Goal: Task Accomplishment & Management: Use online tool/utility

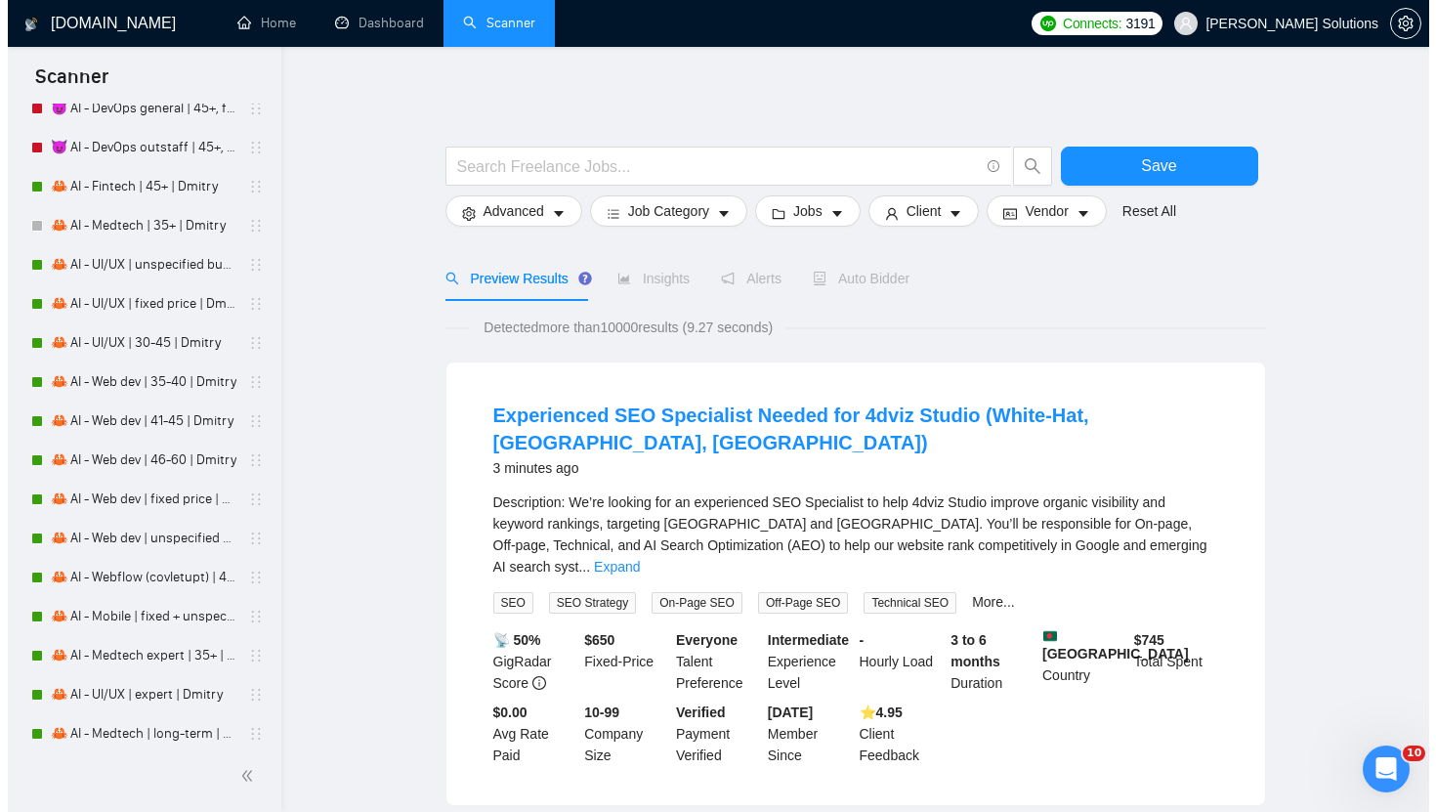
scroll to position [5439, 0]
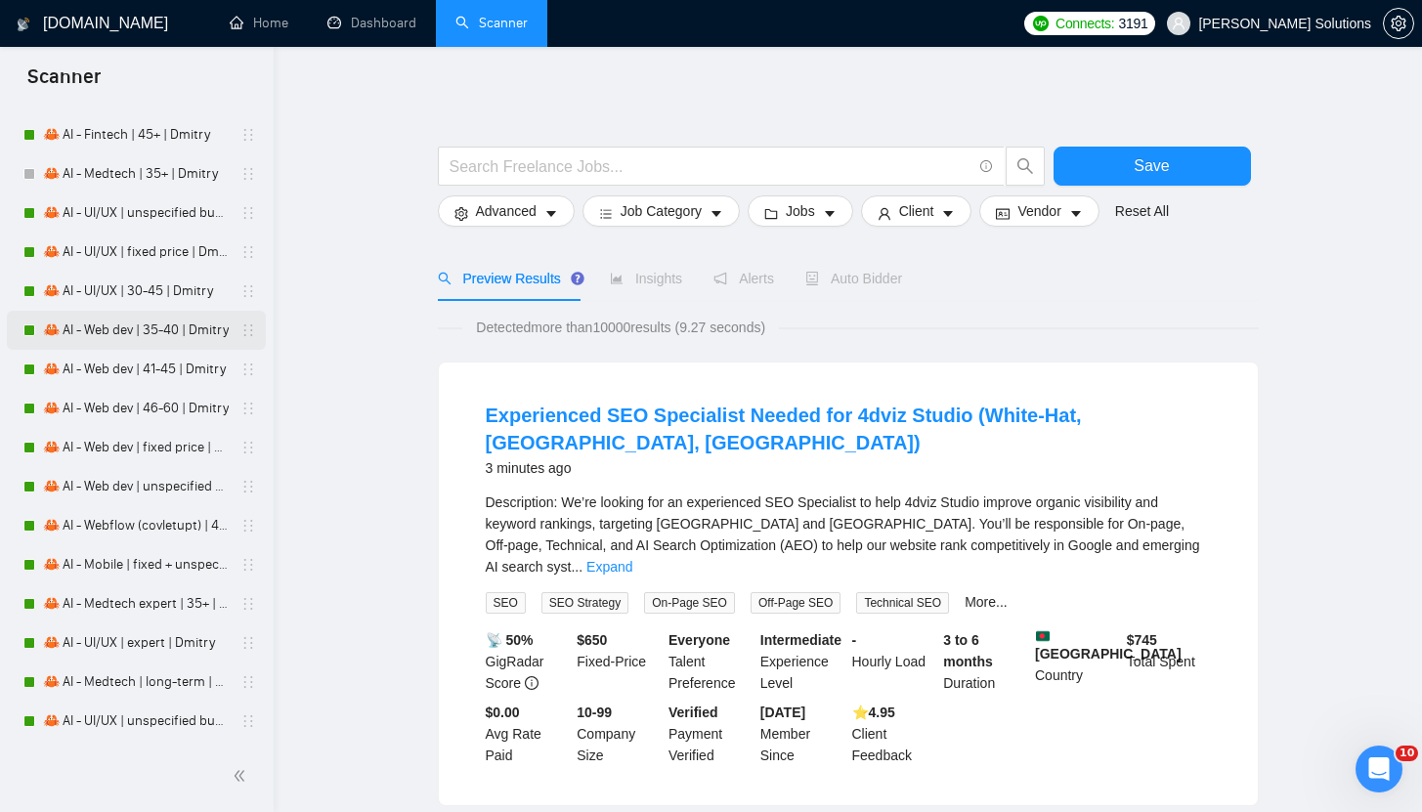
click at [138, 337] on link "🦀 AI - Web dev | 35-40 | Dmitry" at bounding box center [136, 330] width 186 height 39
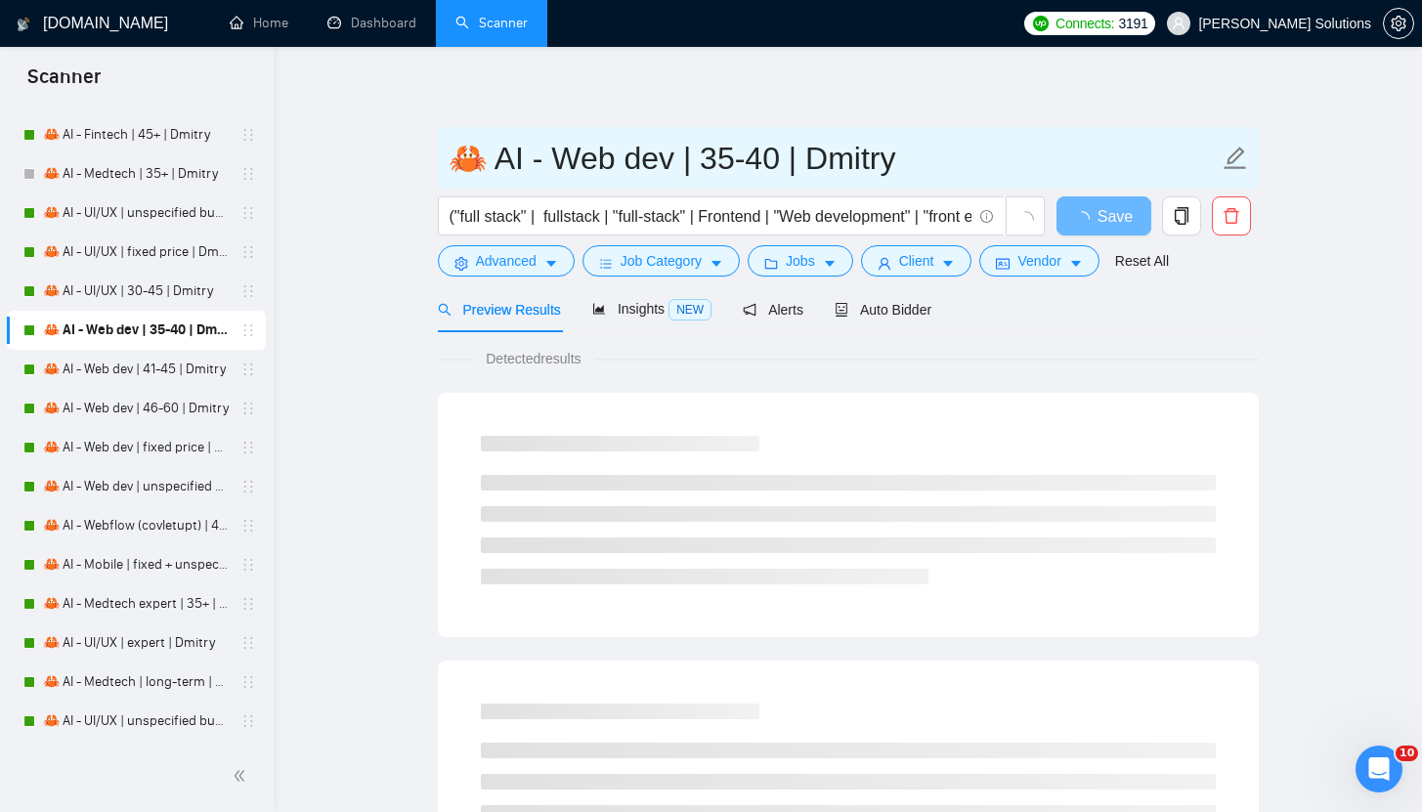
click at [572, 166] on input "🦀 AI - Web dev | 35-40 | Dmitry" at bounding box center [833, 158] width 770 height 49
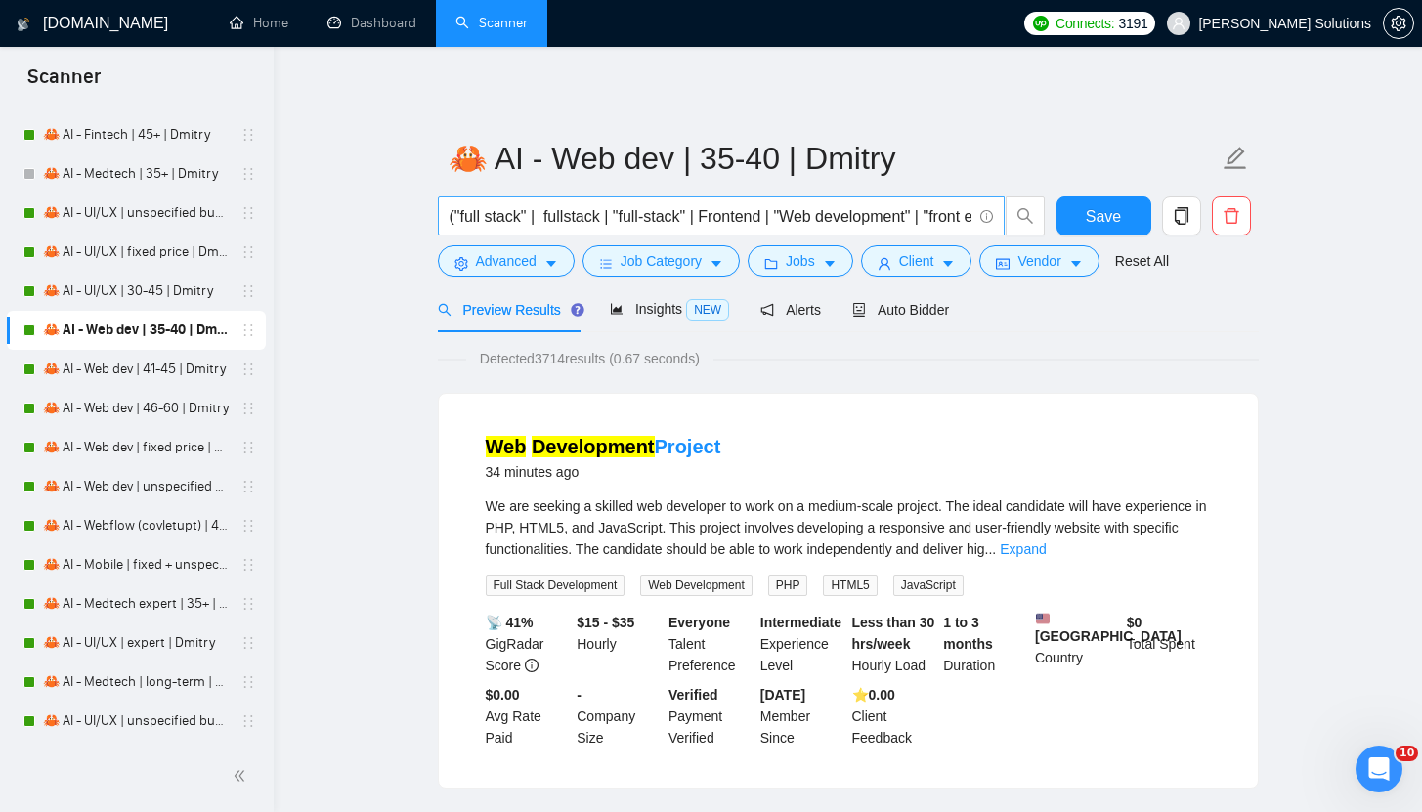
click at [573, 211] on input "("full stack" | fullstack | "full-stack" | Frontend | "Web development" | "fron…" at bounding box center [710, 216] width 522 height 24
click at [527, 272] on button "Advanced" at bounding box center [506, 260] width 137 height 31
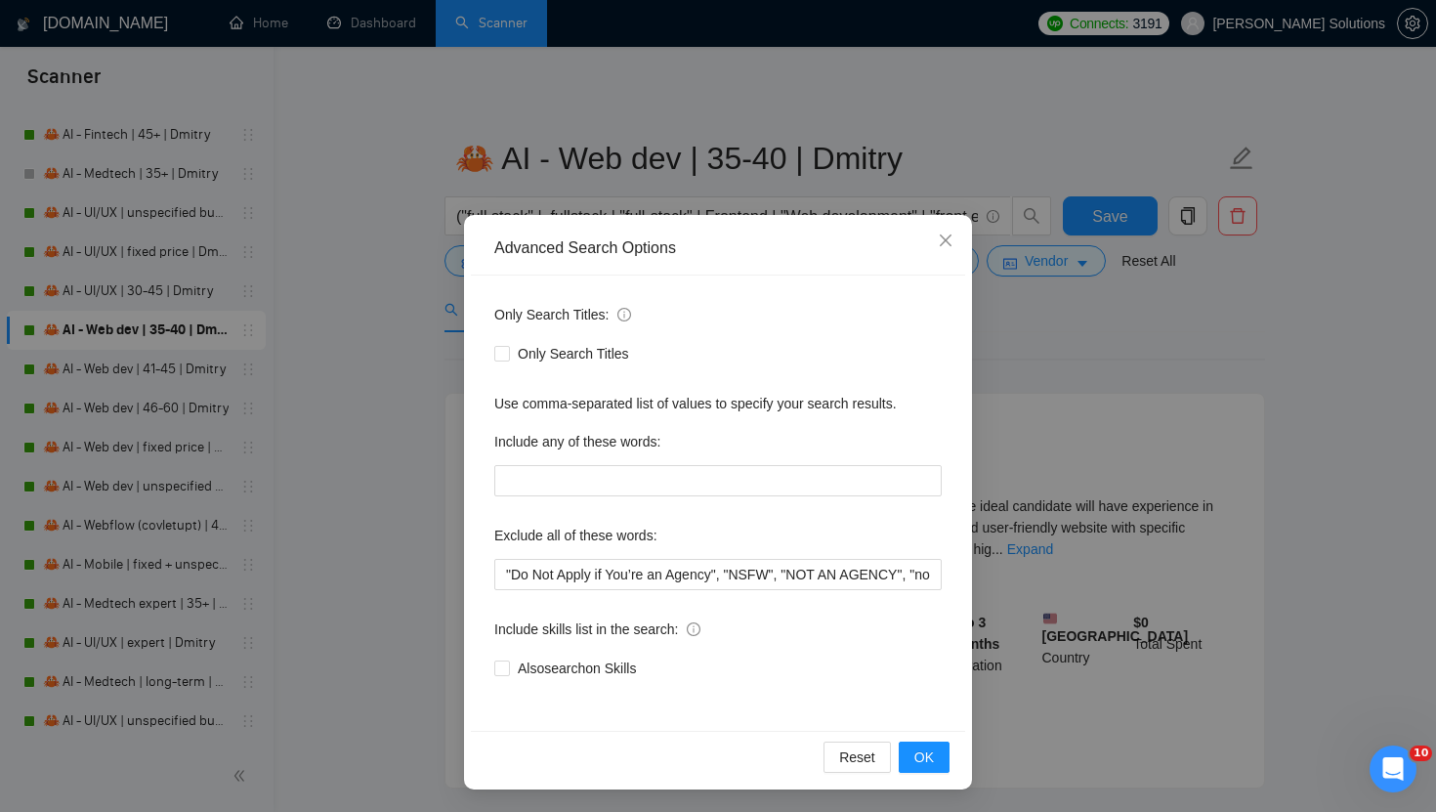
click at [772, 76] on div "Advanced Search Options Only Search Titles: Only Search Titles Use comma-separa…" at bounding box center [718, 406] width 1436 height 812
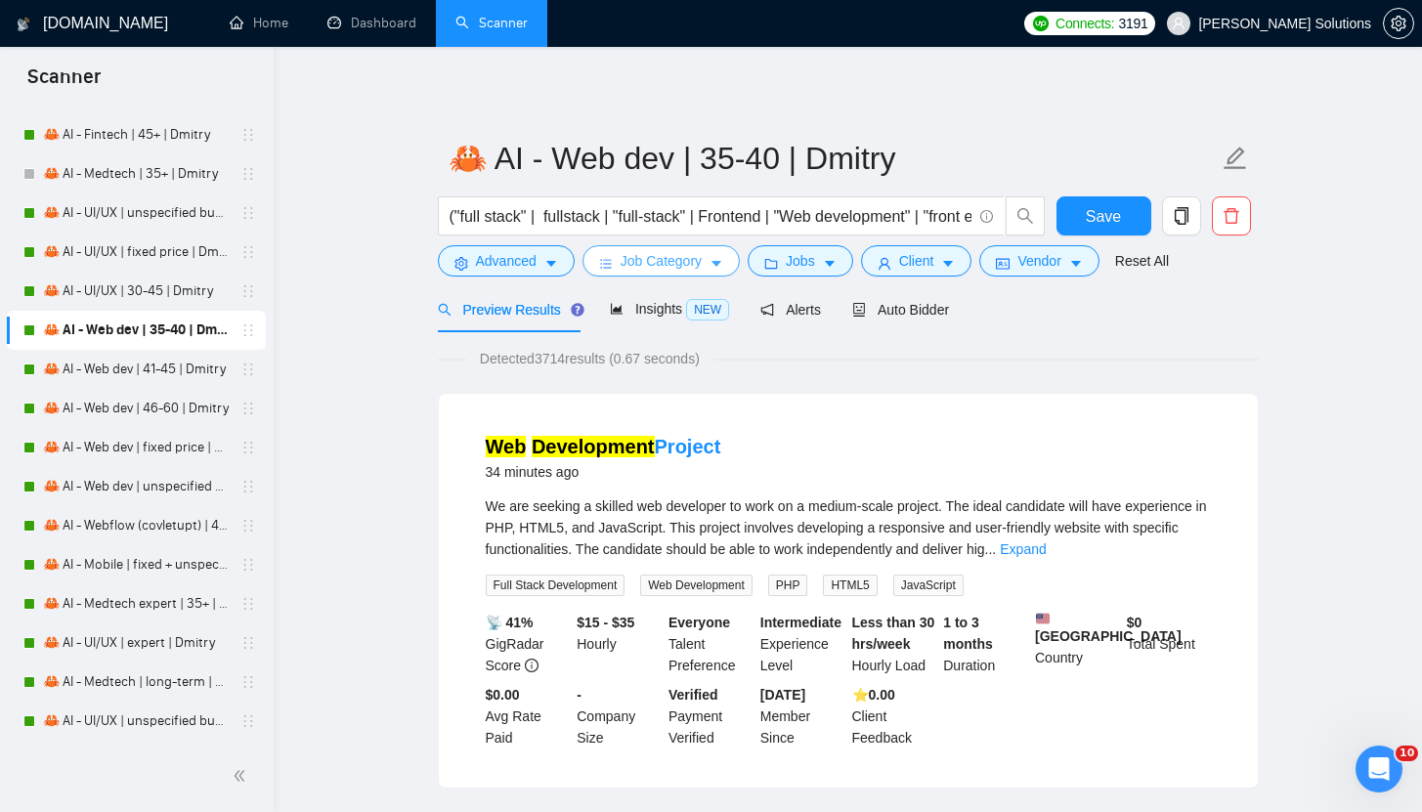
click at [657, 255] on span "Job Category" at bounding box center [660, 260] width 81 height 21
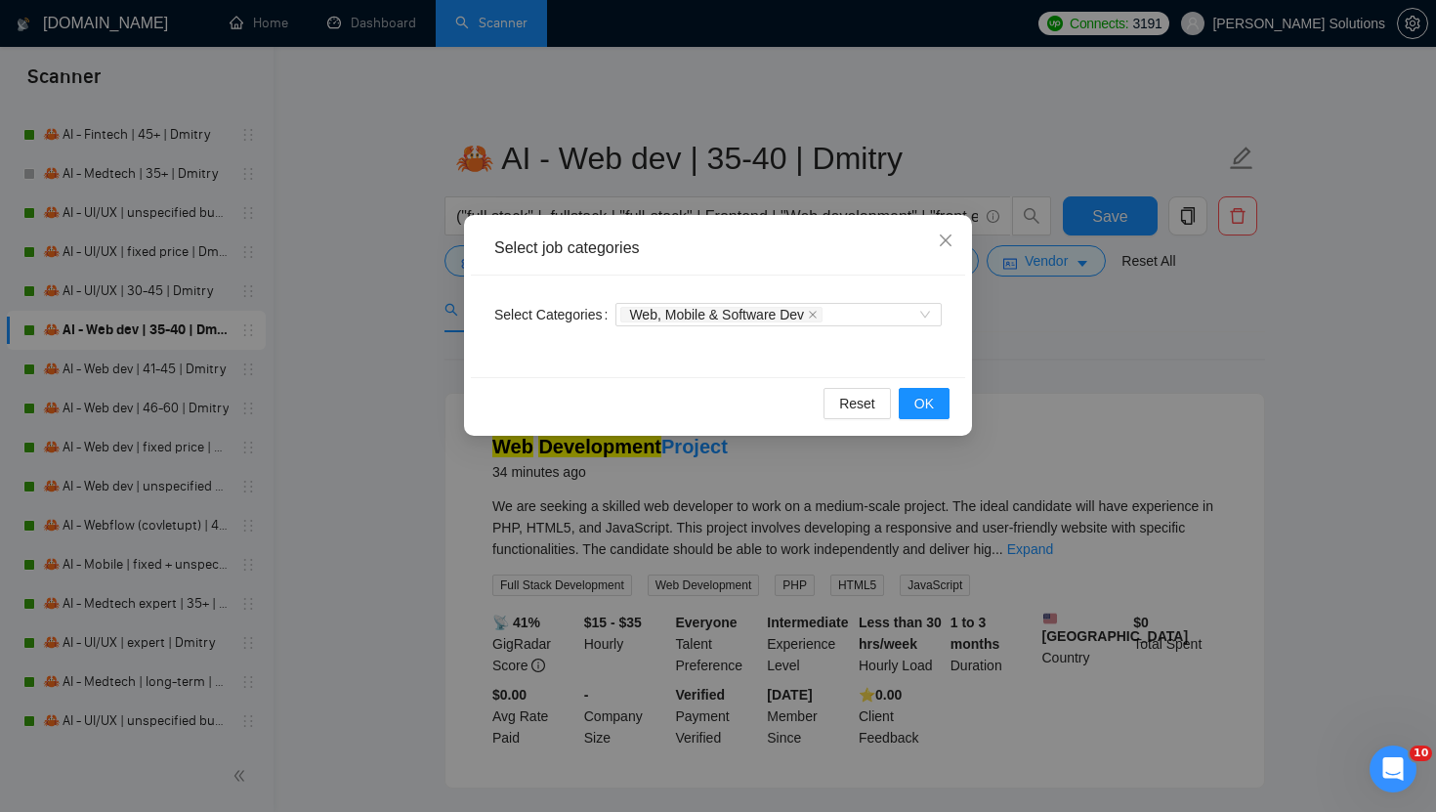
click at [791, 125] on div "Select job categories Select Categories Web, Mobile & Software Dev Reset OK" at bounding box center [718, 406] width 1436 height 812
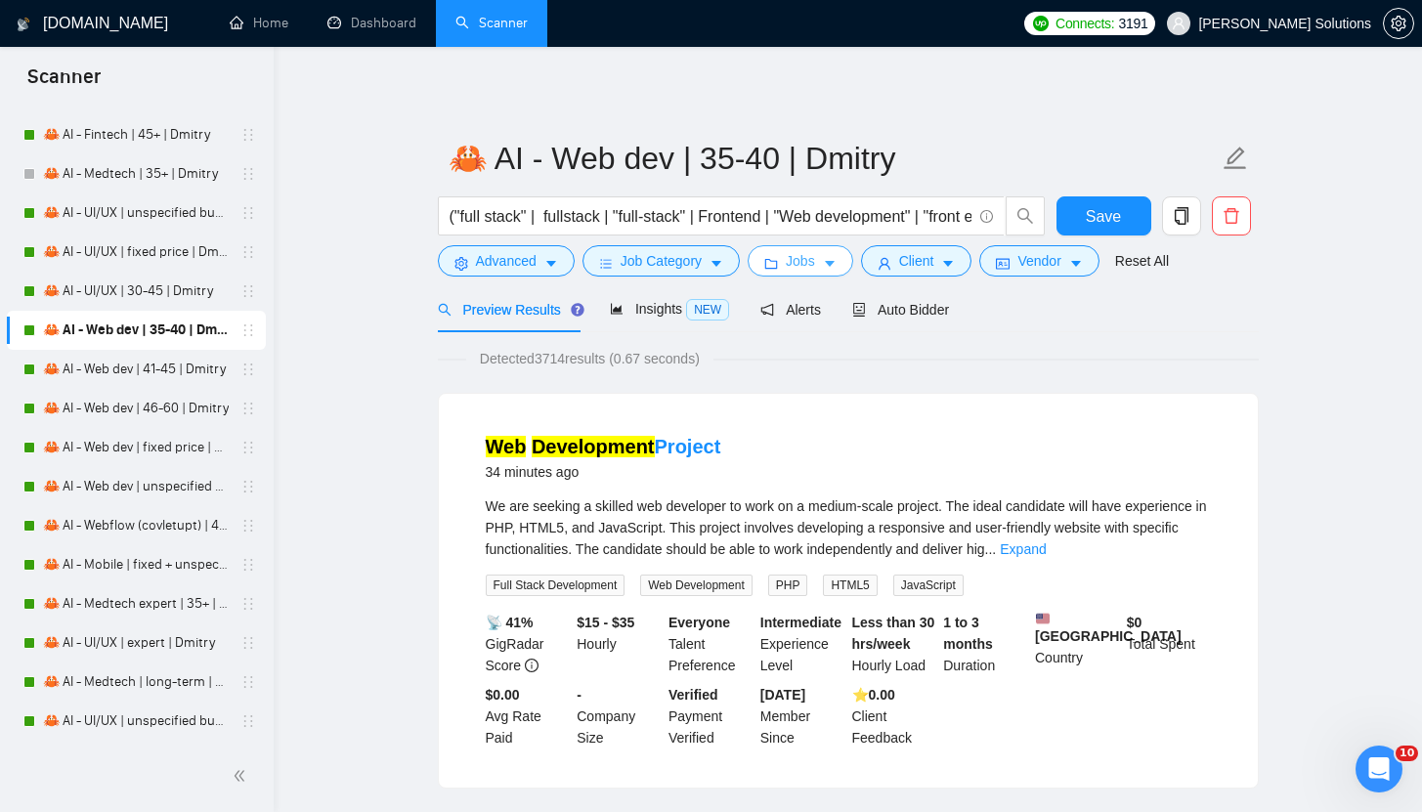
click at [785, 259] on button "Jobs" at bounding box center [800, 260] width 106 height 31
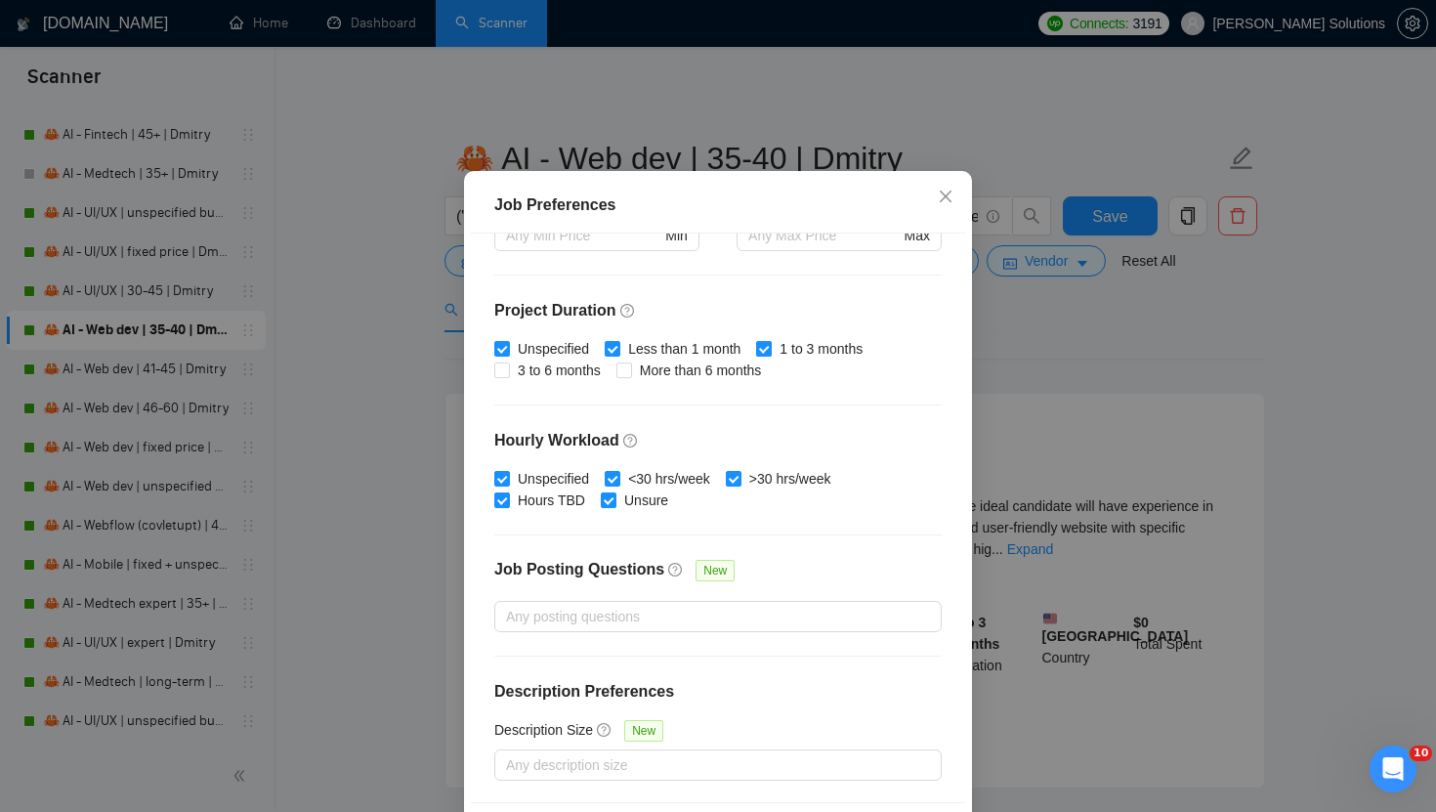
scroll to position [120, 0]
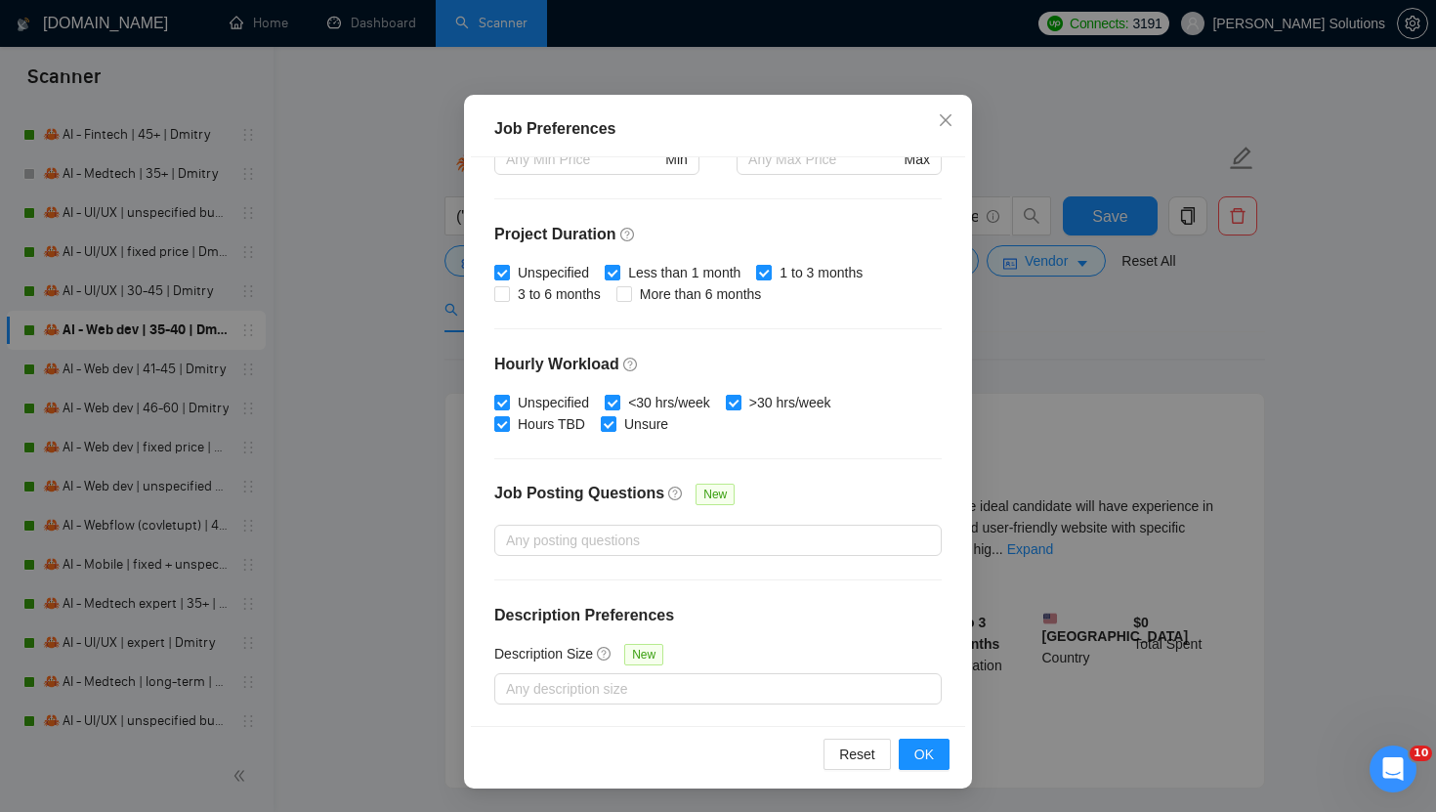
click at [1052, 161] on div "Job Preferences Budget Project Type All Fixed Price Hourly Rate Fixed Price Bud…" at bounding box center [718, 406] width 1436 height 812
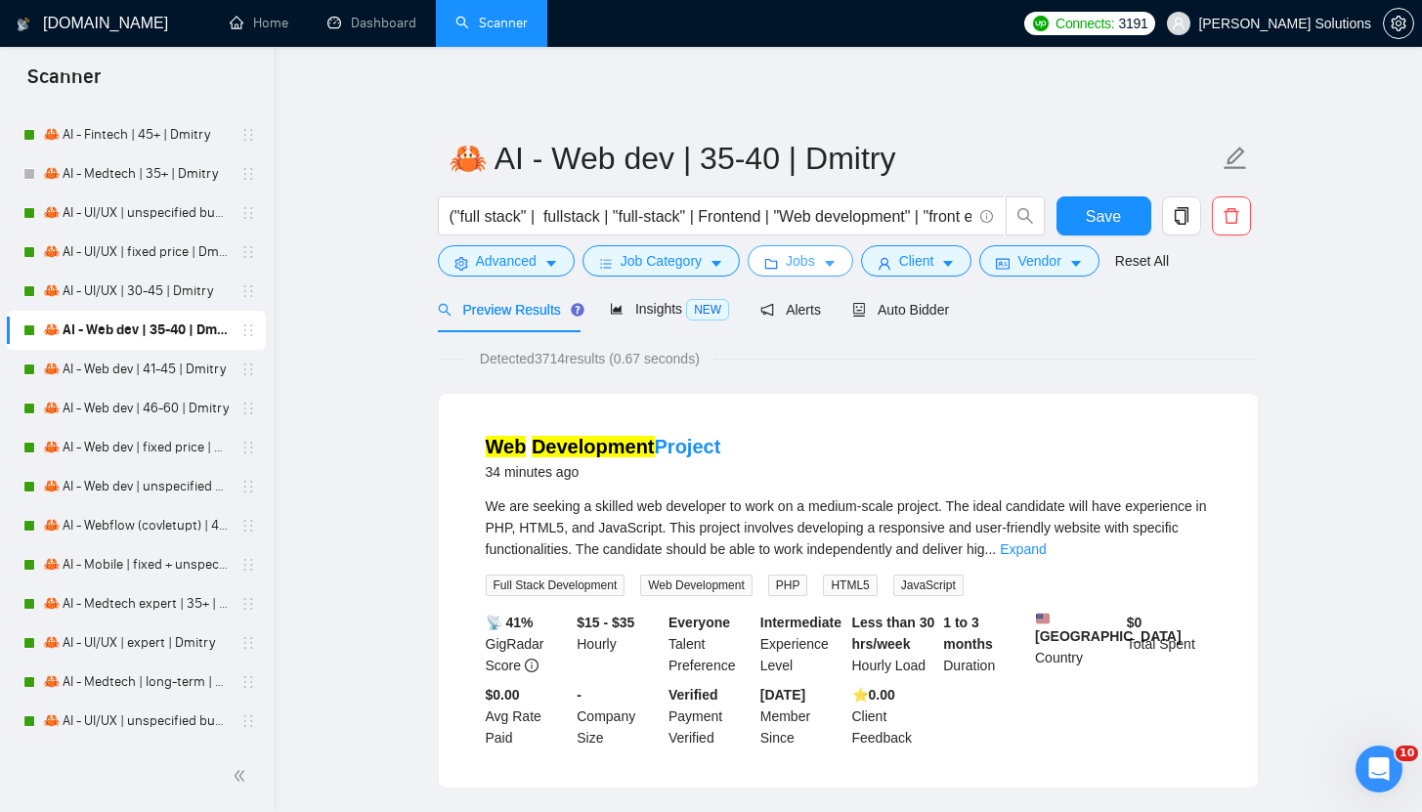
click at [836, 264] on icon "caret-down" at bounding box center [830, 264] width 14 height 14
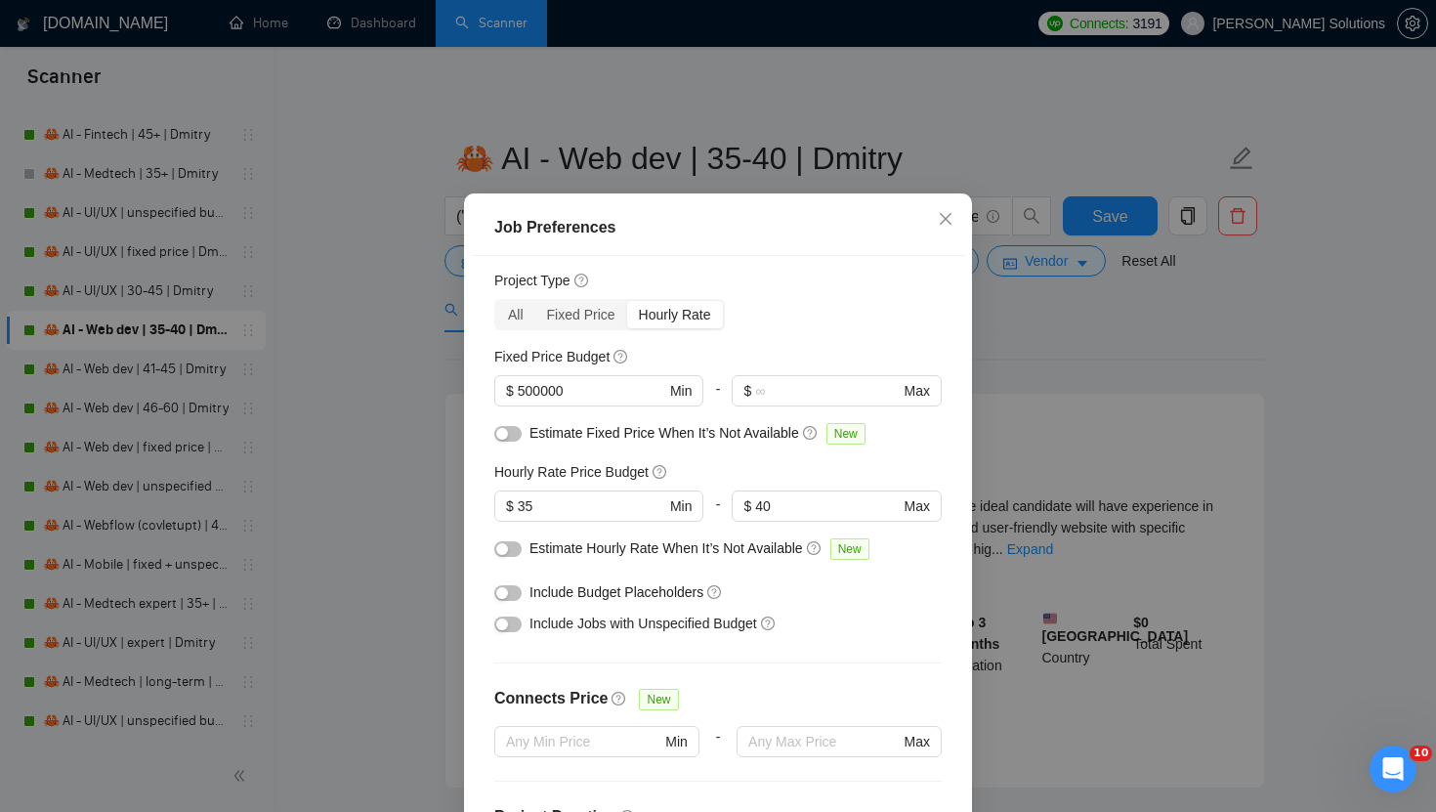
scroll to position [0, 0]
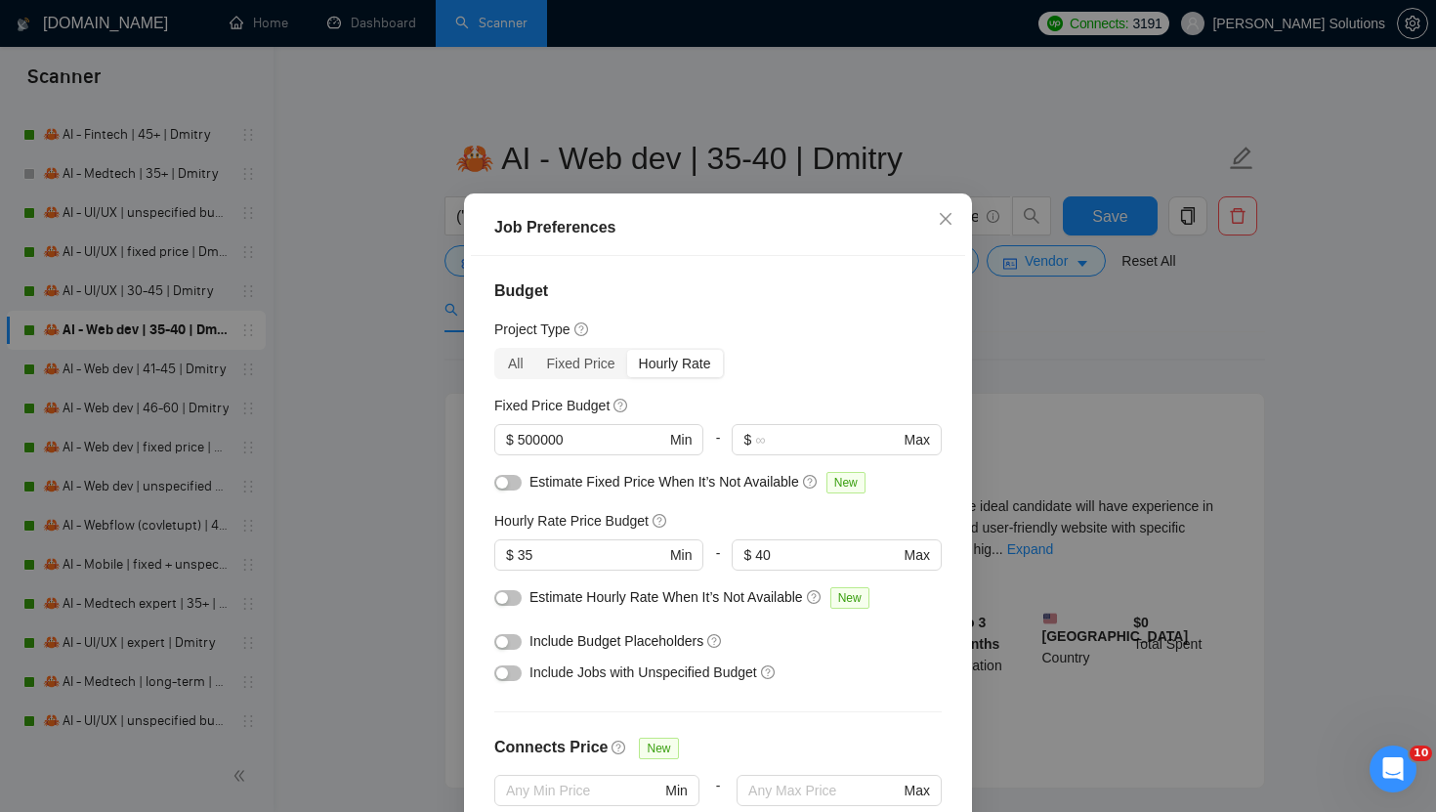
click at [965, 337] on div "Job Preferences Budget Project Type All Fixed Price Hourly Rate Fixed Price Bud…" at bounding box center [718, 406] width 1436 height 812
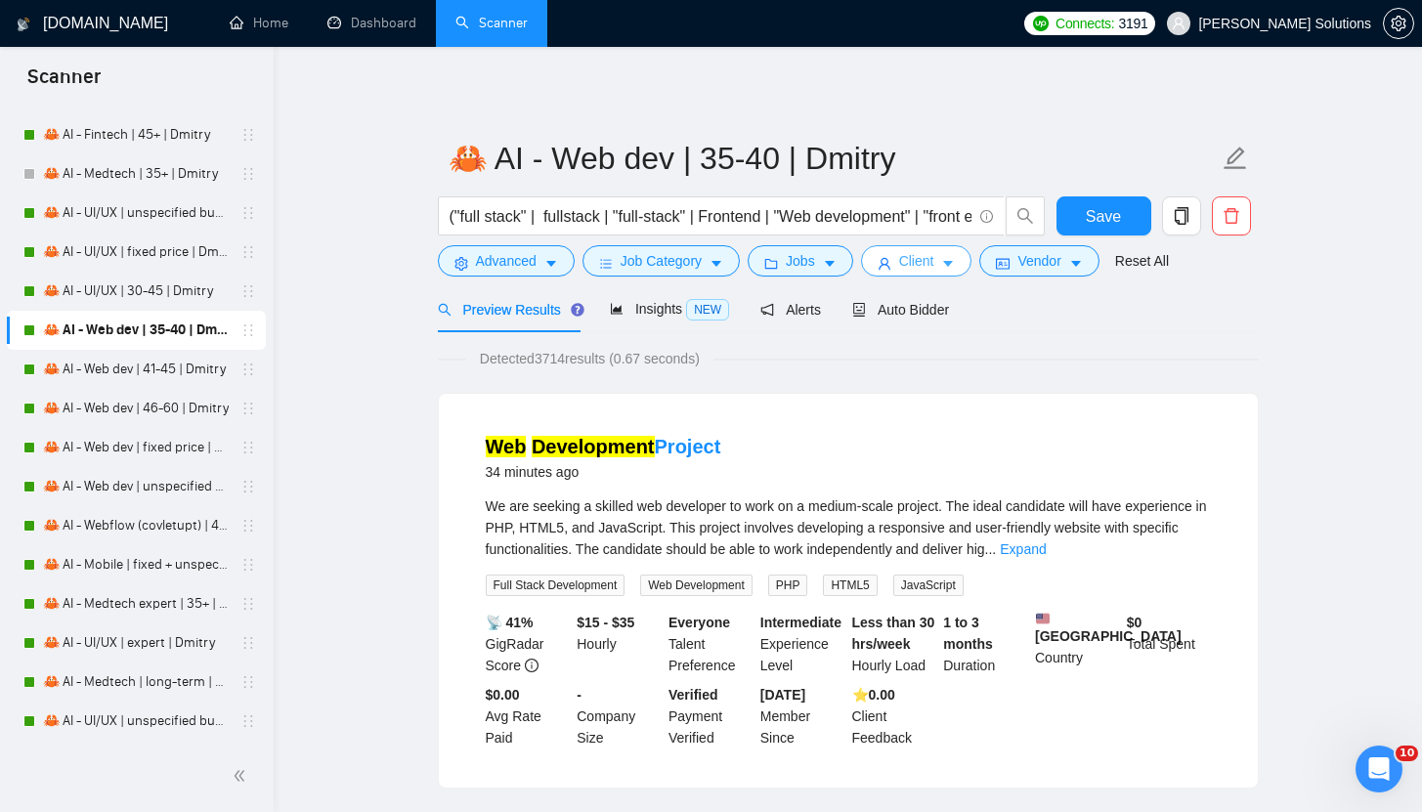
click at [968, 264] on button "Client" at bounding box center [916, 260] width 111 height 31
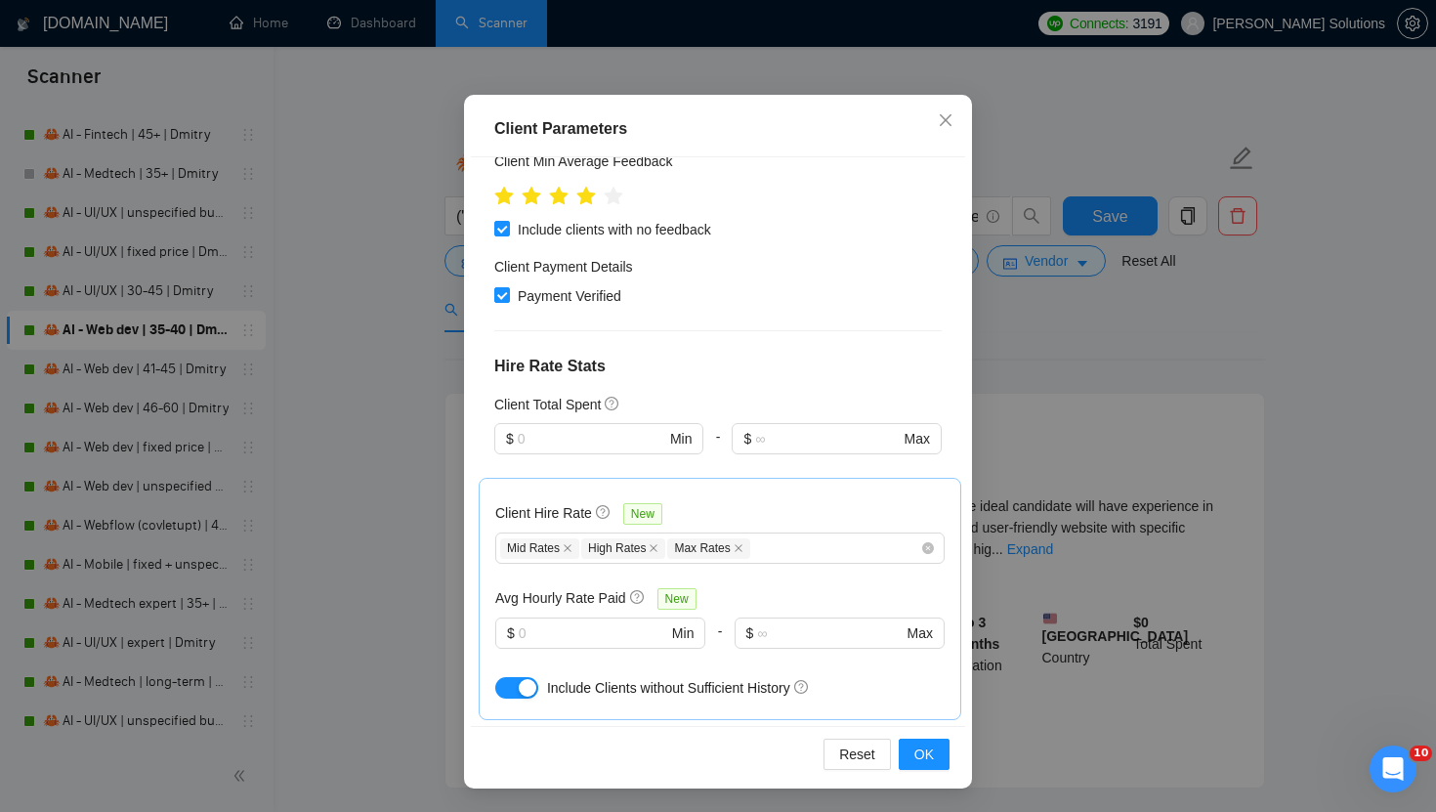
scroll to position [593, 0]
click at [983, 303] on div "Client Parameters Client Location Include Client Countries [GEOGRAPHIC_DATA] [G…" at bounding box center [718, 406] width 1436 height 812
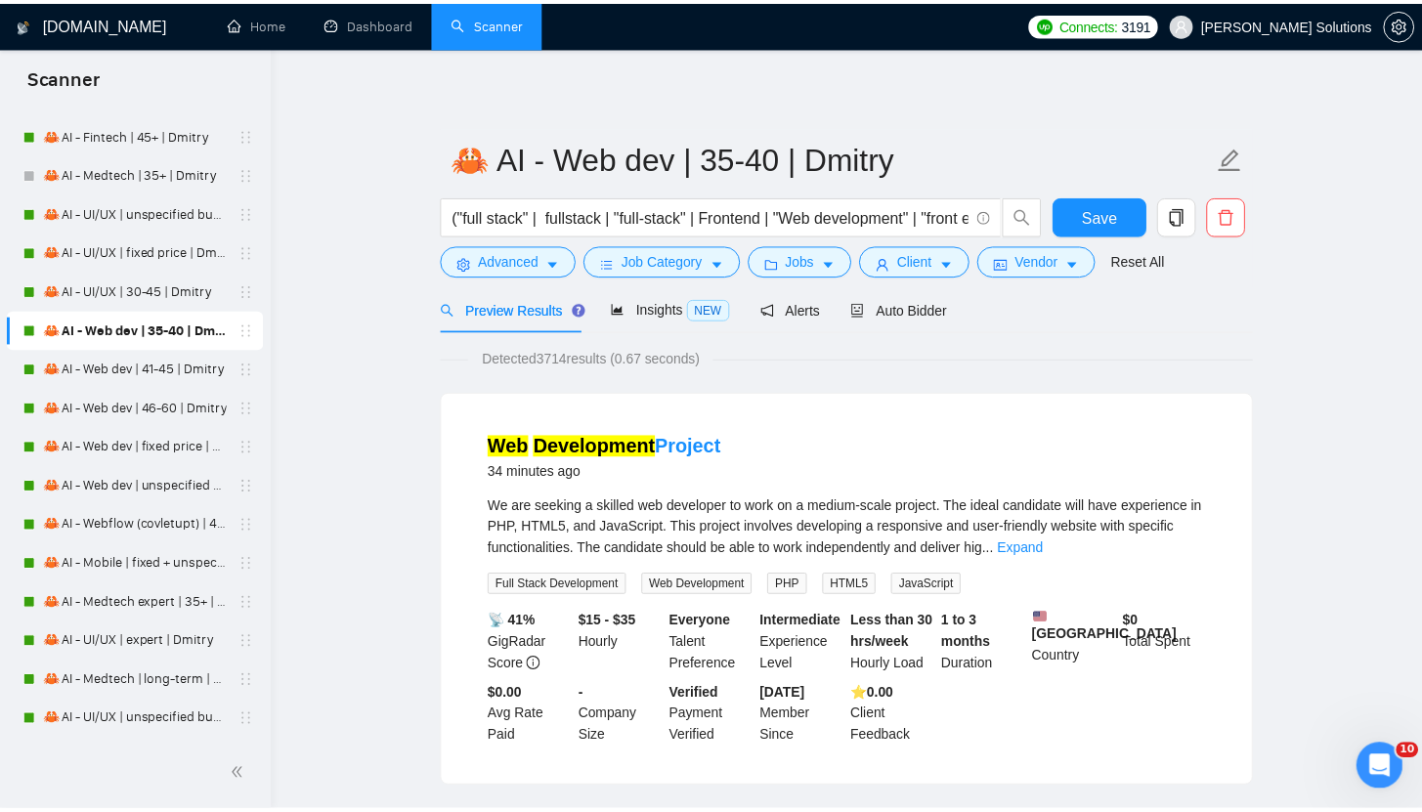
scroll to position [21, 0]
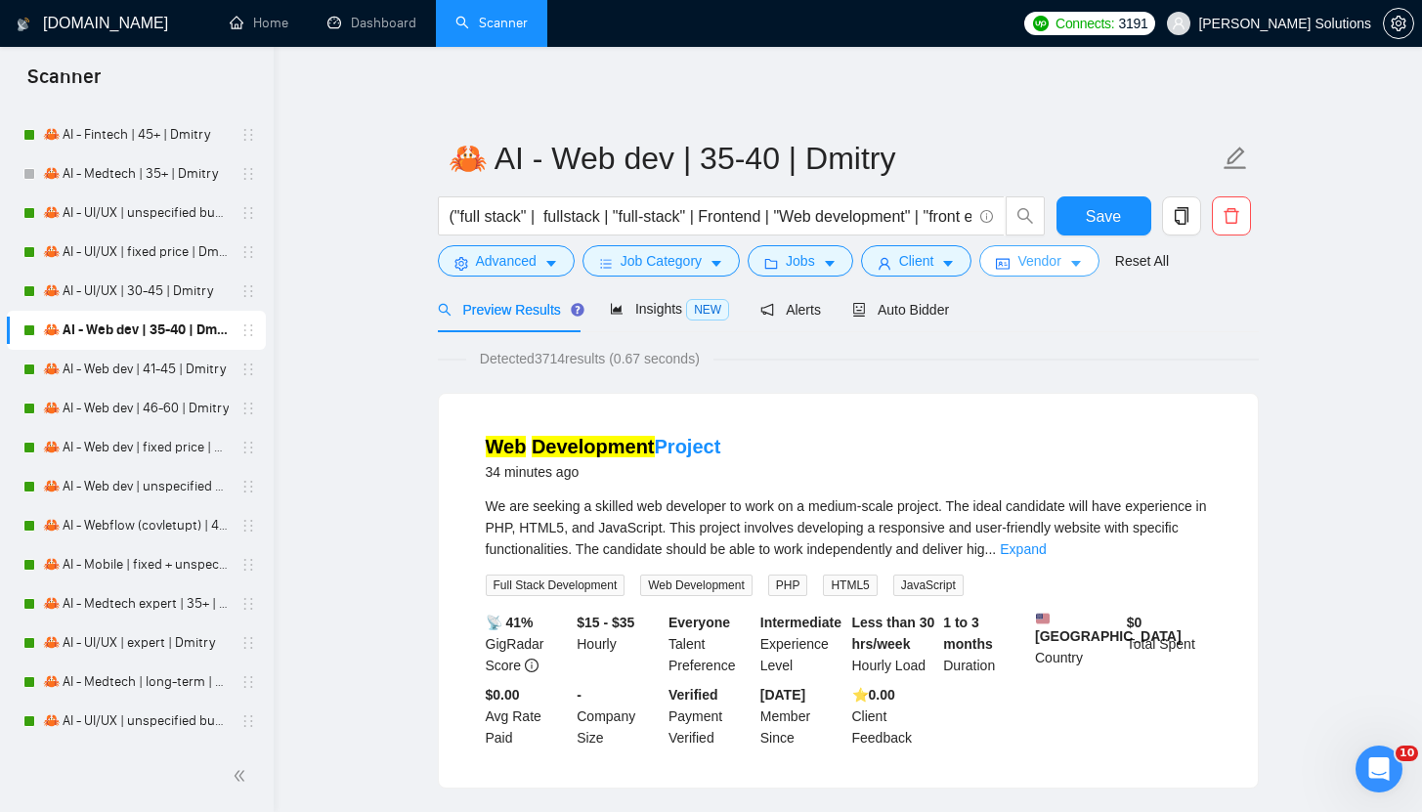
click at [1022, 259] on button "Vendor" at bounding box center [1038, 260] width 119 height 31
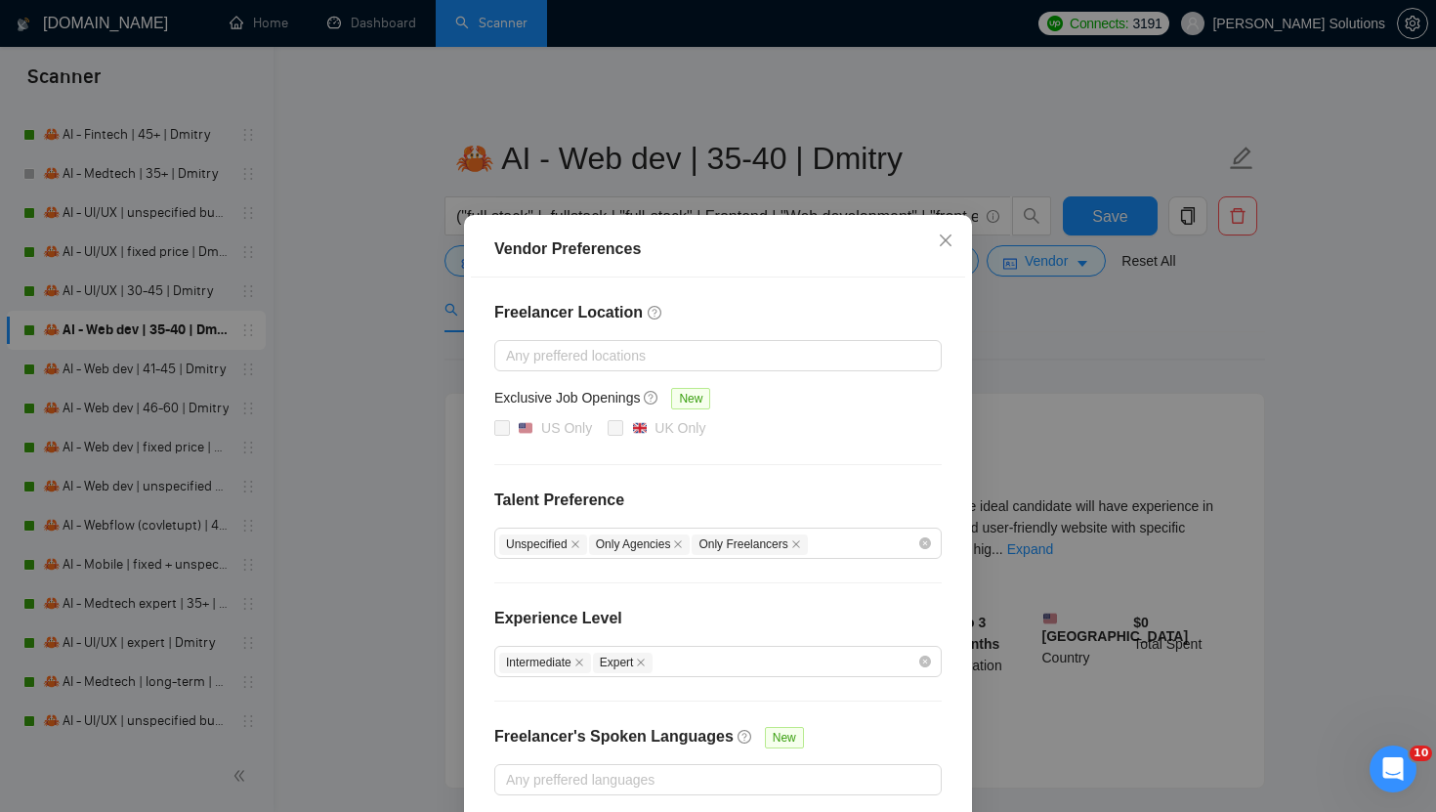
click at [1028, 338] on div "Vendor Preferences Freelancer Location Any preffered locations Exclusive Job Op…" at bounding box center [718, 406] width 1436 height 812
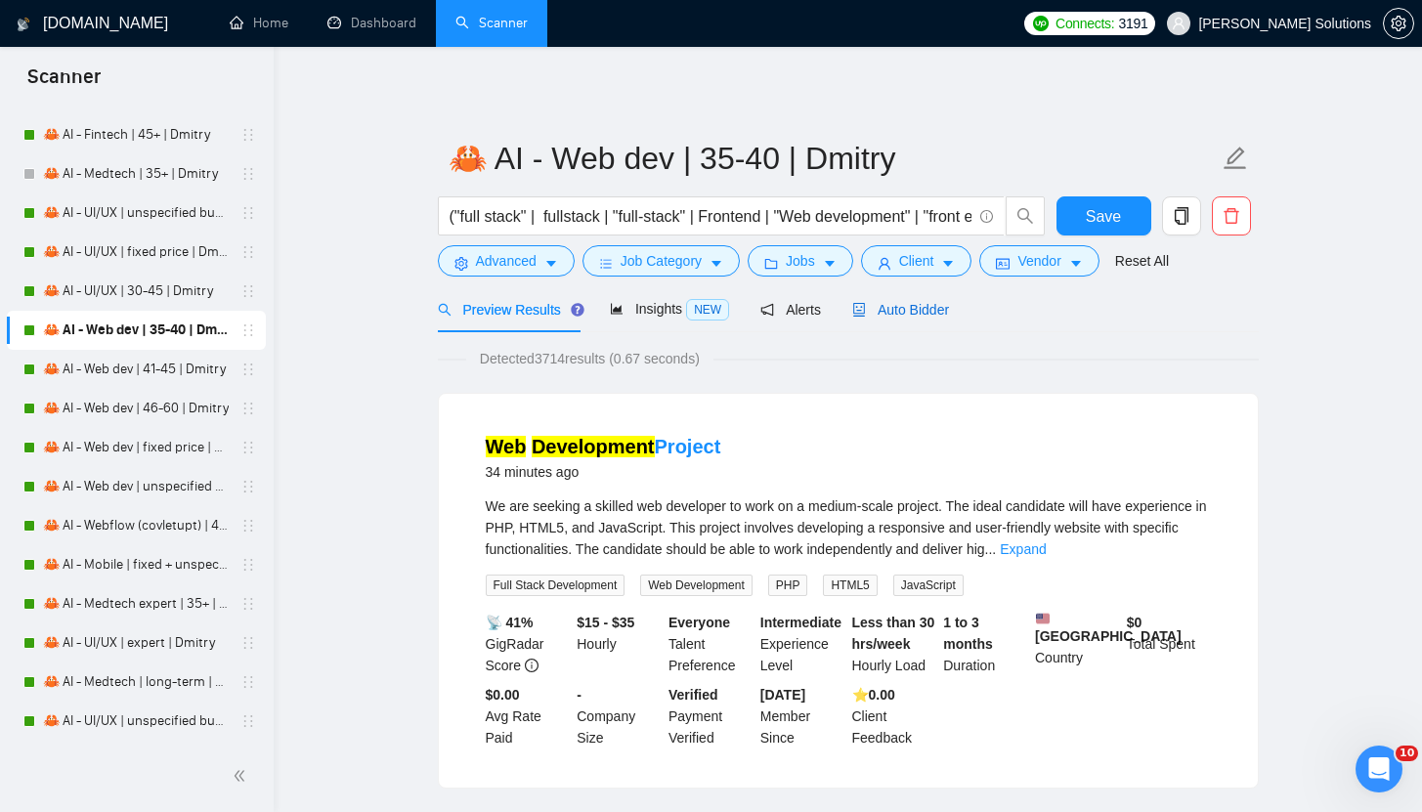
click at [902, 303] on span "Auto Bidder" at bounding box center [900, 310] width 97 height 16
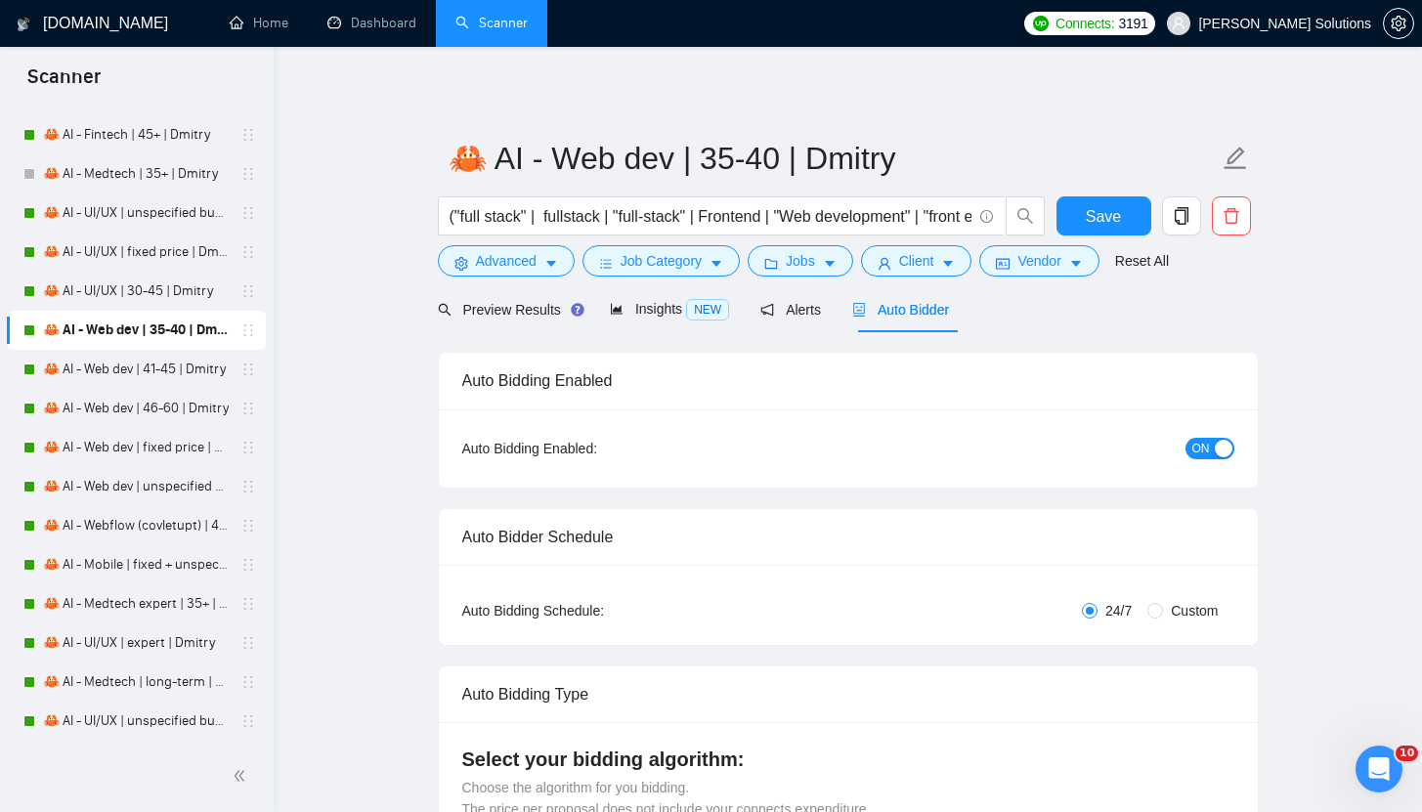
radio input "false"
radio input "true"
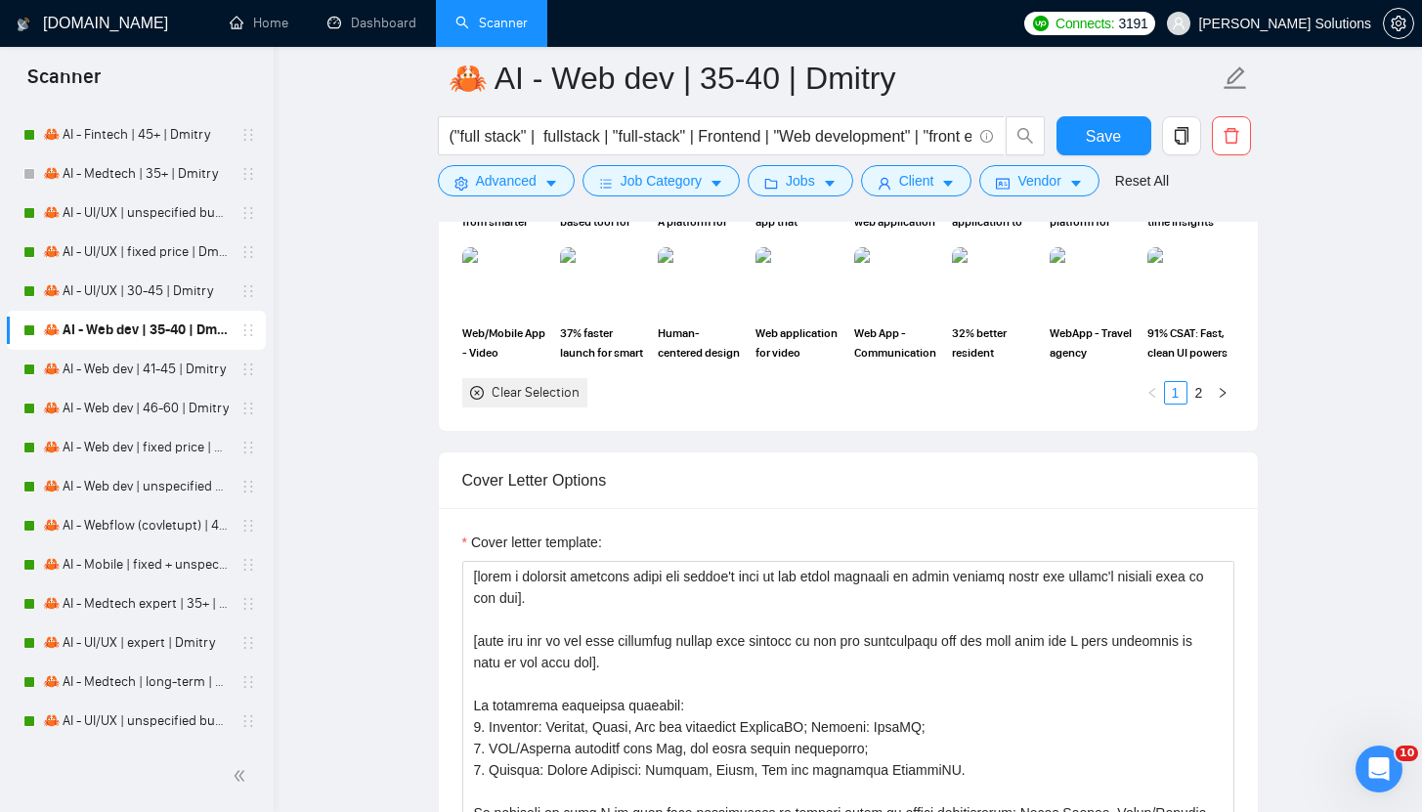
scroll to position [2523, 0]
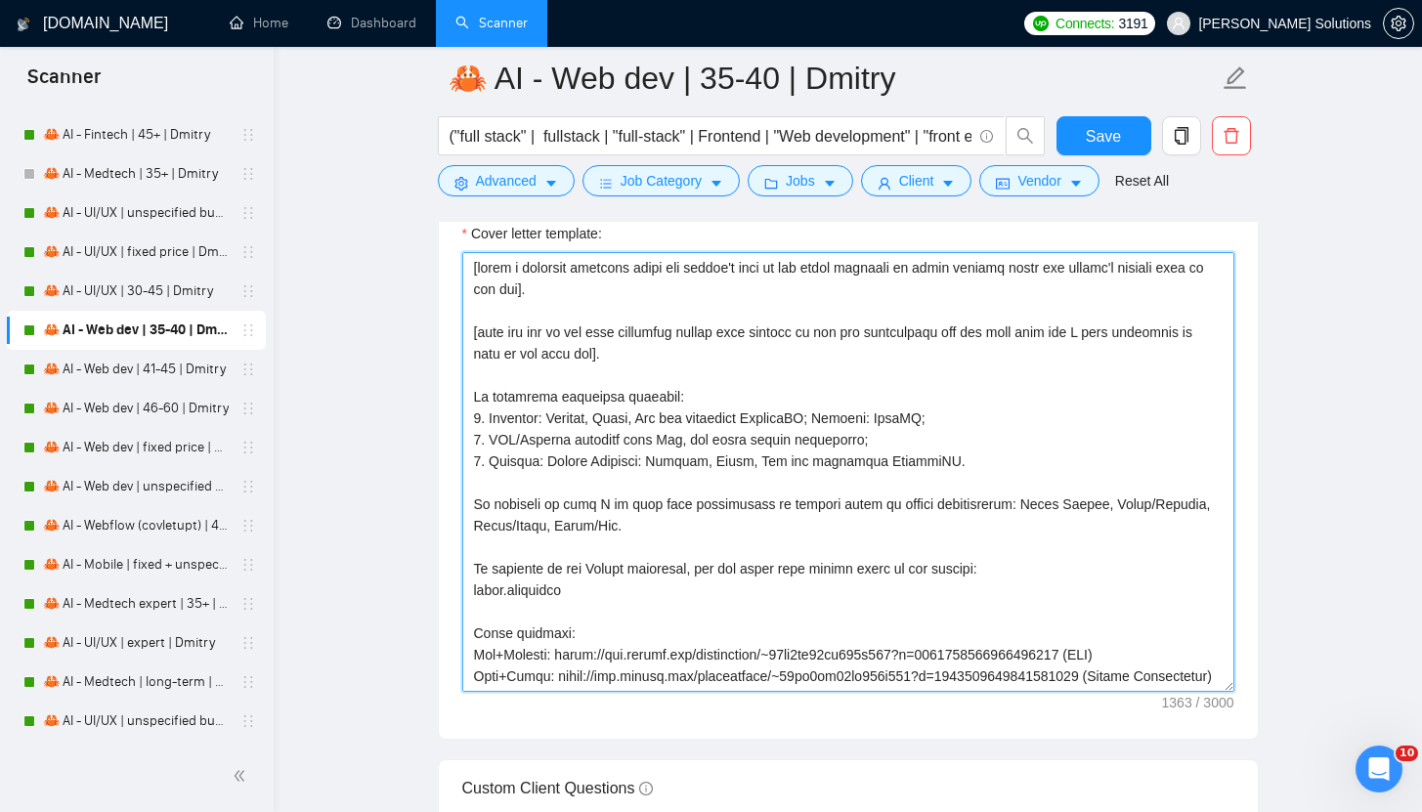
click at [895, 346] on textarea "Cover letter template:" at bounding box center [848, 472] width 772 height 440
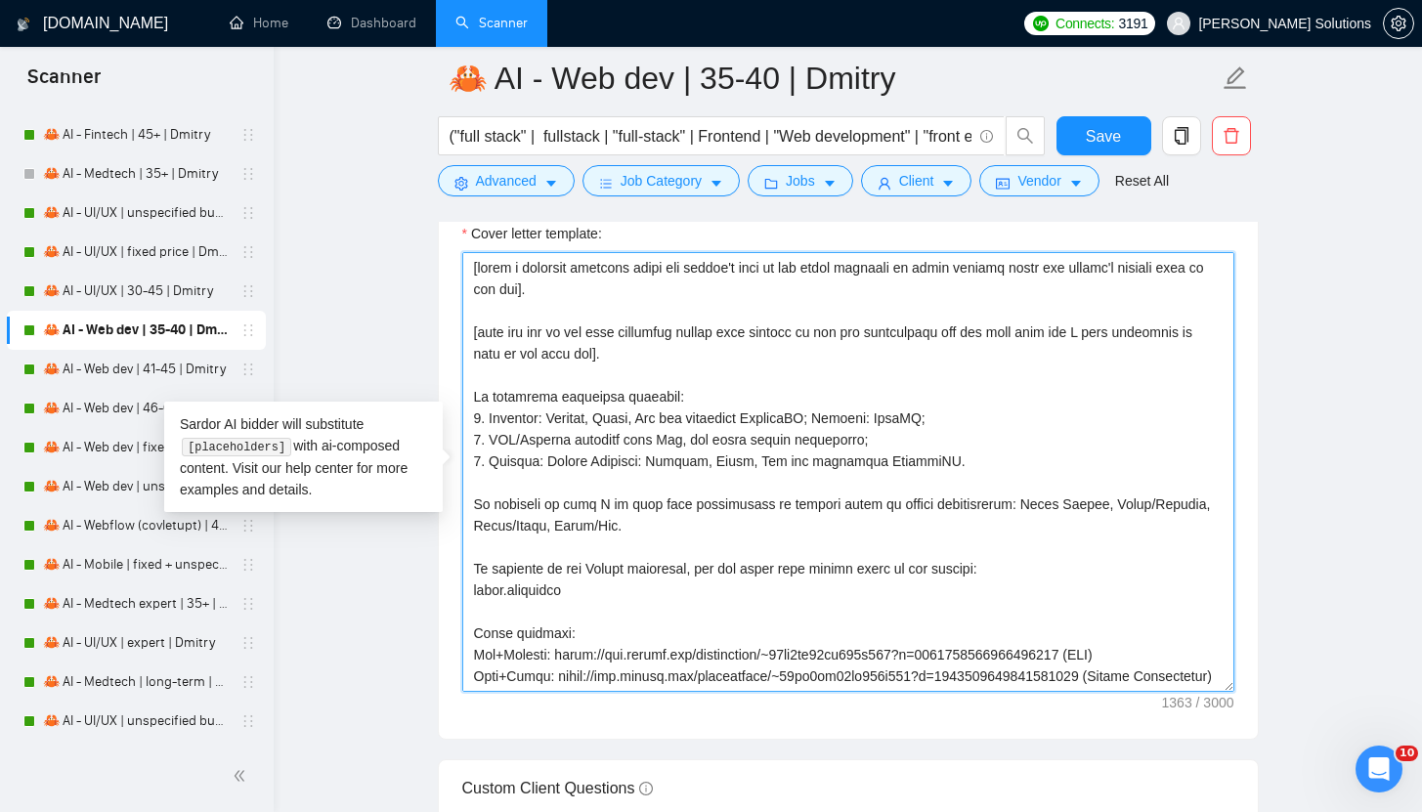
click at [902, 350] on textarea "Cover letter template:" at bounding box center [848, 472] width 772 height 440
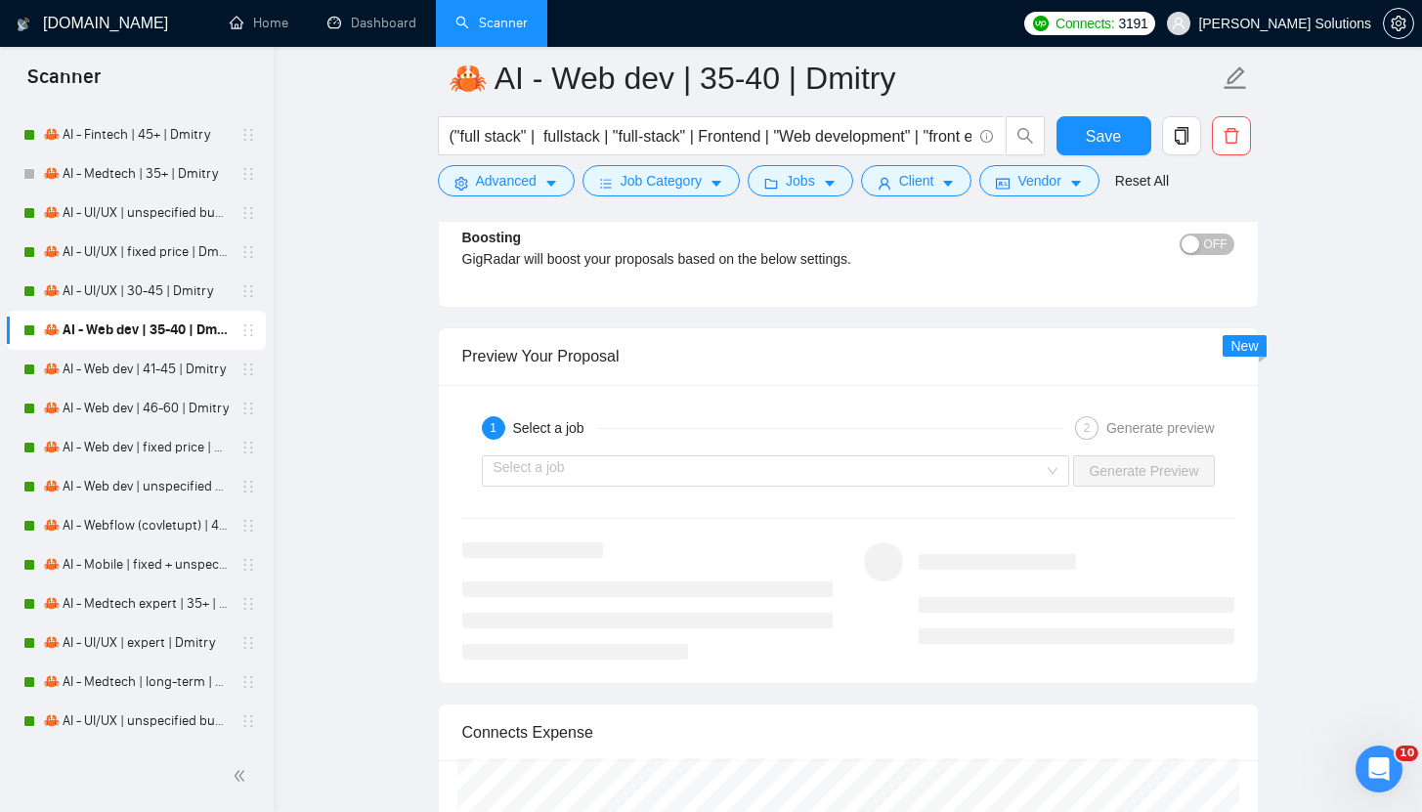
scroll to position [4140, 0]
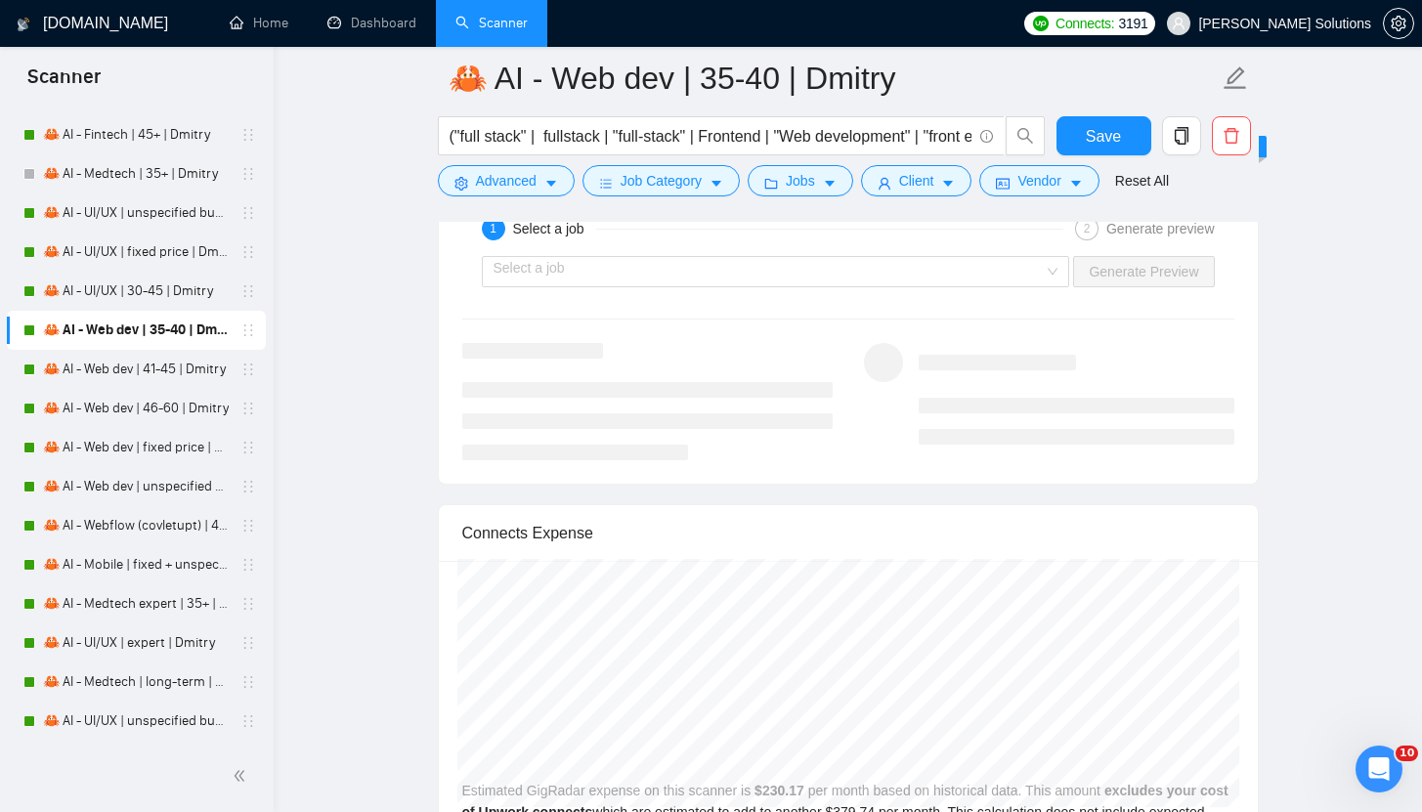
click at [875, 268] on input "search" at bounding box center [768, 271] width 551 height 29
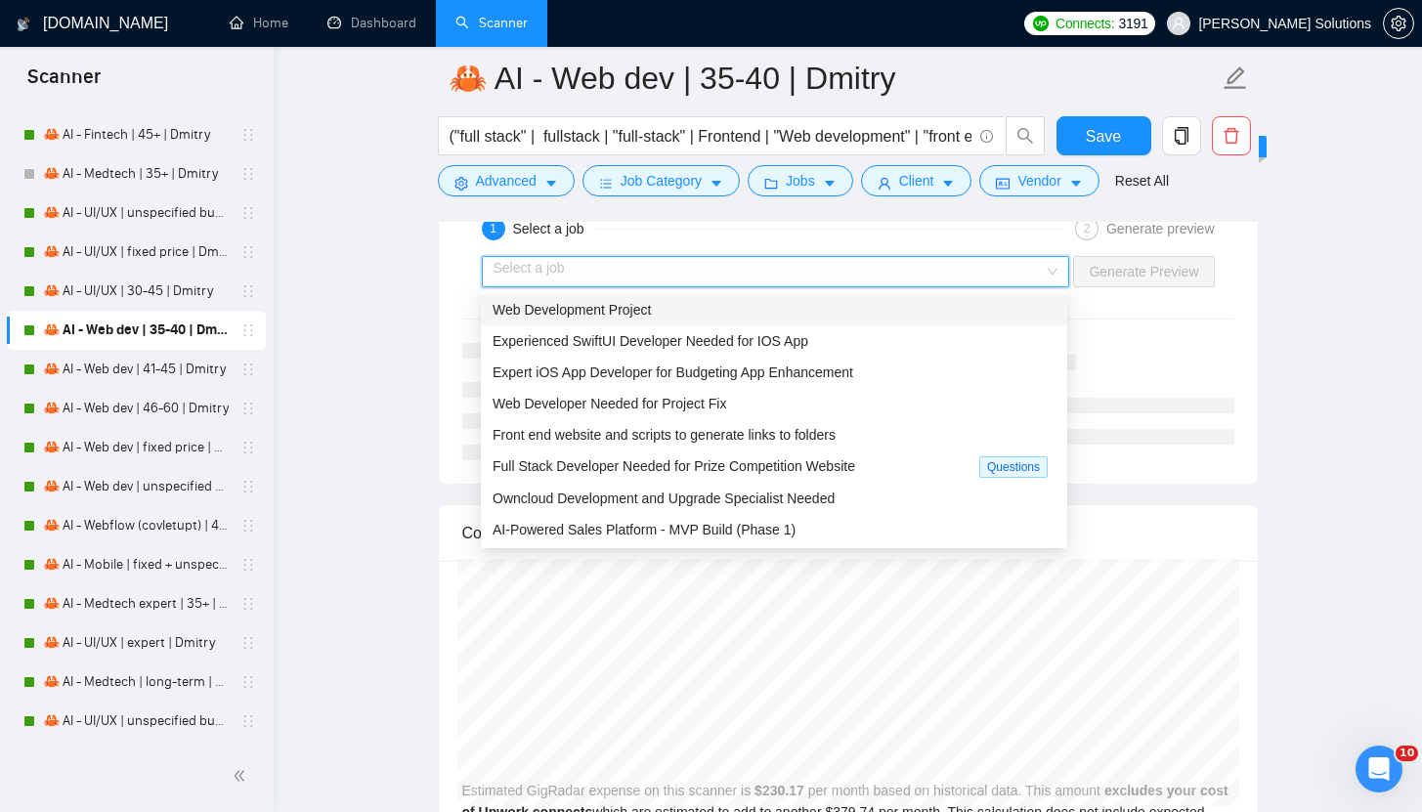
click at [673, 309] on div "Web Development Project" at bounding box center [773, 309] width 563 height 21
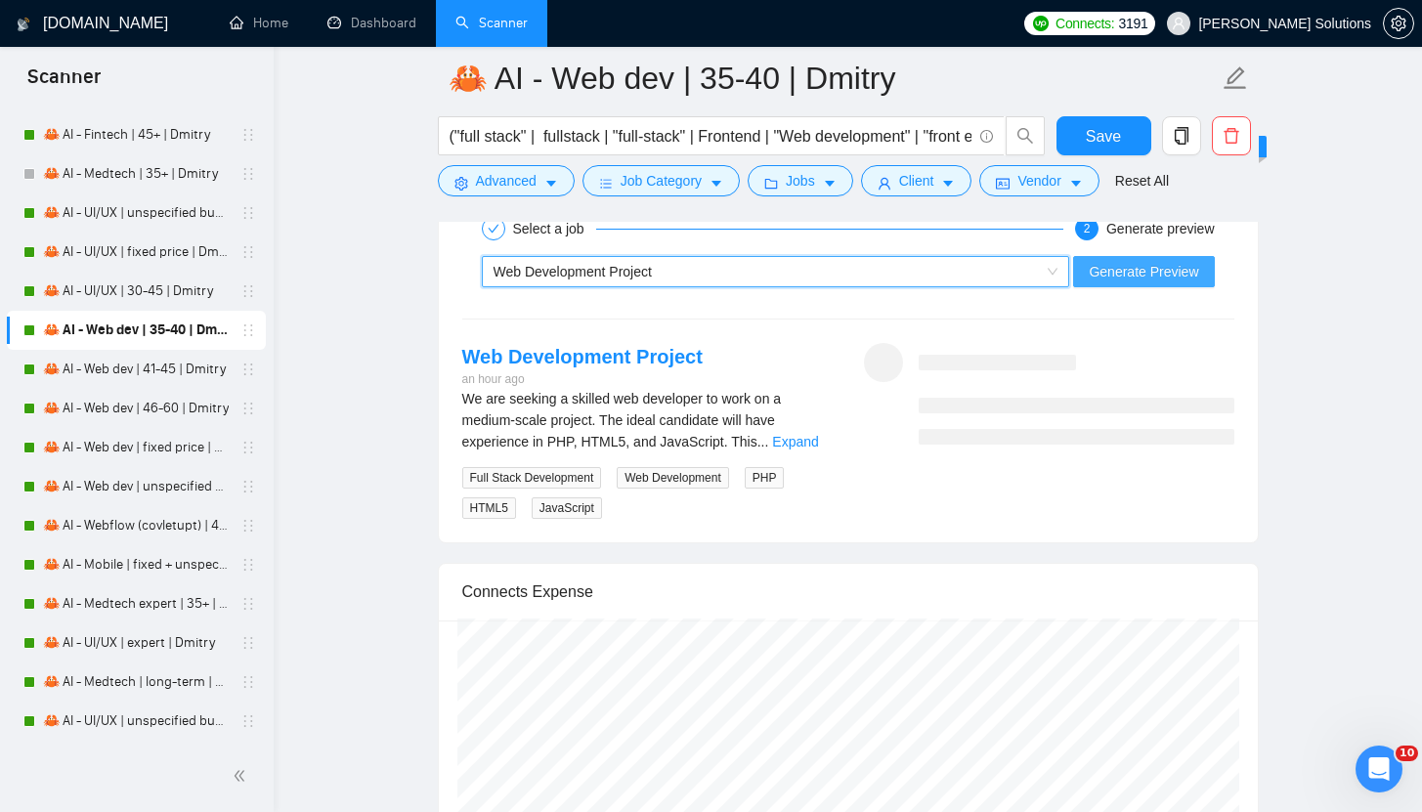
click at [1126, 270] on span "Generate Preview" at bounding box center [1142, 271] width 109 height 21
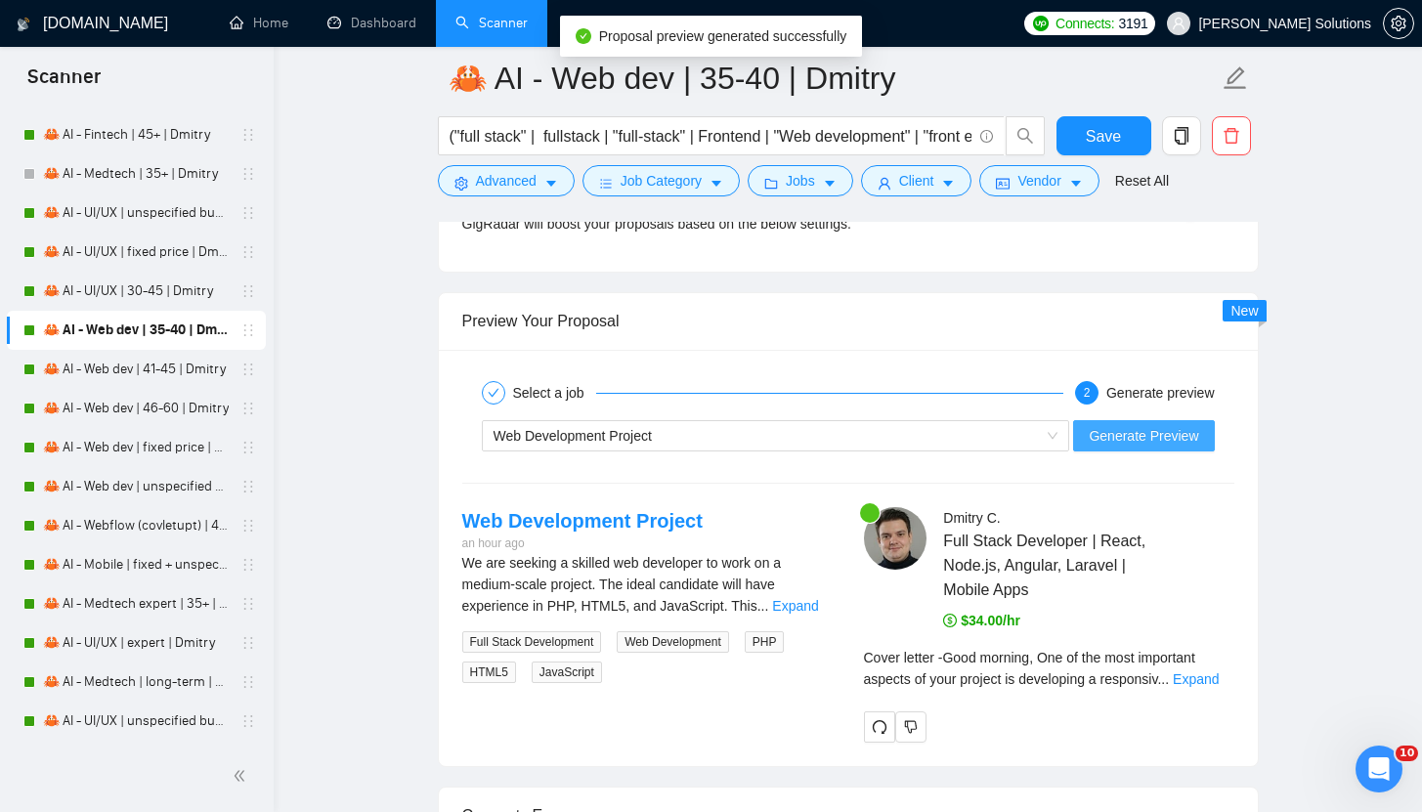
scroll to position [4182, 0]
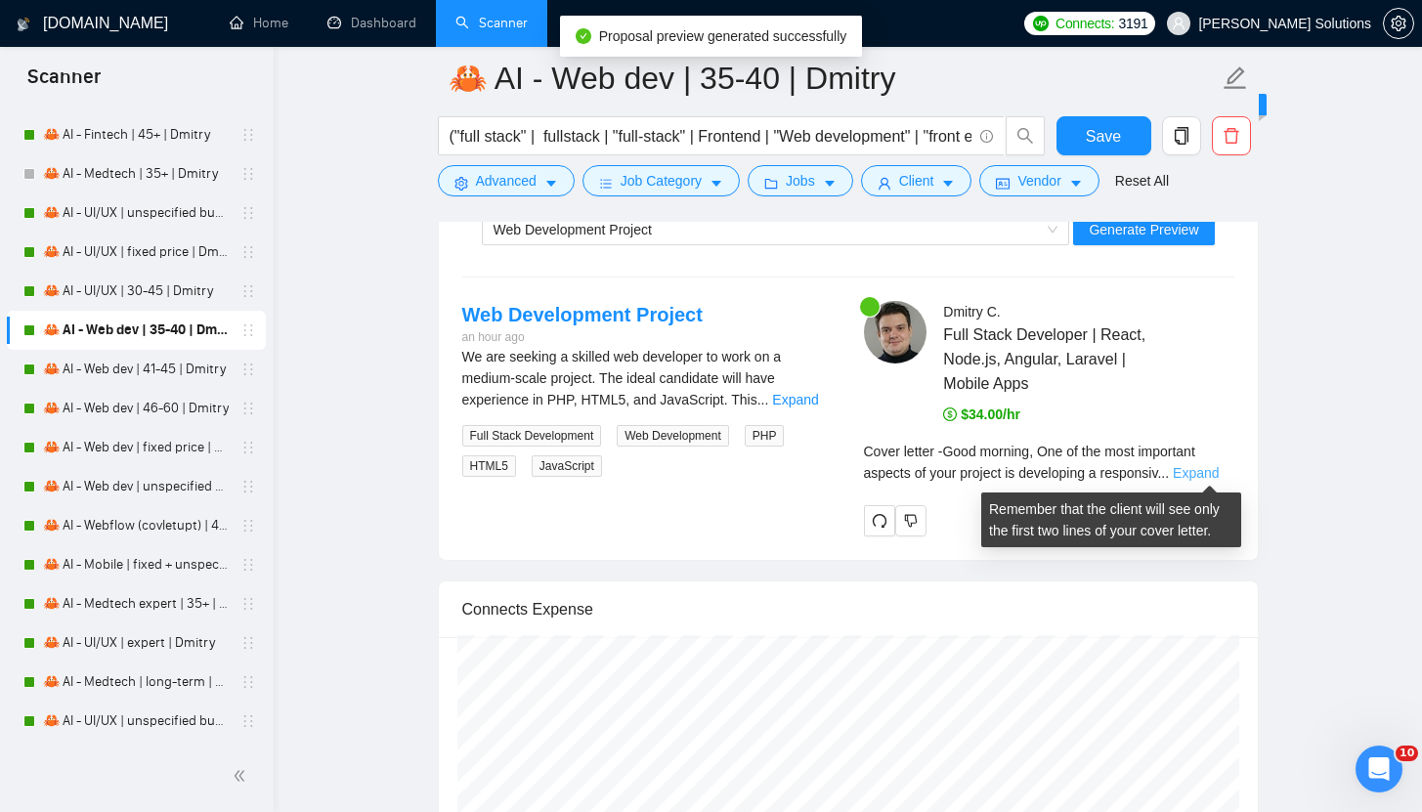
click at [1211, 474] on link "Expand" at bounding box center [1195, 473] width 46 height 16
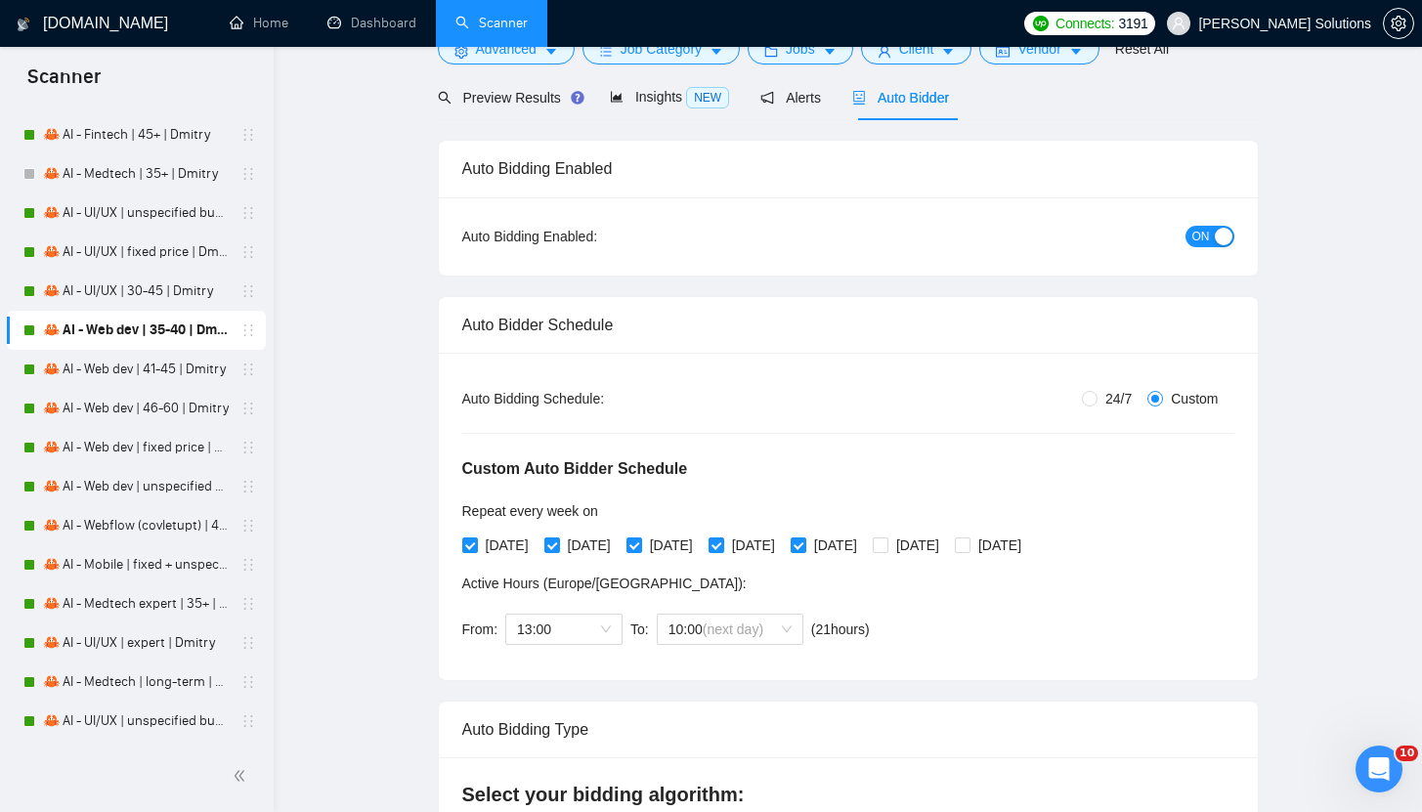
scroll to position [0, 0]
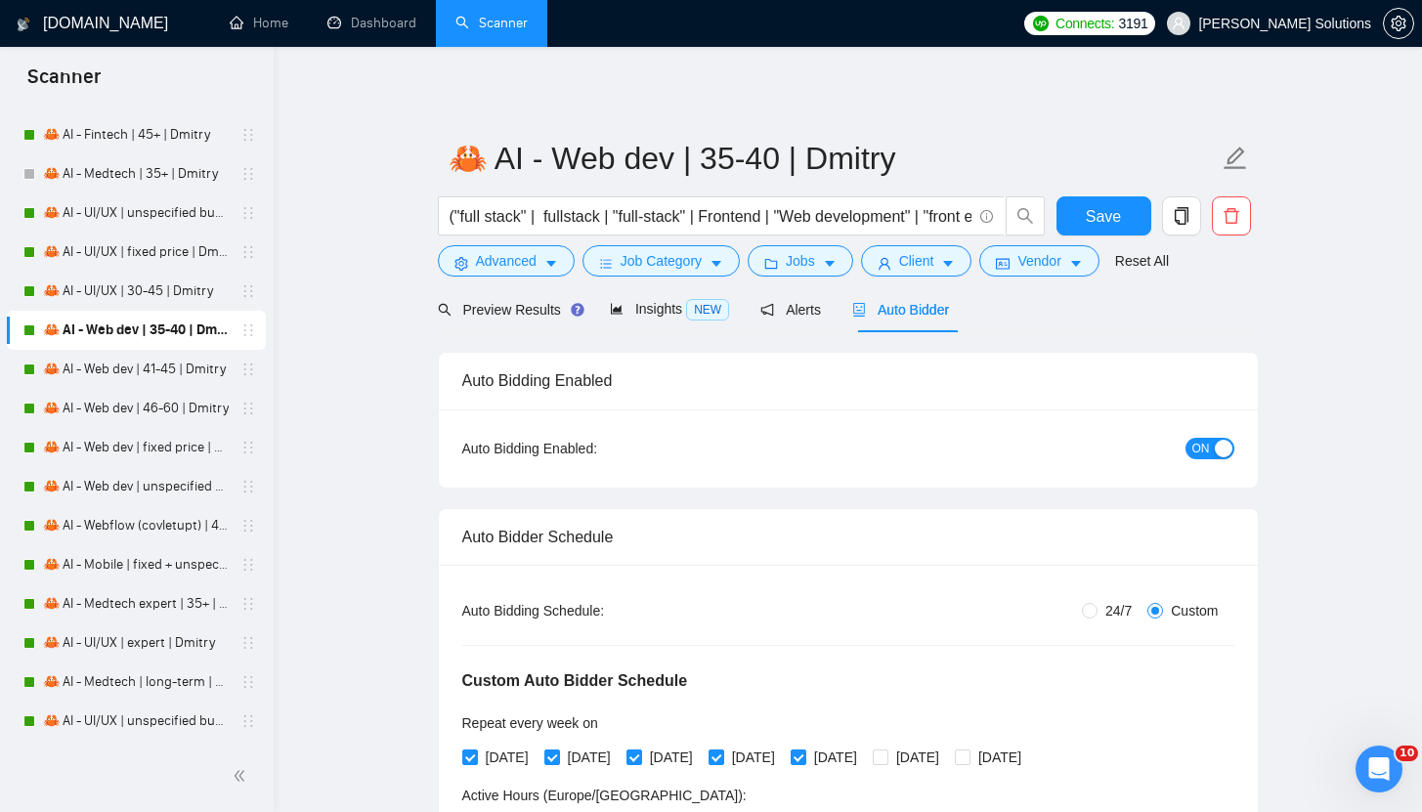
click at [1191, 437] on div "ON" at bounding box center [1104, 448] width 257 height 22
click at [1192, 437] on div "ON" at bounding box center [1104, 448] width 257 height 22
click at [1203, 445] on span "ON" at bounding box center [1201, 448] width 18 height 21
click at [1081, 216] on button "Save" at bounding box center [1103, 215] width 95 height 39
click at [126, 376] on link "🦀 AI - Web dev | 41-45 | Dmitry" at bounding box center [136, 369] width 186 height 39
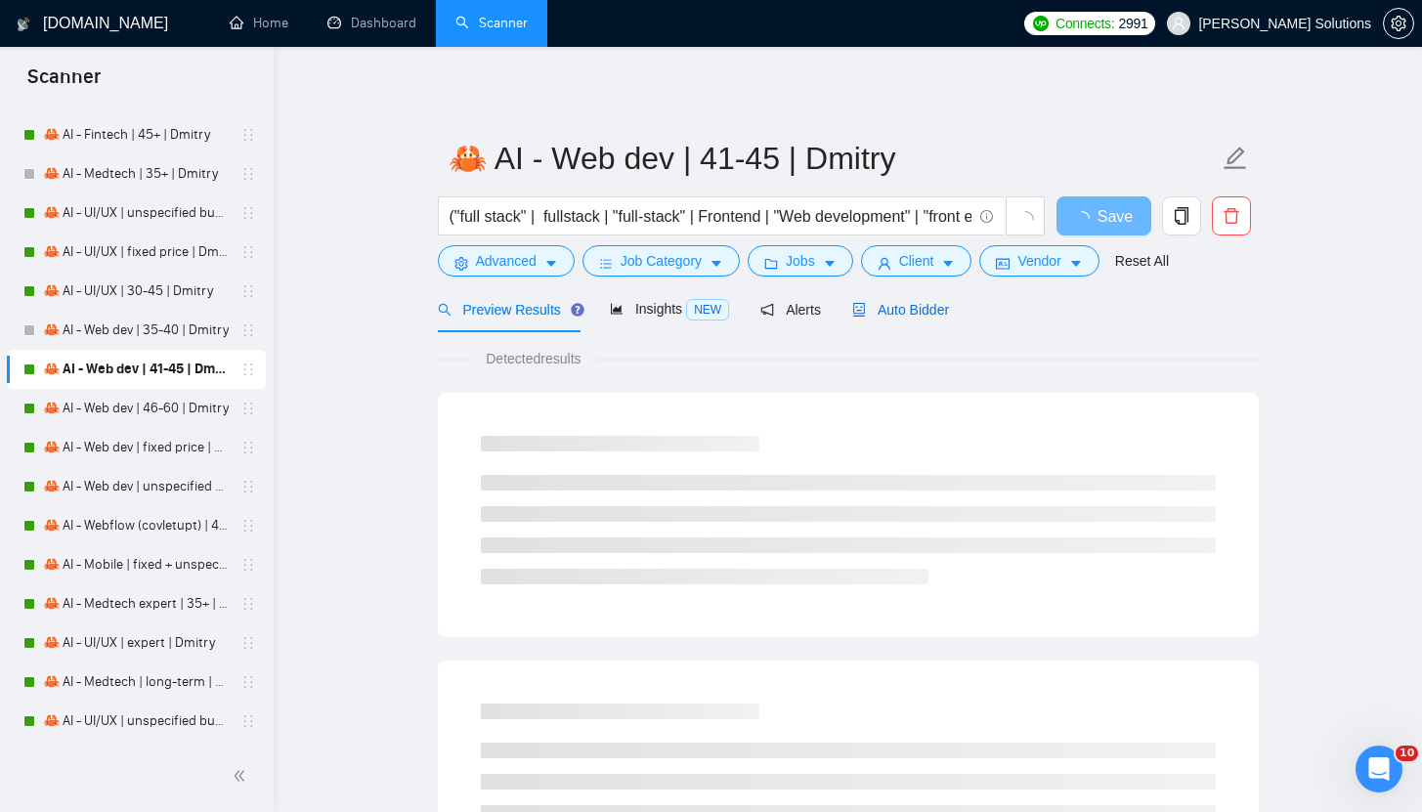
click at [939, 315] on span "Auto Bidder" at bounding box center [900, 310] width 97 height 16
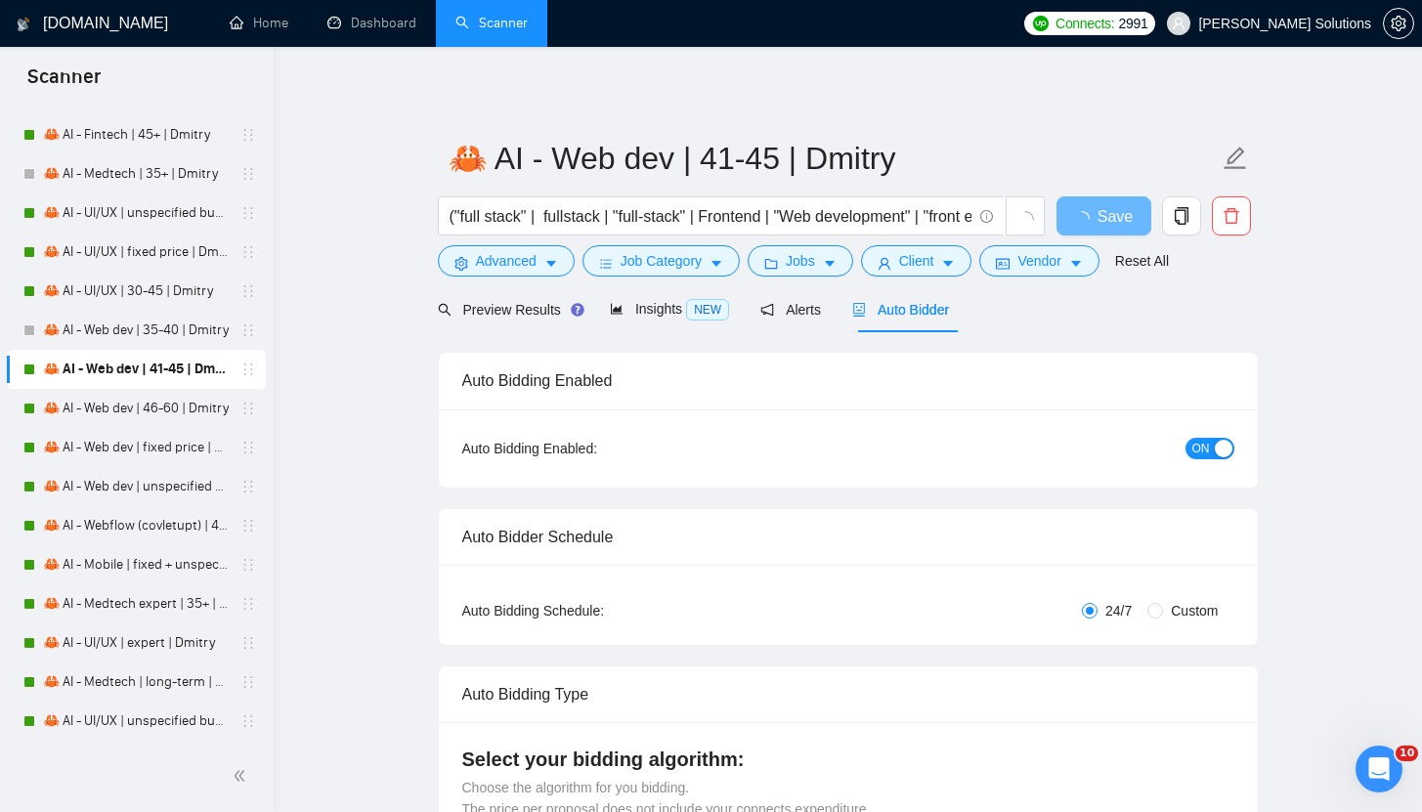
radio input "false"
radio input "true"
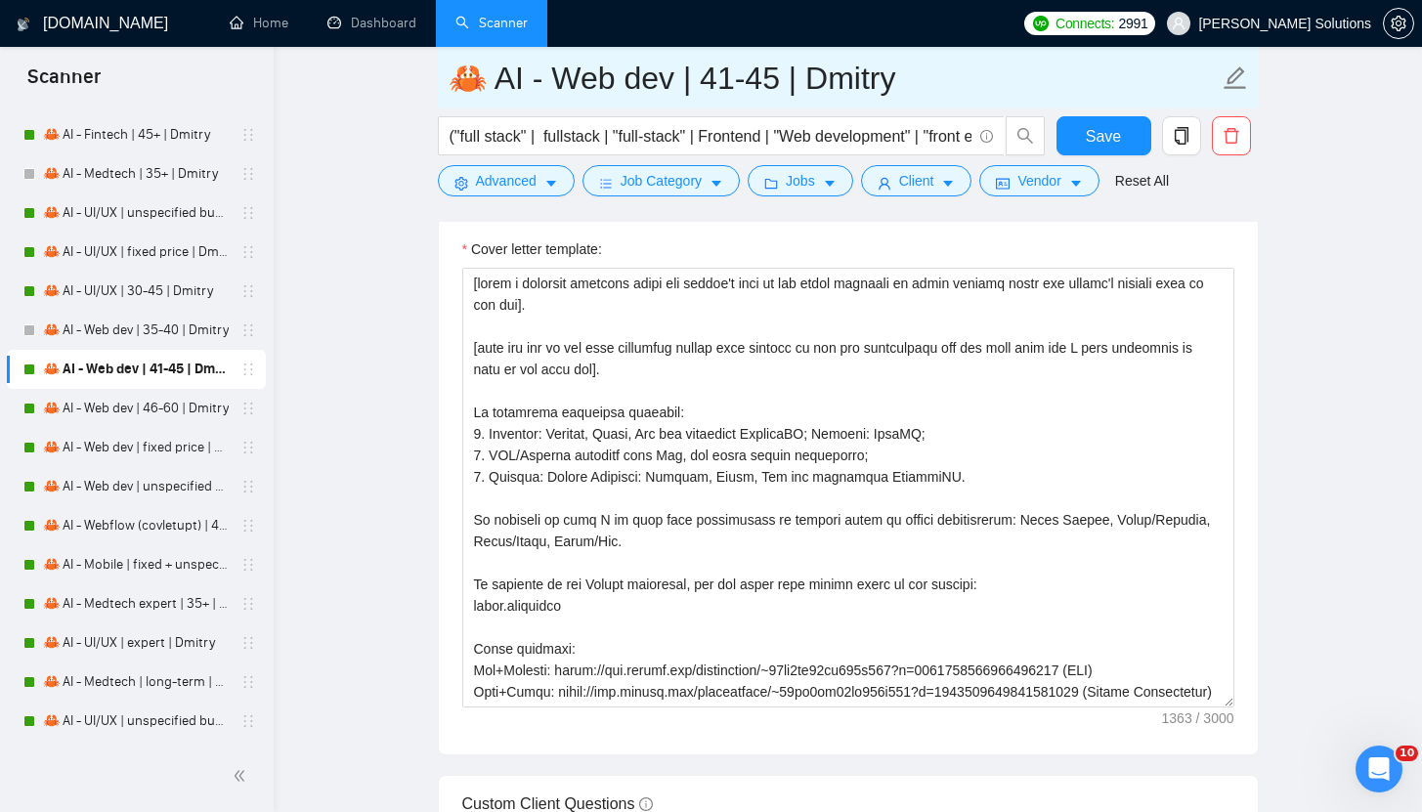
click at [557, 91] on input "🦀 AI - Web dev | 41-45 | Dmitry" at bounding box center [833, 78] width 770 height 49
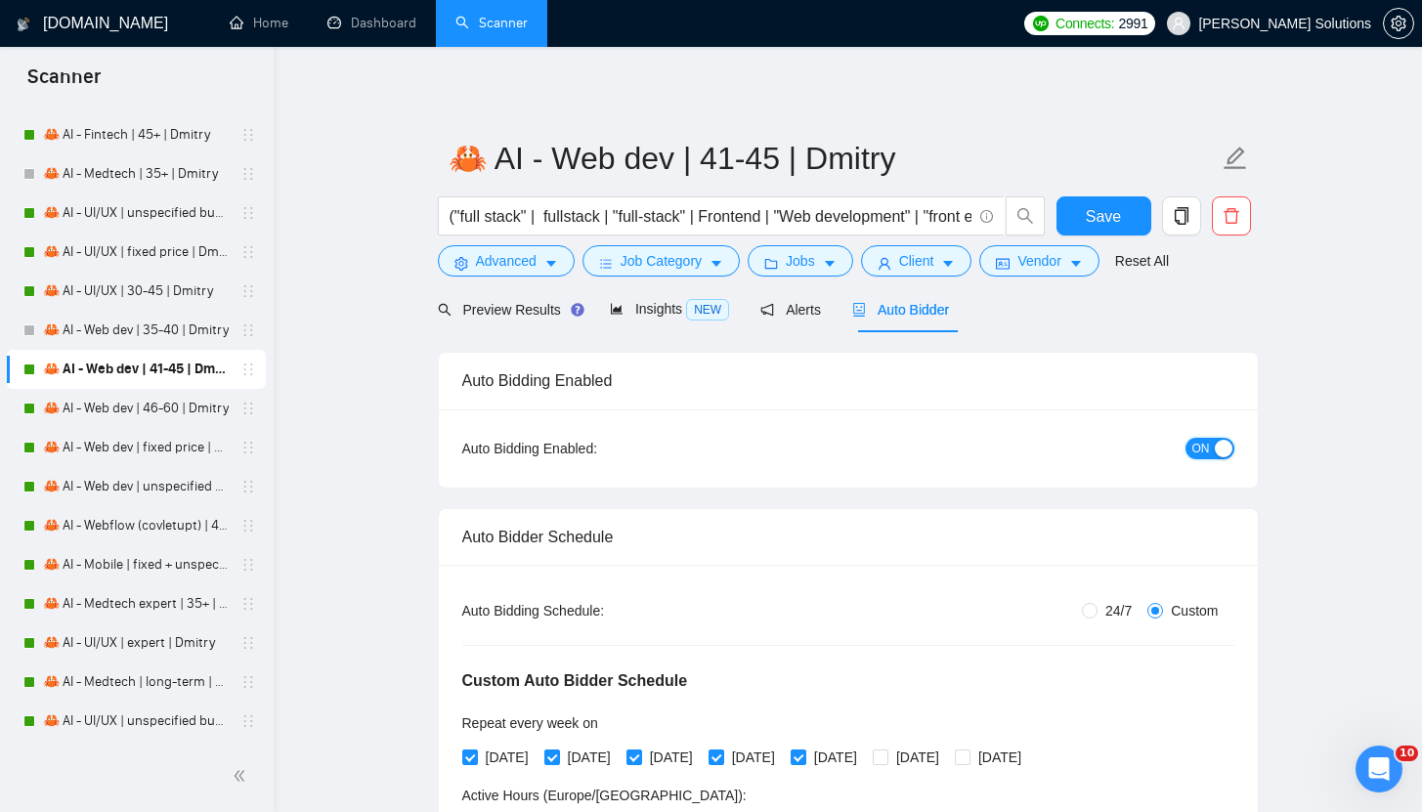
drag, startPoint x: 1214, startPoint y: 444, endPoint x: 1203, endPoint y: 407, distance: 38.0
click at [1214, 444] on div "button" at bounding box center [1223, 449] width 18 height 18
click at [1081, 196] on button "Save" at bounding box center [1103, 215] width 95 height 39
click at [179, 405] on link "🦀 AI - Web dev | 46-60 | Dmitry" at bounding box center [136, 408] width 186 height 39
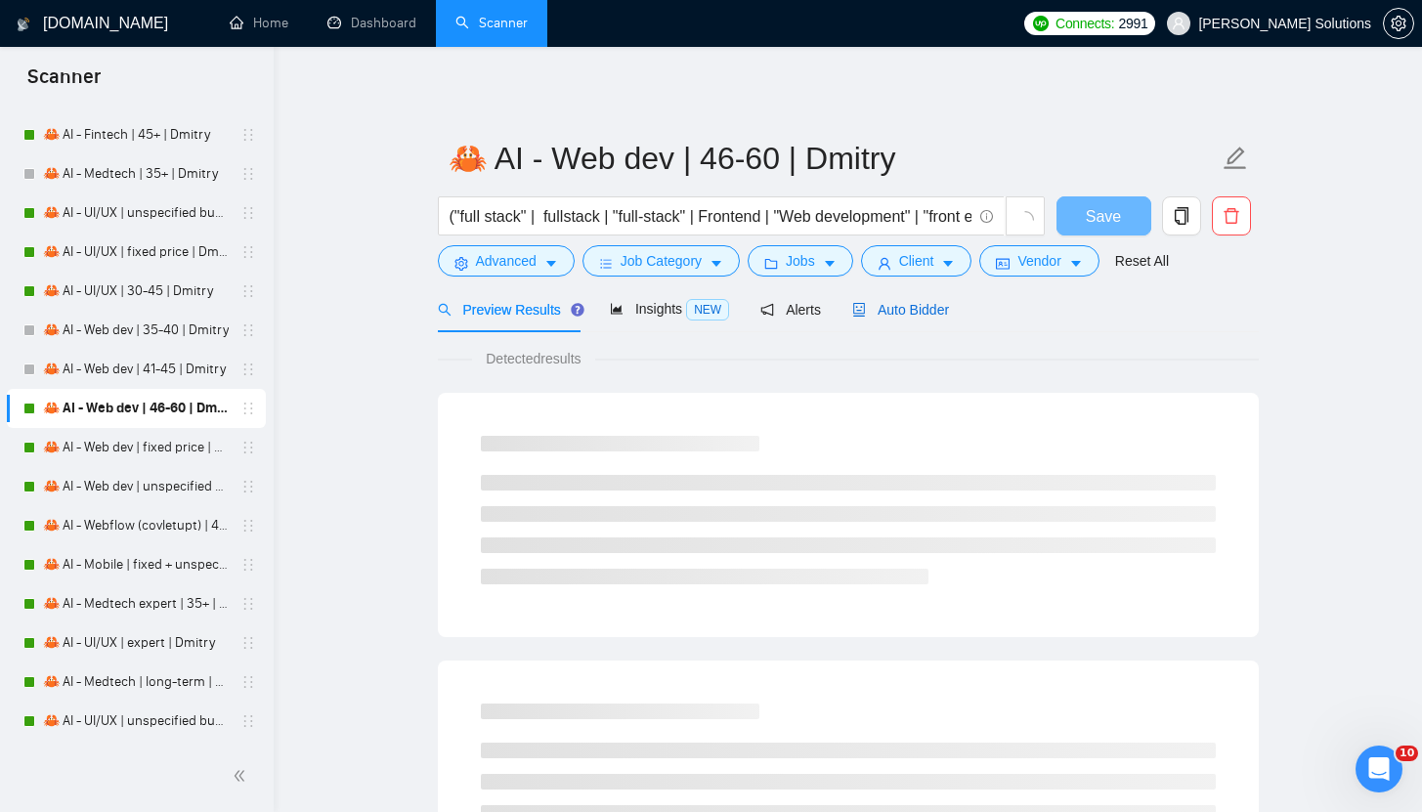
click at [913, 310] on span "Auto Bidder" at bounding box center [900, 310] width 97 height 16
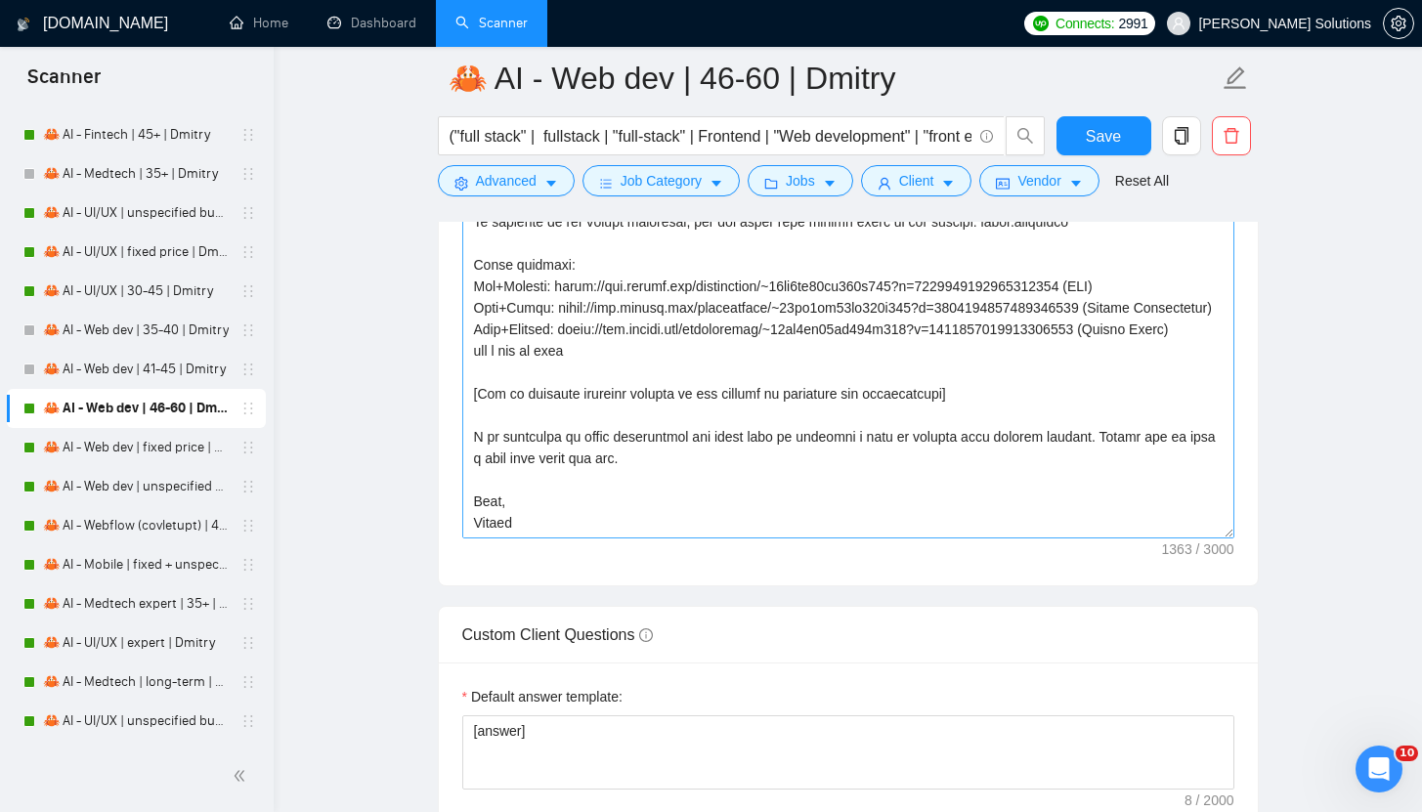
scroll to position [180, 0]
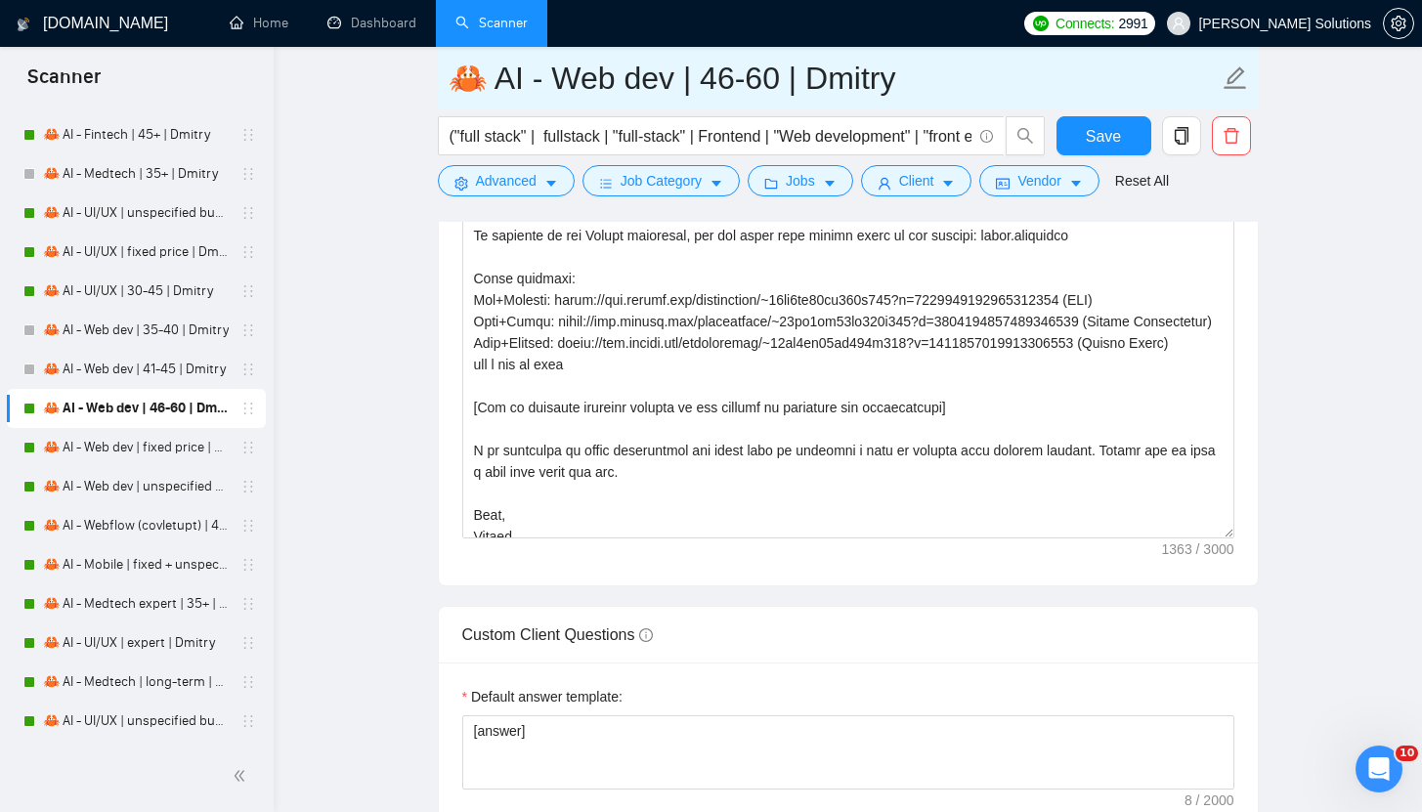
click at [659, 81] on input "🦀 AI - Web dev | 46-60 | Dmitry" at bounding box center [833, 78] width 770 height 49
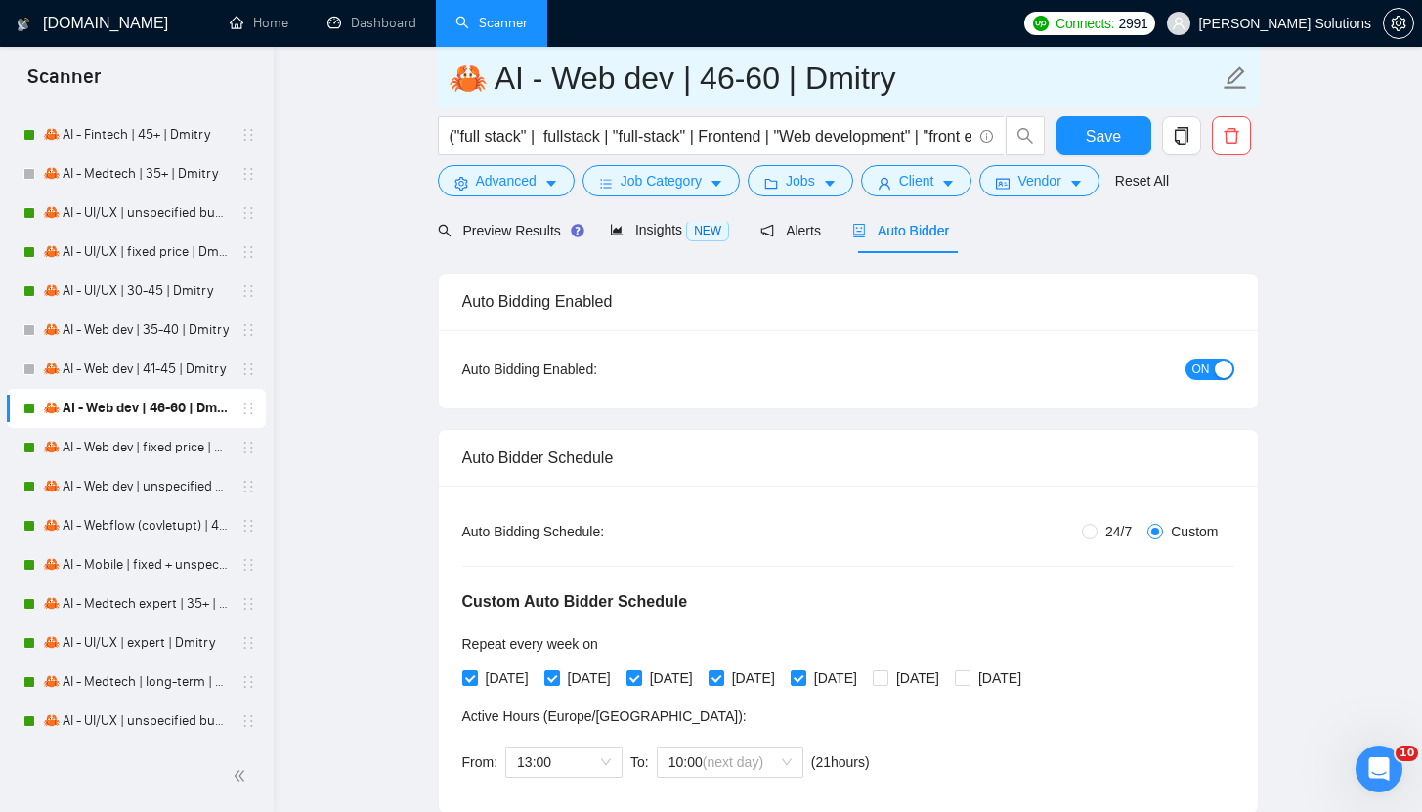
scroll to position [0, 0]
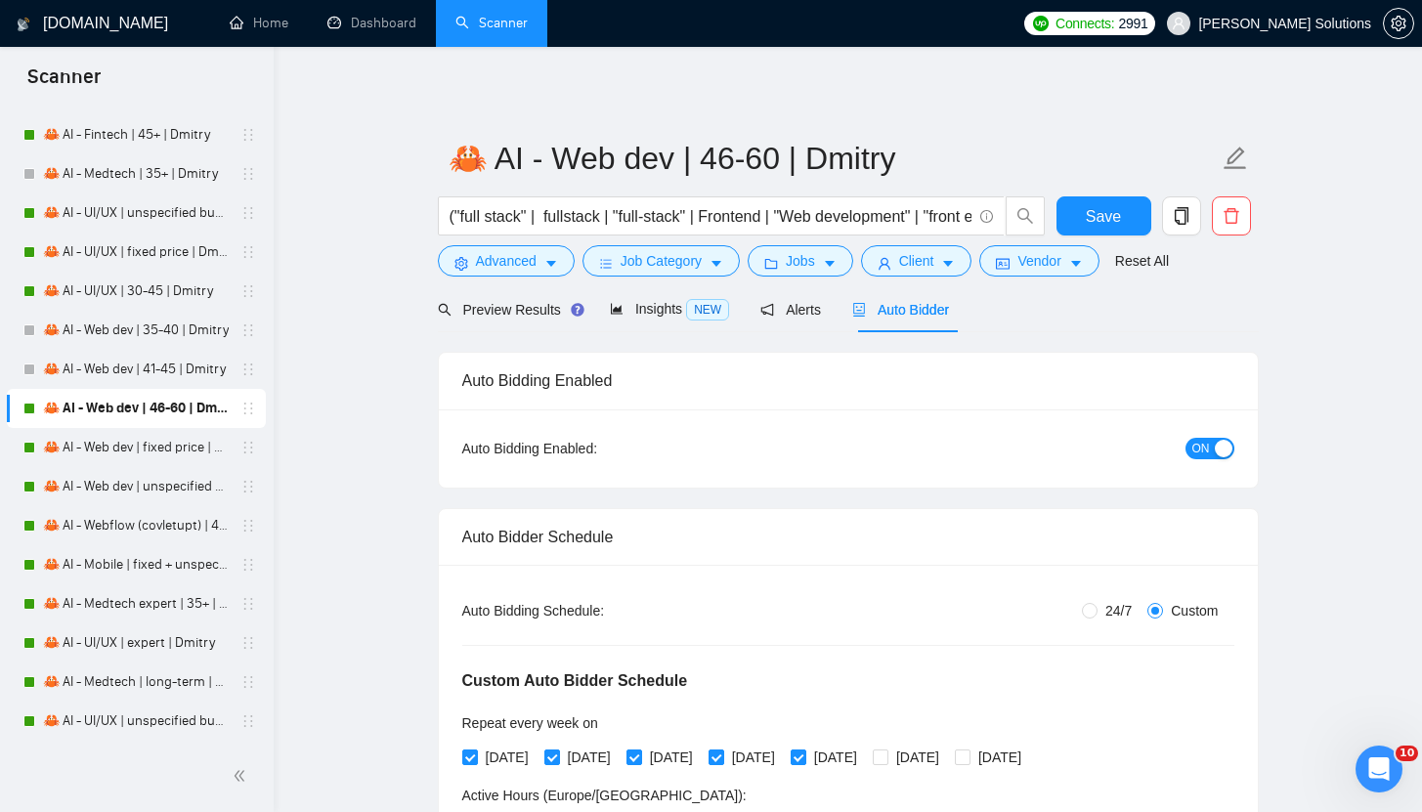
click at [1207, 456] on span "ON" at bounding box center [1201, 448] width 18 height 21
click at [800, 260] on span "Jobs" at bounding box center [800, 260] width 29 height 21
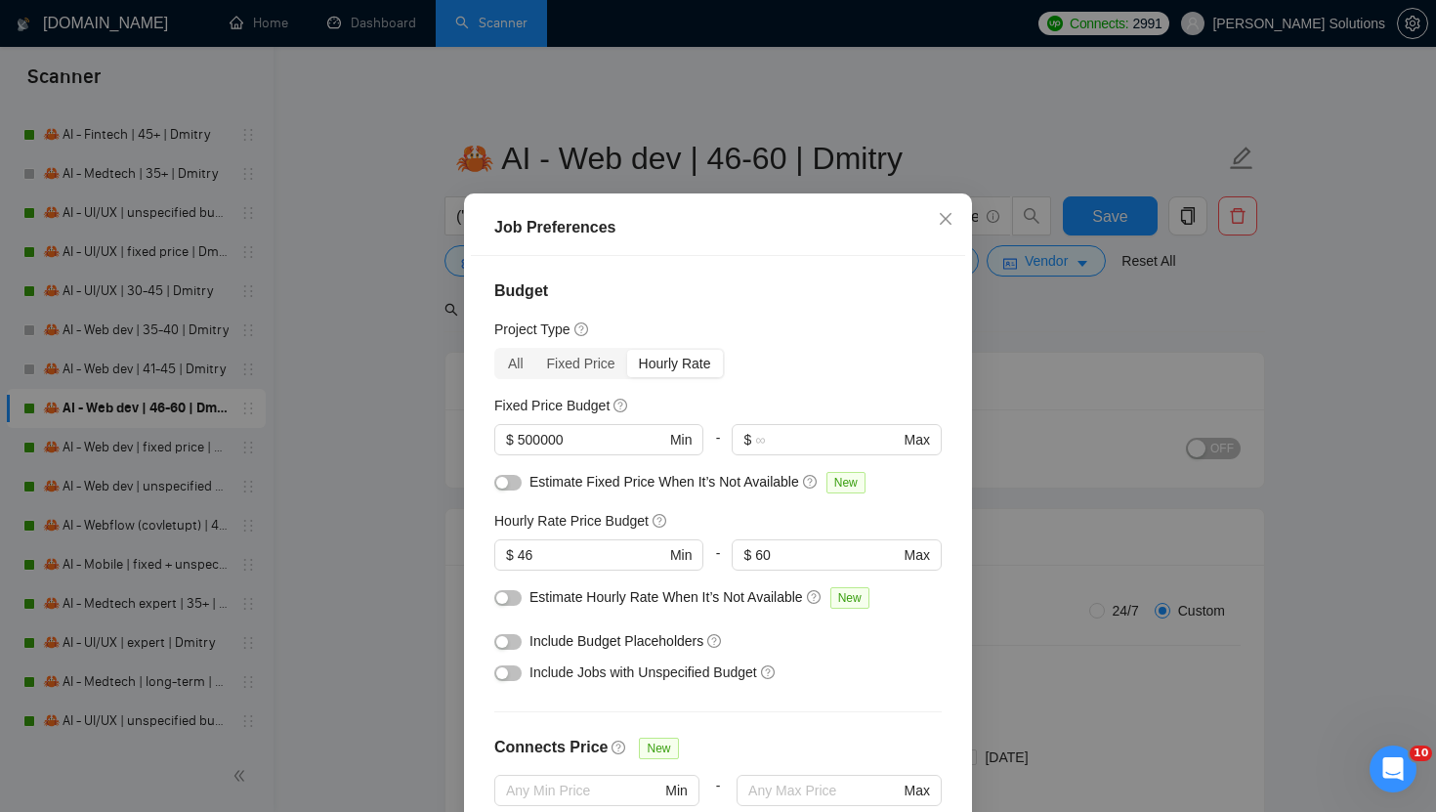
click at [1114, 322] on div "Job Preferences Budget Project Type All Fixed Price Hourly Rate Fixed Price Bud…" at bounding box center [718, 406] width 1436 height 812
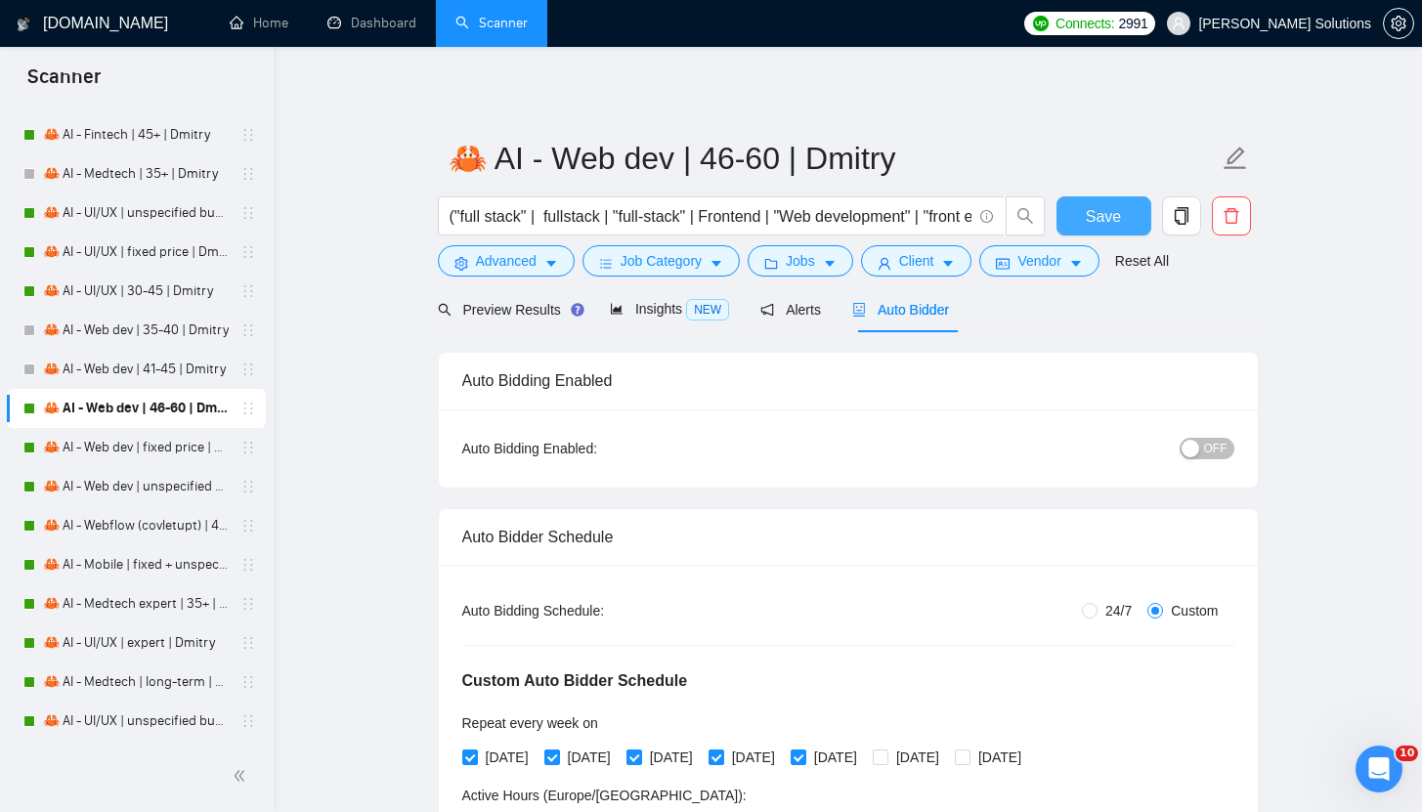
click at [1118, 224] on span "Save" at bounding box center [1102, 216] width 35 height 24
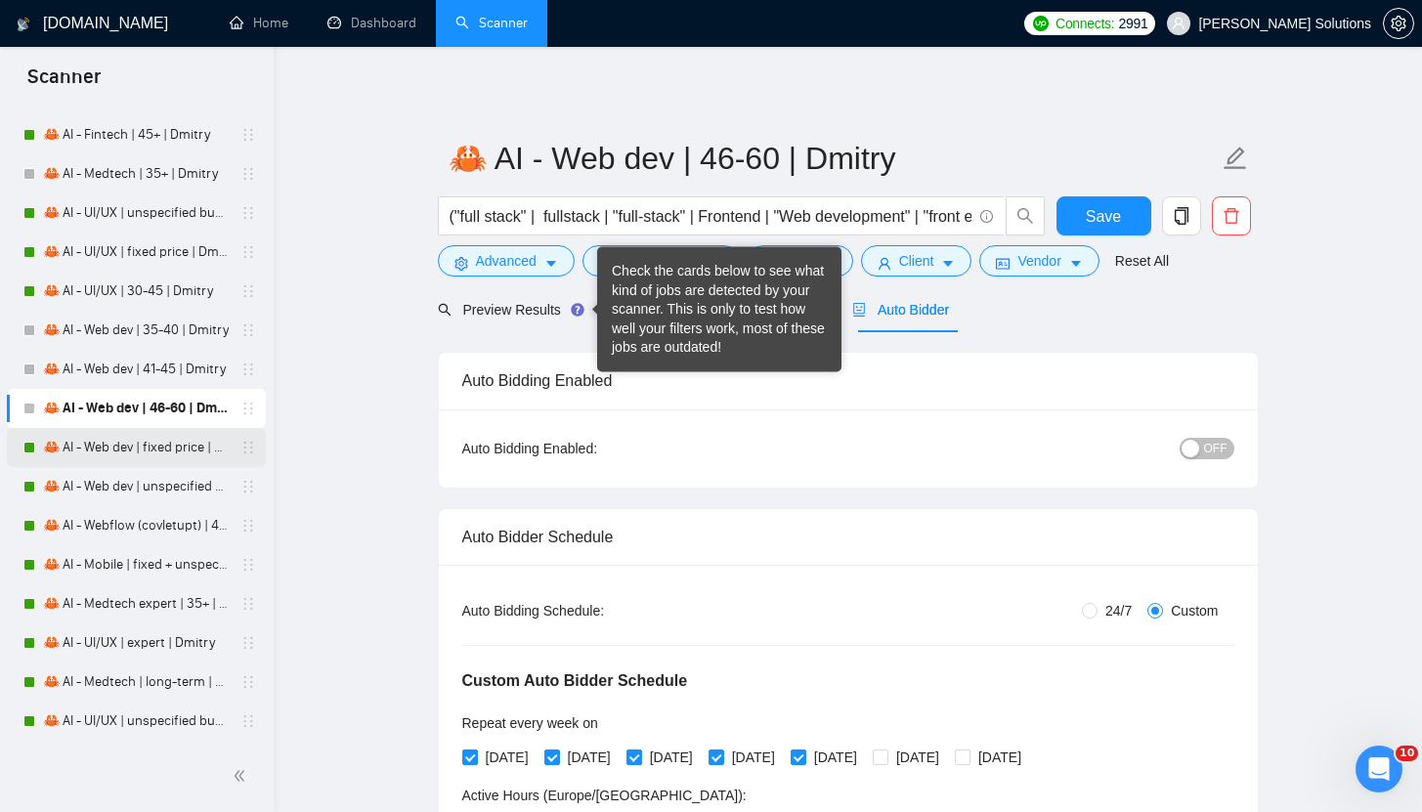
click at [126, 449] on link "🦀 AI - Web dev | fixed price | Dmitry" at bounding box center [136, 447] width 186 height 39
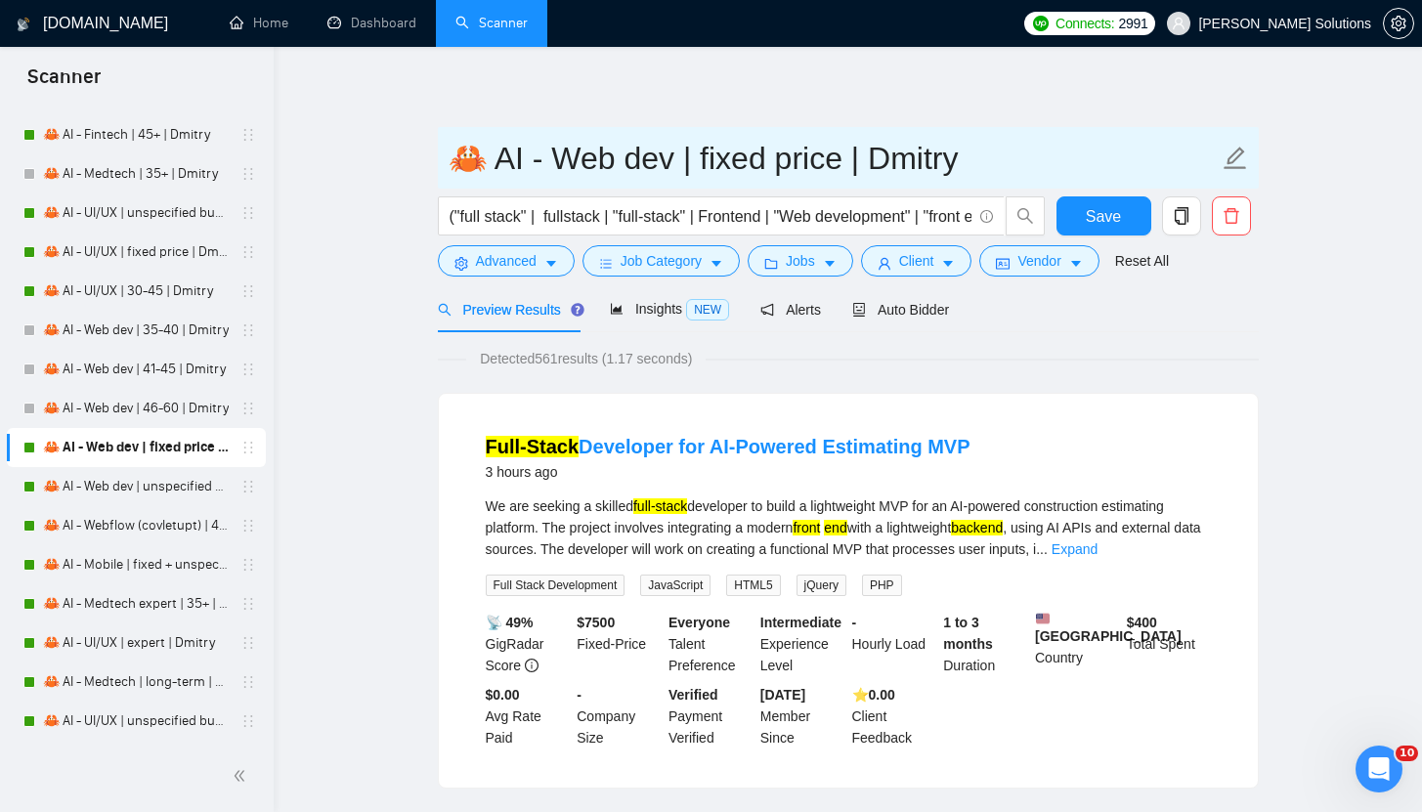
click at [689, 157] on input "🦀 AI - Web dev | fixed price | Dmitry" at bounding box center [833, 158] width 770 height 49
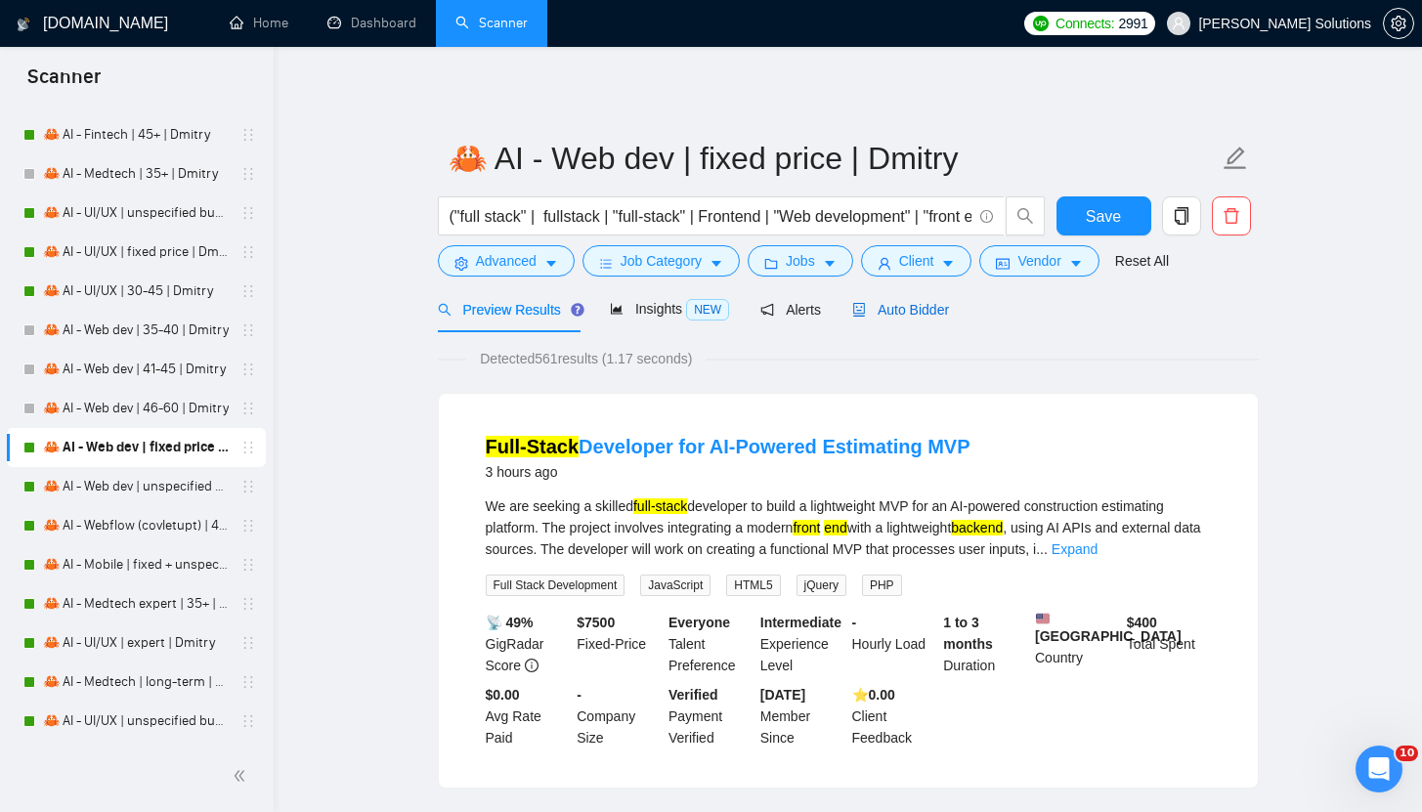
drag, startPoint x: 902, startPoint y: 311, endPoint x: 913, endPoint y: 318, distance: 12.7
click at [902, 311] on span "Auto Bidder" at bounding box center [900, 310] width 97 height 16
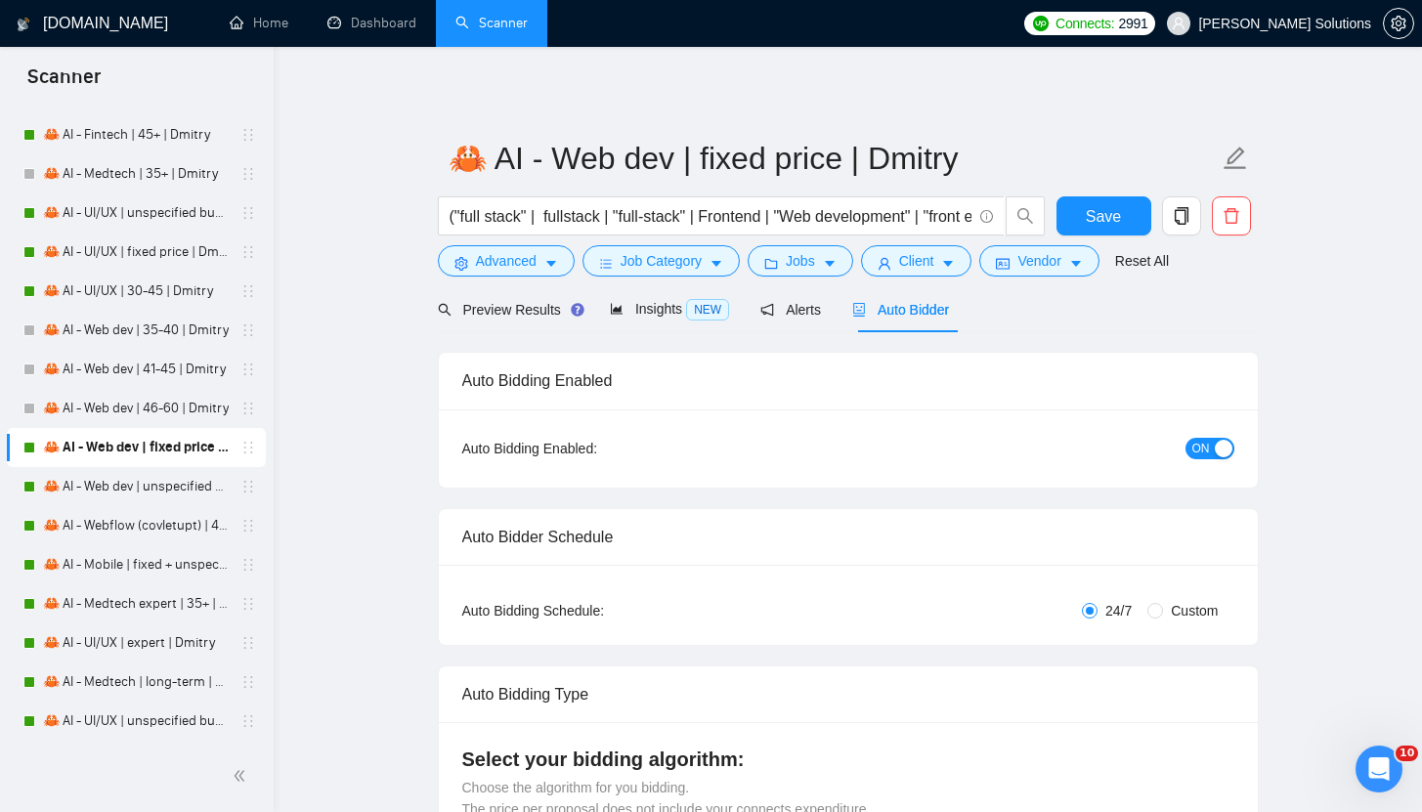
radio input "false"
radio input "true"
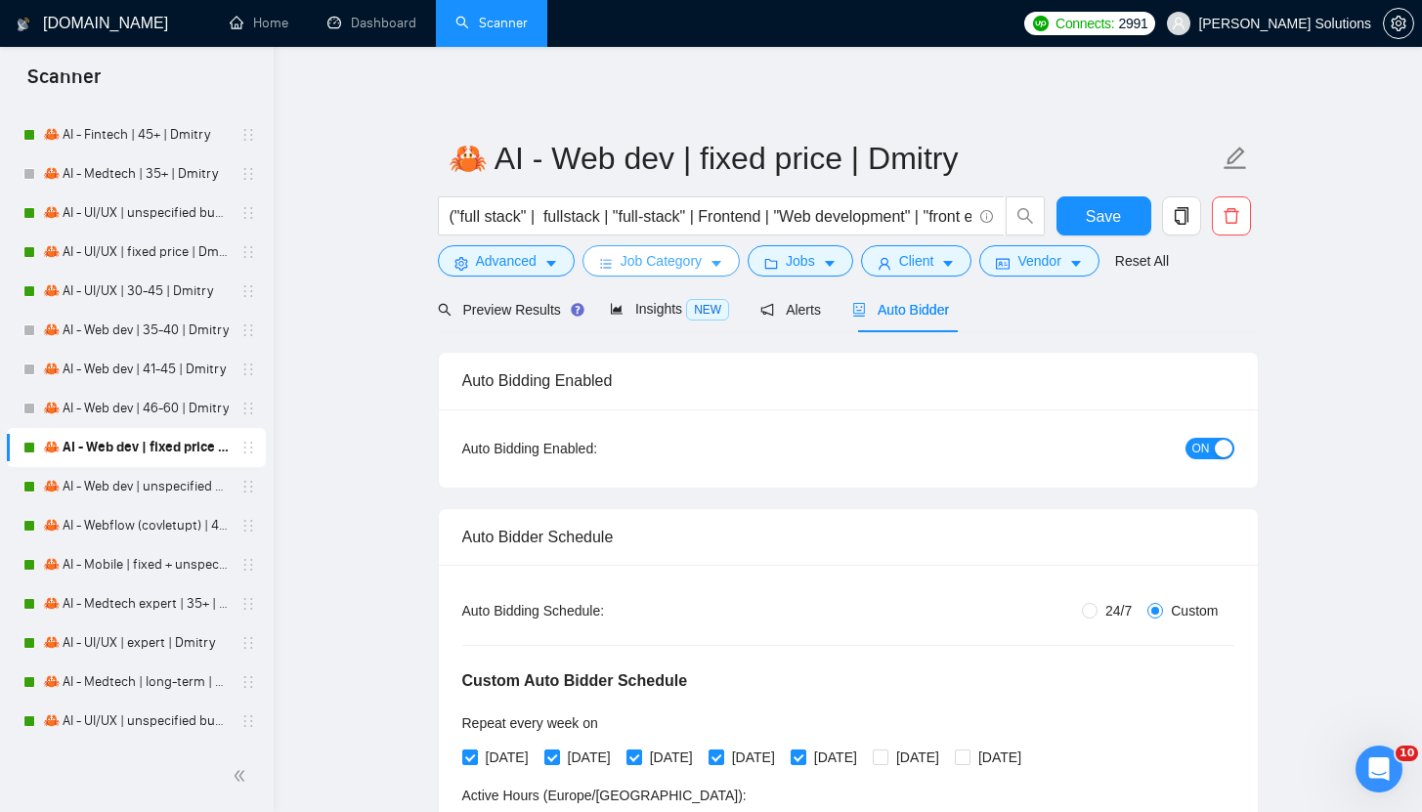
click at [668, 255] on span "Job Category" at bounding box center [660, 260] width 81 height 21
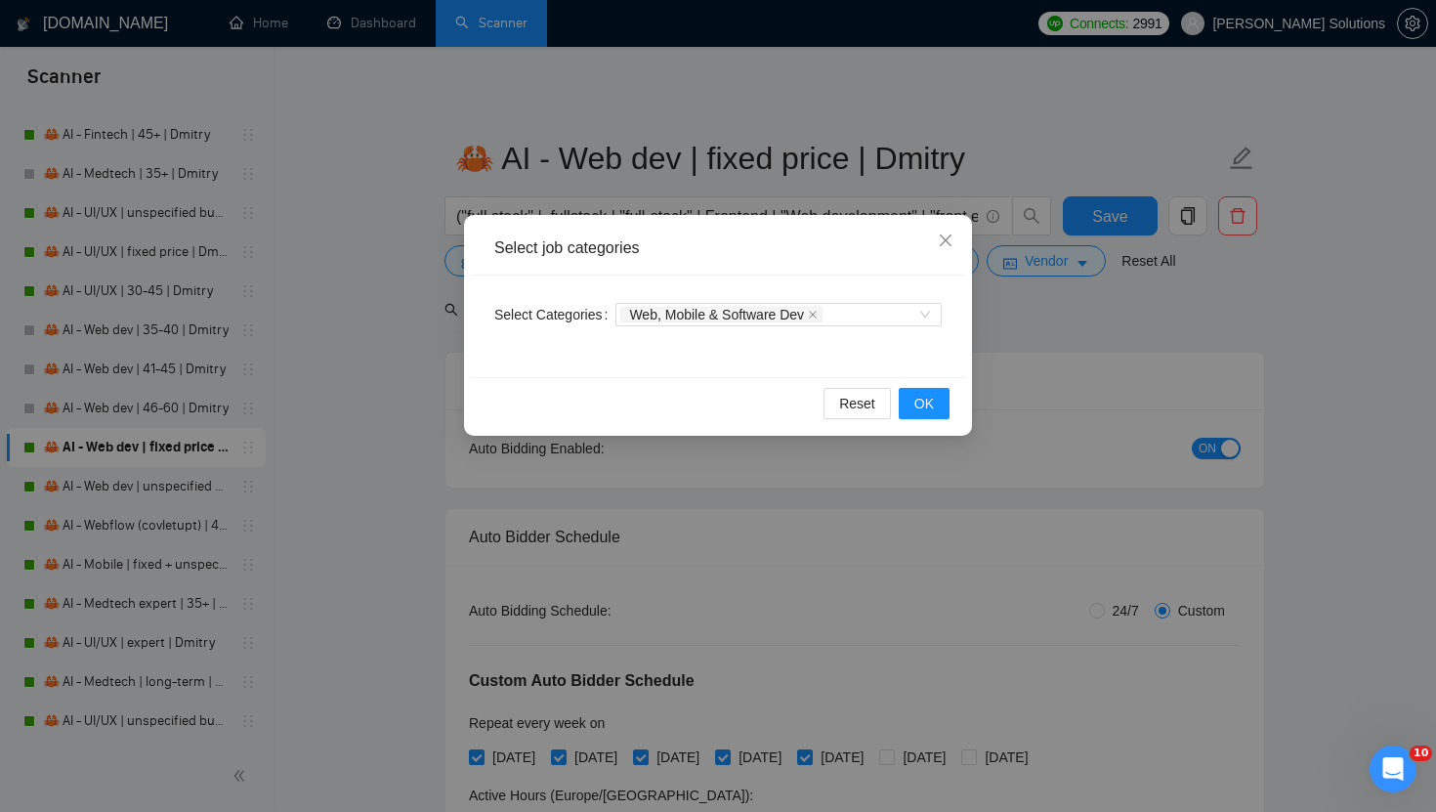
click at [745, 176] on div "Select job categories Select Categories Web, Mobile & Software Dev Reset OK" at bounding box center [718, 406] width 1436 height 812
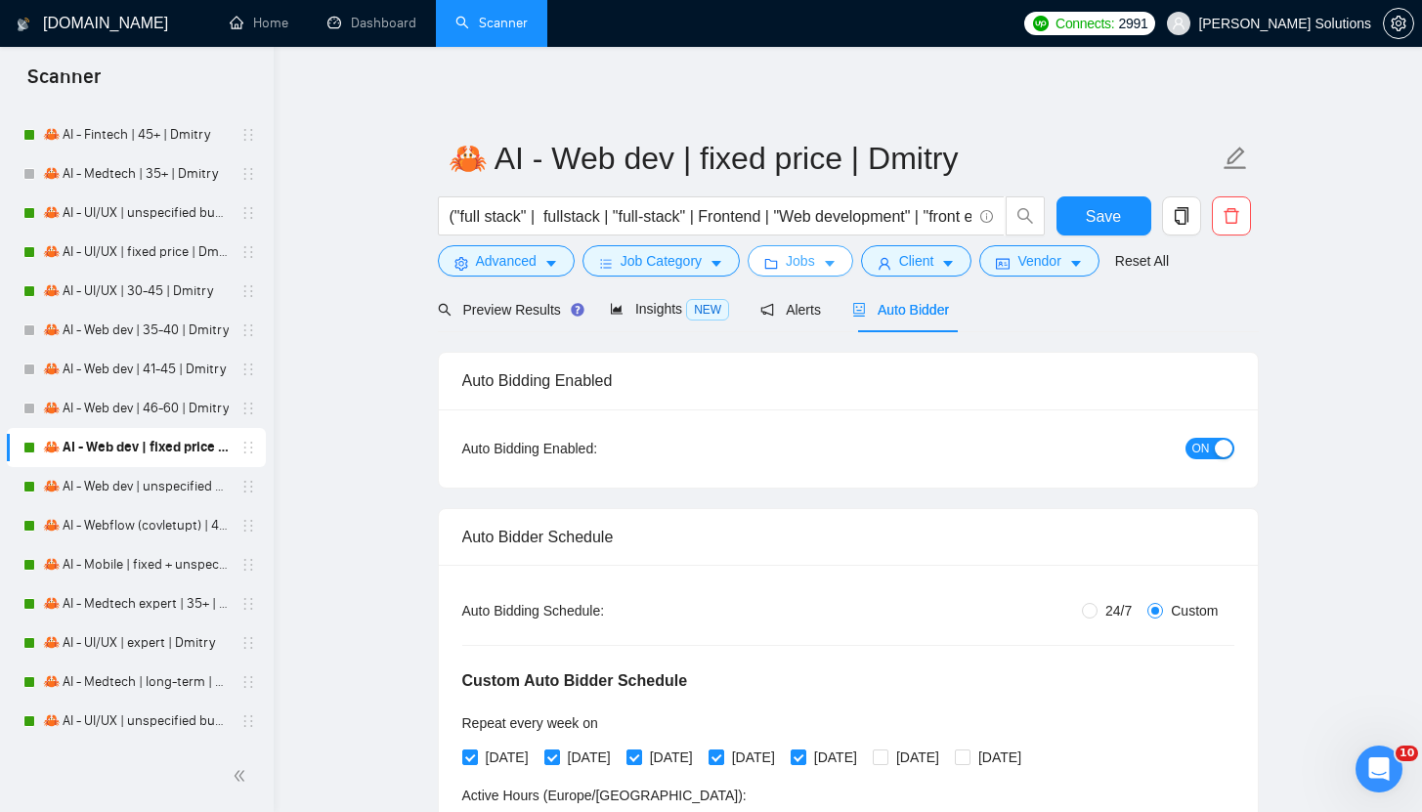
click at [823, 268] on button "Jobs" at bounding box center [800, 260] width 106 height 31
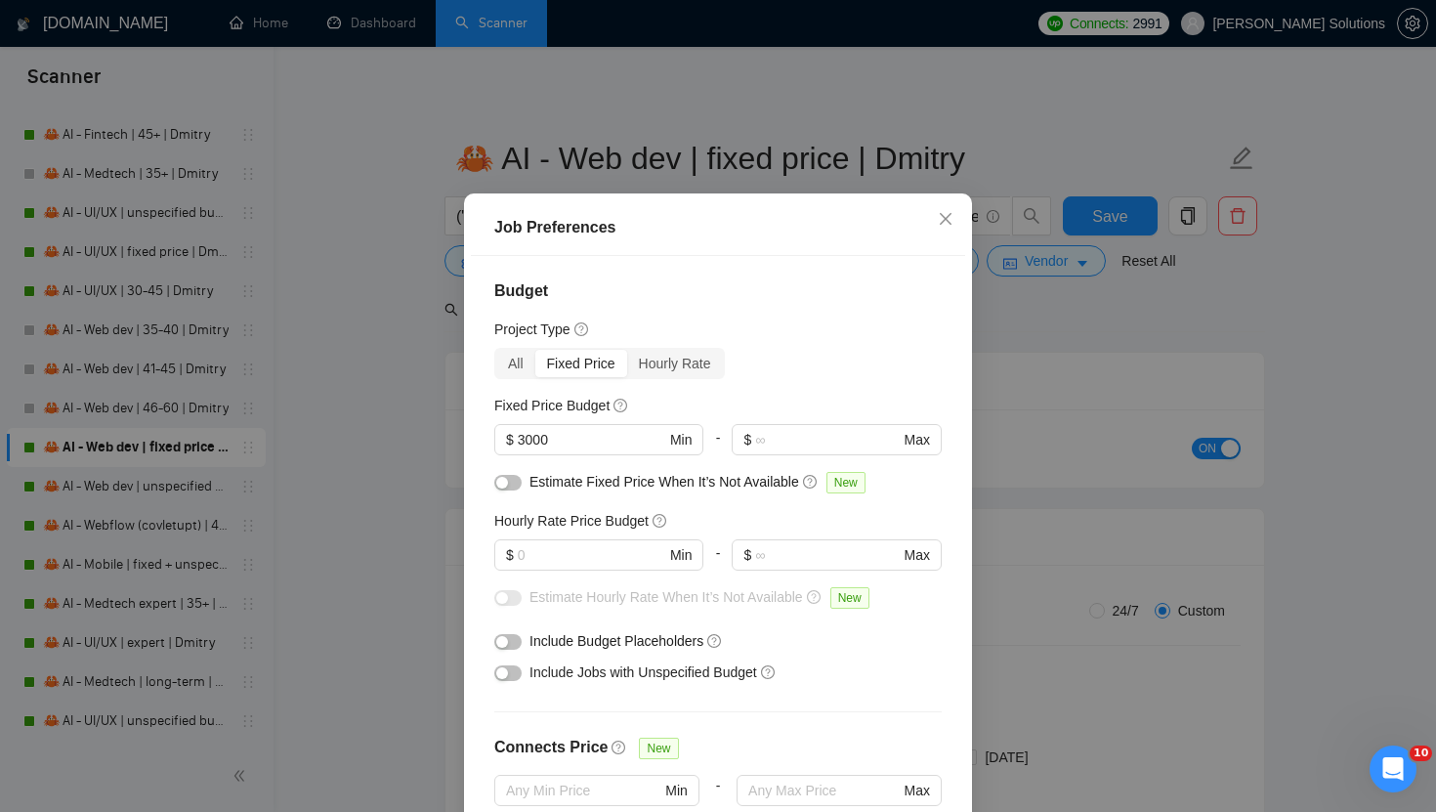
click at [630, 160] on div "Job Preferences Budget Project Type All Fixed Price Hourly Rate Fixed Price Bud…" at bounding box center [718, 406] width 1436 height 812
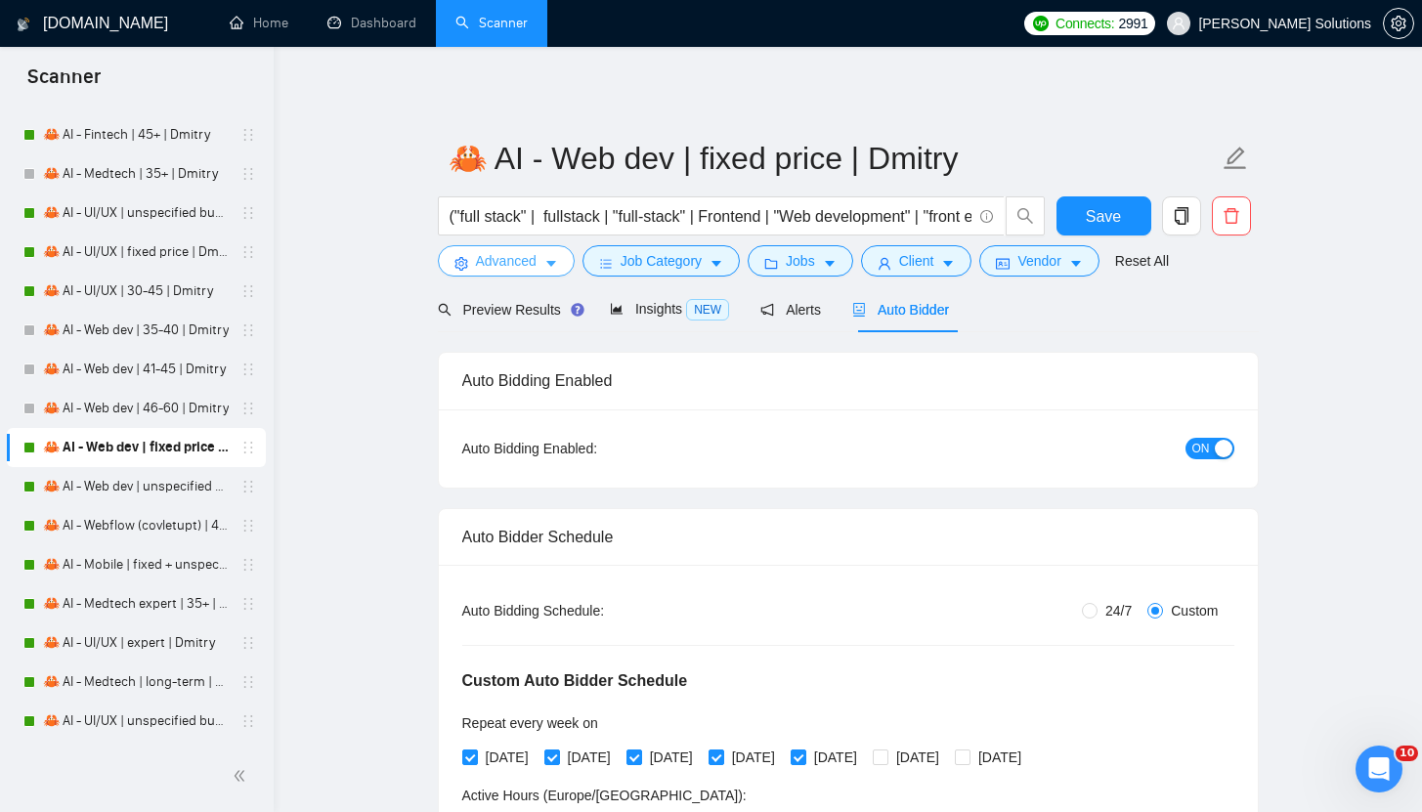
click at [516, 265] on span "Advanced" at bounding box center [506, 260] width 61 height 21
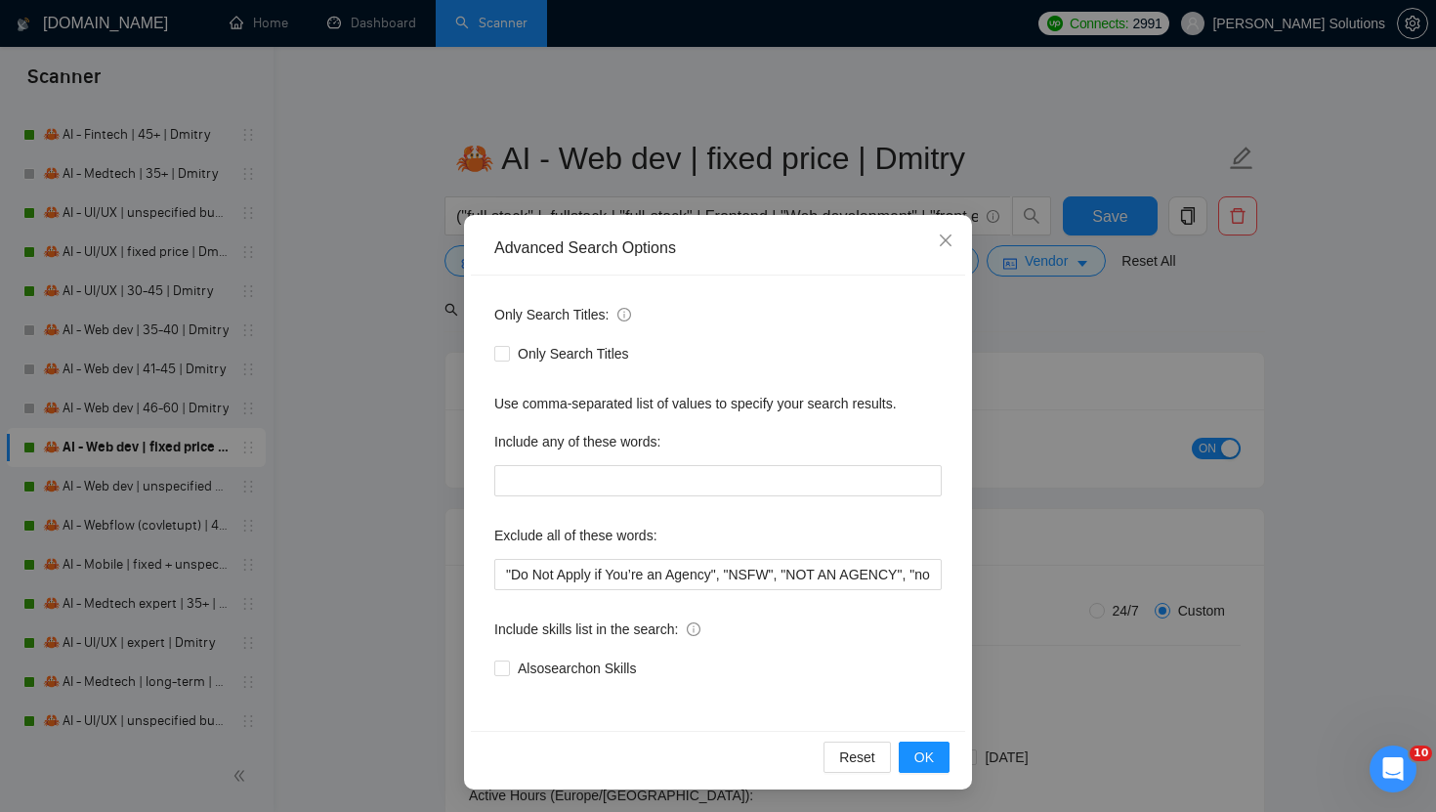
click at [858, 167] on div "Advanced Search Options Only Search Titles: Only Search Titles Use comma-separa…" at bounding box center [718, 406] width 1436 height 812
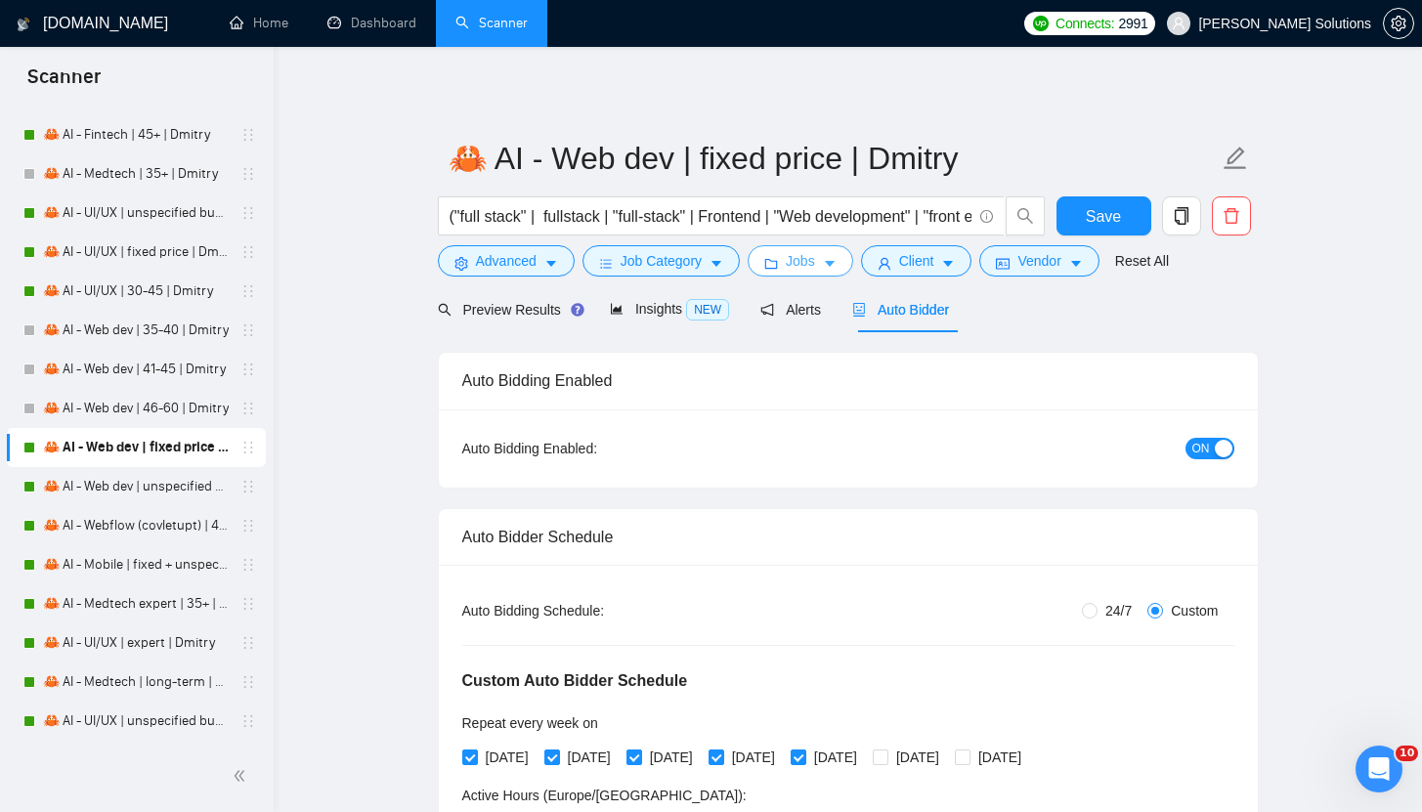
click at [815, 259] on span "Jobs" at bounding box center [800, 260] width 29 height 21
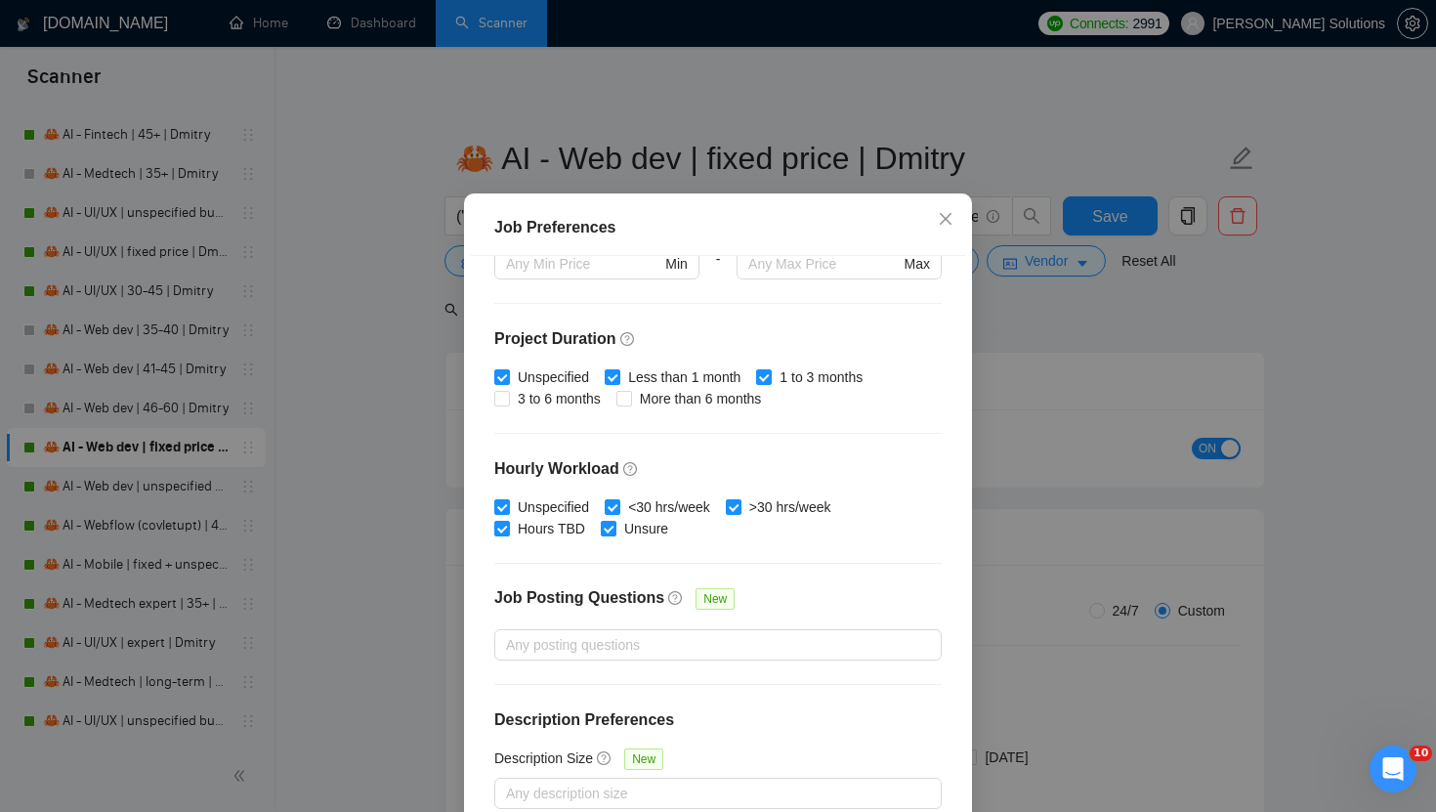
scroll to position [532, 0]
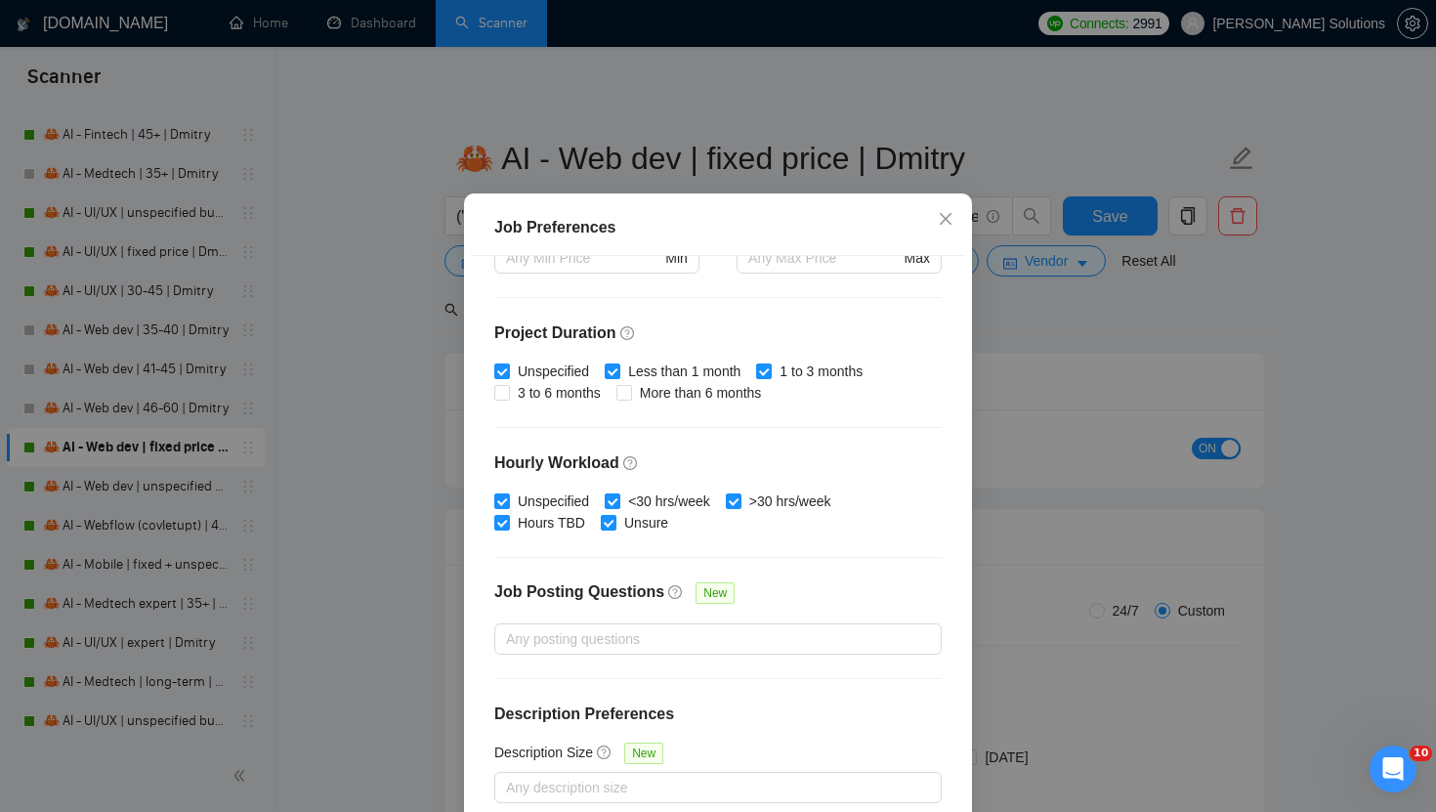
drag, startPoint x: 1032, startPoint y: 342, endPoint x: 982, endPoint y: 285, distance: 75.5
click at [1032, 341] on div "Job Preferences Budget Project Type All Fixed Price Hourly Rate Fixed Price Bud…" at bounding box center [718, 406] width 1436 height 812
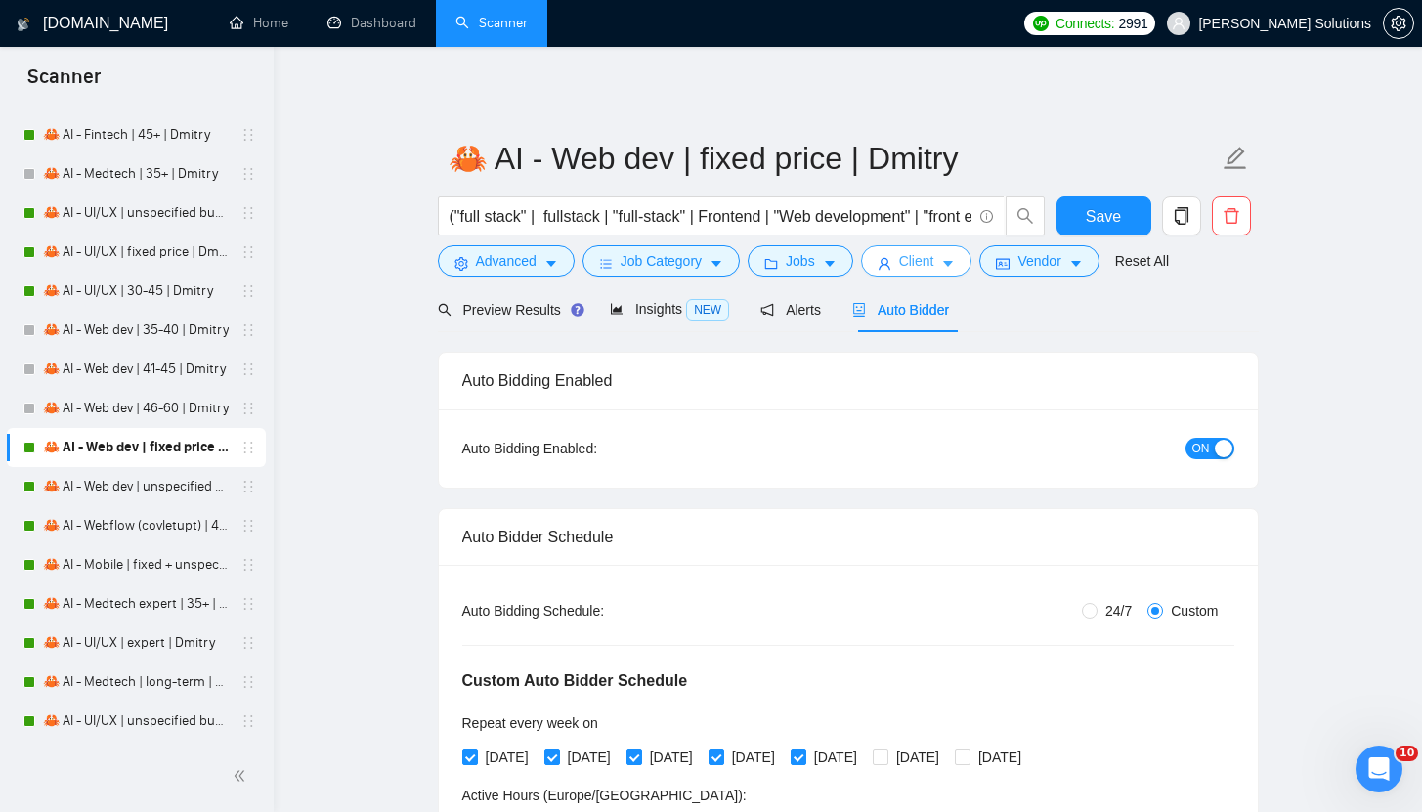
click at [955, 267] on icon "caret-down" at bounding box center [948, 264] width 14 height 14
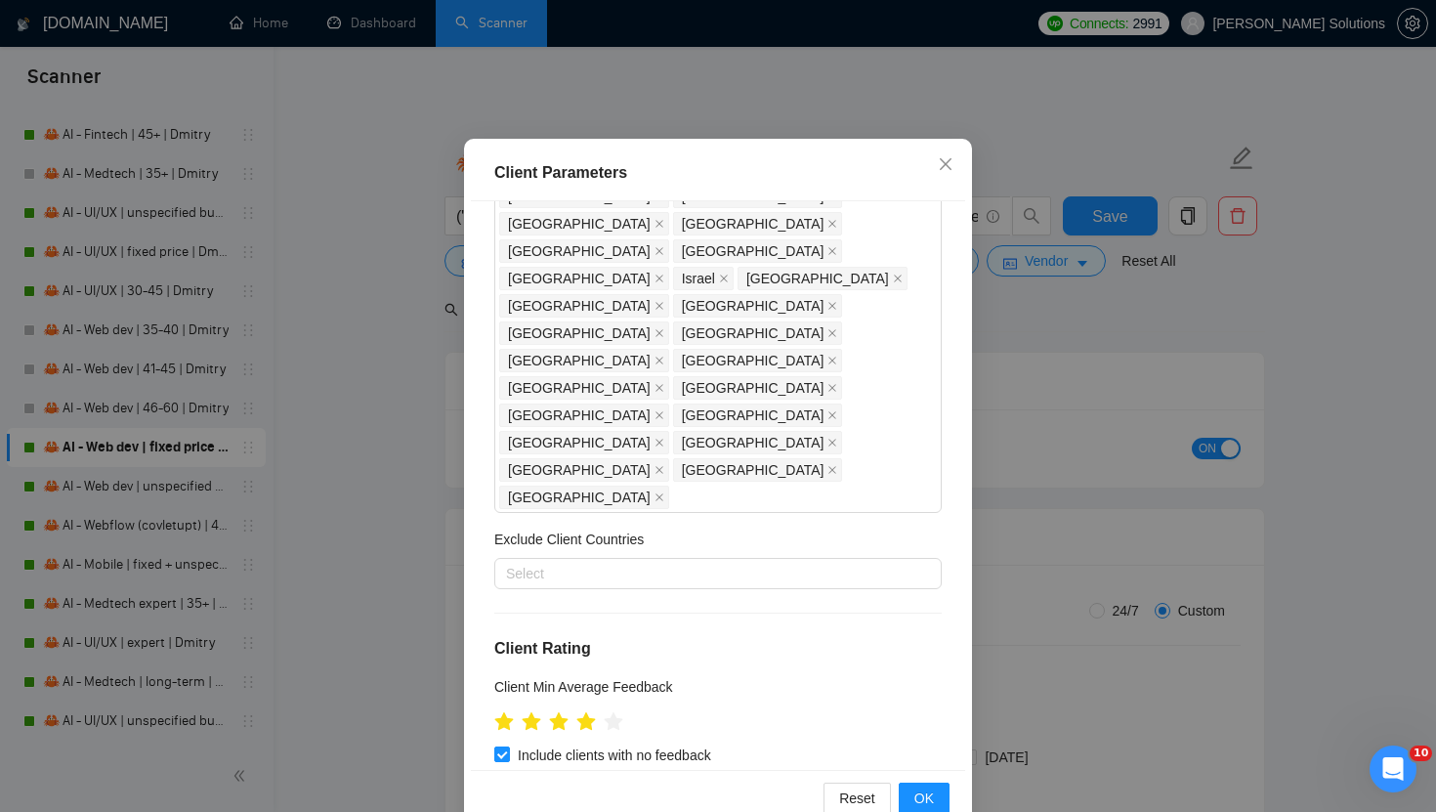
scroll to position [0, 0]
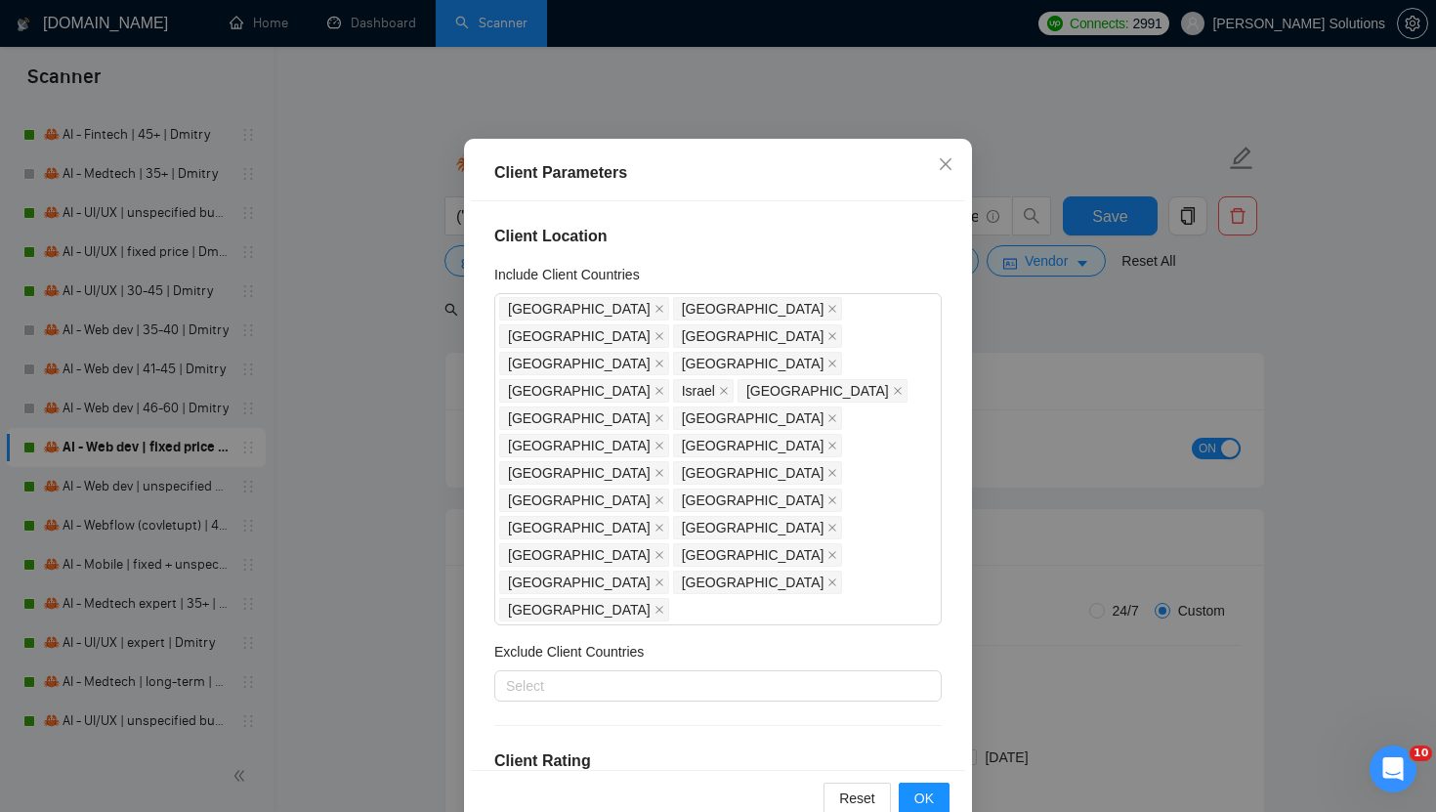
click at [1026, 321] on div "Client Parameters Client Location Include Client Countries [GEOGRAPHIC_DATA] [G…" at bounding box center [718, 406] width 1436 height 812
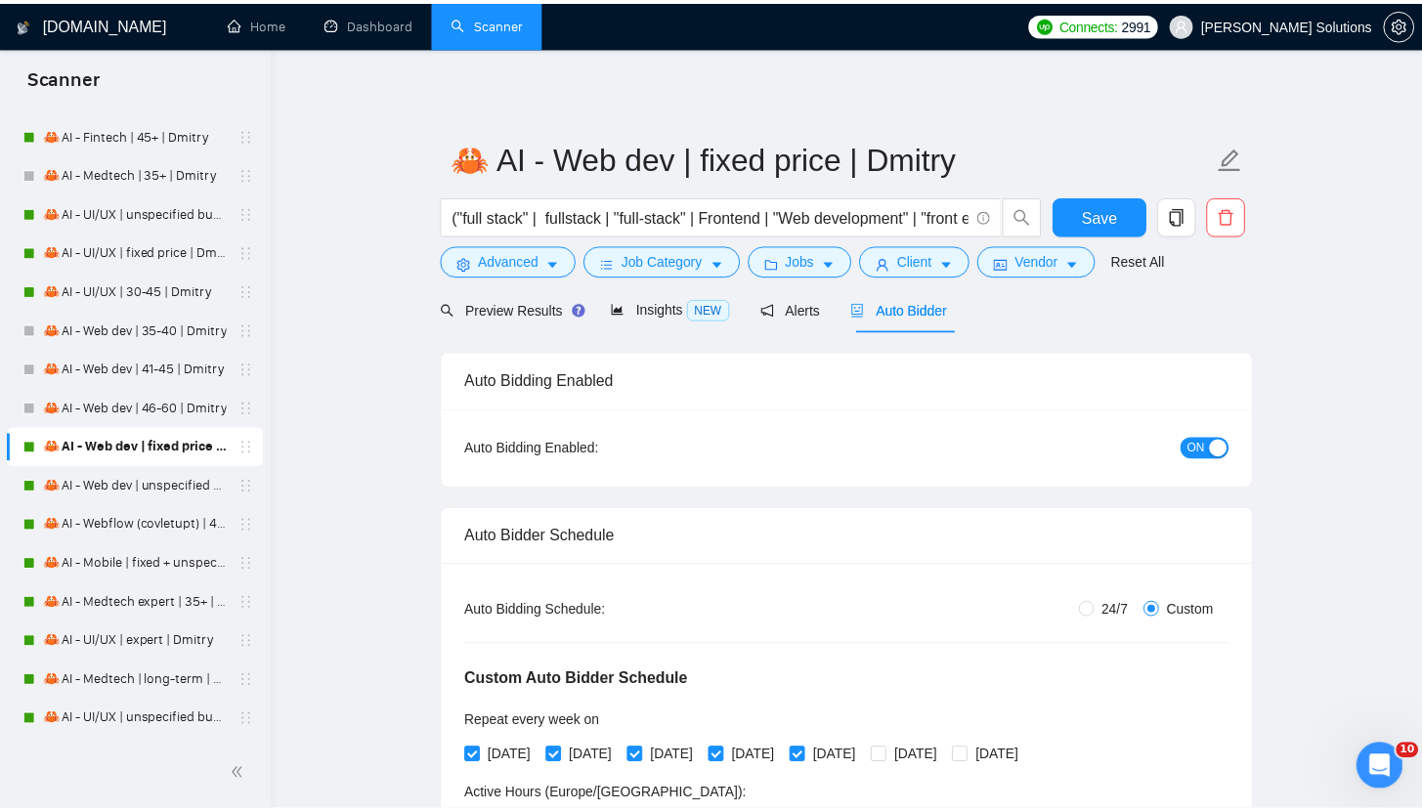
scroll to position [21, 0]
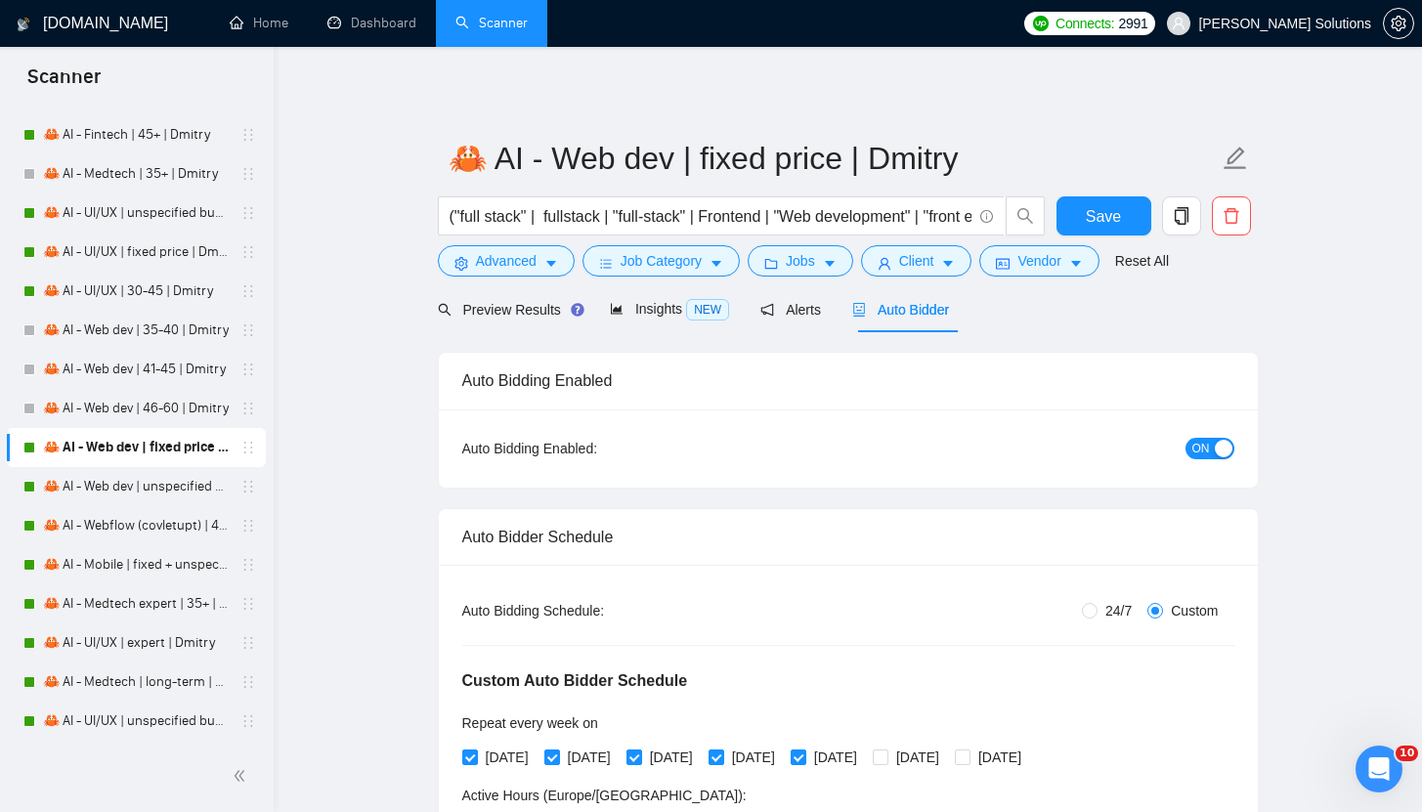
click at [1221, 452] on div "button" at bounding box center [1223, 449] width 18 height 18
click at [1078, 211] on button "Save" at bounding box center [1103, 215] width 95 height 39
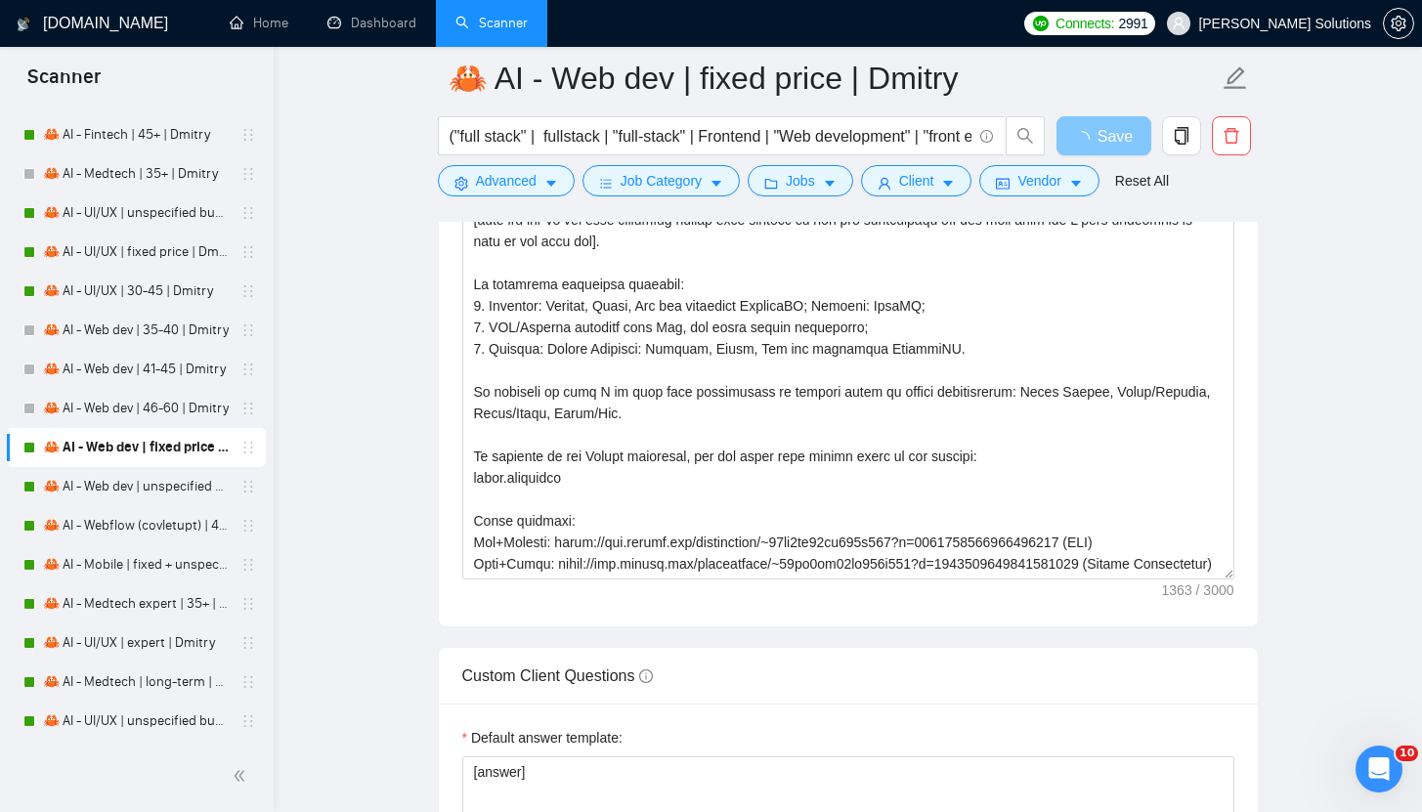
scroll to position [2640, 0]
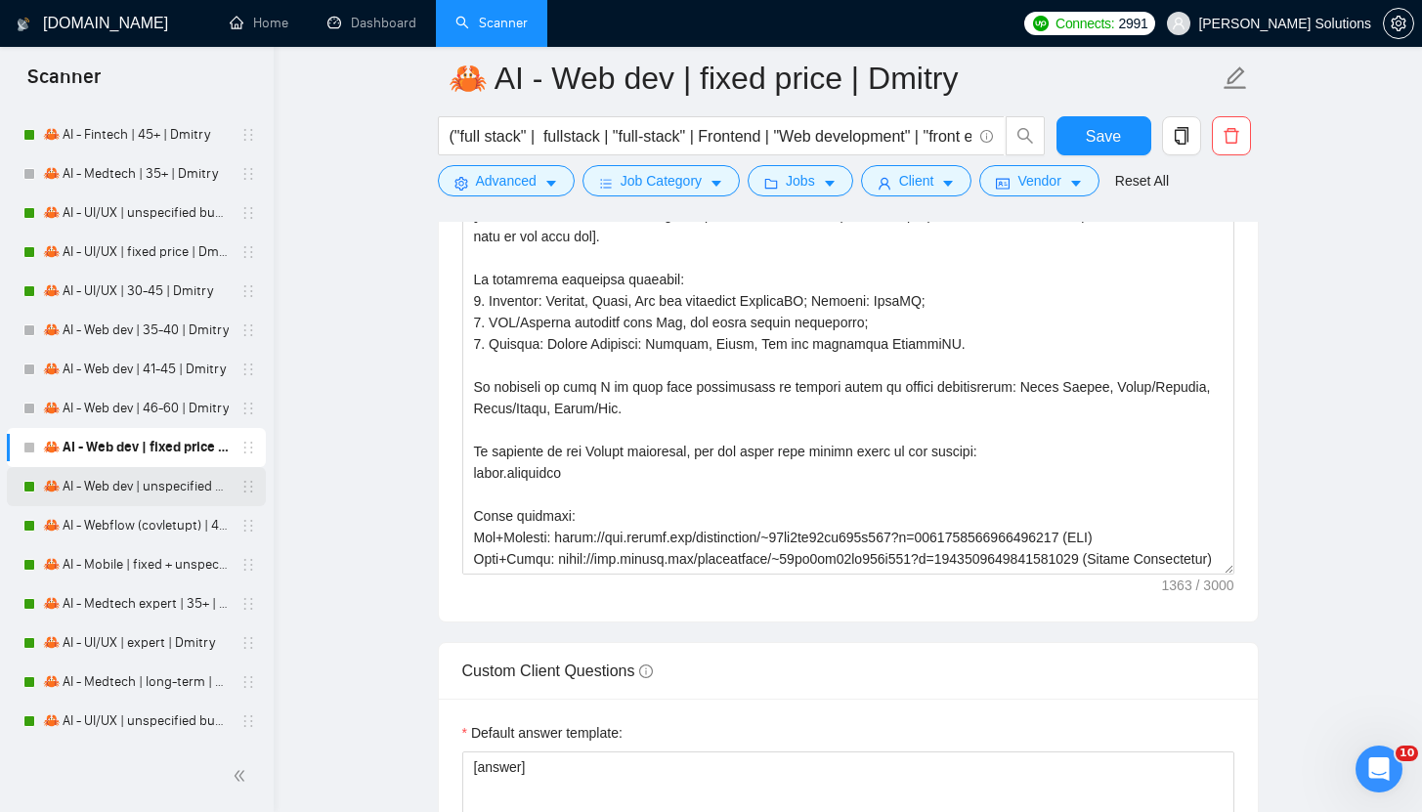
click at [125, 489] on link "🦀 AI - Web dev | unspecified budget | Dmitry" at bounding box center [136, 486] width 186 height 39
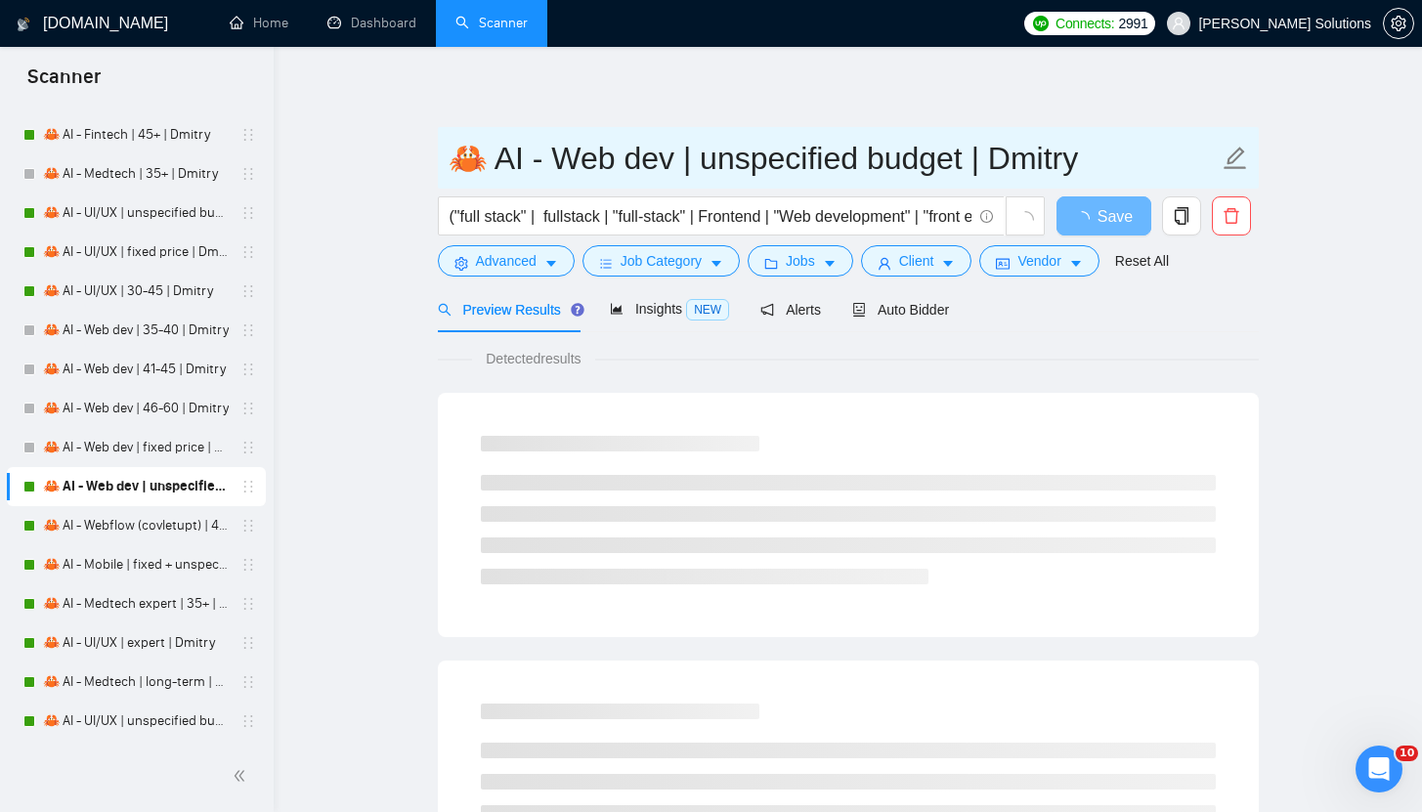
click at [726, 152] on input "🦀 AI - Web dev | unspecified budget | Dmitry" at bounding box center [833, 158] width 770 height 49
click at [727, 152] on input "🦀 AI - Web dev | unspecified budget | Dmitry" at bounding box center [833, 158] width 770 height 49
click at [726, 152] on input "🦀 AI - Web dev | unspecified budget | Dmitry" at bounding box center [833, 158] width 770 height 49
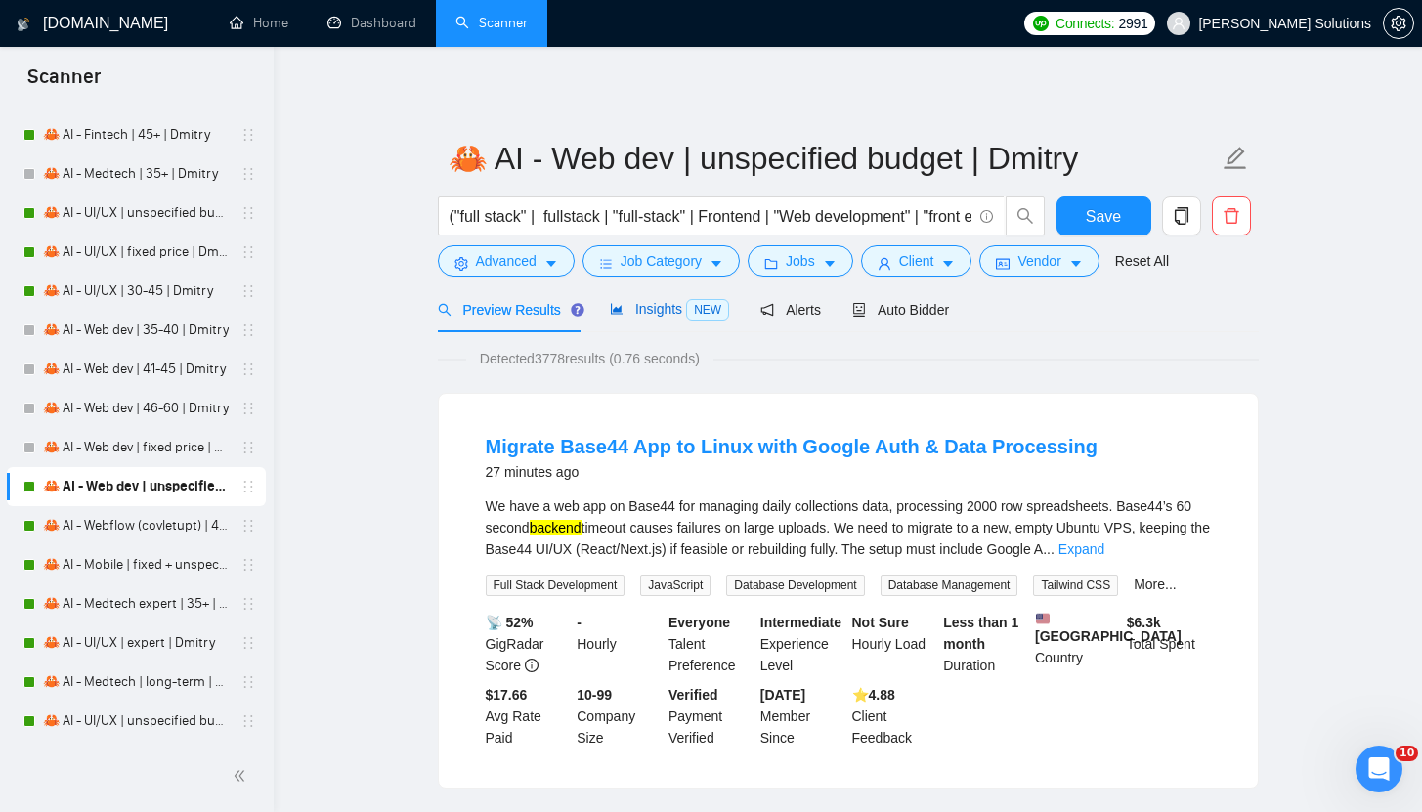
click at [660, 311] on span "Insights NEW" at bounding box center [669, 309] width 119 height 16
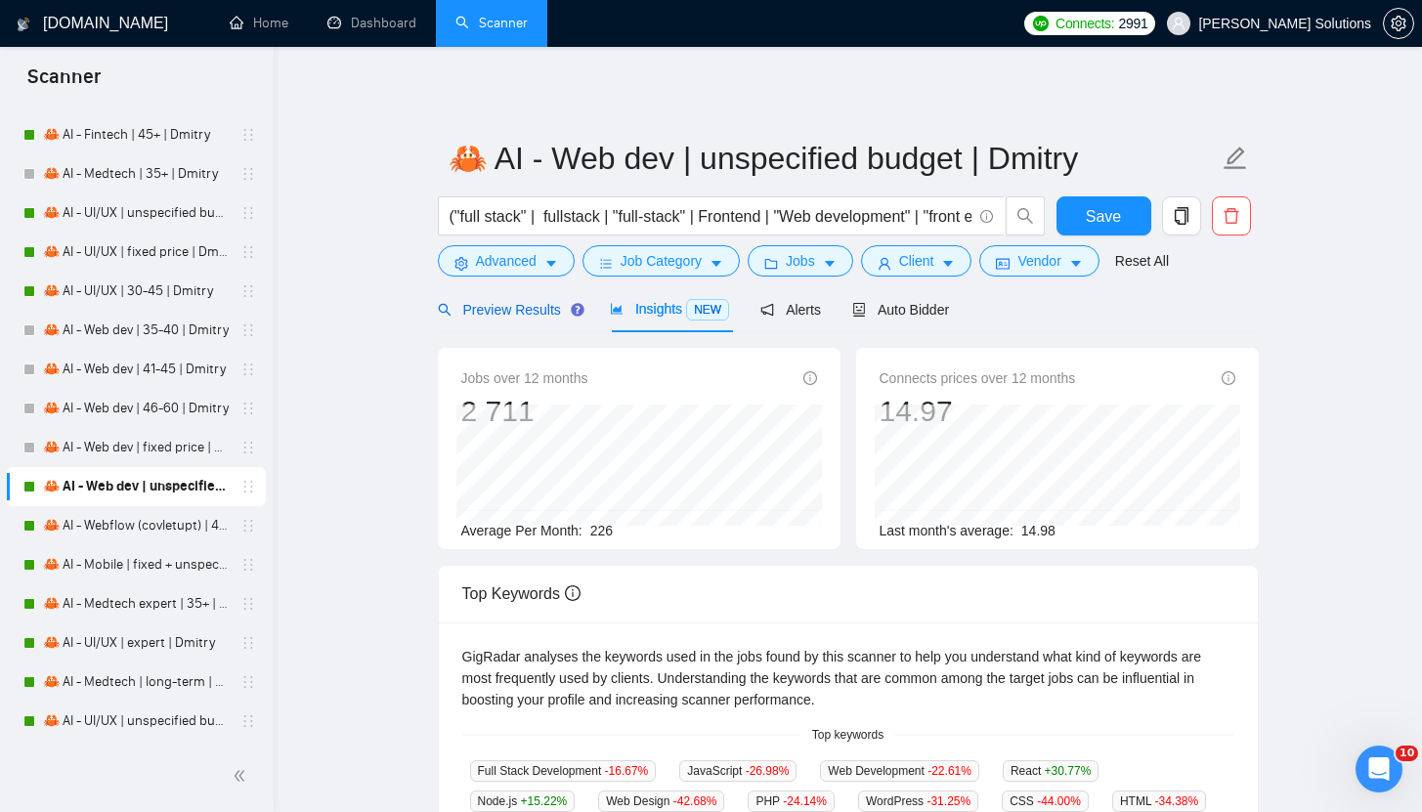
click at [532, 304] on span "Preview Results" at bounding box center [508, 310] width 141 height 16
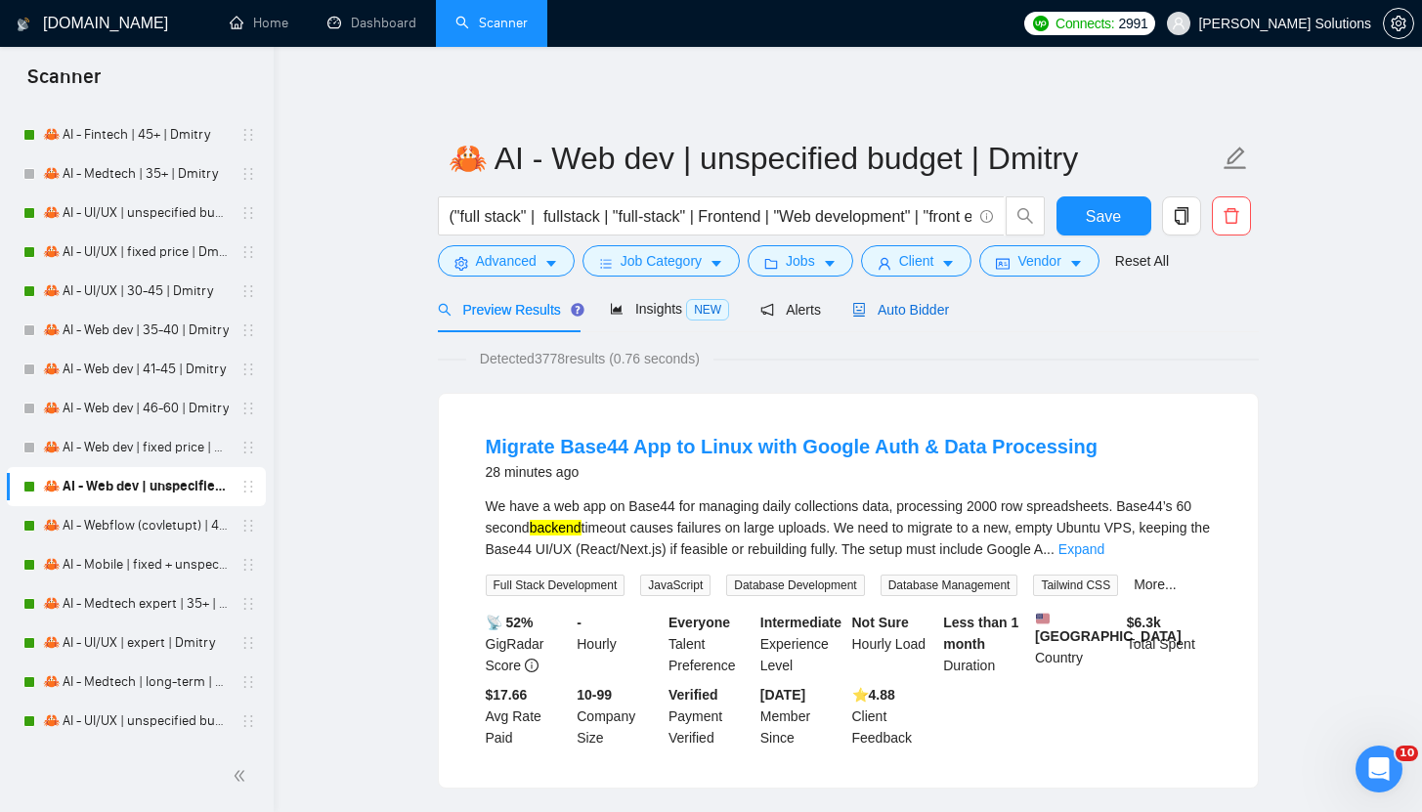
drag, startPoint x: 924, startPoint y: 305, endPoint x: 939, endPoint y: 319, distance: 20.0
click at [924, 305] on span "Auto Bidder" at bounding box center [900, 310] width 97 height 16
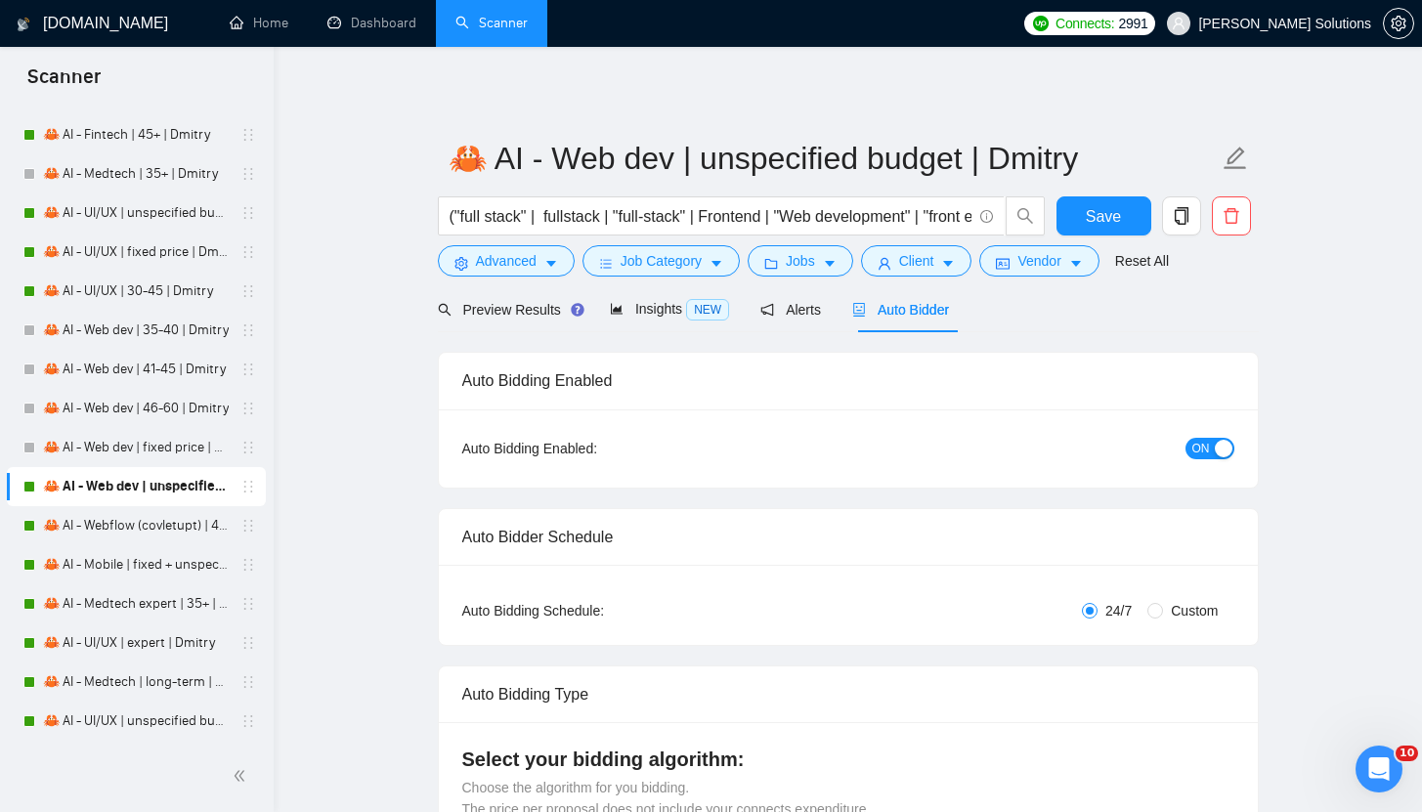
radio input "false"
radio input "true"
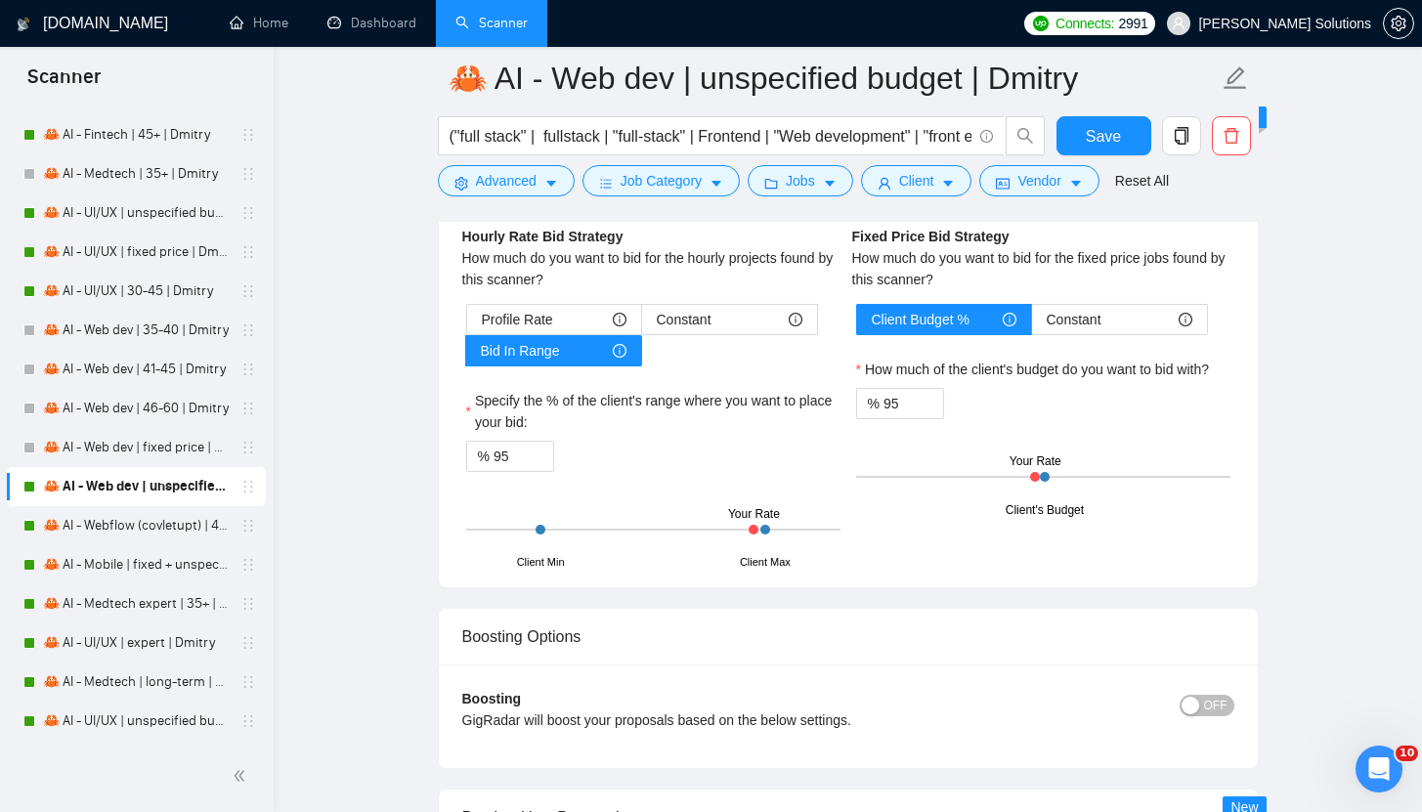
scroll to position [3120, 0]
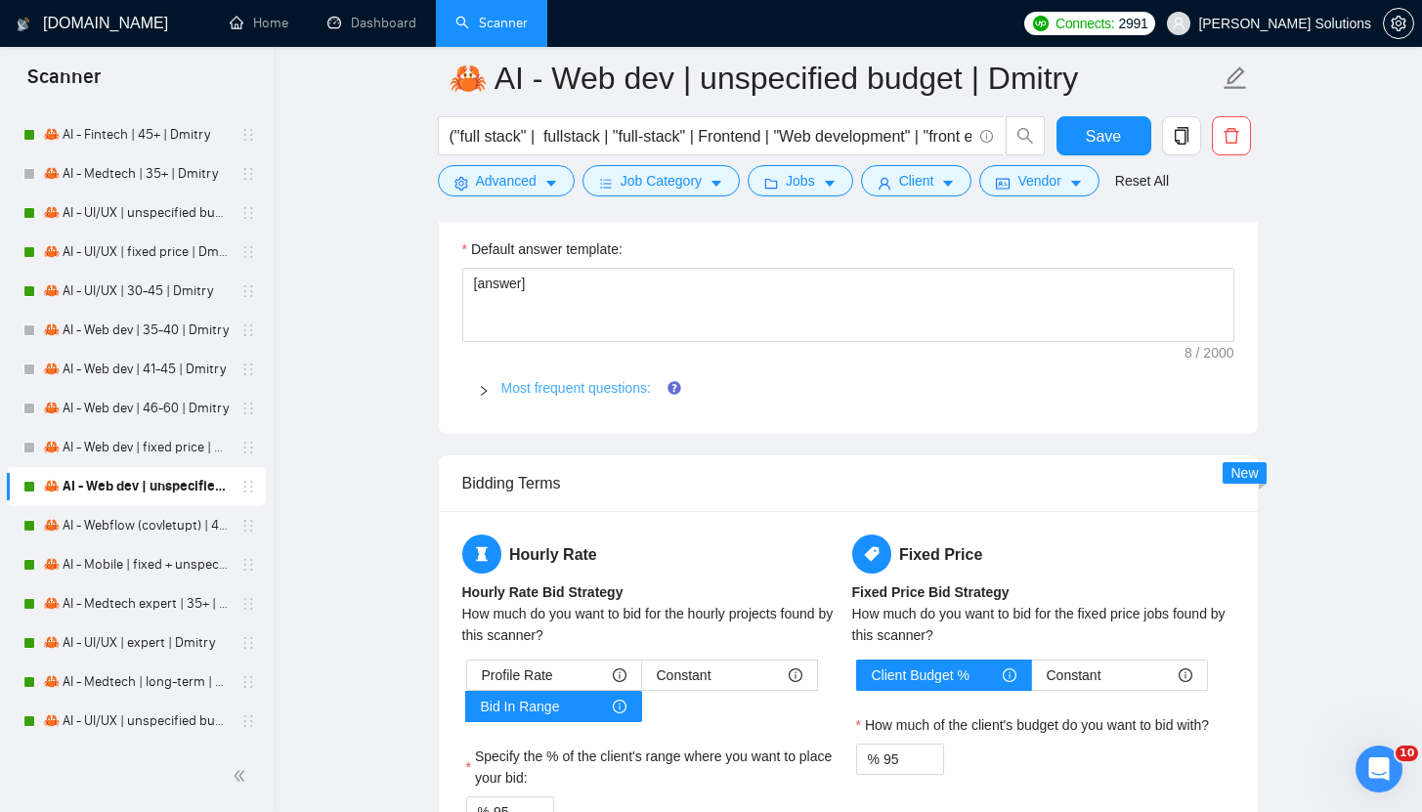
click at [607, 389] on link "Most frequent questions:" at bounding box center [575, 388] width 149 height 16
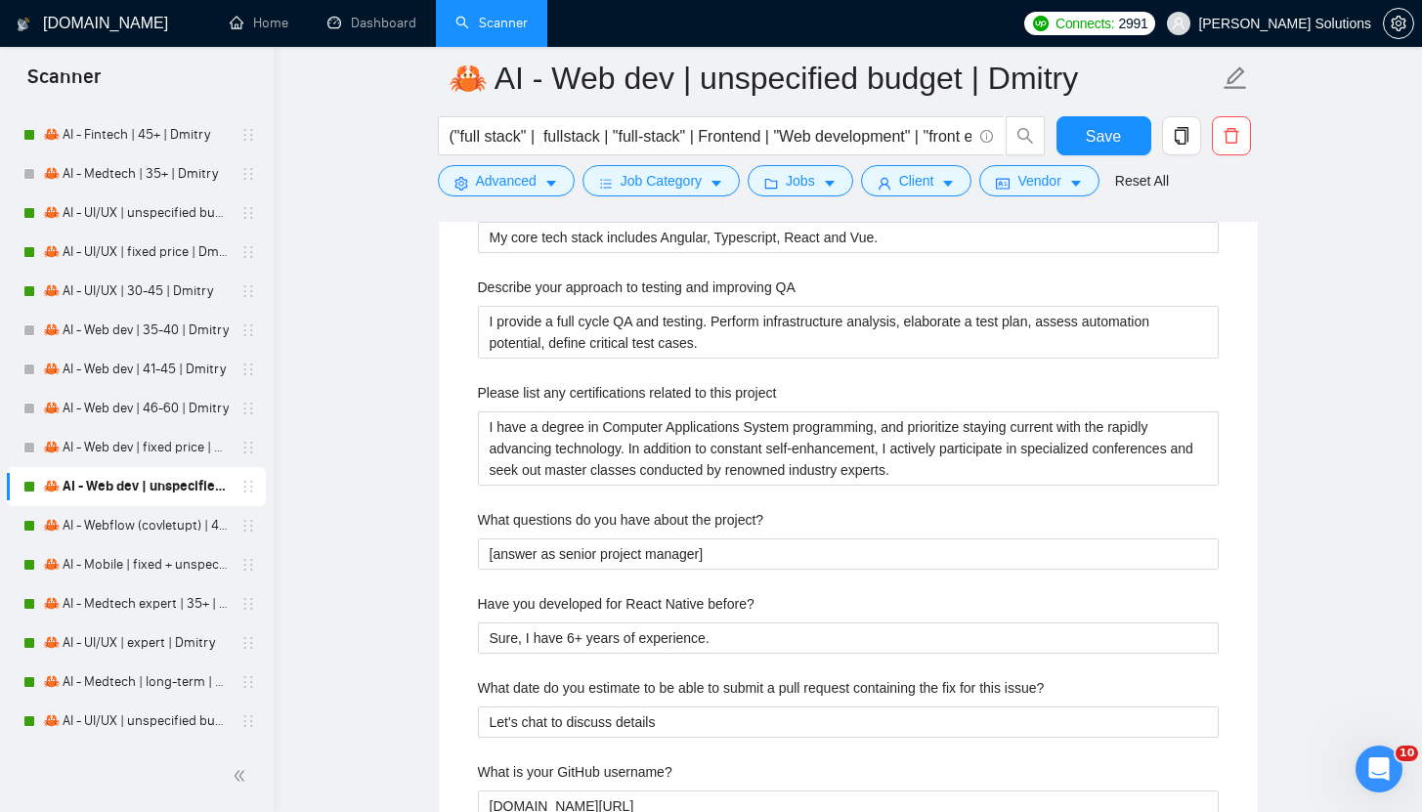
scroll to position [3611, 0]
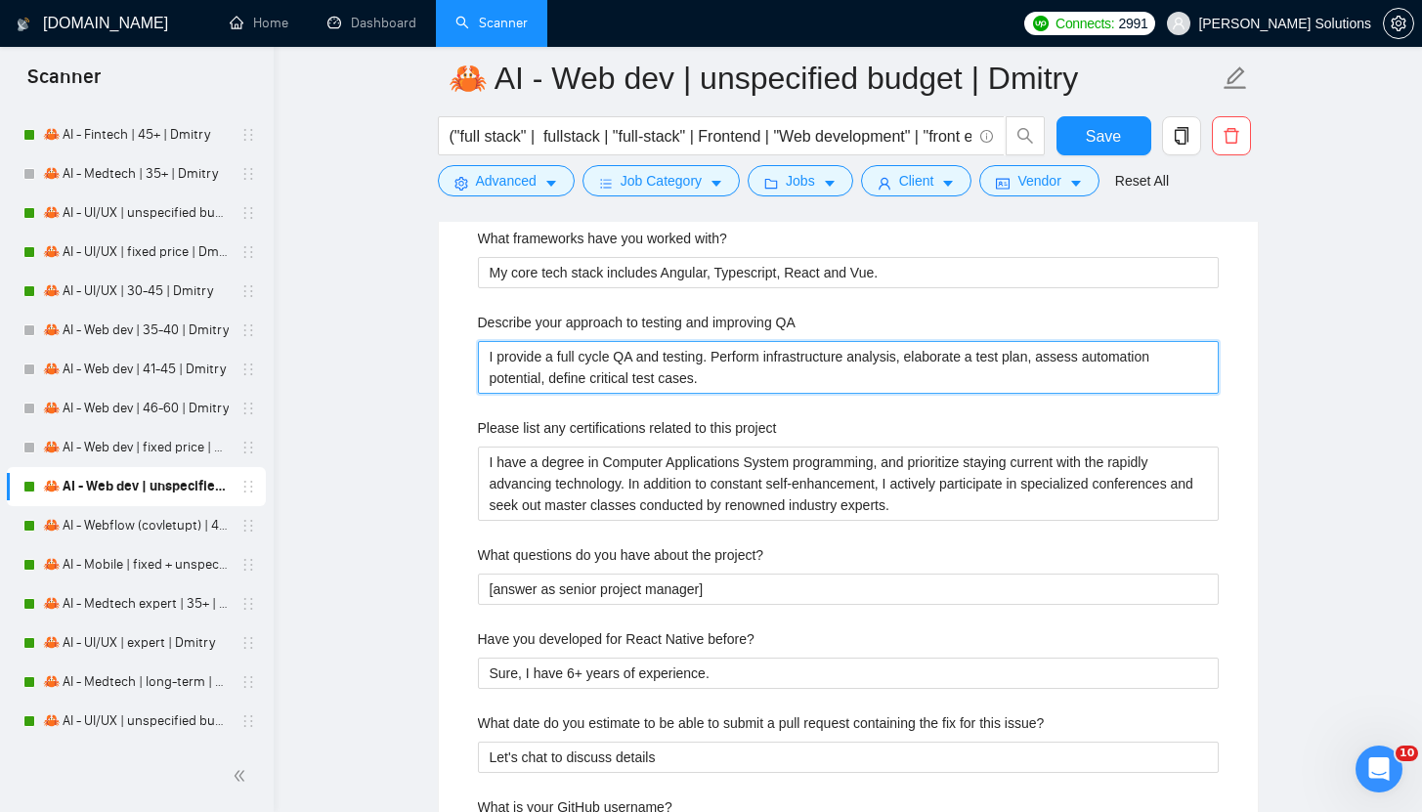
click at [996, 369] on QA "I provide a full cycle QA and testing. Perform infrastructure analysis, elabora…" at bounding box center [848, 367] width 741 height 53
click at [993, 368] on QA "I provide a full cycle QA and testing. Perform infrastructure analysis, elabora…" at bounding box center [848, 367] width 741 height 53
click at [992, 369] on QA "I provide a full cycle QA and testing. Perform infrastructure analysis, elabora…" at bounding box center [848, 367] width 741 height 53
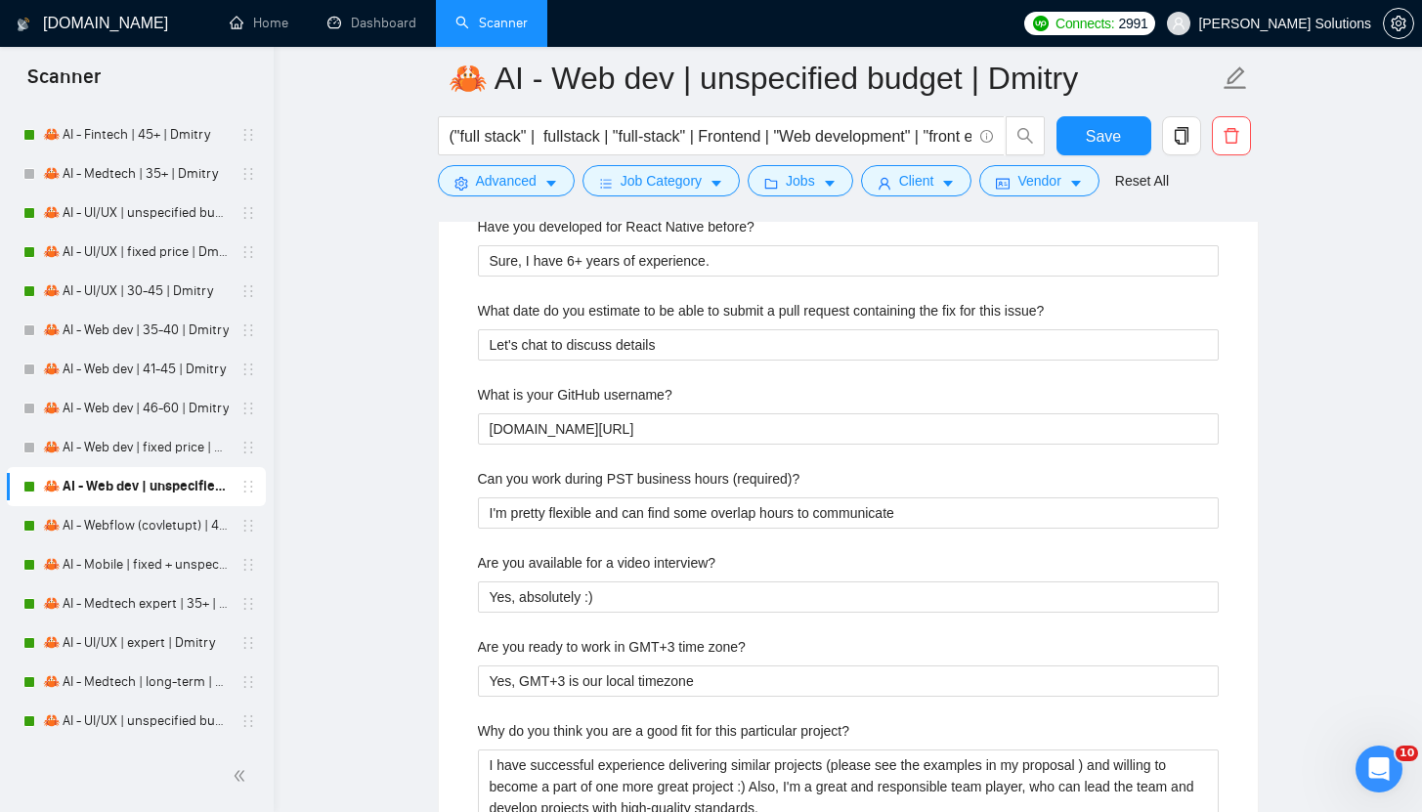
scroll to position [4024, 0]
click at [639, 565] on label "Are you available for a video interview?" at bounding box center [597, 561] width 238 height 21
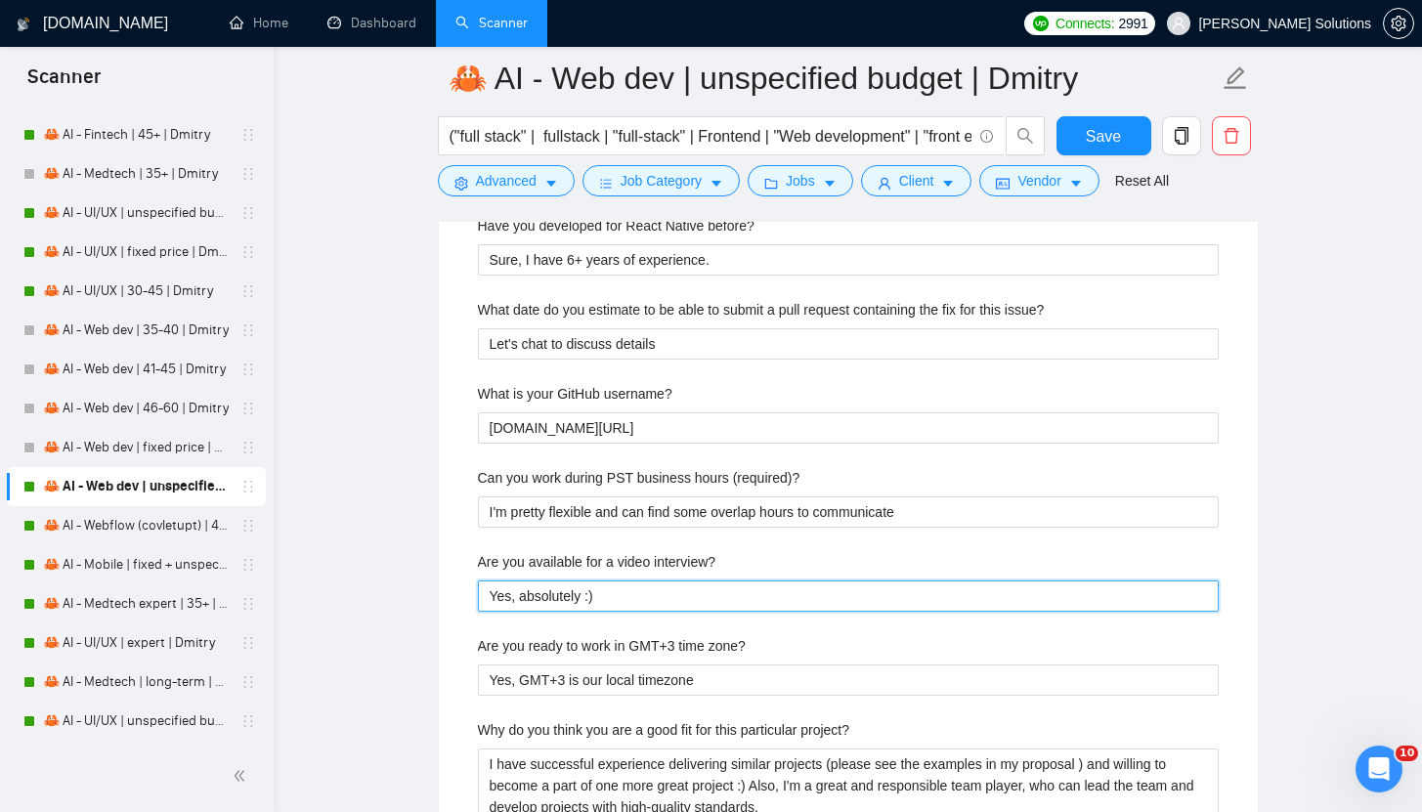
click at [639, 580] on interview\? "Yes, absolutely :)" at bounding box center [848, 595] width 741 height 31
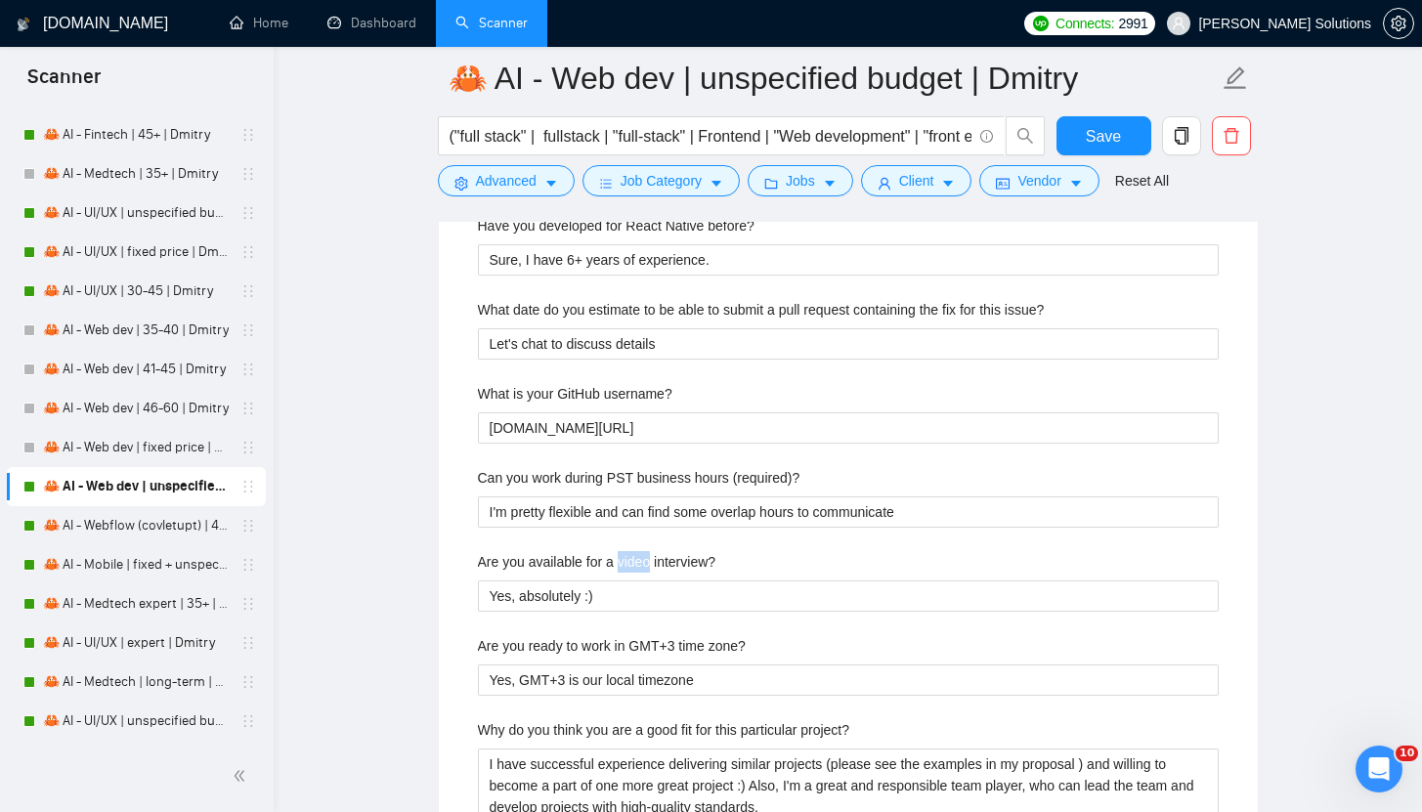
click at [639, 565] on label "Are you available for a video interview?" at bounding box center [597, 561] width 238 height 21
click at [639, 580] on interview\? "Yes, absolutely :)" at bounding box center [848, 595] width 741 height 31
click at [639, 565] on label "Are you available for a video interview?" at bounding box center [597, 561] width 238 height 21
click at [639, 580] on interview\? "Yes, absolutely :)" at bounding box center [848, 595] width 741 height 31
copy label "Are you available for a video interview?"
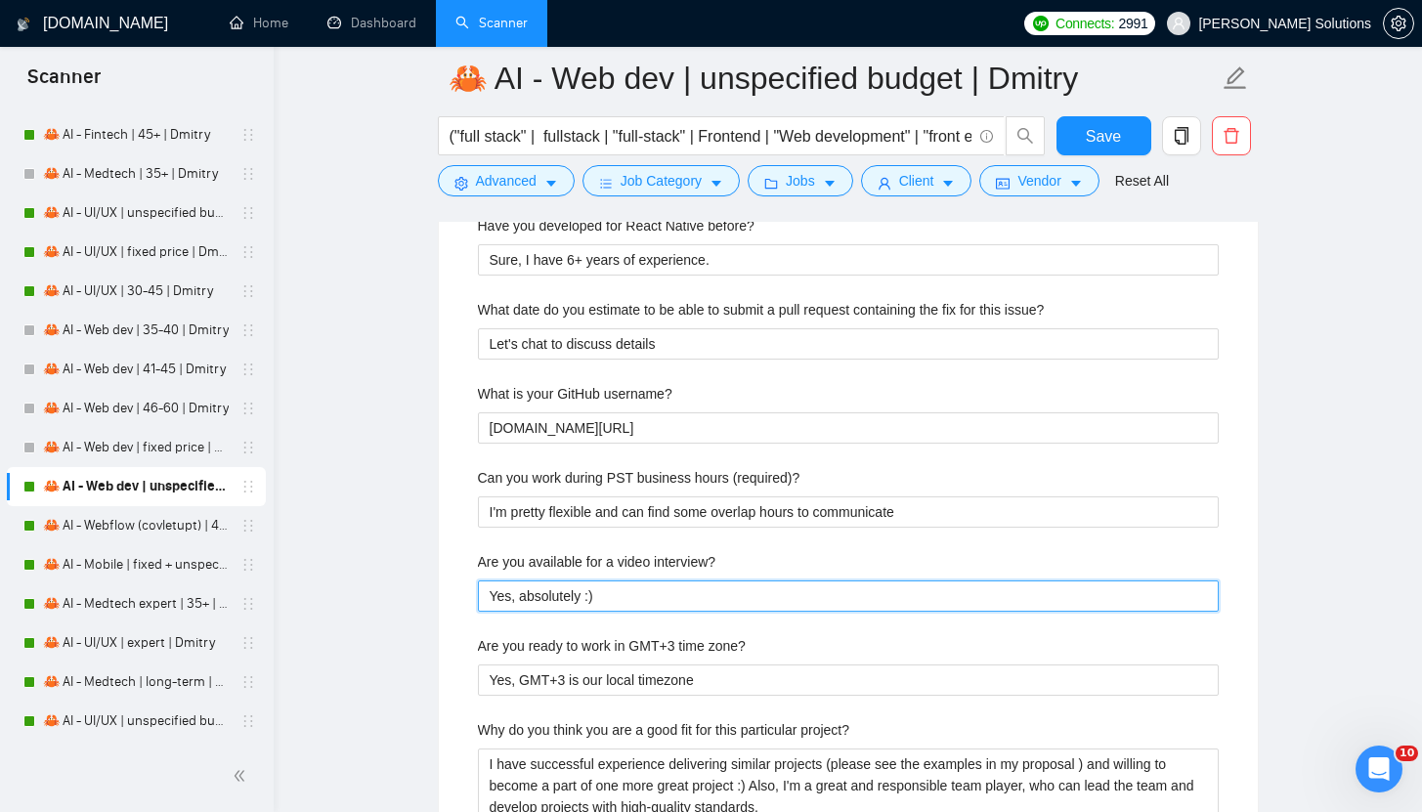
click at [583, 596] on interview\? "Yes, absolutely :)" at bounding box center [848, 595] width 741 height 31
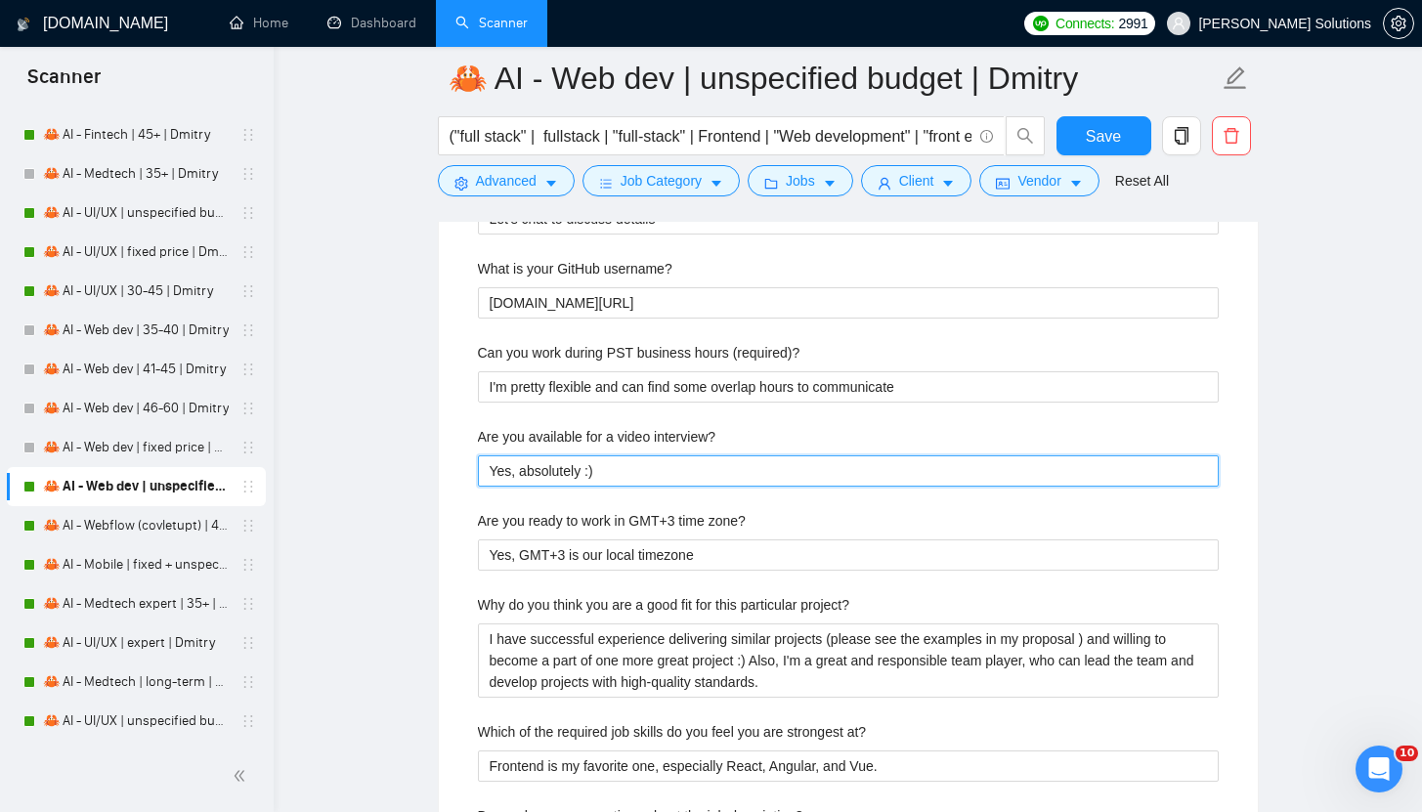
scroll to position [4397, 0]
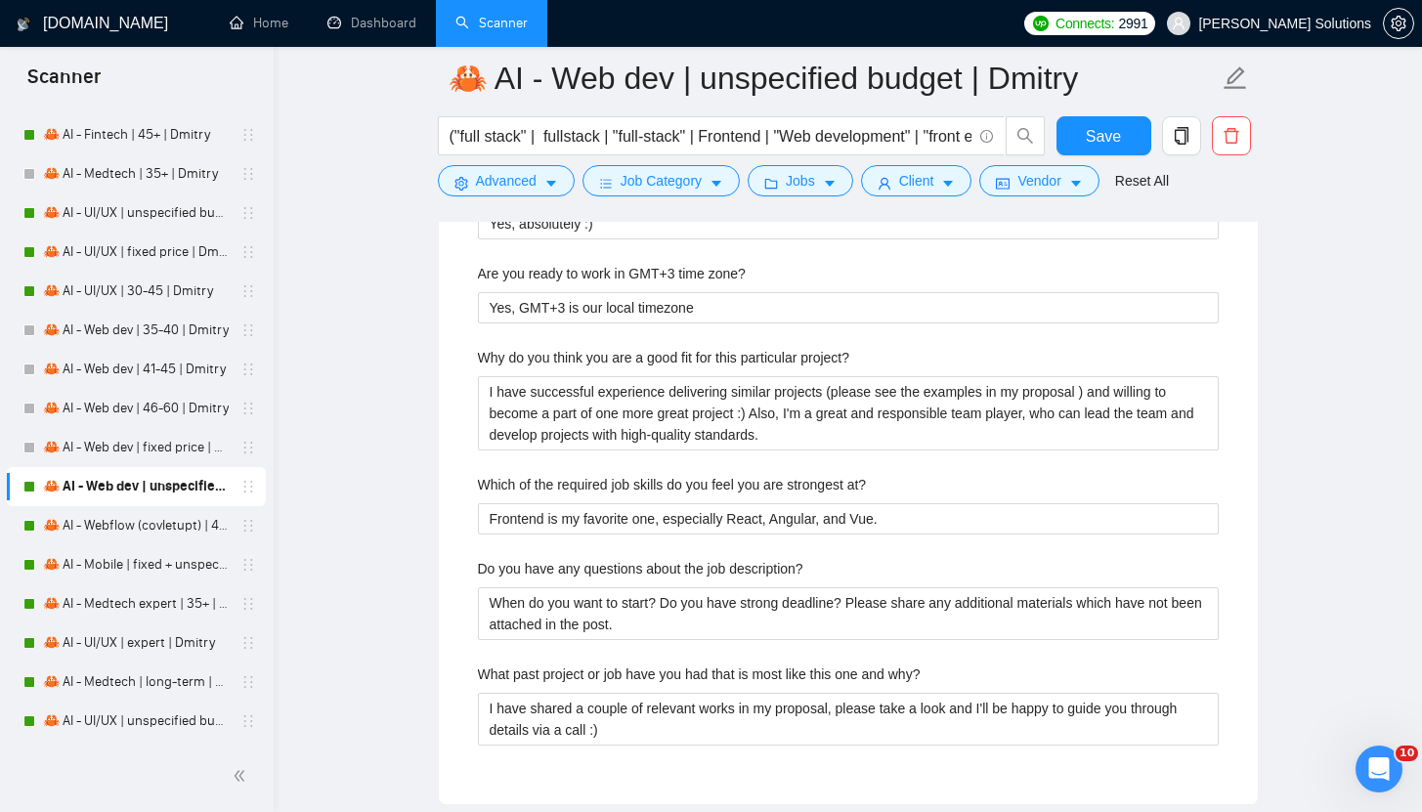
click at [681, 274] on label "Are you ready to work in GMT+3 time zone?" at bounding box center [612, 273] width 268 height 21
click at [681, 292] on zone\? "Yes, GMT+3 is our local timezone" at bounding box center [848, 307] width 741 height 31
click at [681, 274] on label "Are you ready to work in GMT+3 time zone?" at bounding box center [612, 273] width 268 height 21
click at [681, 292] on zone\? "Yes, GMT+3 is our local timezone" at bounding box center [848, 307] width 741 height 31
click at [681, 274] on label "Are you ready to work in GMT+3 time zone?" at bounding box center [612, 273] width 268 height 21
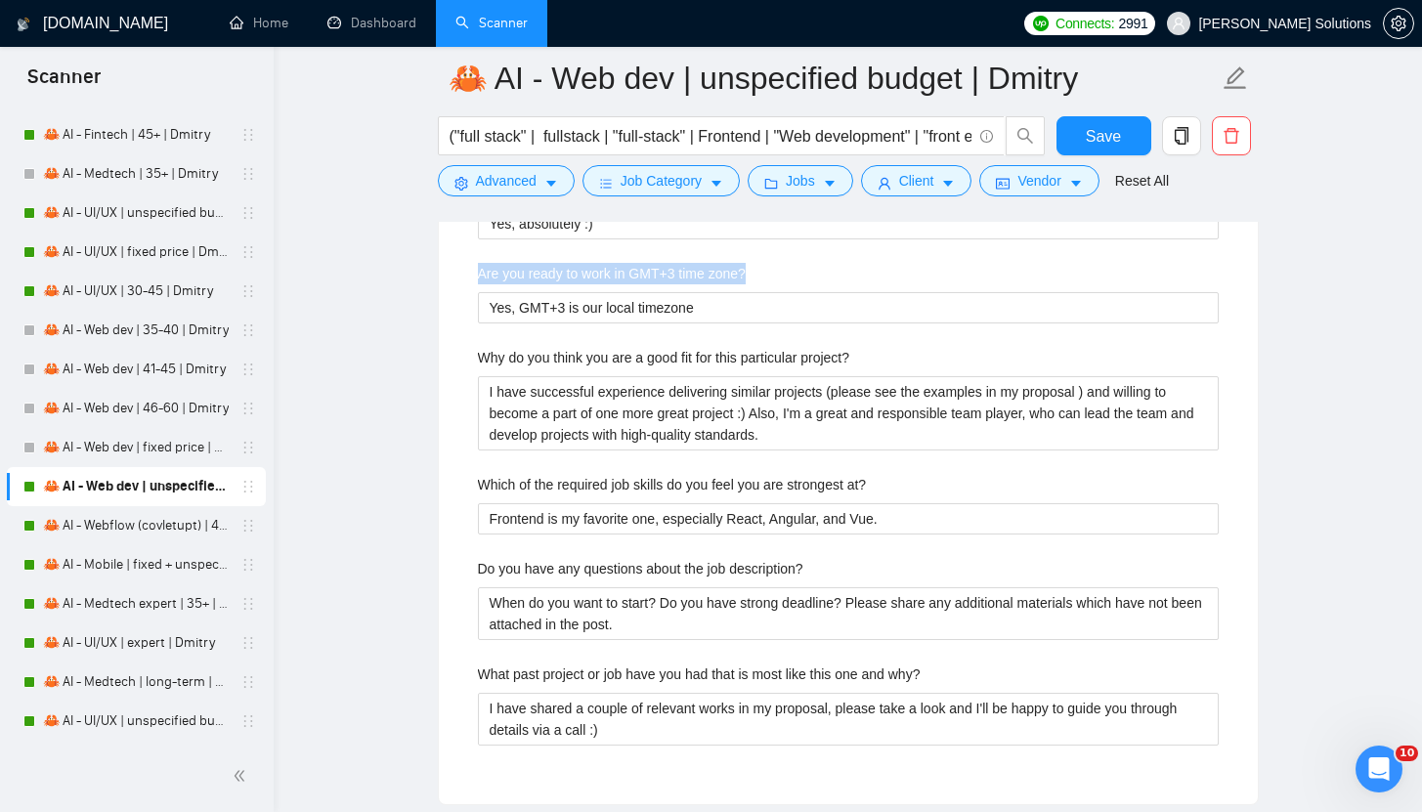
click at [681, 292] on zone\? "Yes, GMT+3 is our local timezone" at bounding box center [848, 307] width 741 height 31
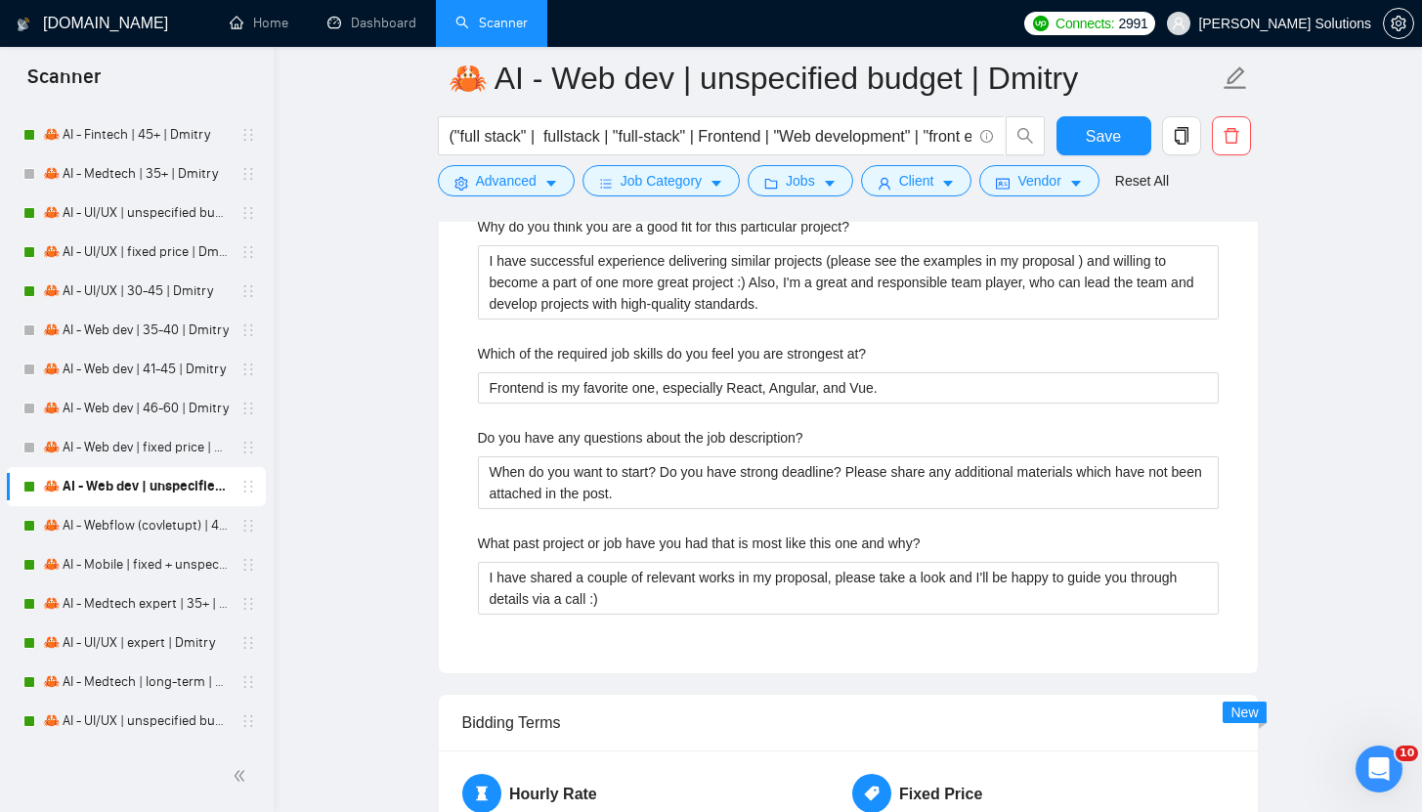
scroll to position [4563, 0]
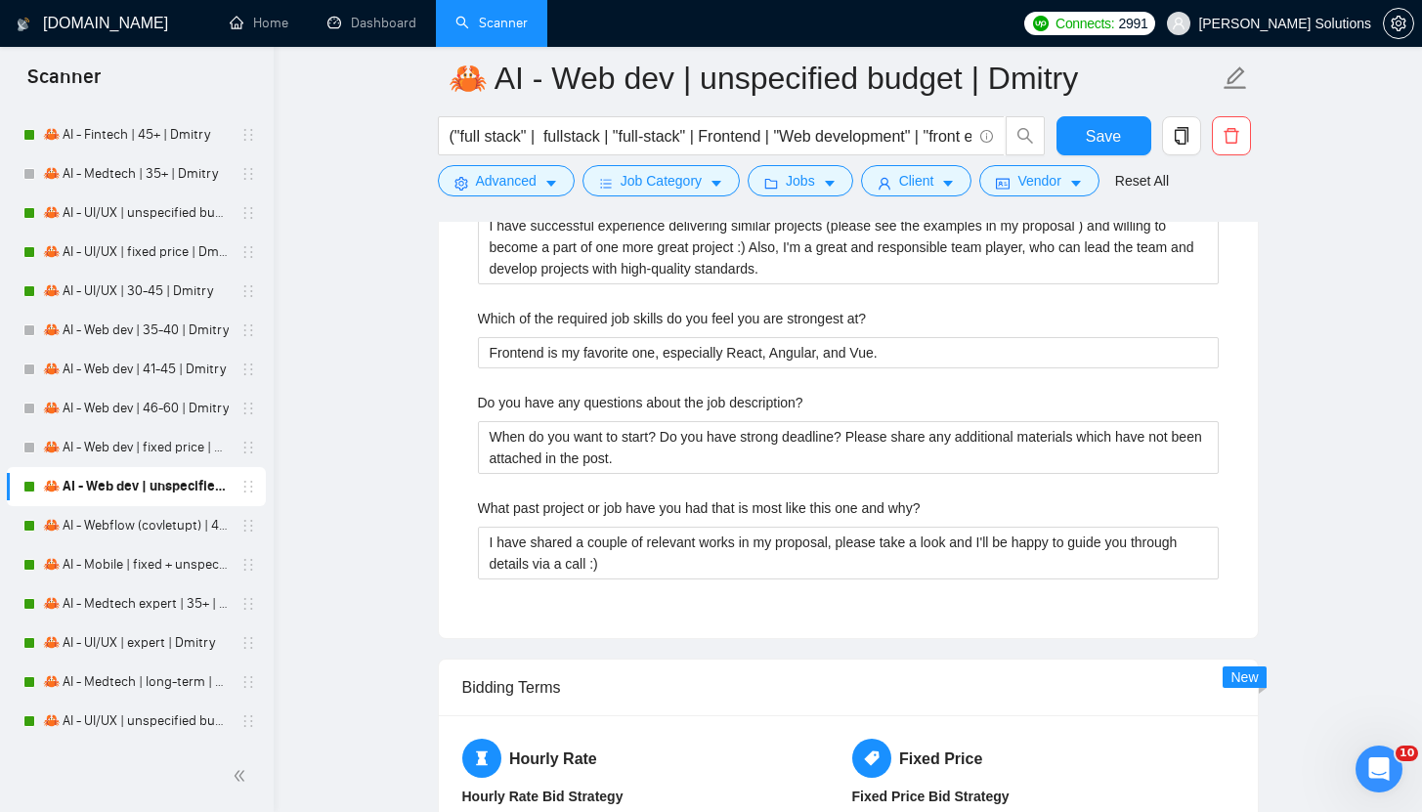
click at [809, 317] on label "Which of the required job skills do you feel you are strongest at?" at bounding box center [672, 318] width 389 height 21
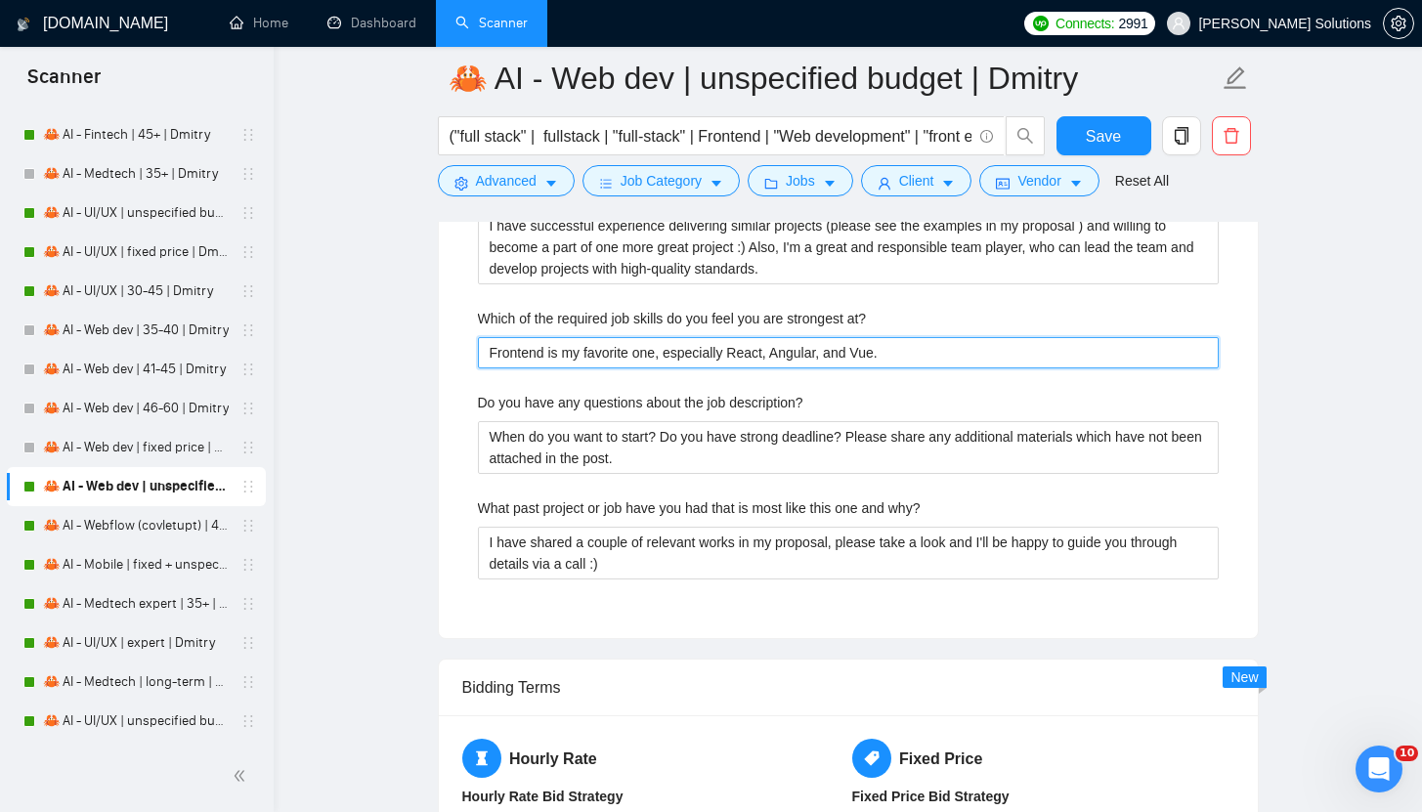
click at [809, 337] on at\? "Frontend is my favorite one, especially React, Angular, and Vue." at bounding box center [848, 352] width 741 height 31
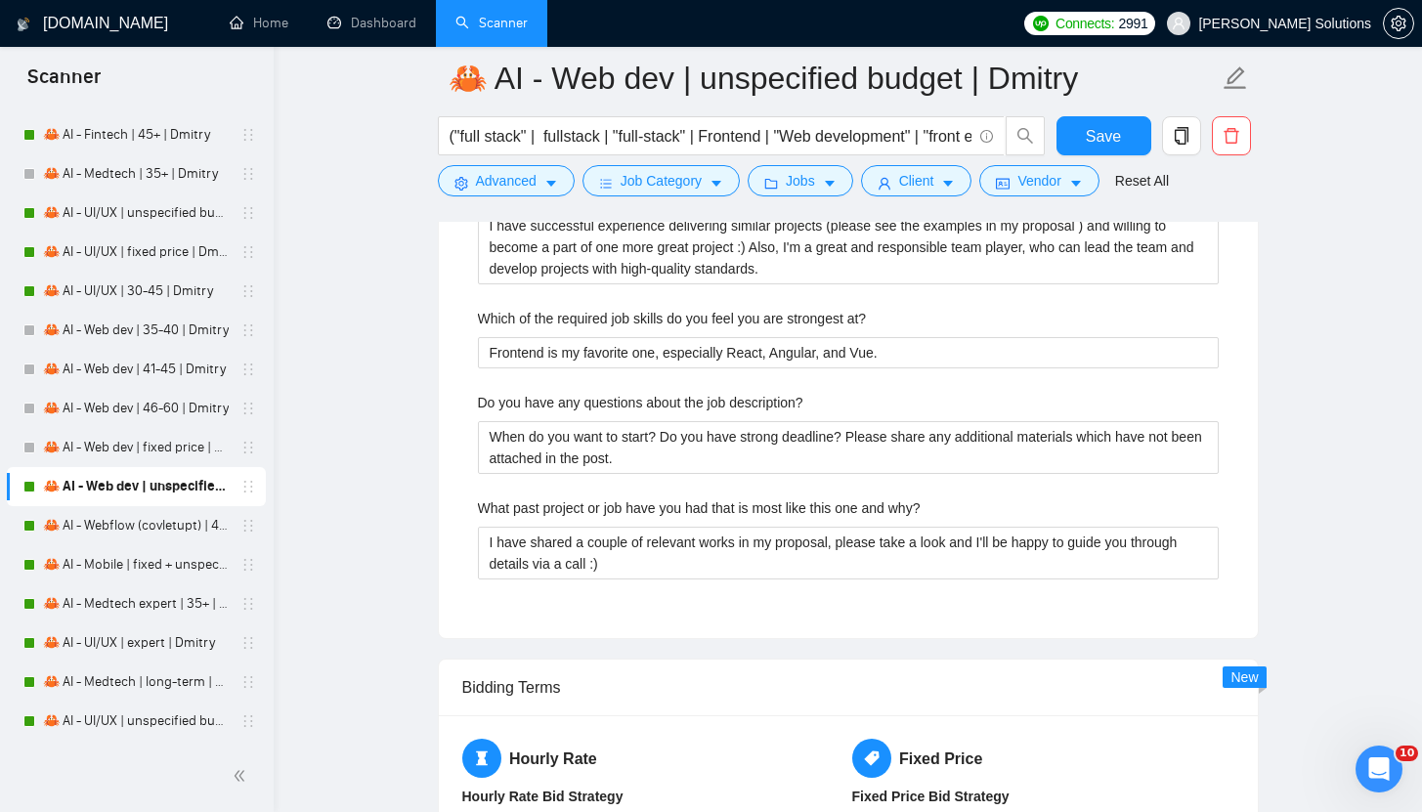
click at [808, 317] on label "Which of the required job skills do you feel you are strongest at?" at bounding box center [672, 318] width 389 height 21
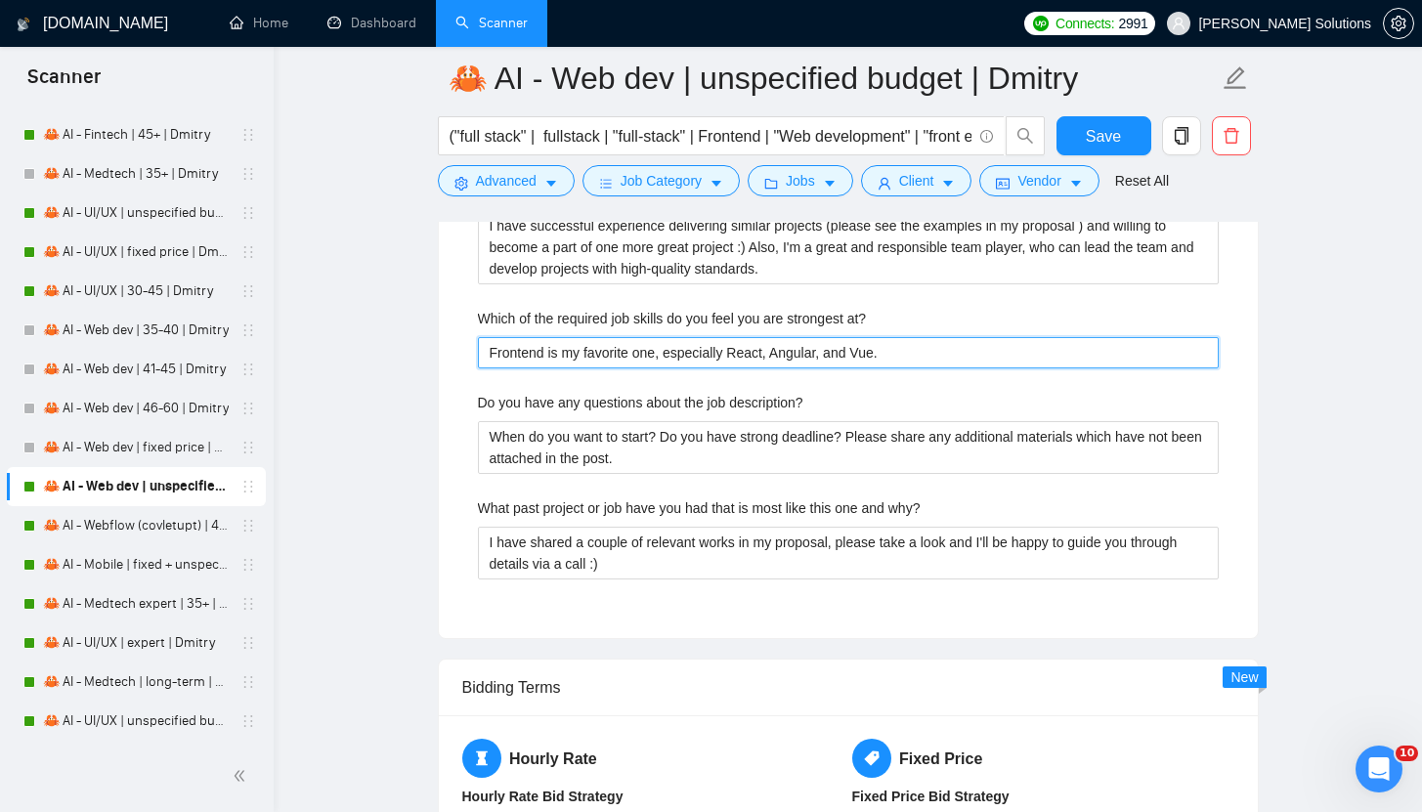
click at [808, 337] on at\? "Frontend is my favorite one, especially React, Angular, and Vue." at bounding box center [848, 352] width 741 height 31
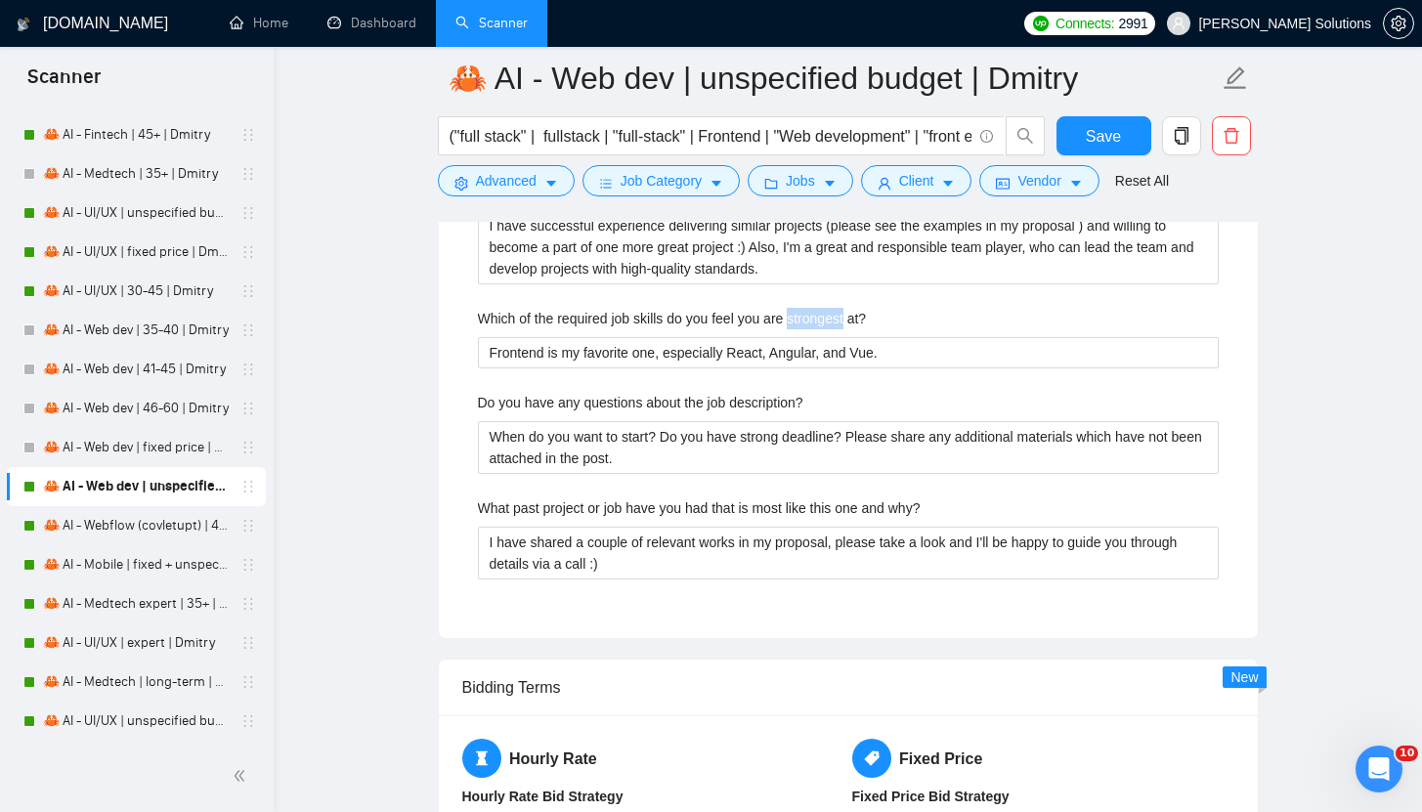
click at [808, 317] on label "Which of the required job skills do you feel you are strongest at?" at bounding box center [672, 318] width 389 height 21
click at [808, 337] on at\? "Frontend is my favorite one, especially React, Angular, and Vue." at bounding box center [848, 352] width 741 height 31
click at [808, 319] on label "Which of the required job skills do you feel you are strongest at?" at bounding box center [672, 318] width 389 height 21
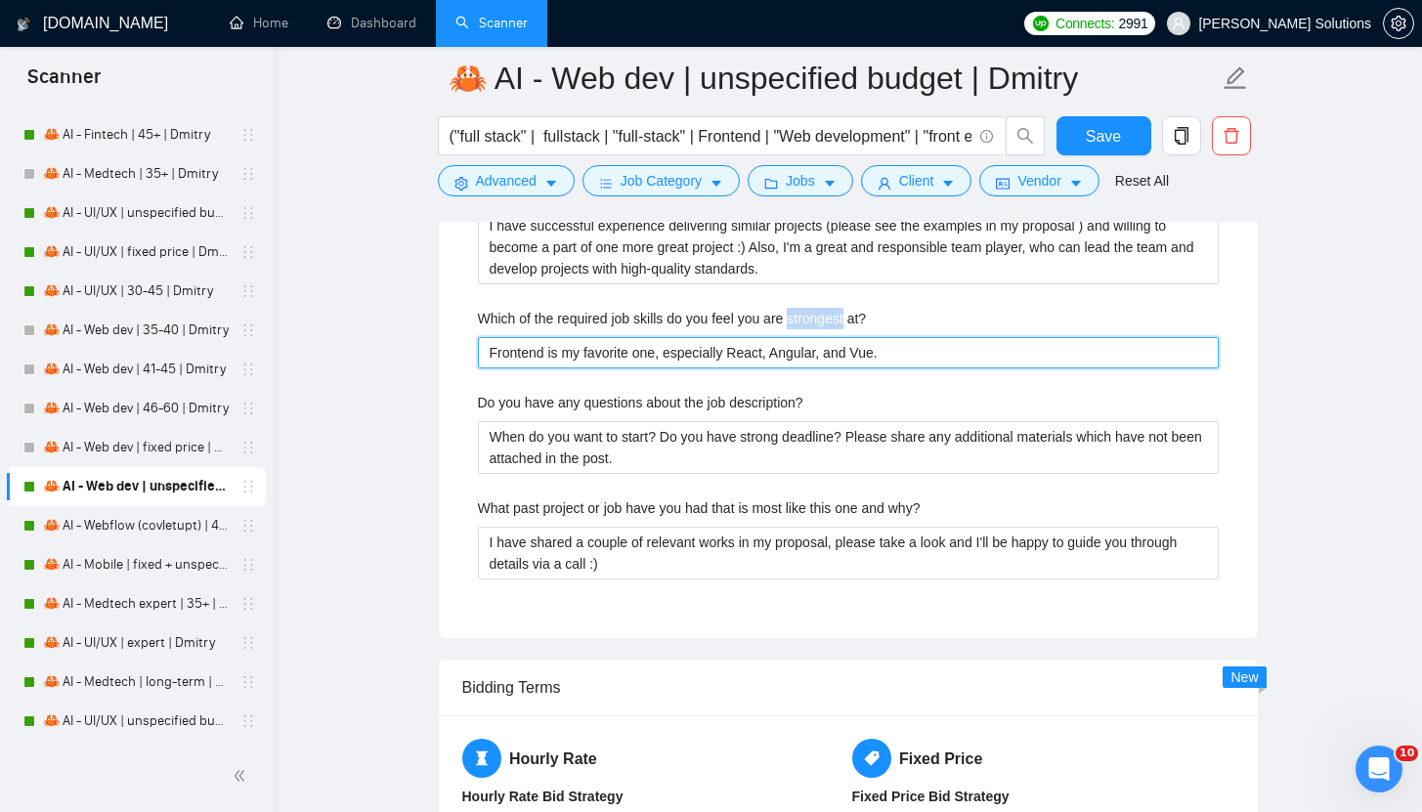
click at [808, 337] on at\? "Frontend is my favorite one, especially React, Angular, and Vue." at bounding box center [848, 352] width 741 height 31
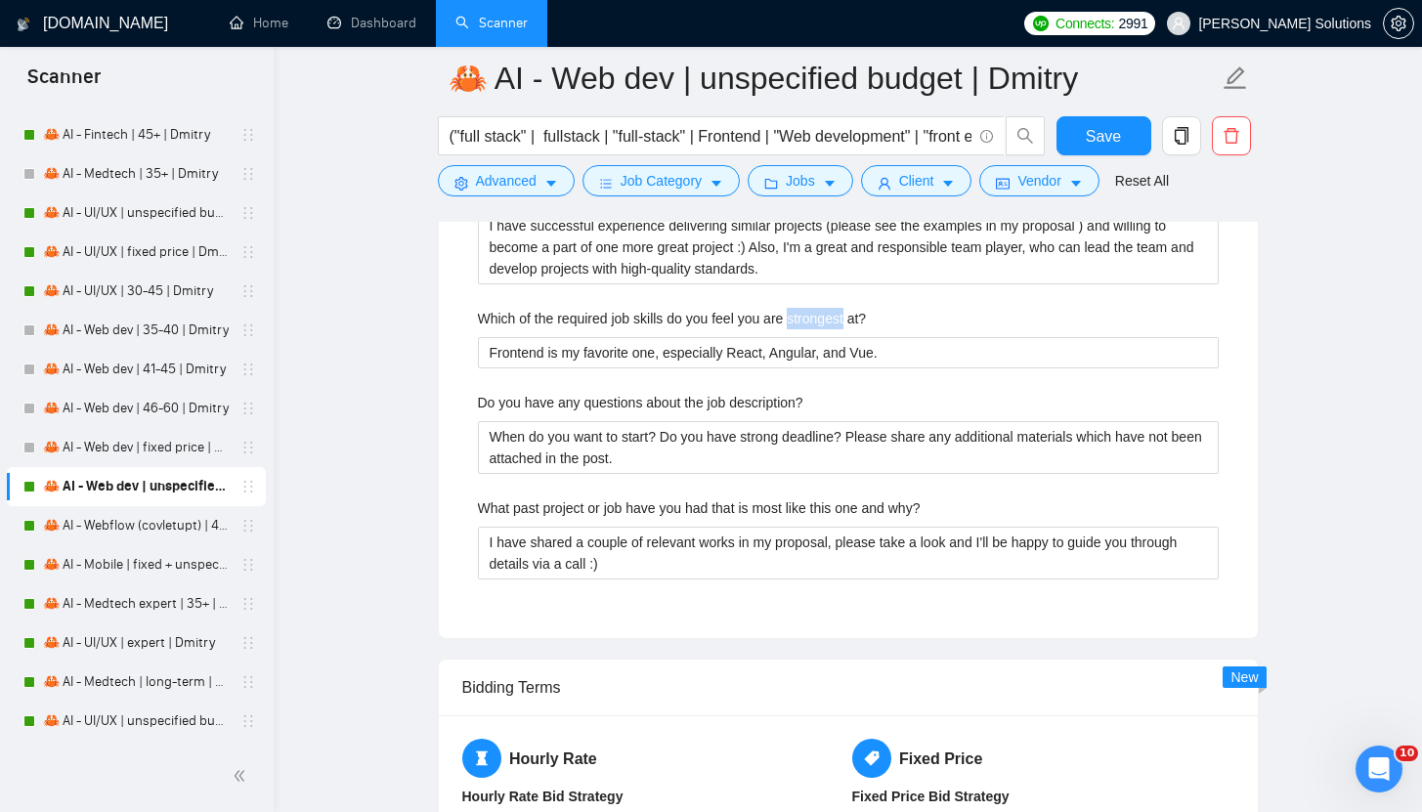
click at [808, 319] on label "Which of the required job skills do you feel you are strongest at?" at bounding box center [672, 318] width 389 height 21
click at [808, 337] on at\? "Frontend is my favorite one, especially React, Angular, and Vue." at bounding box center [848, 352] width 741 height 31
click at [808, 319] on label "Which of the required job skills do you feel you are strongest at?" at bounding box center [672, 318] width 389 height 21
click at [808, 337] on at\? "Frontend is my favorite one, especially React, Angular, and Vue." at bounding box center [848, 352] width 741 height 31
click at [808, 319] on label "Which of the required job skills do you feel you are strongest at?" at bounding box center [672, 318] width 389 height 21
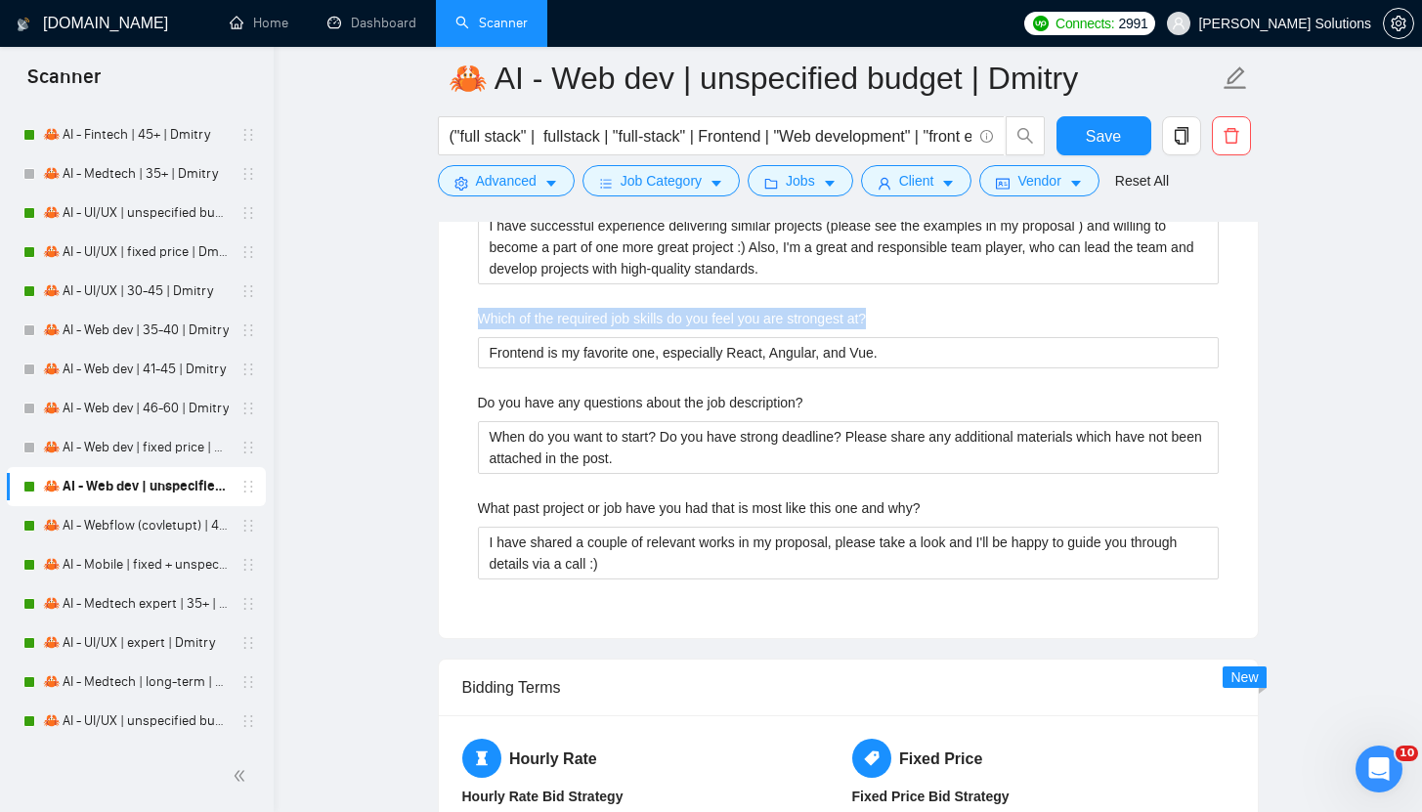
click at [808, 337] on at\? "Frontend is my favorite one, especially React, Angular, and Vue." at bounding box center [848, 352] width 741 height 31
copy label "Which of the required job skills do you feel you are strongest at?"
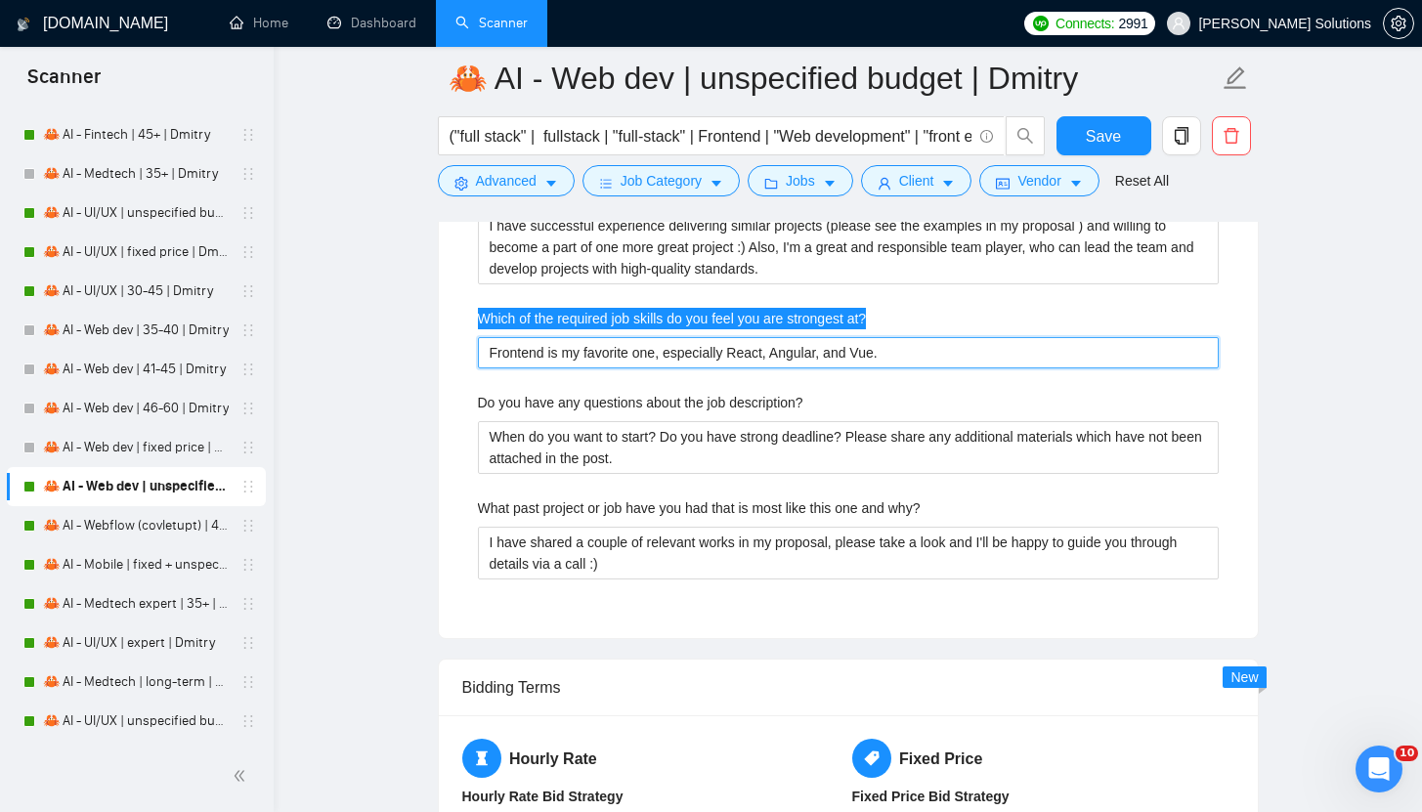
click at [703, 355] on at\? "Frontend is my favorite one, especially React, Angular, and Vue." at bounding box center [848, 352] width 741 height 31
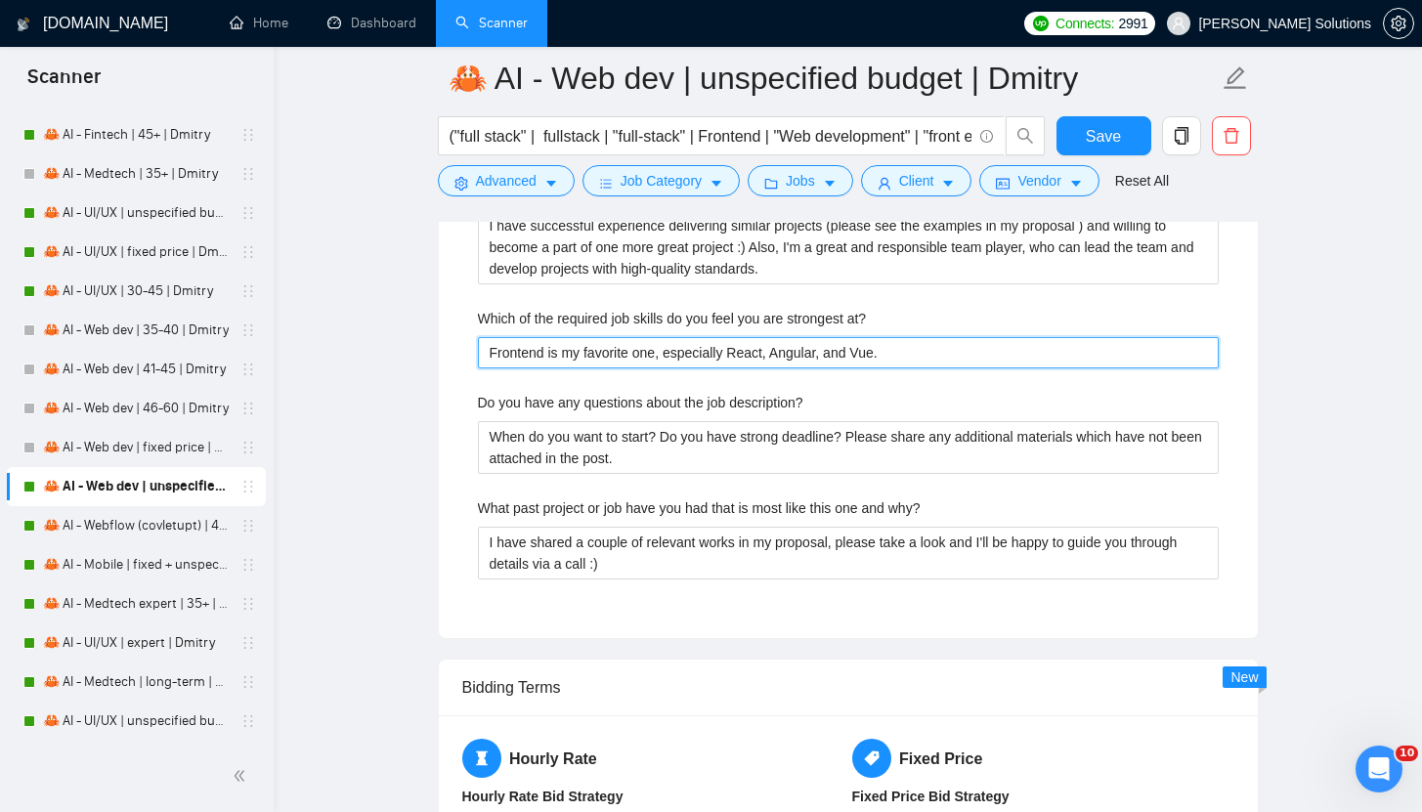
click at [703, 355] on at\? "Frontend is my favorite one, especially React, Angular, and Vue." at bounding box center [848, 352] width 741 height 31
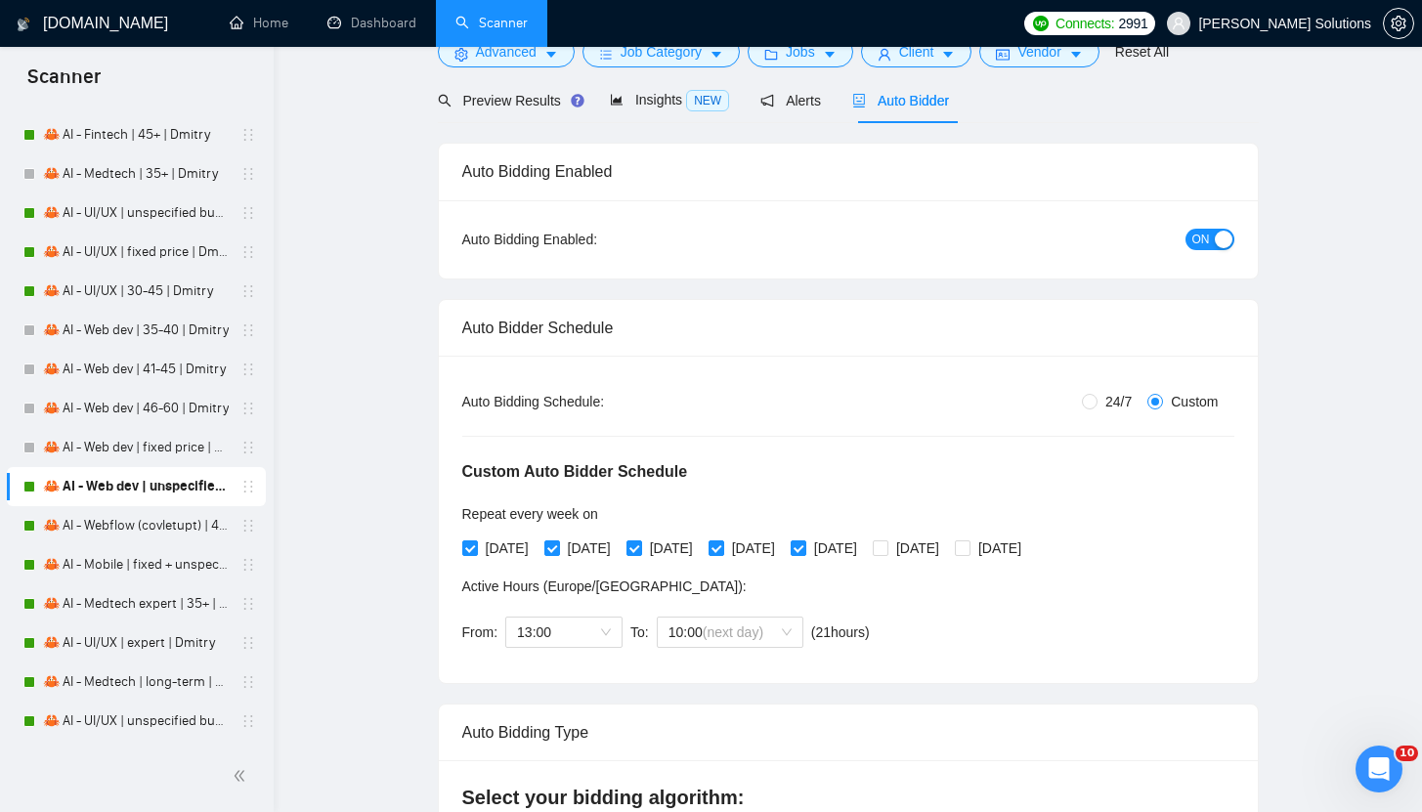
scroll to position [0, 0]
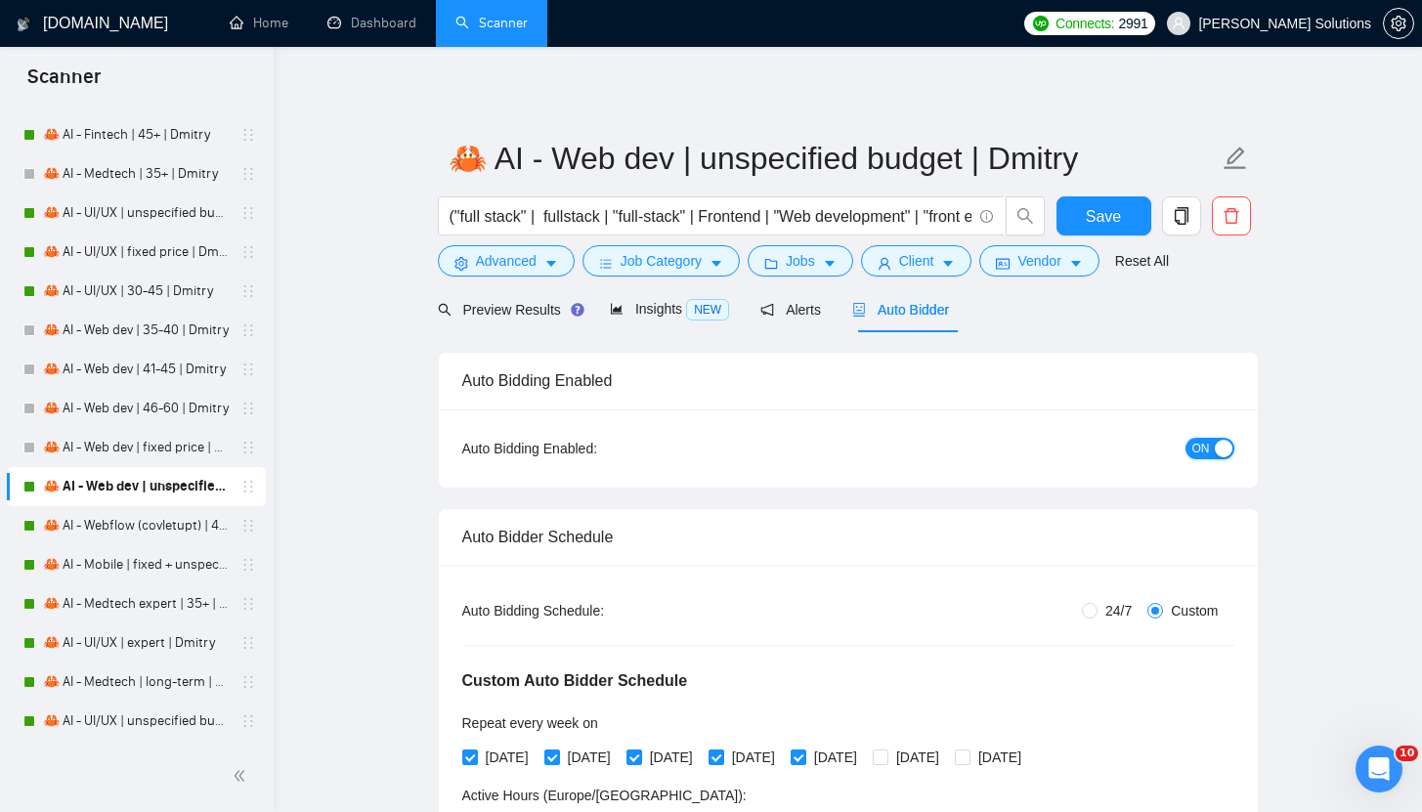
drag, startPoint x: 1211, startPoint y: 438, endPoint x: 1187, endPoint y: 391, distance: 52.9
click at [1211, 438] on button "ON" at bounding box center [1209, 448] width 49 height 21
click at [1087, 222] on span "Save" at bounding box center [1102, 216] width 35 height 24
click at [523, 261] on span "Advanced" at bounding box center [506, 260] width 61 height 21
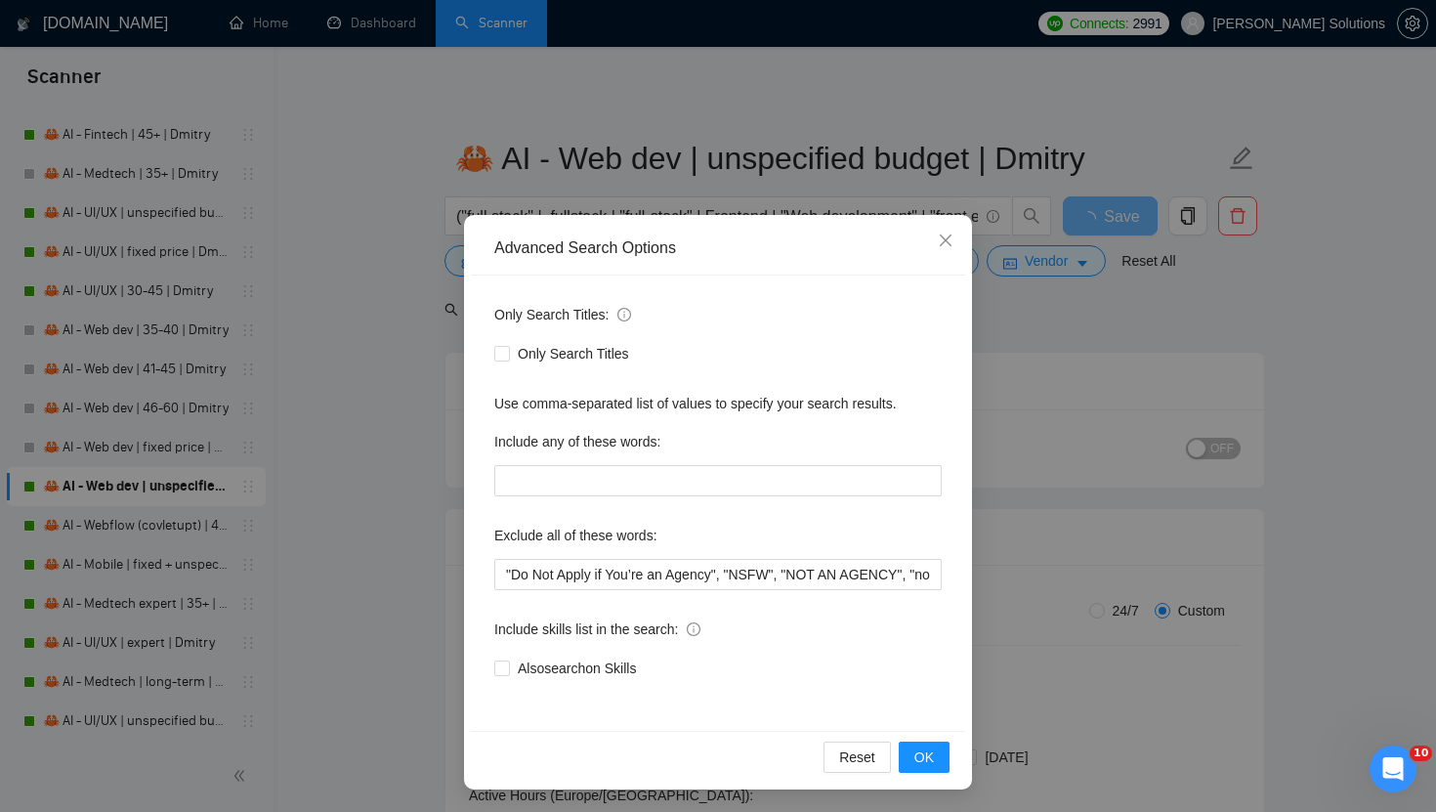
click at [547, 164] on div "Advanced Search Options Only Search Titles: Only Search Titles Use comma-separa…" at bounding box center [718, 406] width 1436 height 812
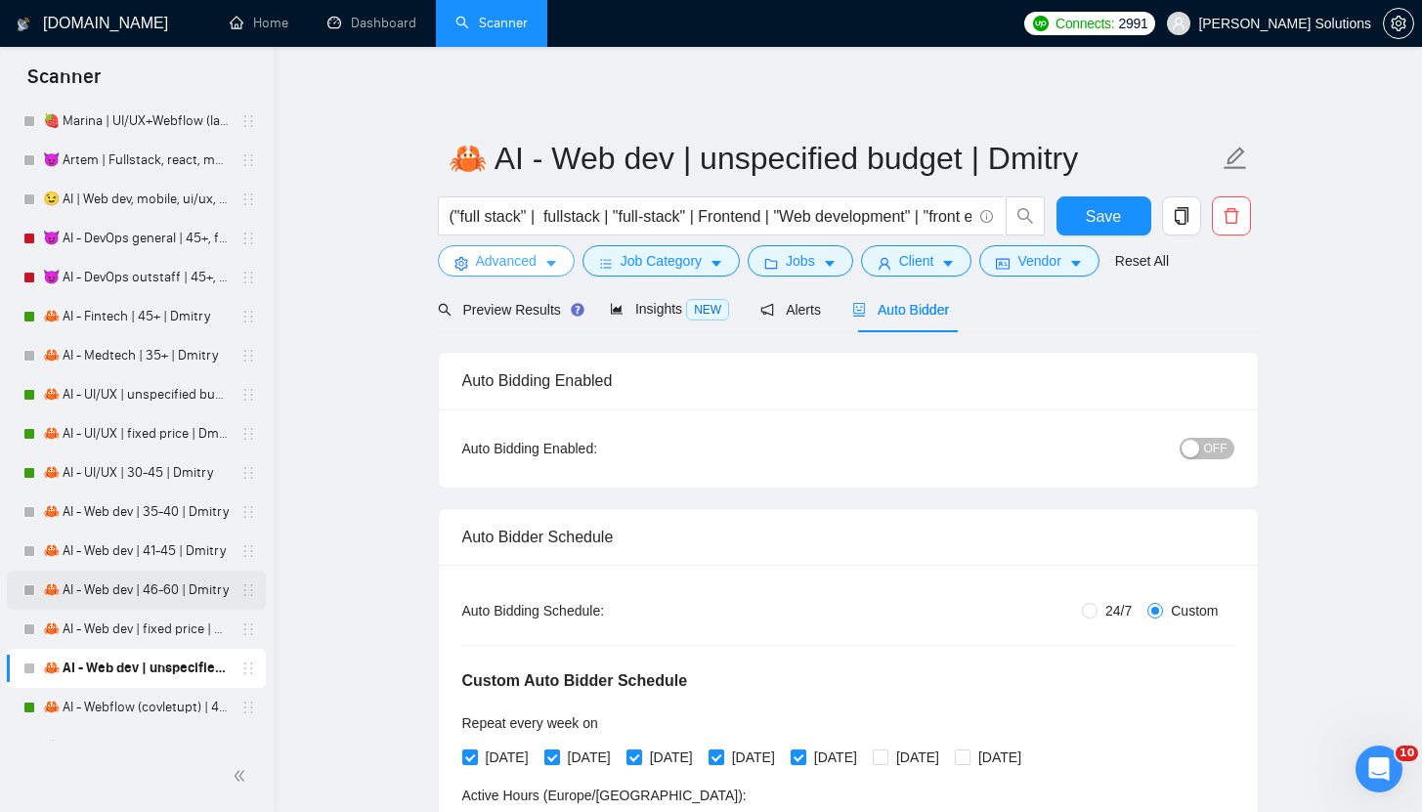
scroll to position [5229, 0]
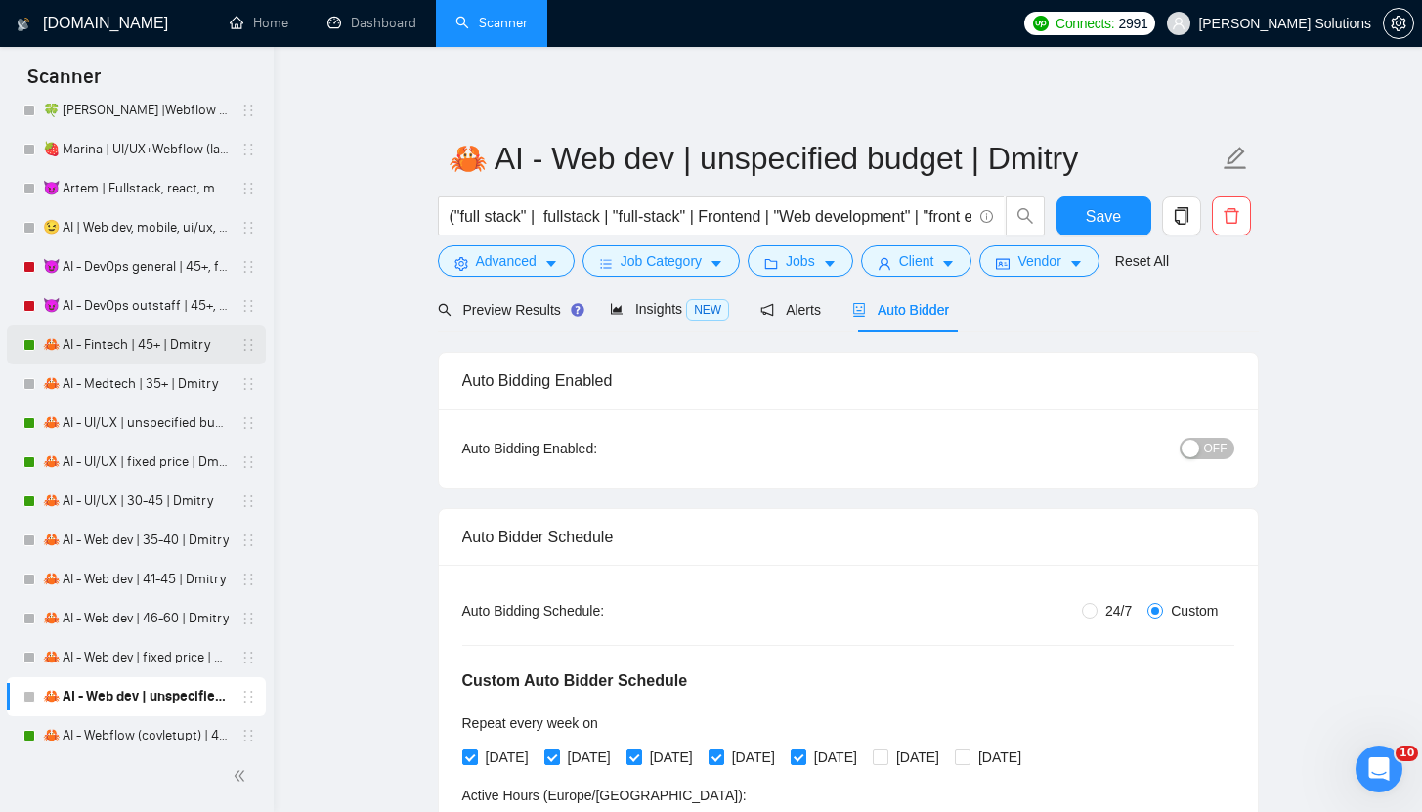
click at [100, 339] on link "🦀 AI - Fintech | 45+ | Dmitry" at bounding box center [136, 344] width 186 height 39
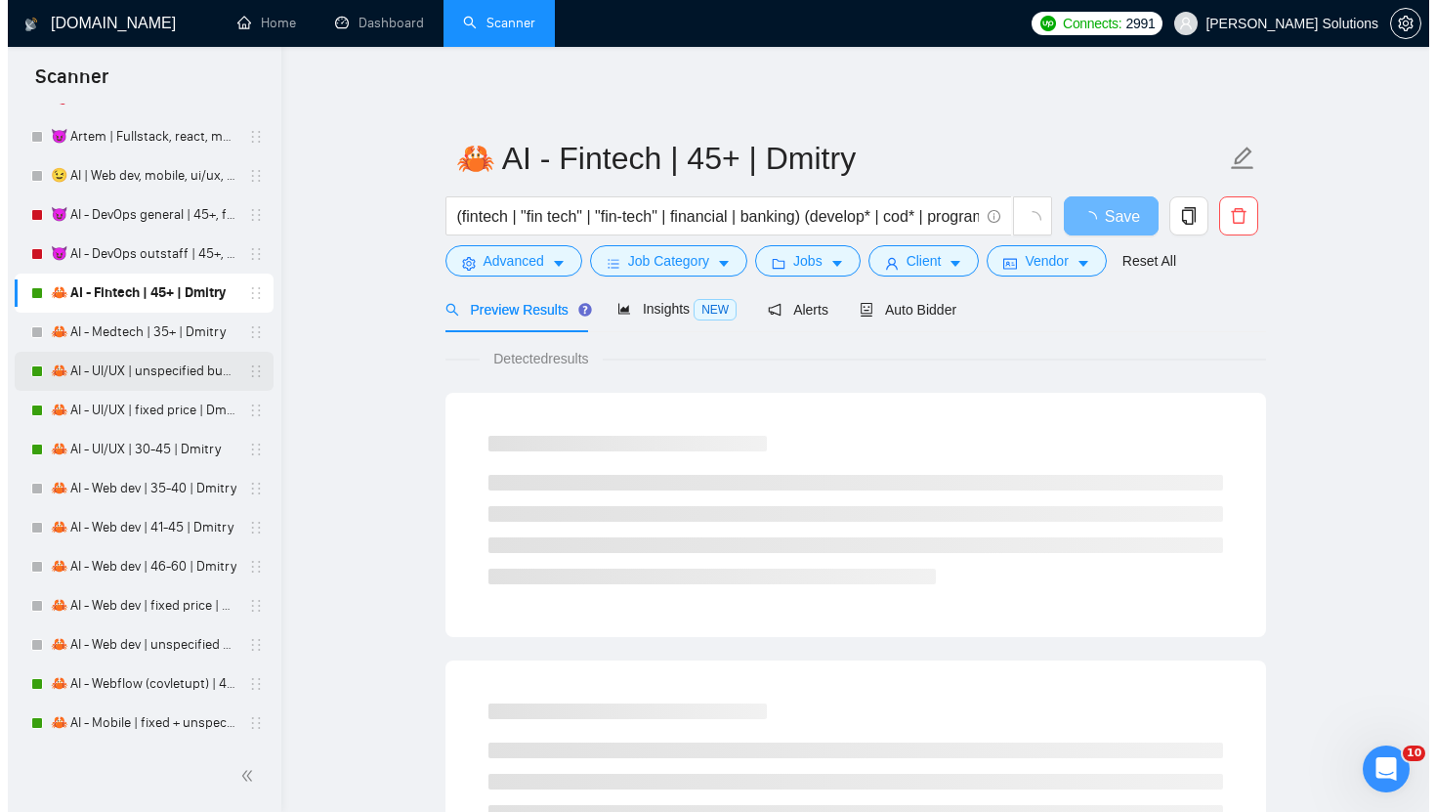
scroll to position [5283, 0]
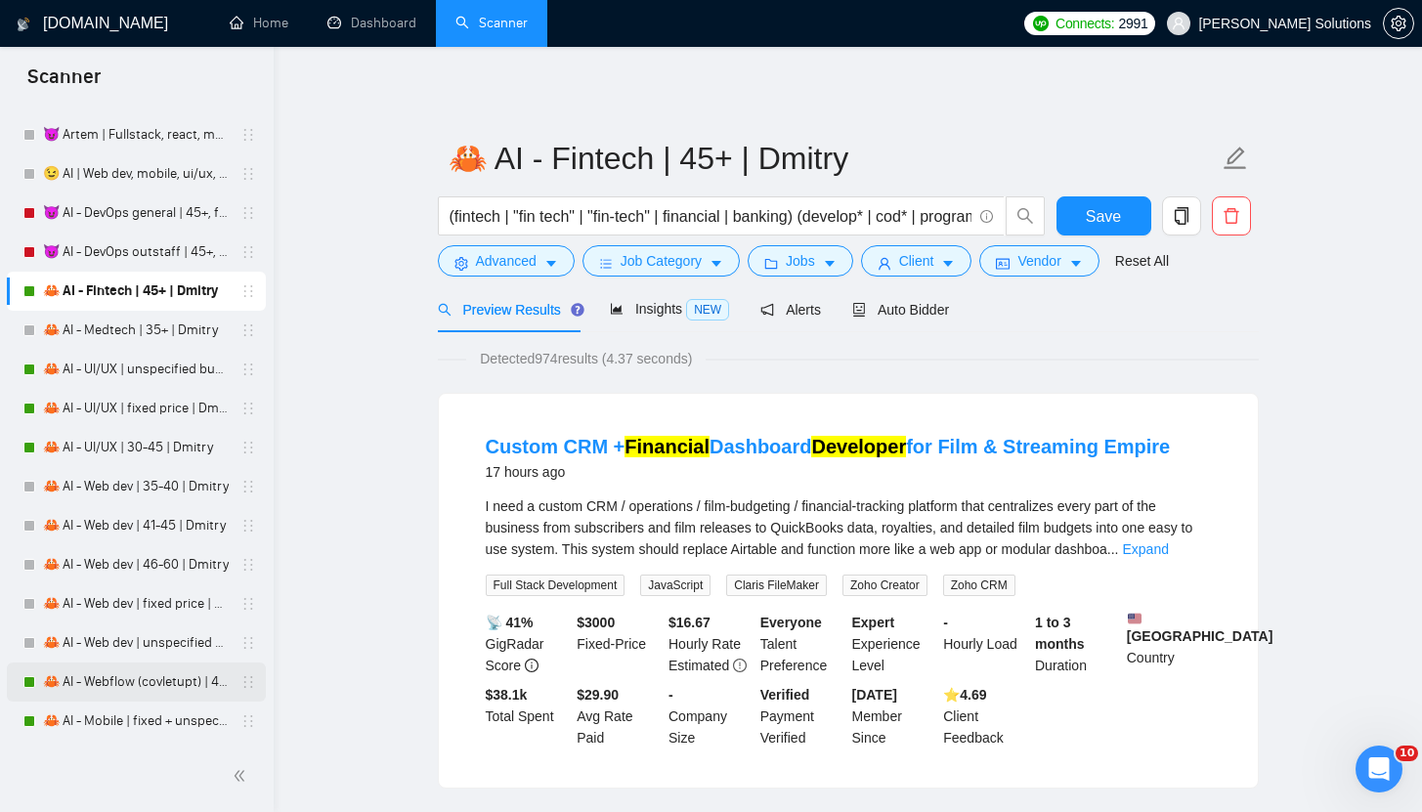
click at [112, 673] on link "🦀 AI - Webflow (covletupt) | 45+ | Dmitry" at bounding box center [136, 681] width 186 height 39
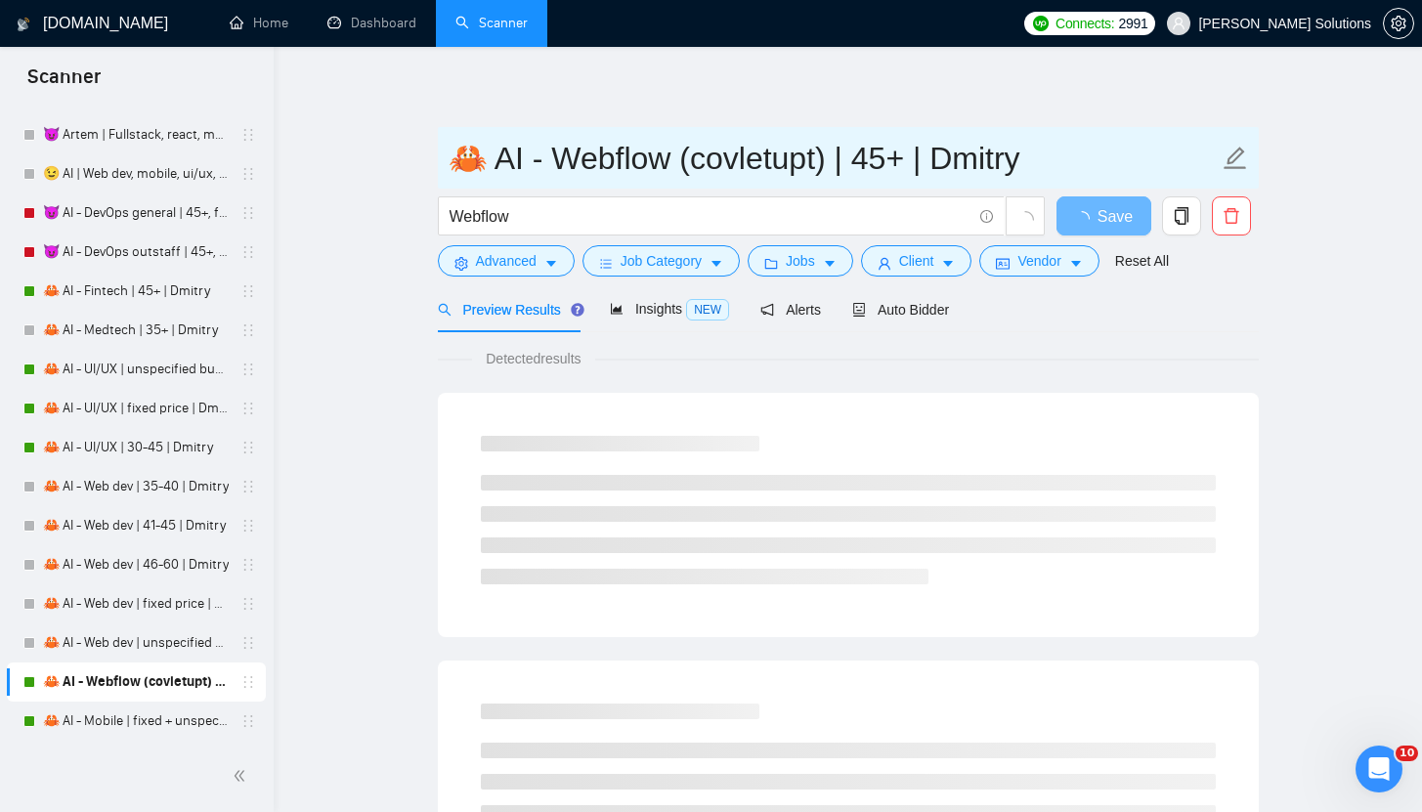
click at [743, 168] on input "🦀 AI - Webflow (covletupt) | 45+ | Dmitry" at bounding box center [833, 158] width 770 height 49
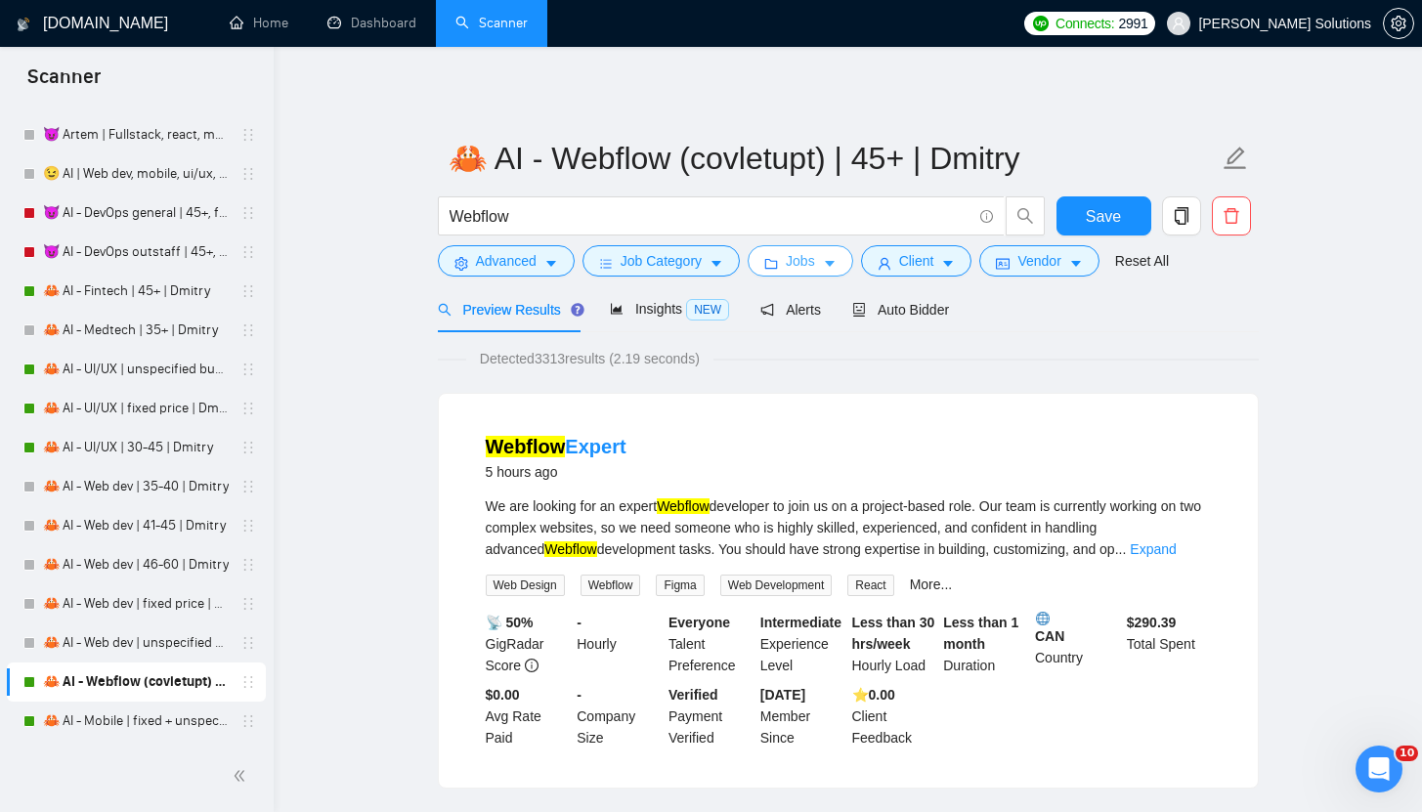
click at [842, 255] on button "Jobs" at bounding box center [800, 260] width 106 height 31
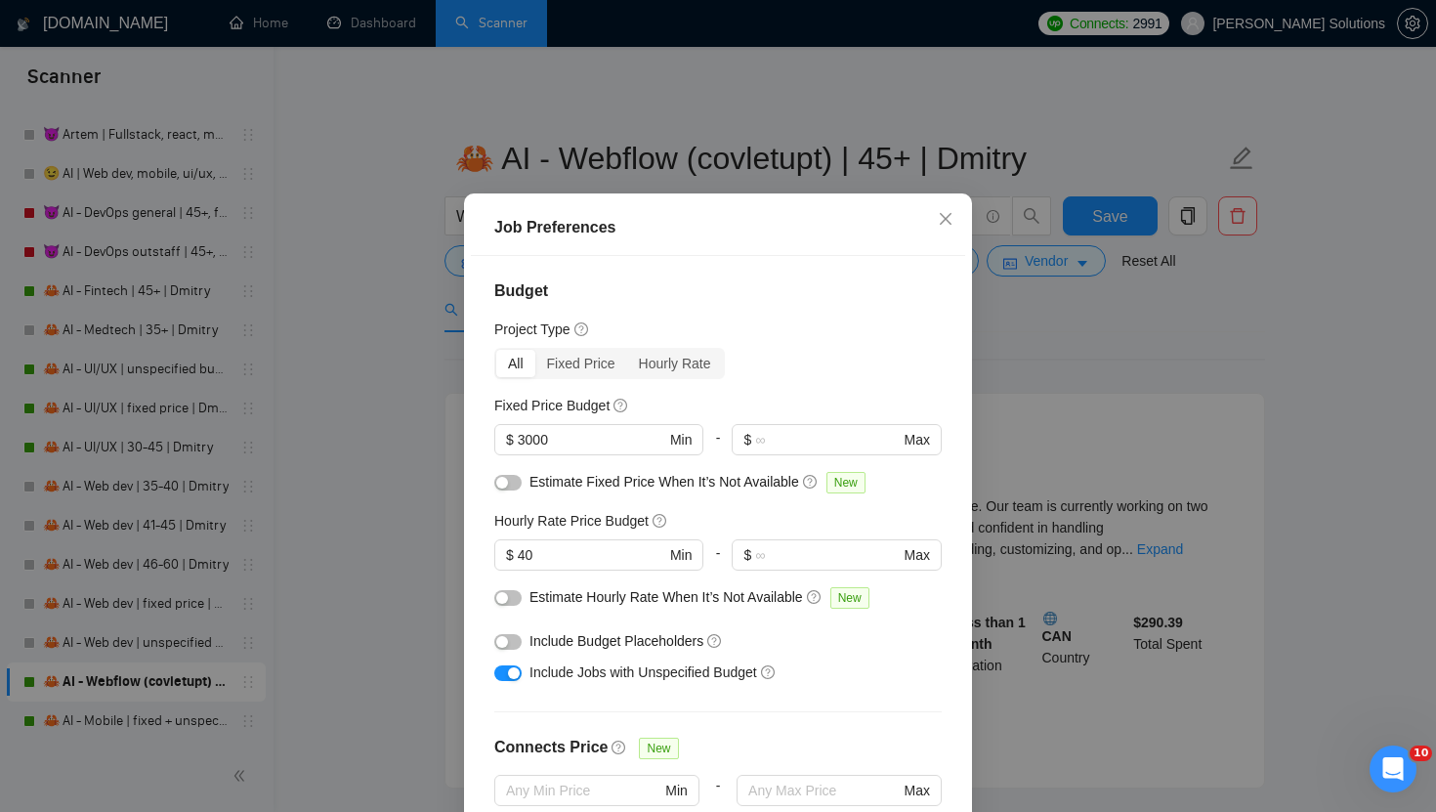
click at [853, 167] on div "Job Preferences Budget Project Type All Fixed Price Hourly Rate Fixed Price Bud…" at bounding box center [718, 406] width 1436 height 812
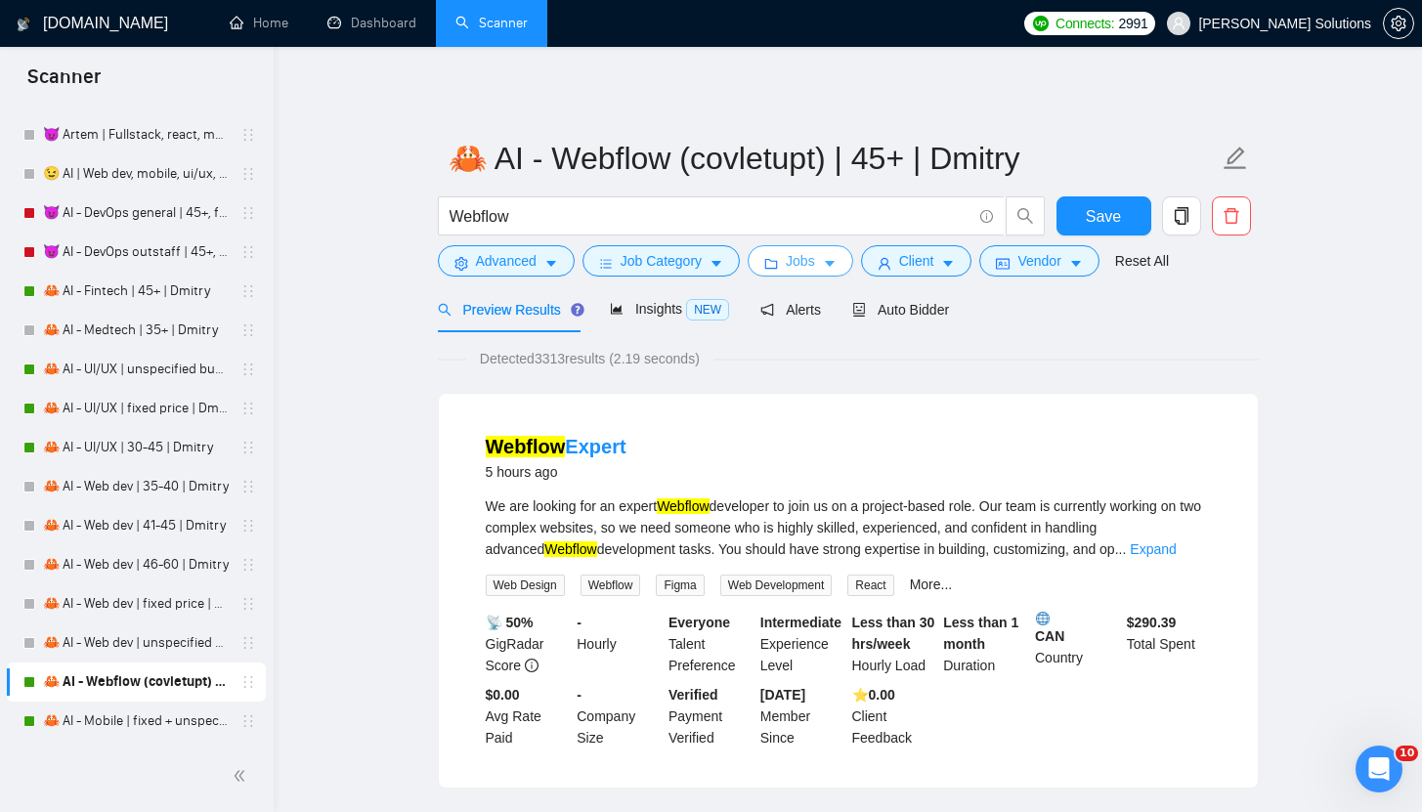
click at [815, 257] on span "Jobs" at bounding box center [800, 260] width 29 height 21
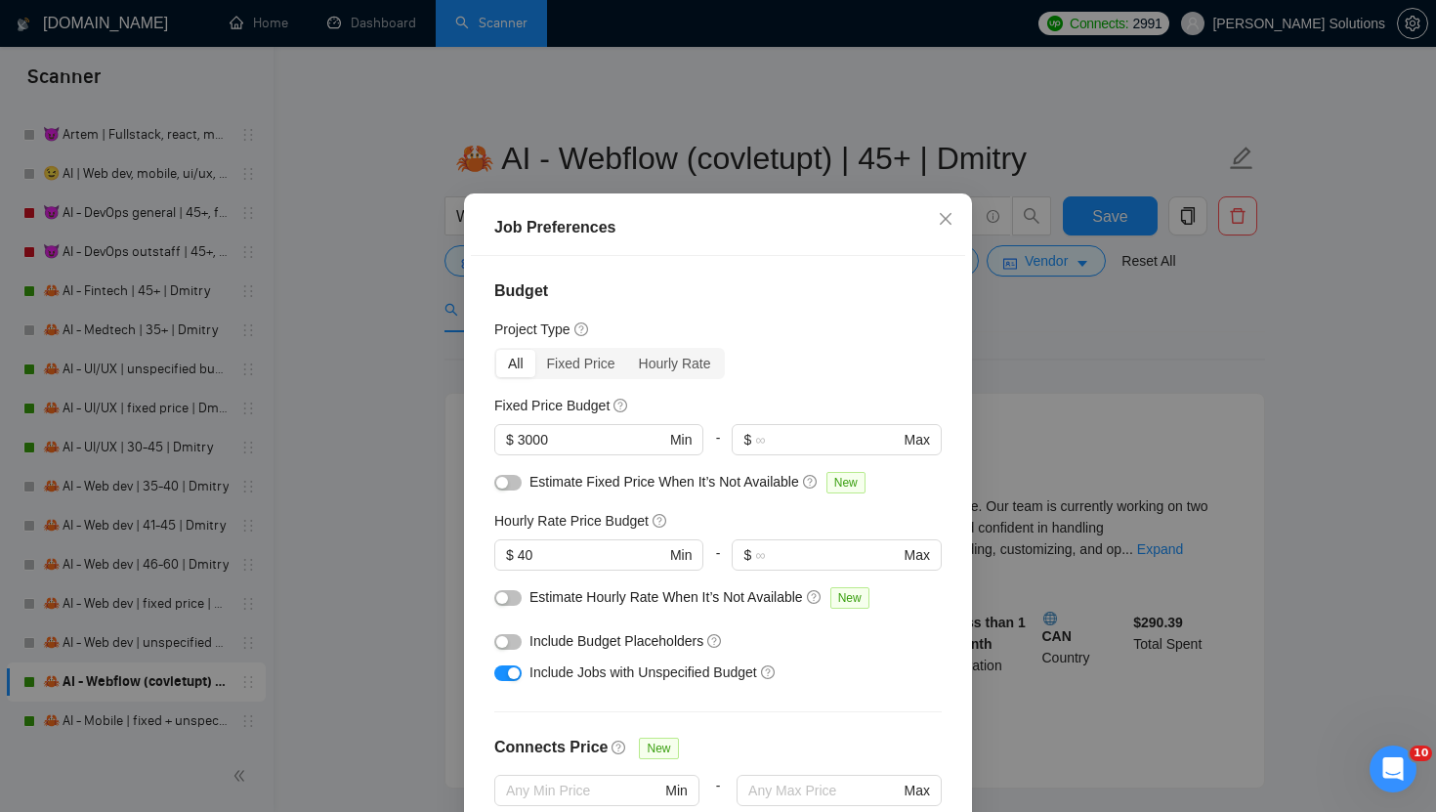
click at [1022, 311] on div "Job Preferences Budget Project Type All Fixed Price Hourly Rate Fixed Price Bud…" at bounding box center [718, 406] width 1436 height 812
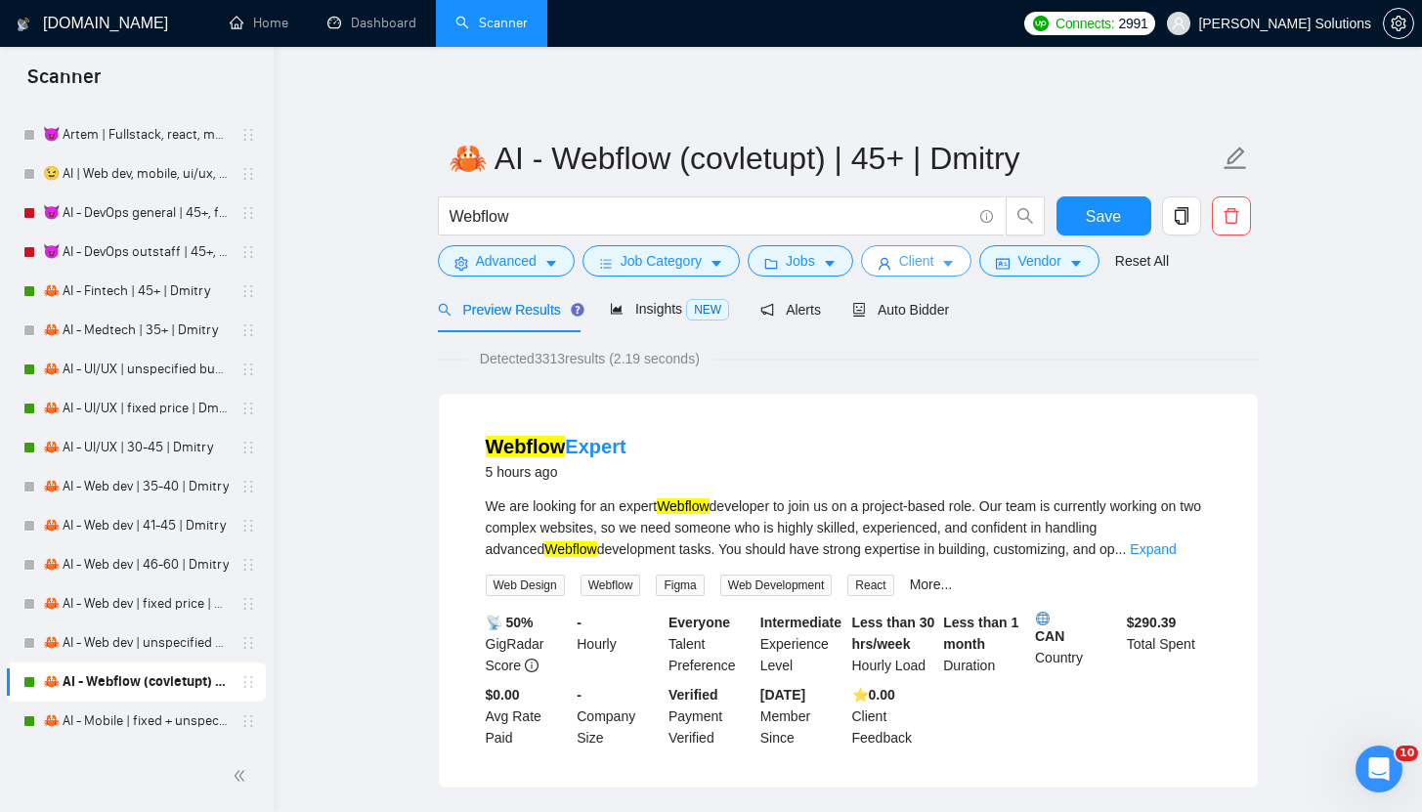
click at [934, 264] on span "Client" at bounding box center [916, 260] width 35 height 21
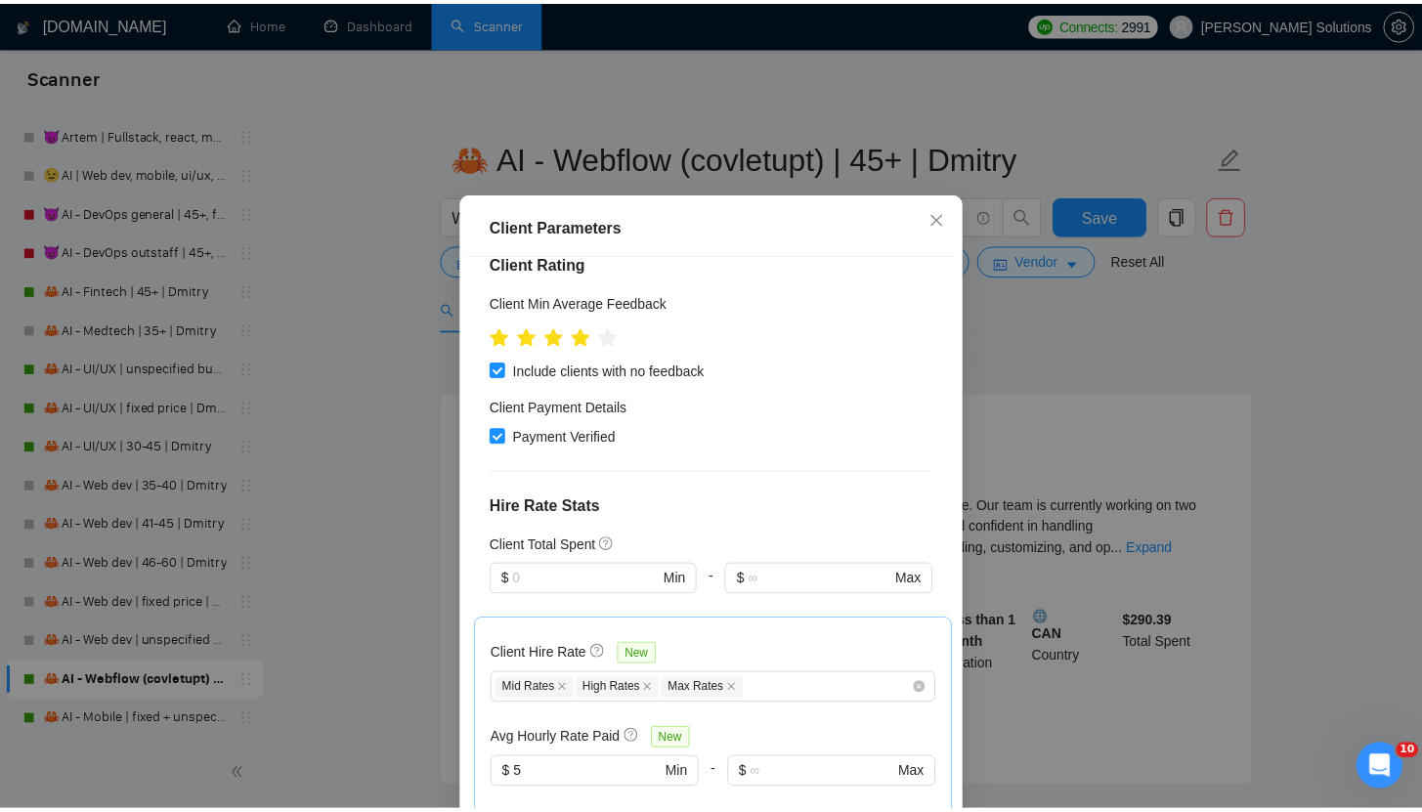
scroll to position [786, 0]
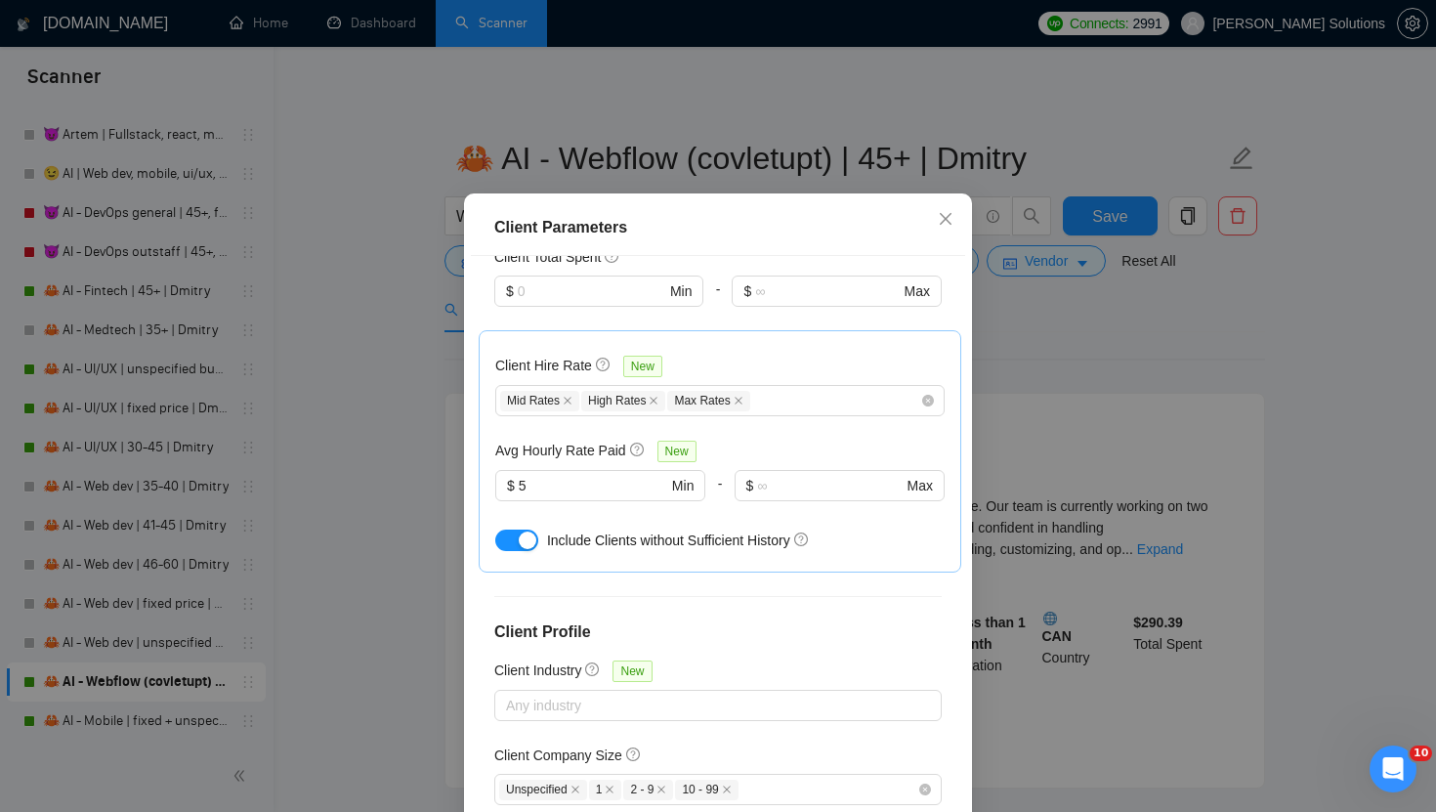
click at [961, 380] on div "Client Parameters Client Location Include Client Countries [GEOGRAPHIC_DATA] [G…" at bounding box center [718, 540] width 508 height 694
click at [996, 303] on div "Client Parameters Client Location Include Client Countries [GEOGRAPHIC_DATA] [G…" at bounding box center [718, 406] width 1436 height 812
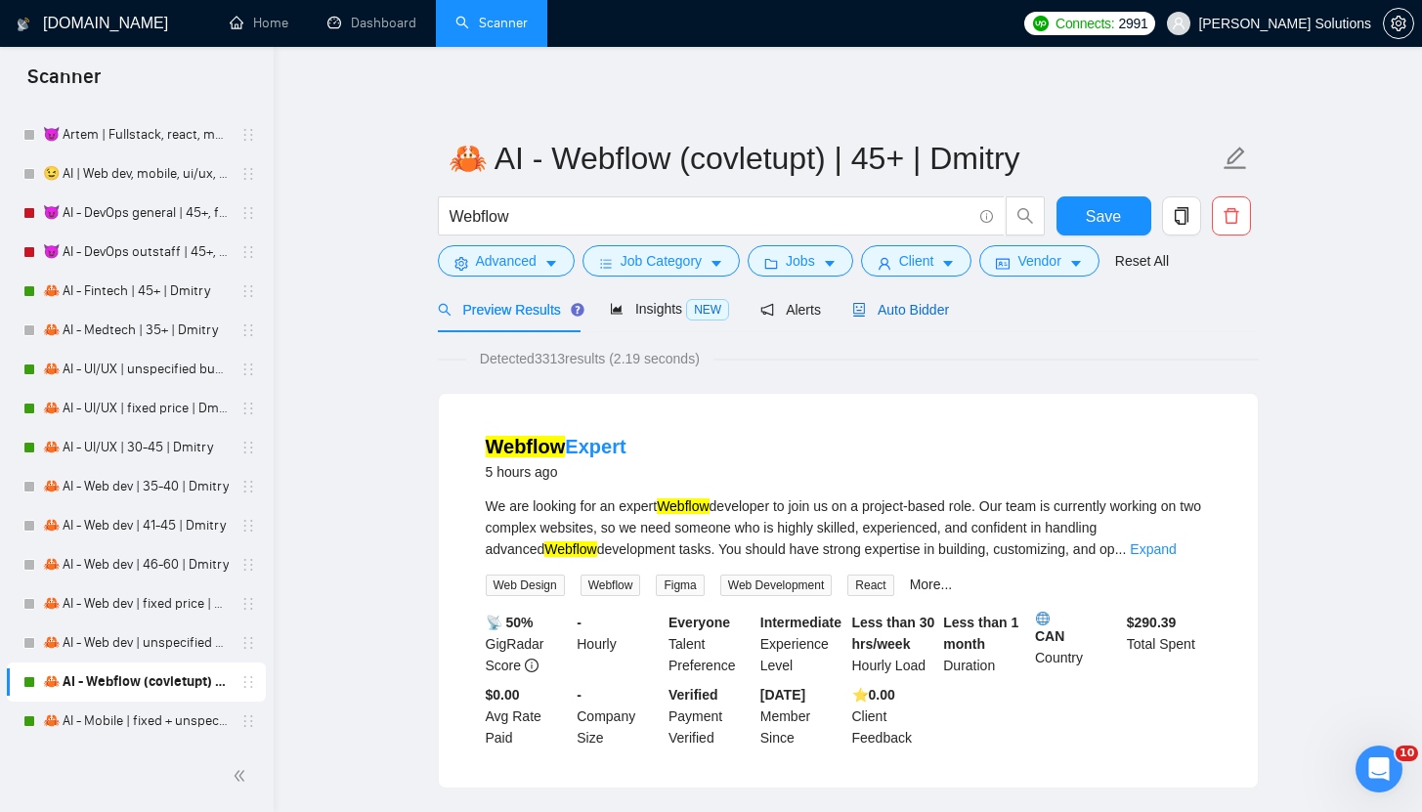
click at [922, 314] on span "Auto Bidder" at bounding box center [900, 310] width 97 height 16
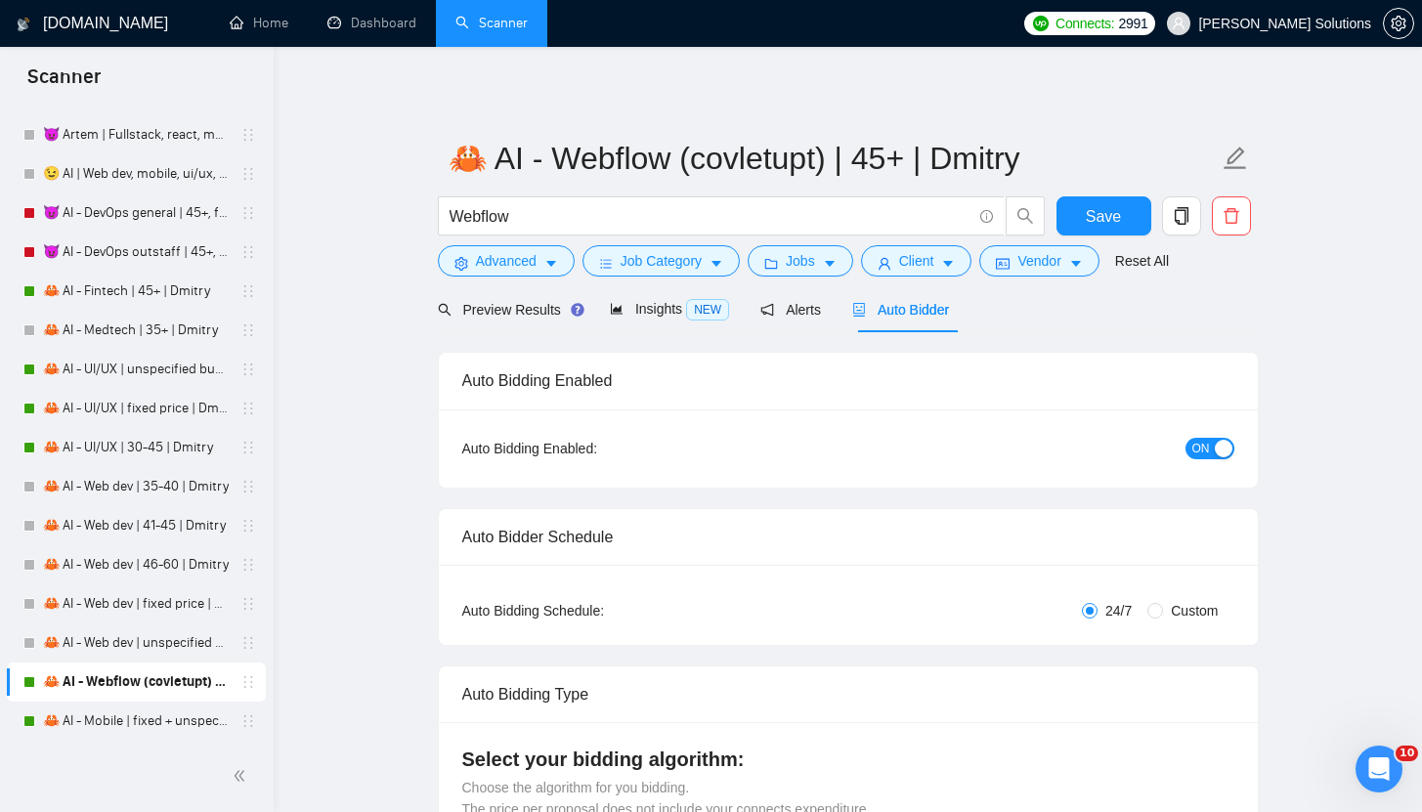
radio input "false"
radio input "true"
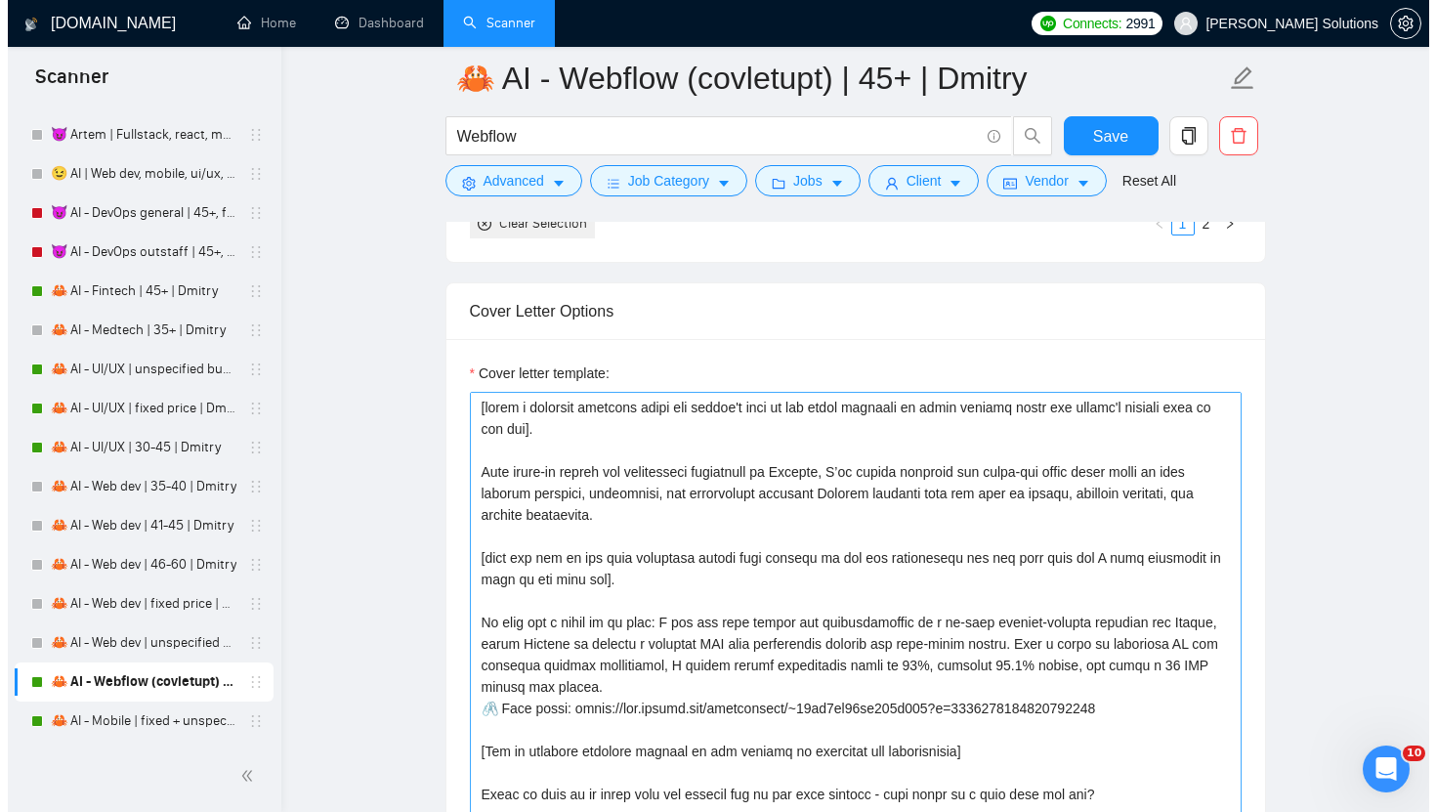
scroll to position [2565, 0]
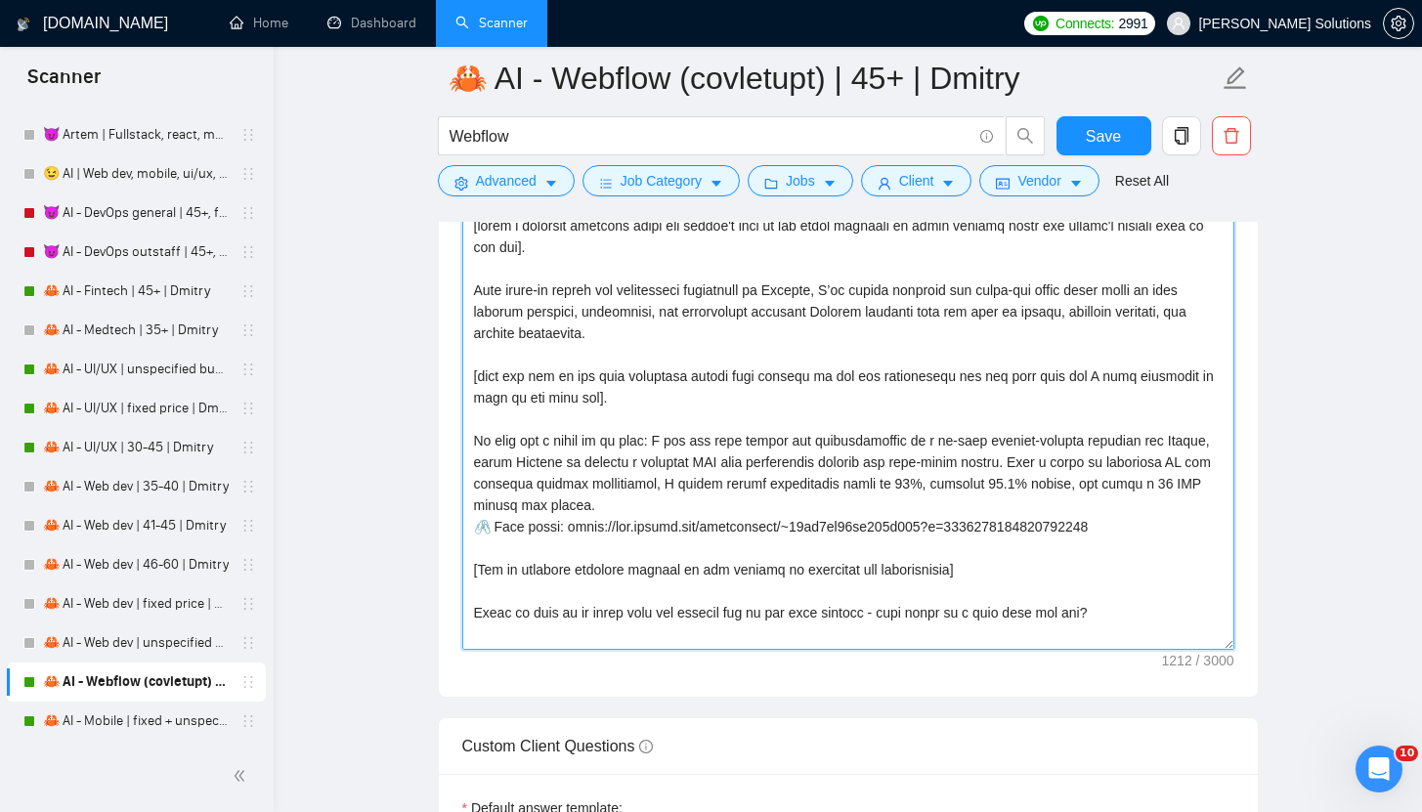
click at [741, 410] on textarea "Cover letter template:" at bounding box center [848, 430] width 772 height 440
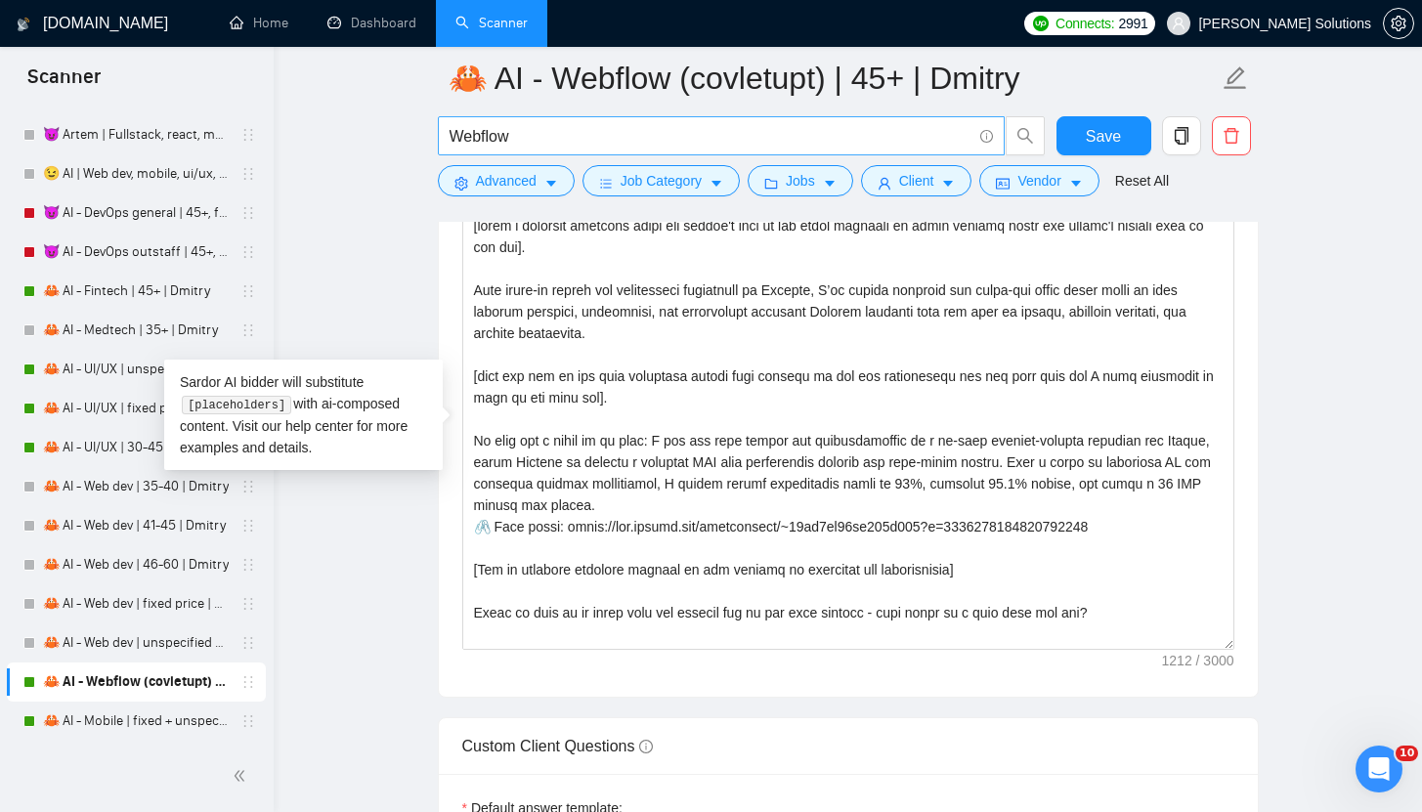
click at [731, 126] on input "Webflow" at bounding box center [710, 136] width 522 height 24
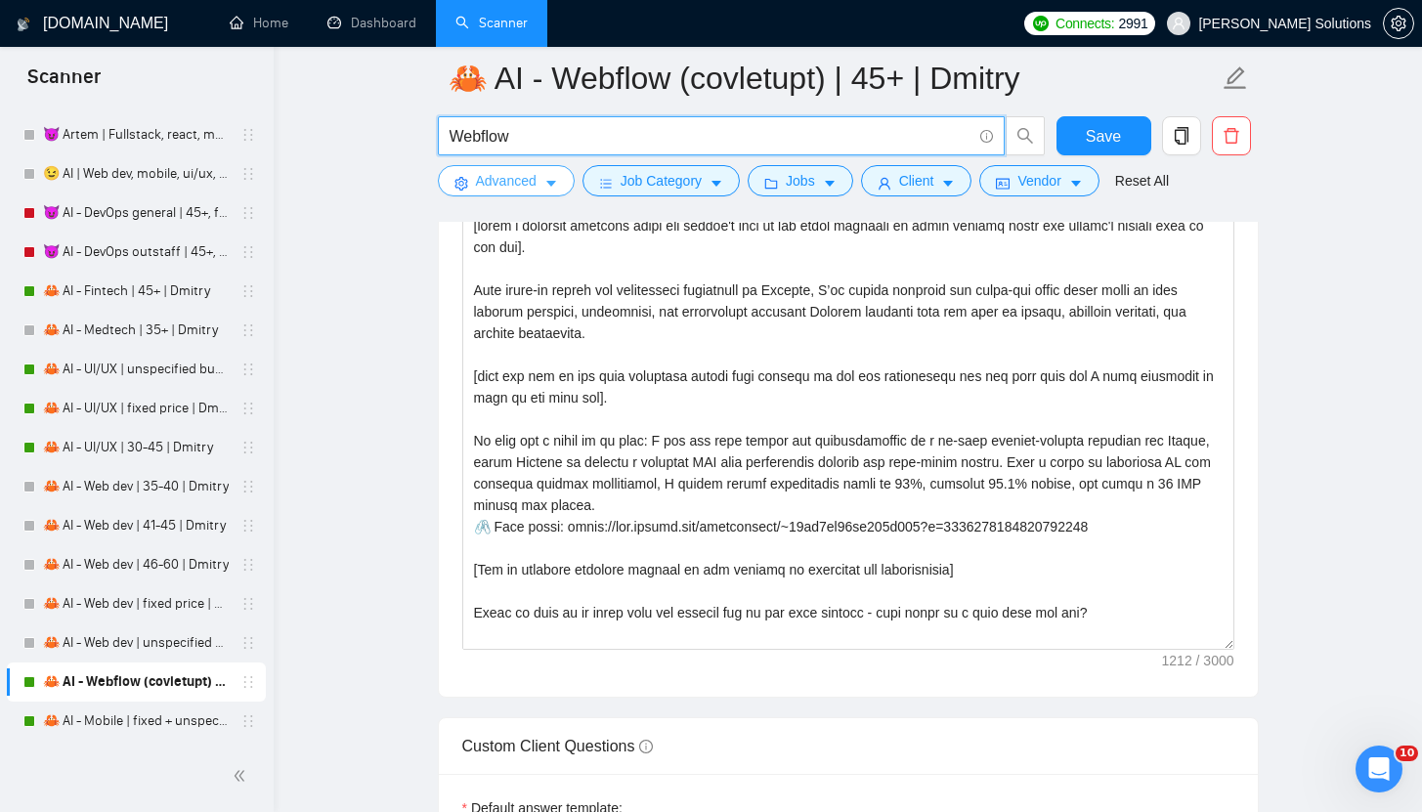
click at [552, 184] on icon "caret-down" at bounding box center [551, 185] width 10 height 6
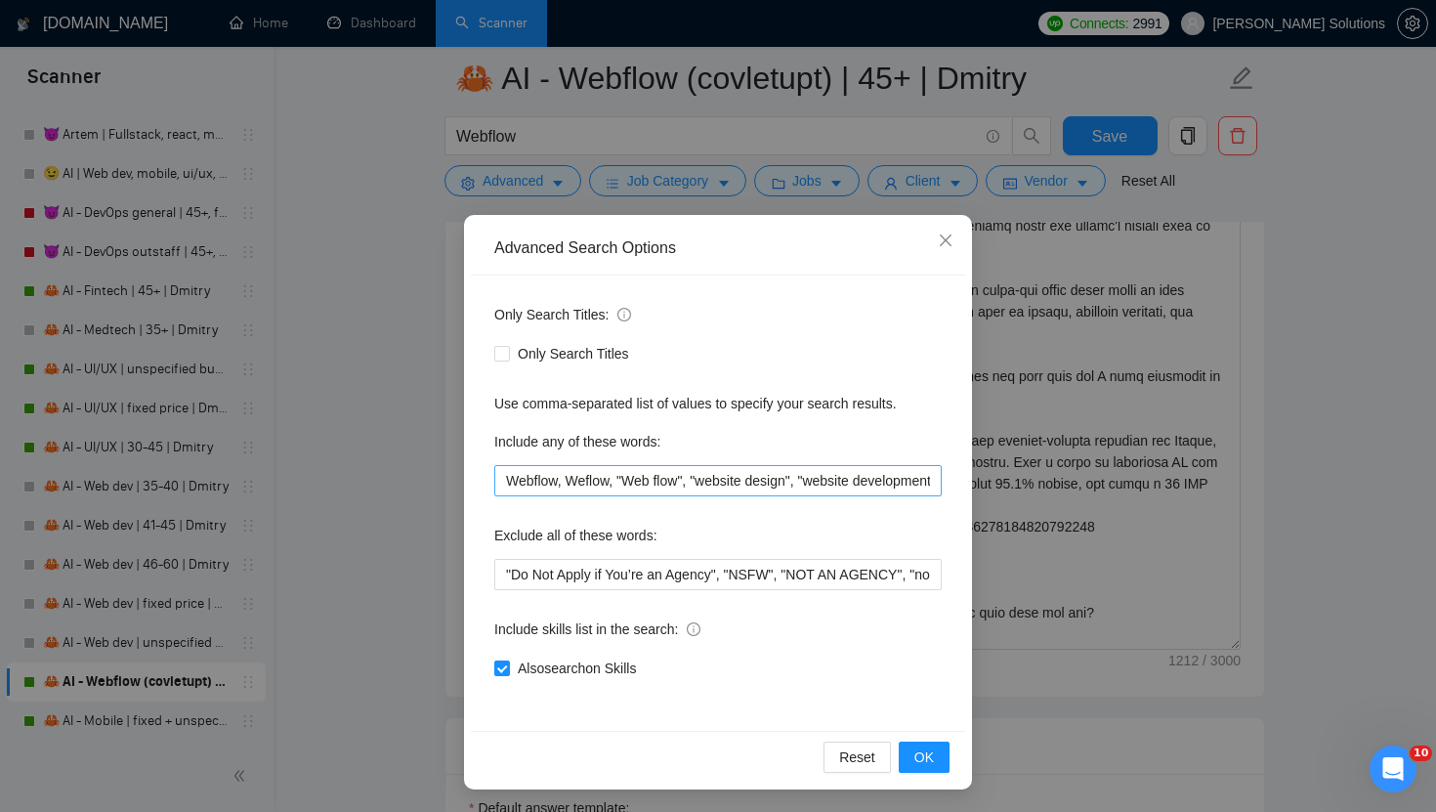
click at [632, 497] on div "Only Search Titles: Only Search Titles Use comma-separated list of values to sp…" at bounding box center [718, 503] width 494 height 455
click at [630, 488] on input "Webflow, Weflow, "Web flow", "website design", "website development", "website …" at bounding box center [717, 480] width 447 height 31
click at [796, 571] on input ""Do Not Apply if You’re an Agency", "NSFW", "NOT AN AGENCY", "not looking for a…" at bounding box center [717, 574] width 447 height 31
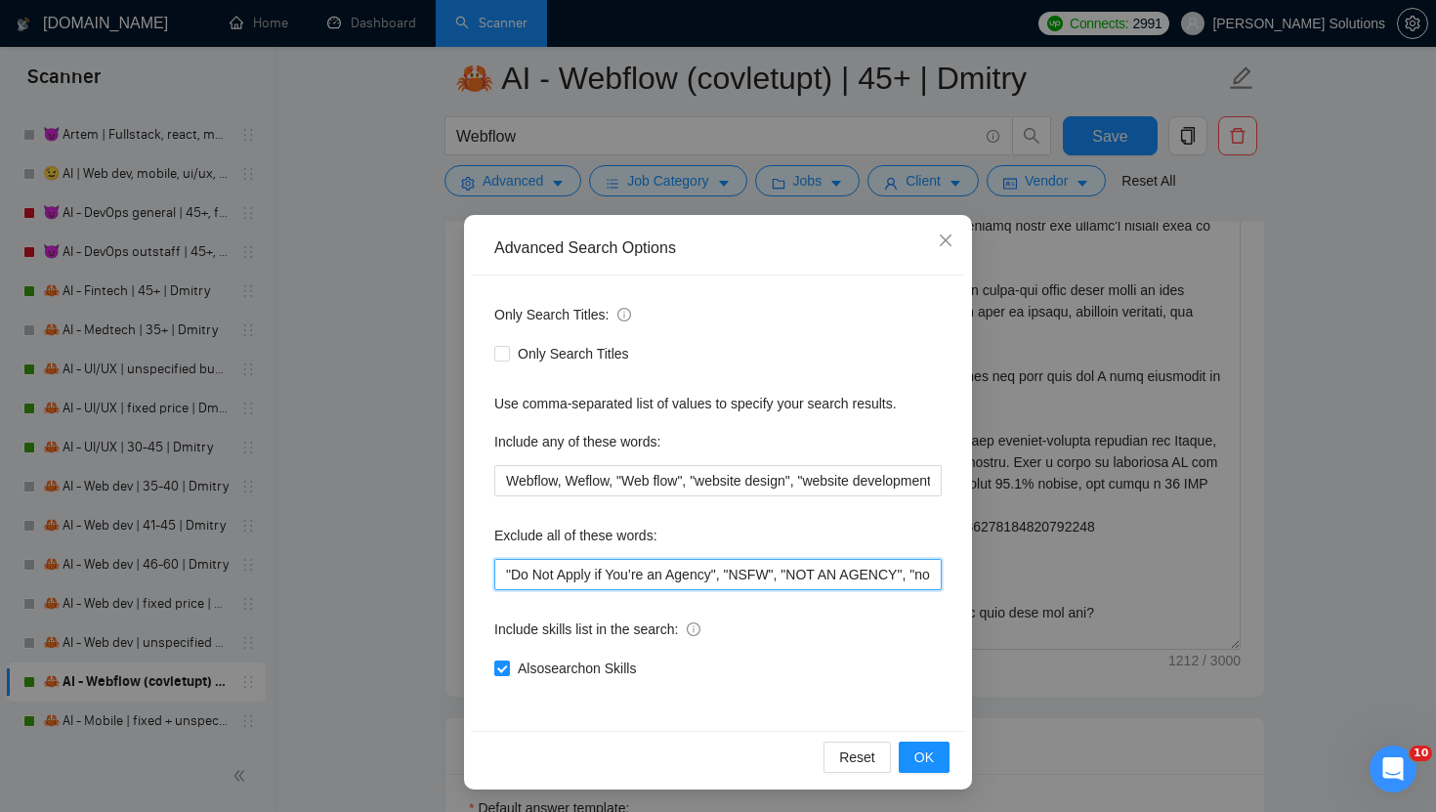
click at [796, 571] on input ""Do Not Apply if You’re an Agency", "NSFW", "NOT AN AGENCY", "not looking for a…" at bounding box center [717, 574] width 447 height 31
click at [721, 124] on div "Advanced Search Options Only Search Titles: Only Search Titles Use comma-separa…" at bounding box center [718, 406] width 1436 height 812
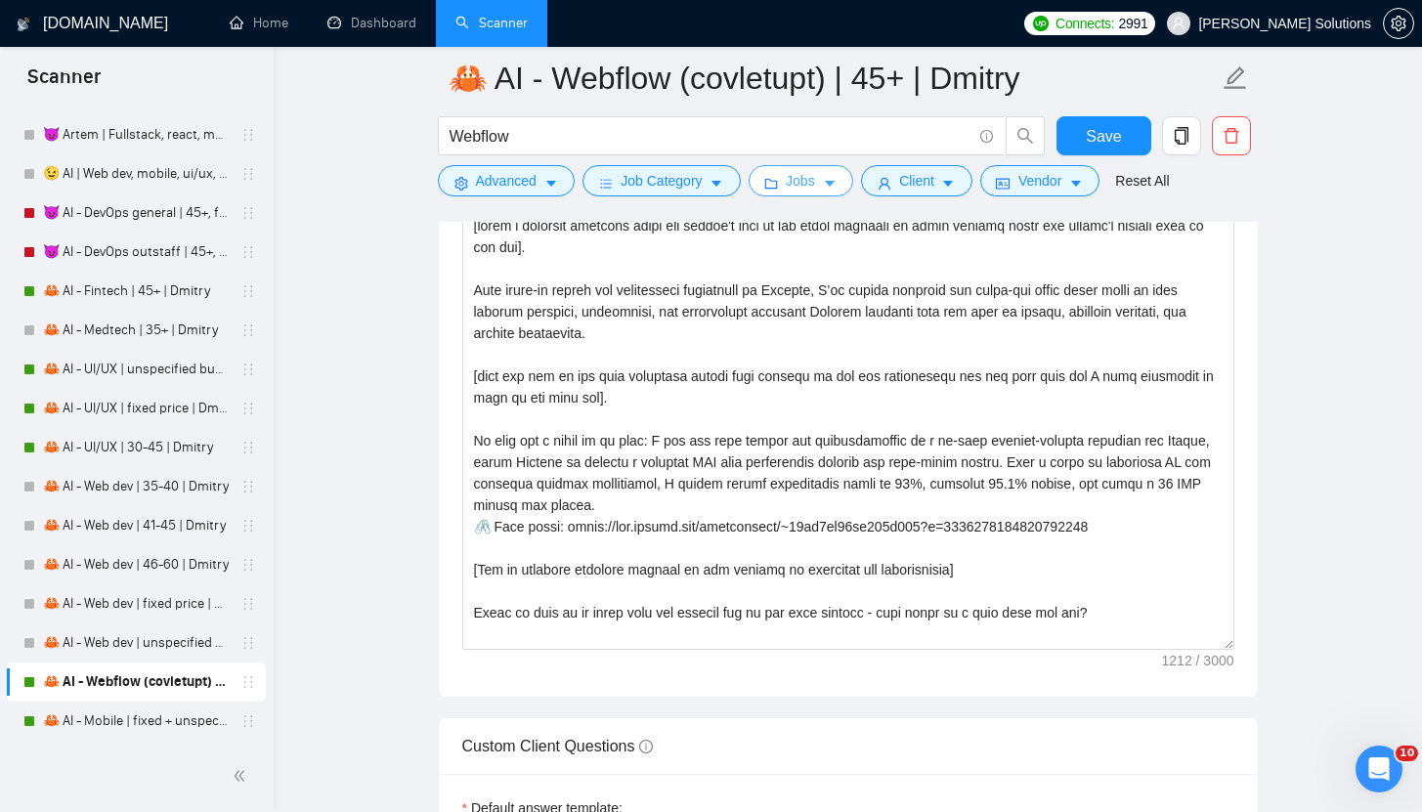
click at [798, 180] on span "Jobs" at bounding box center [800, 180] width 29 height 21
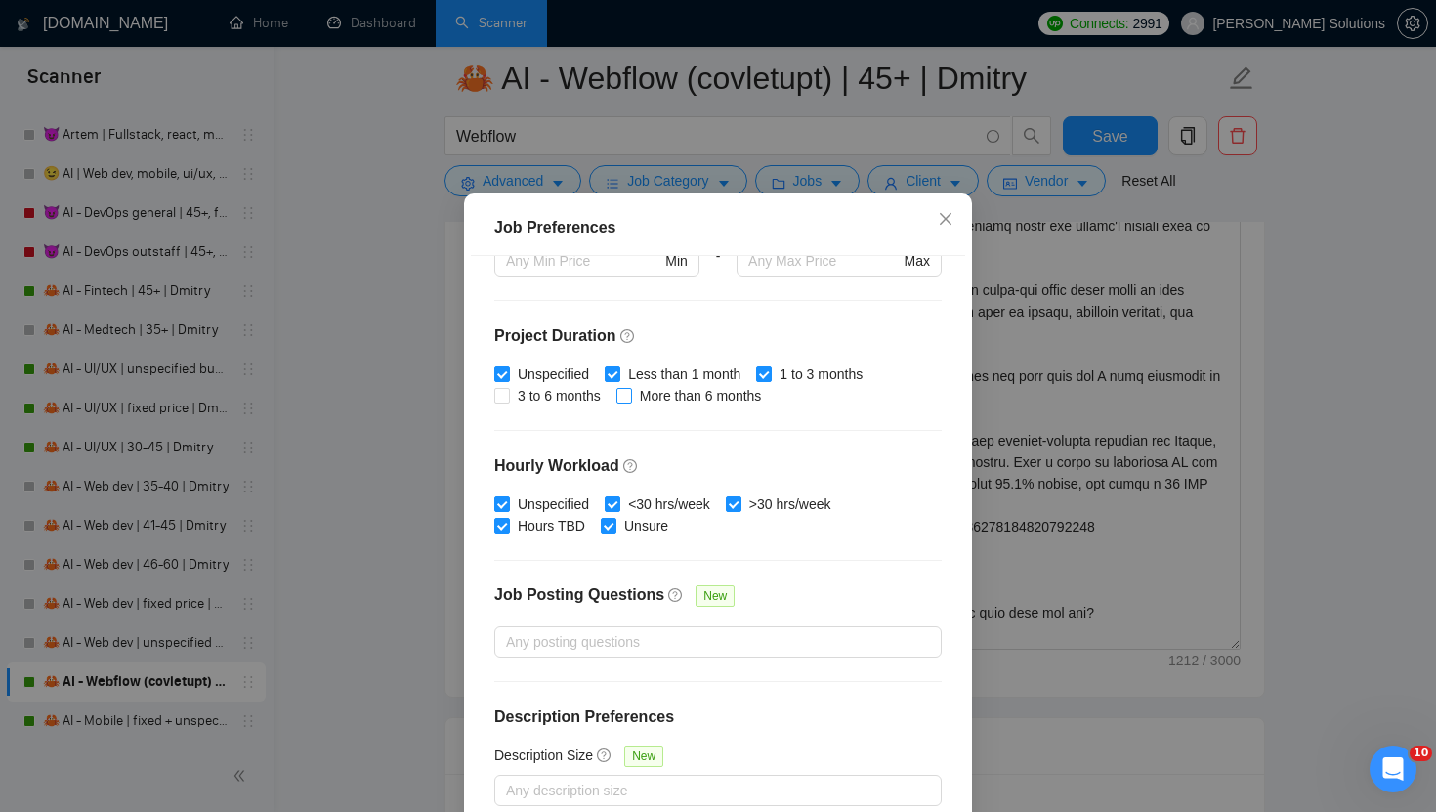
scroll to position [532, 0]
click at [730, 214] on div "Job Preferences Budget Project Type All Fixed Price Hourly Rate Fixed Price Bud…" at bounding box center [718, 406] width 1436 height 812
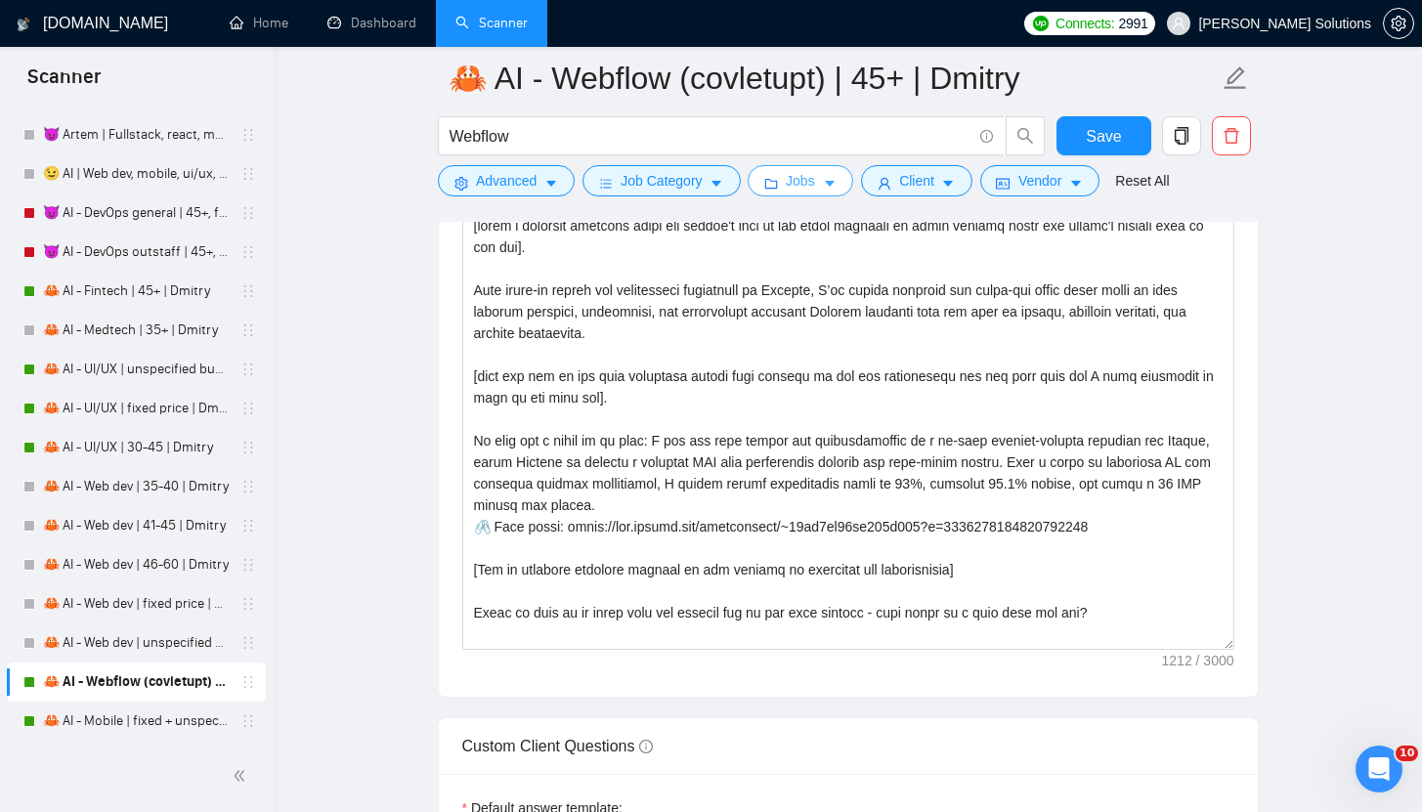
click at [794, 187] on span "Jobs" at bounding box center [800, 180] width 29 height 21
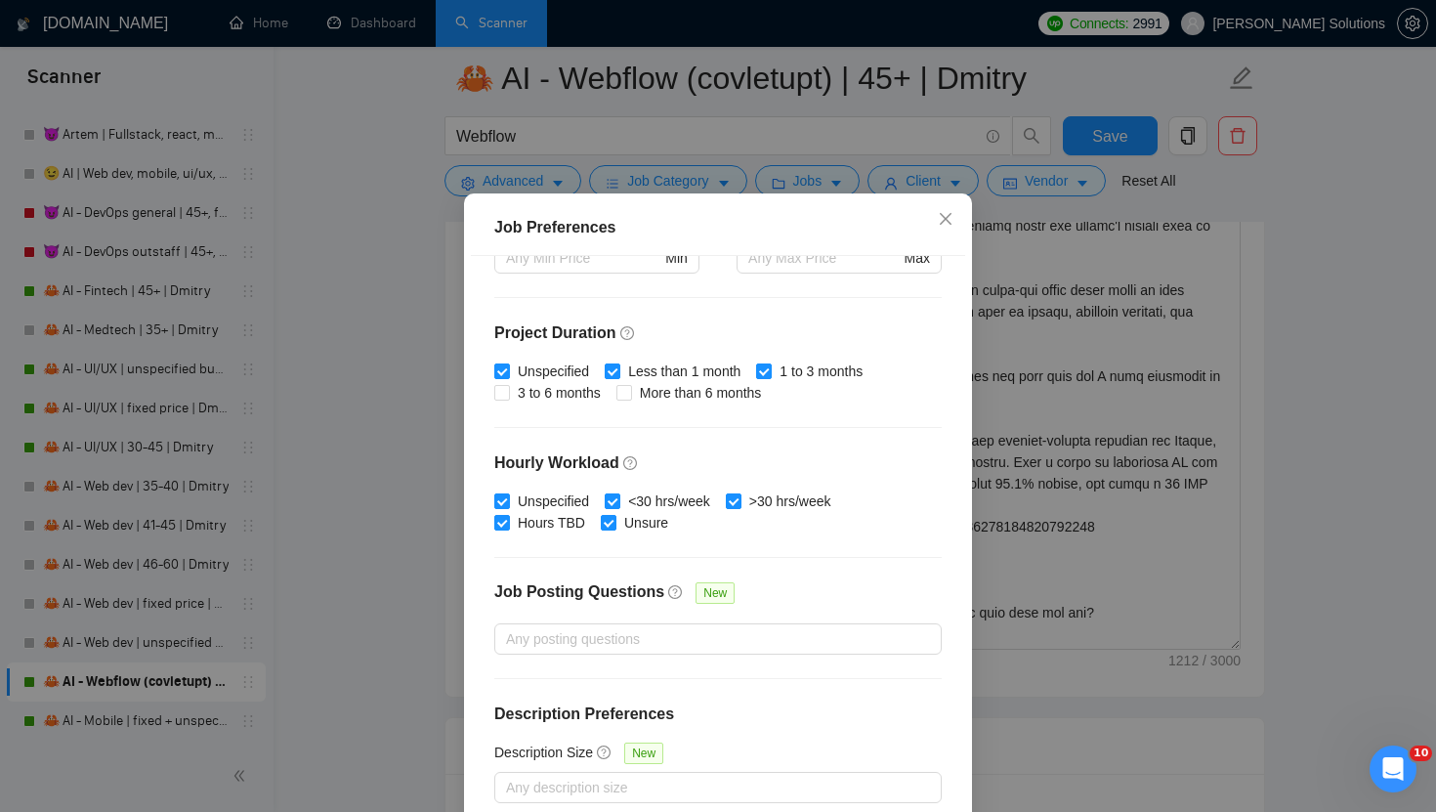
click at [765, 113] on div "Job Preferences Budget Project Type All Fixed Price Hourly Rate Fixed Price Bud…" at bounding box center [718, 406] width 1436 height 812
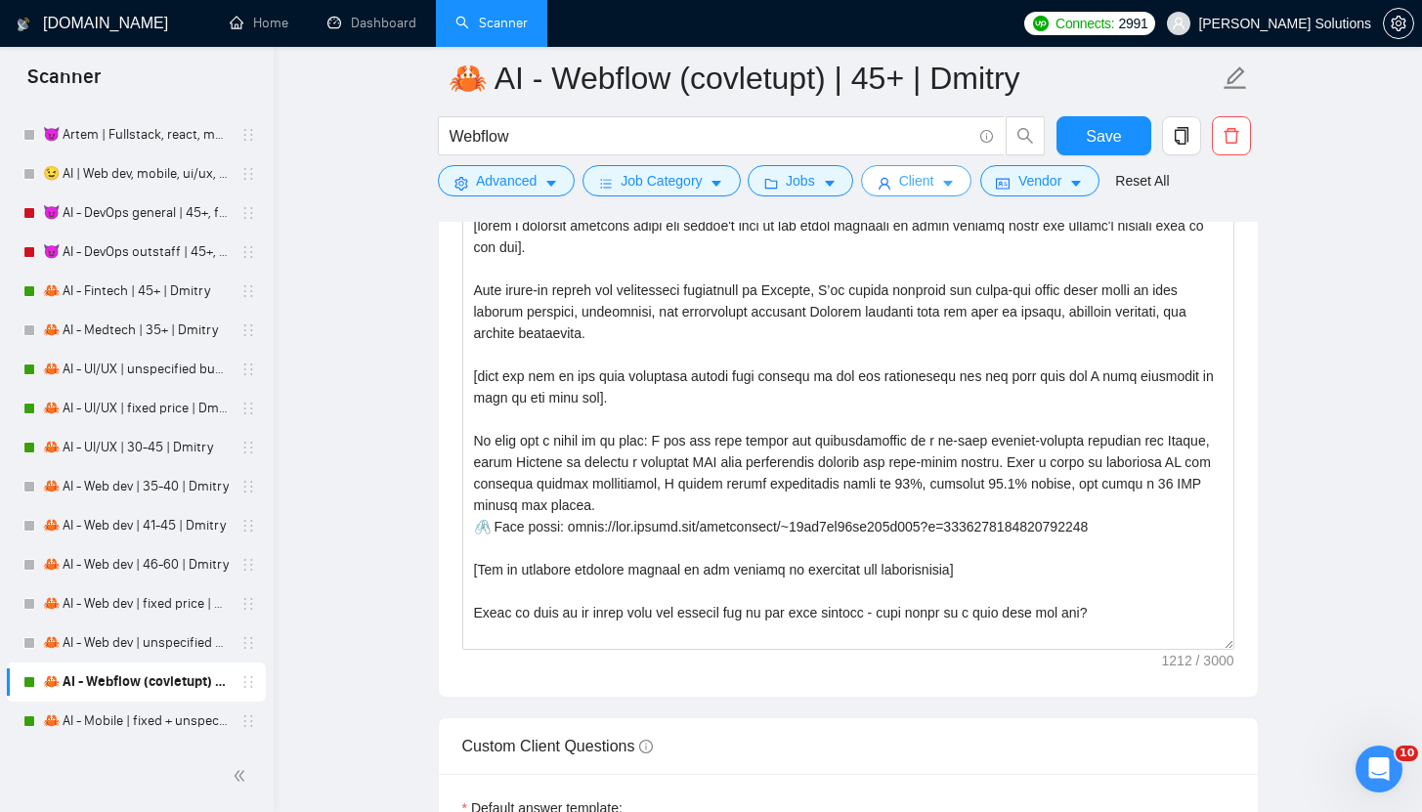
click at [922, 184] on span "Client" at bounding box center [916, 180] width 35 height 21
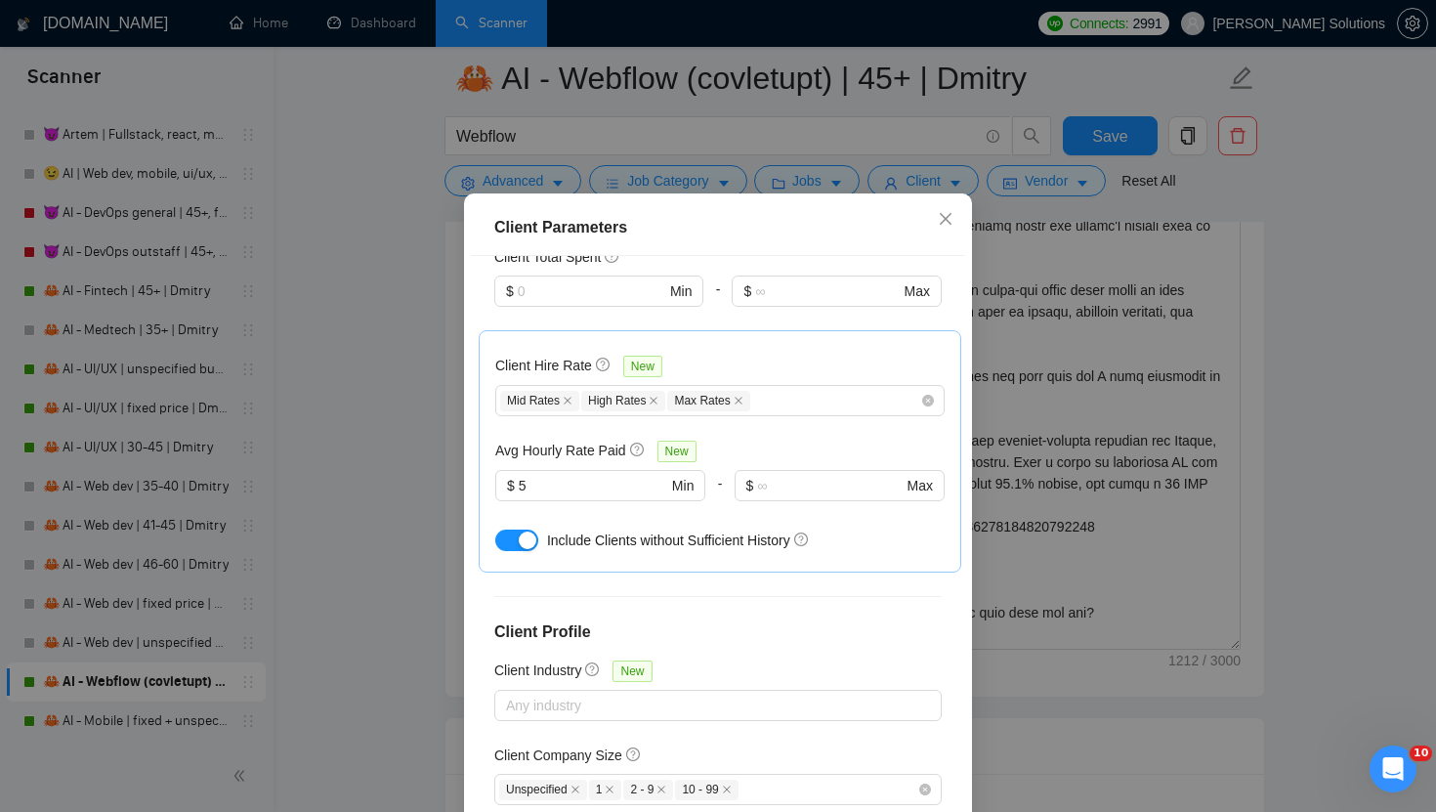
click at [886, 181] on div "Client Parameters Client Location Include Client Countries [GEOGRAPHIC_DATA] [G…" at bounding box center [718, 406] width 1436 height 812
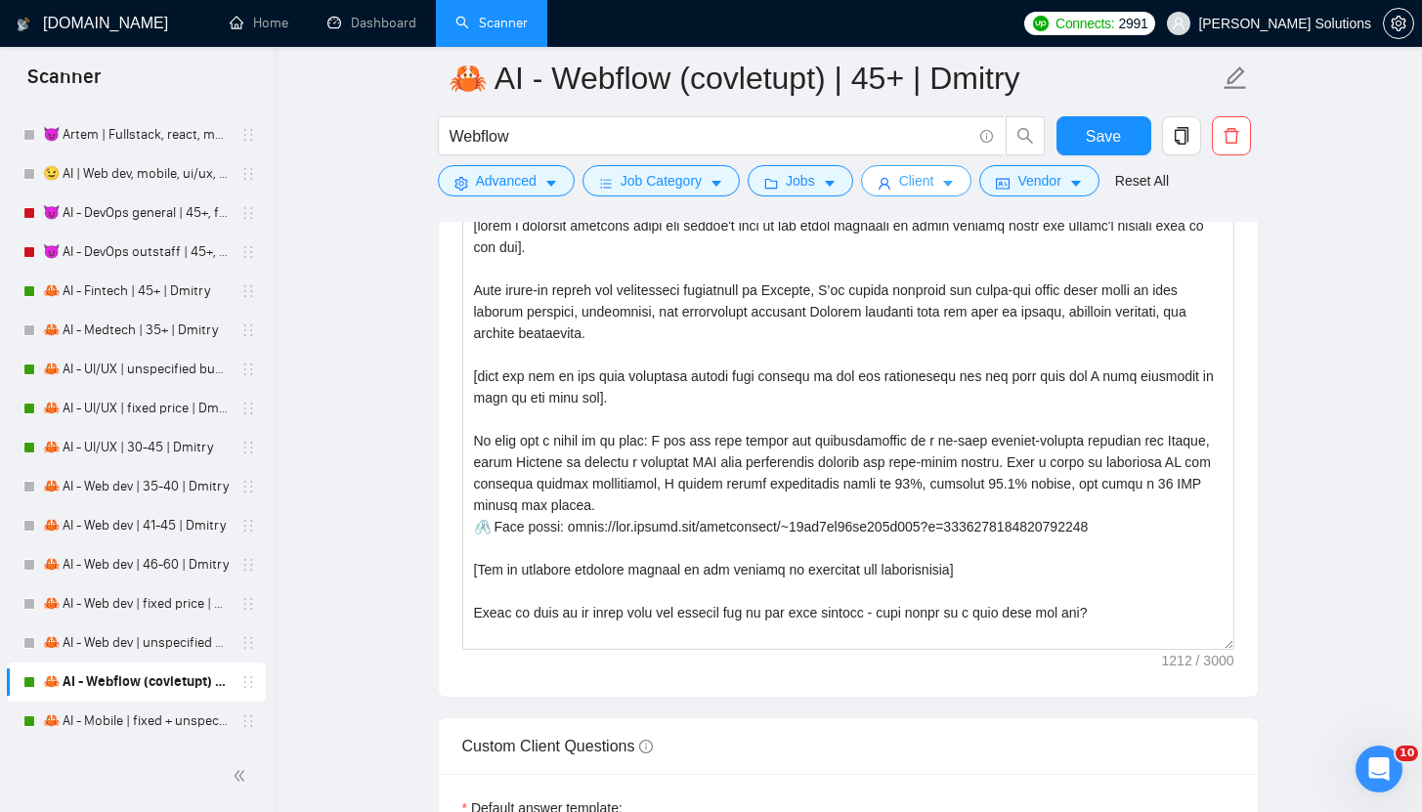
click at [913, 183] on span "Client" at bounding box center [916, 180] width 35 height 21
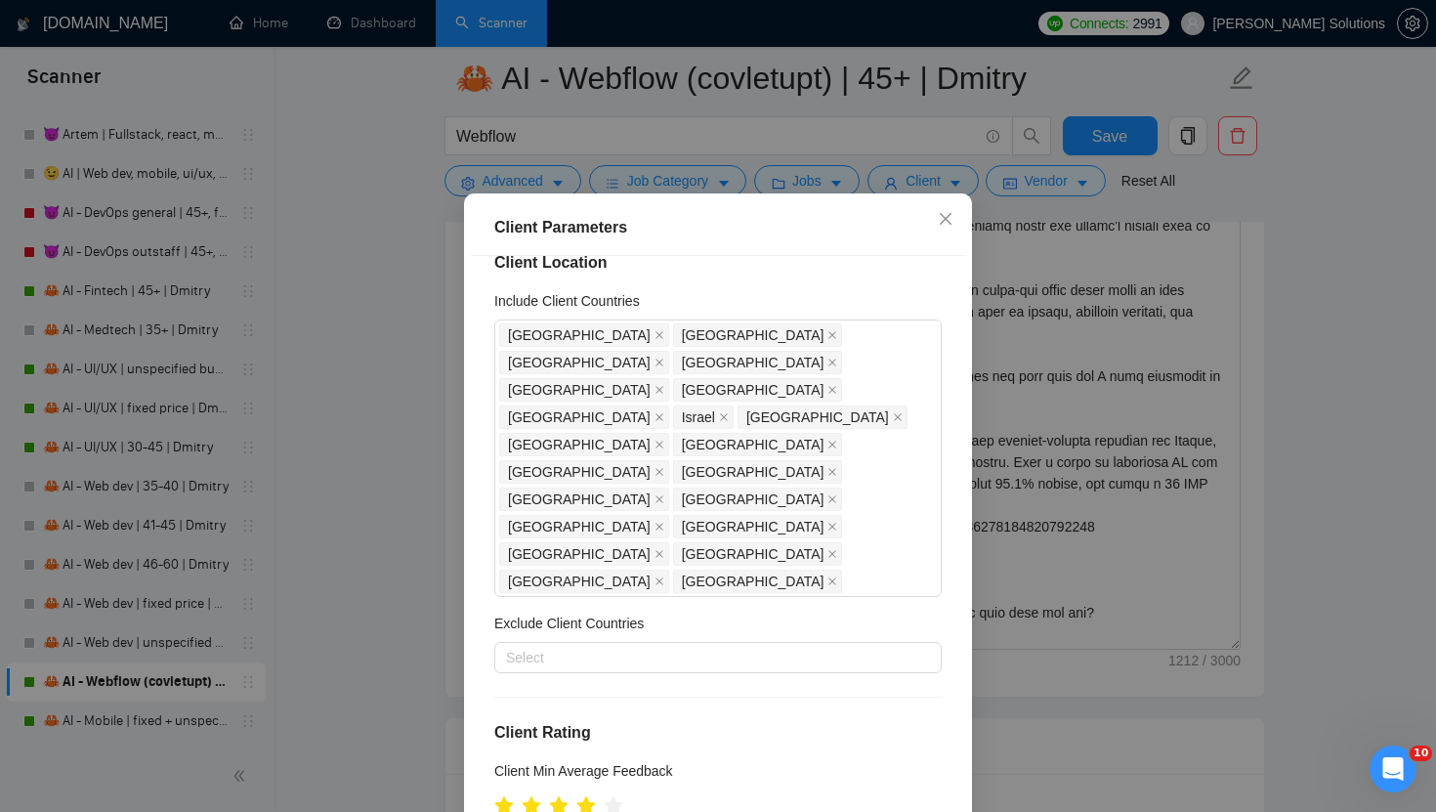
scroll to position [0, 0]
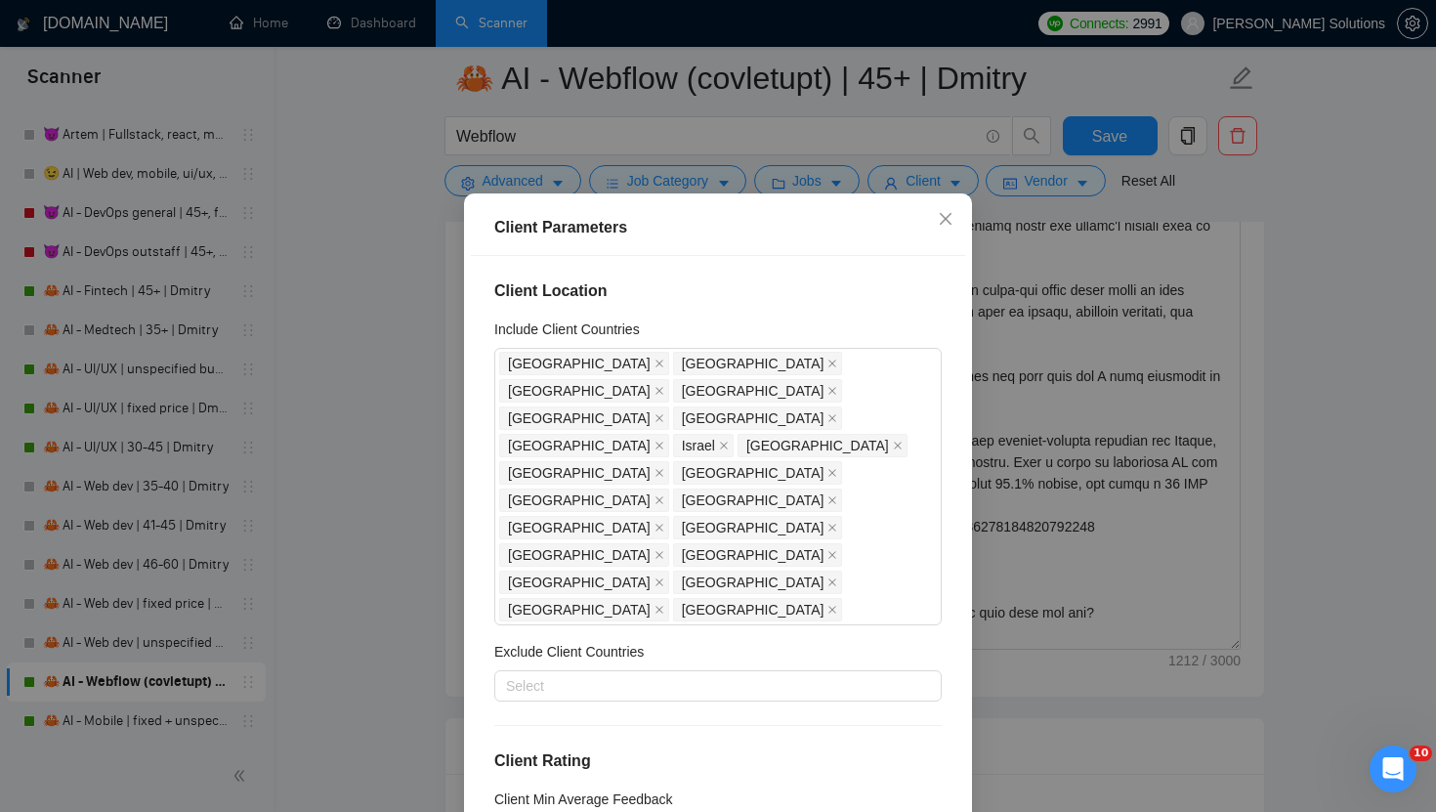
click at [762, 165] on div "Client Parameters Client Location Include Client Countries [GEOGRAPHIC_DATA] [G…" at bounding box center [718, 406] width 1436 height 812
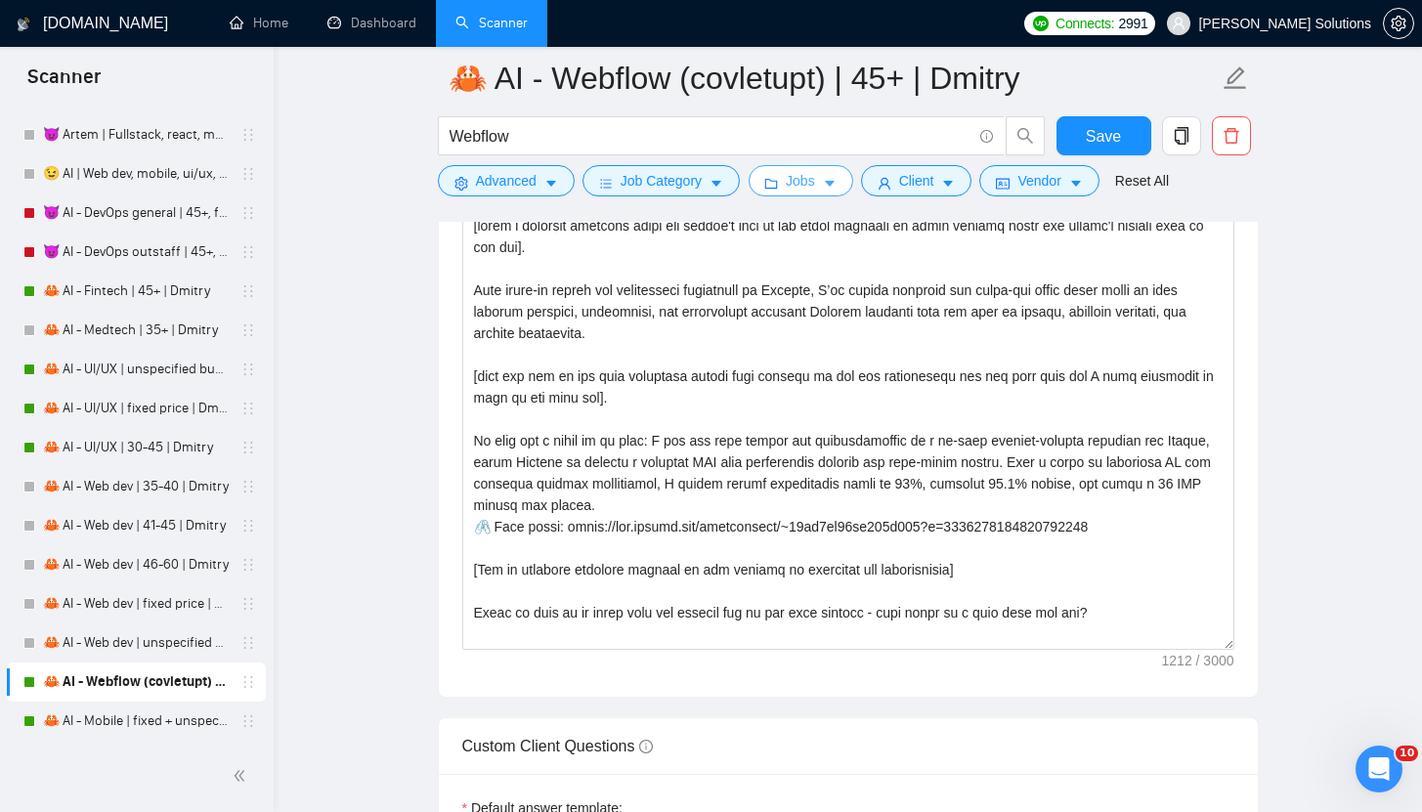
click at [832, 185] on icon "caret-down" at bounding box center [830, 184] width 14 height 14
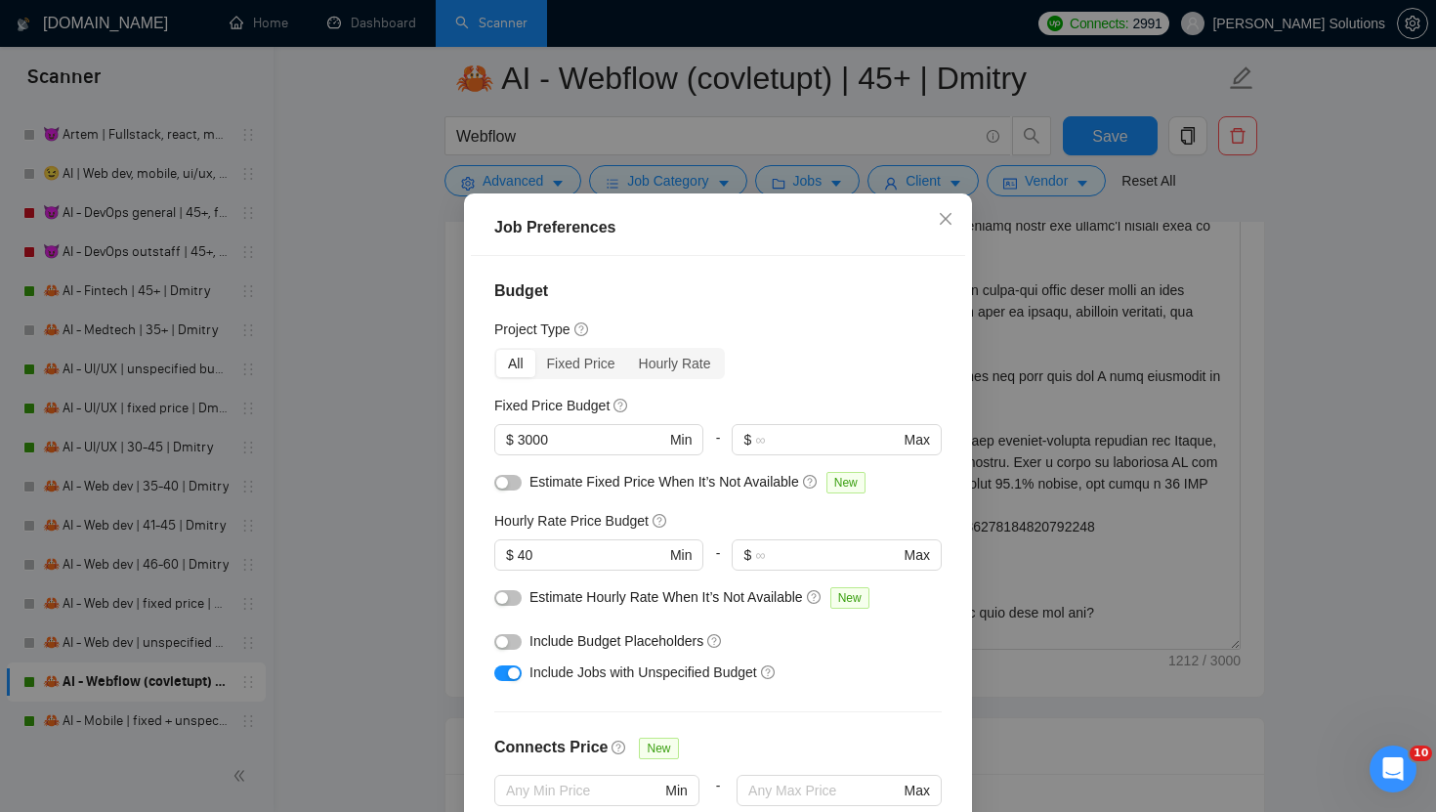
click at [841, 217] on div "Job Preferences Budget Project Type All Fixed Price Hourly Rate Fixed Price Bud…" at bounding box center [718, 540] width 508 height 694
click at [905, 176] on div "Job Preferences Budget Project Type All Fixed Price Hourly Rate Fixed Price Bud…" at bounding box center [718, 406] width 1436 height 812
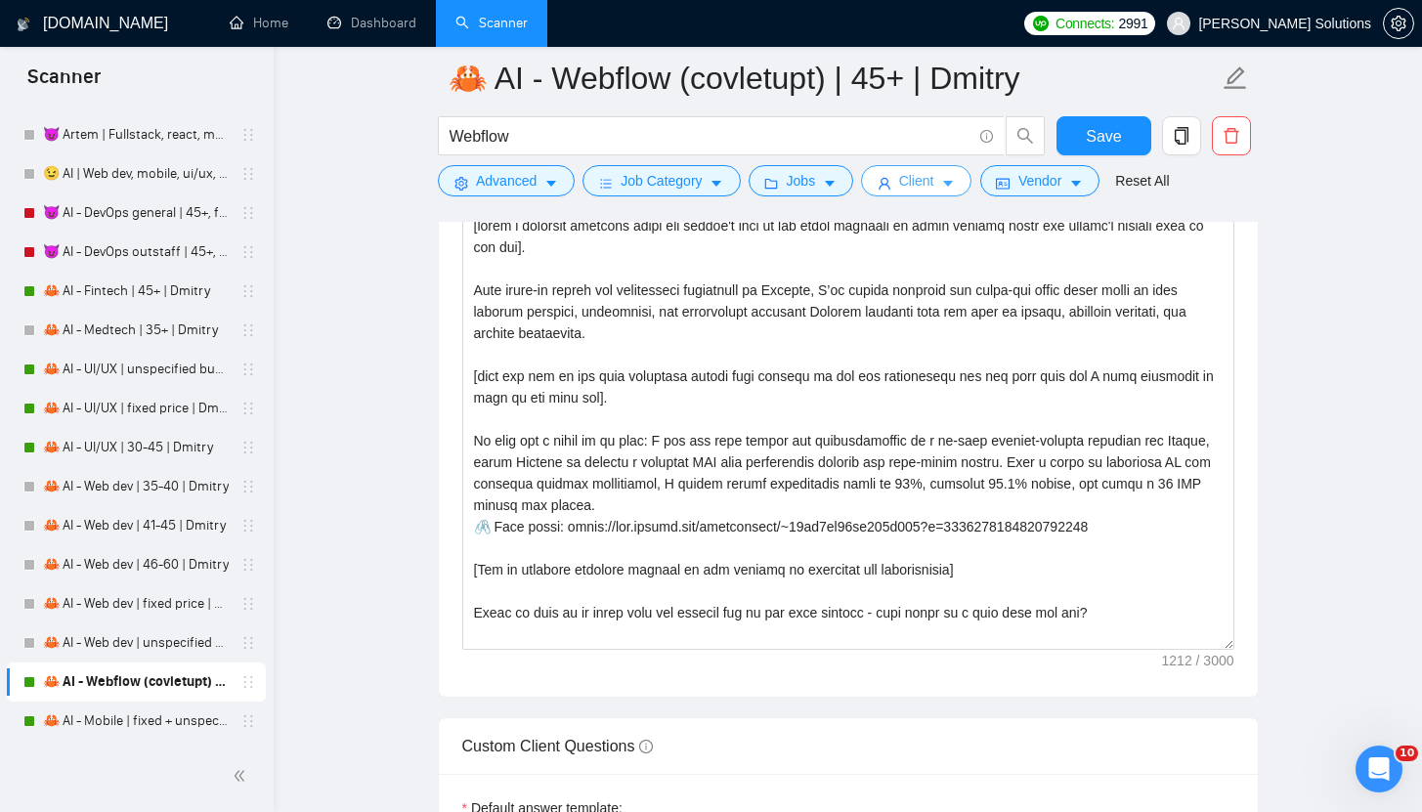
click at [915, 185] on span "Client" at bounding box center [916, 180] width 35 height 21
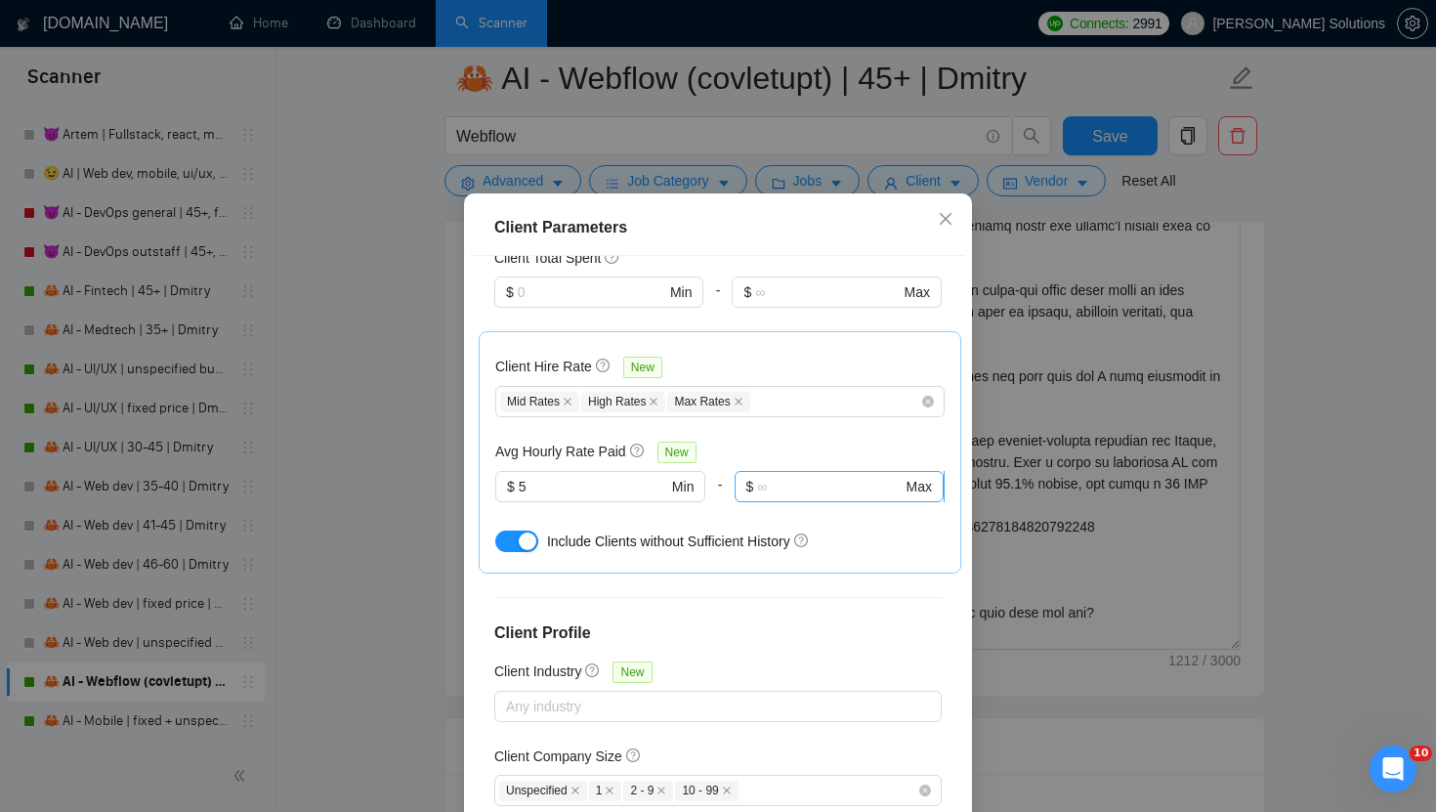
scroll to position [786, 0]
click at [801, 256] on div "Client Parameters" at bounding box center [718, 228] width 494 height 56
click at [1030, 192] on div "Client Parameters Client Location Include Client Countries [GEOGRAPHIC_DATA] [G…" at bounding box center [718, 406] width 1436 height 812
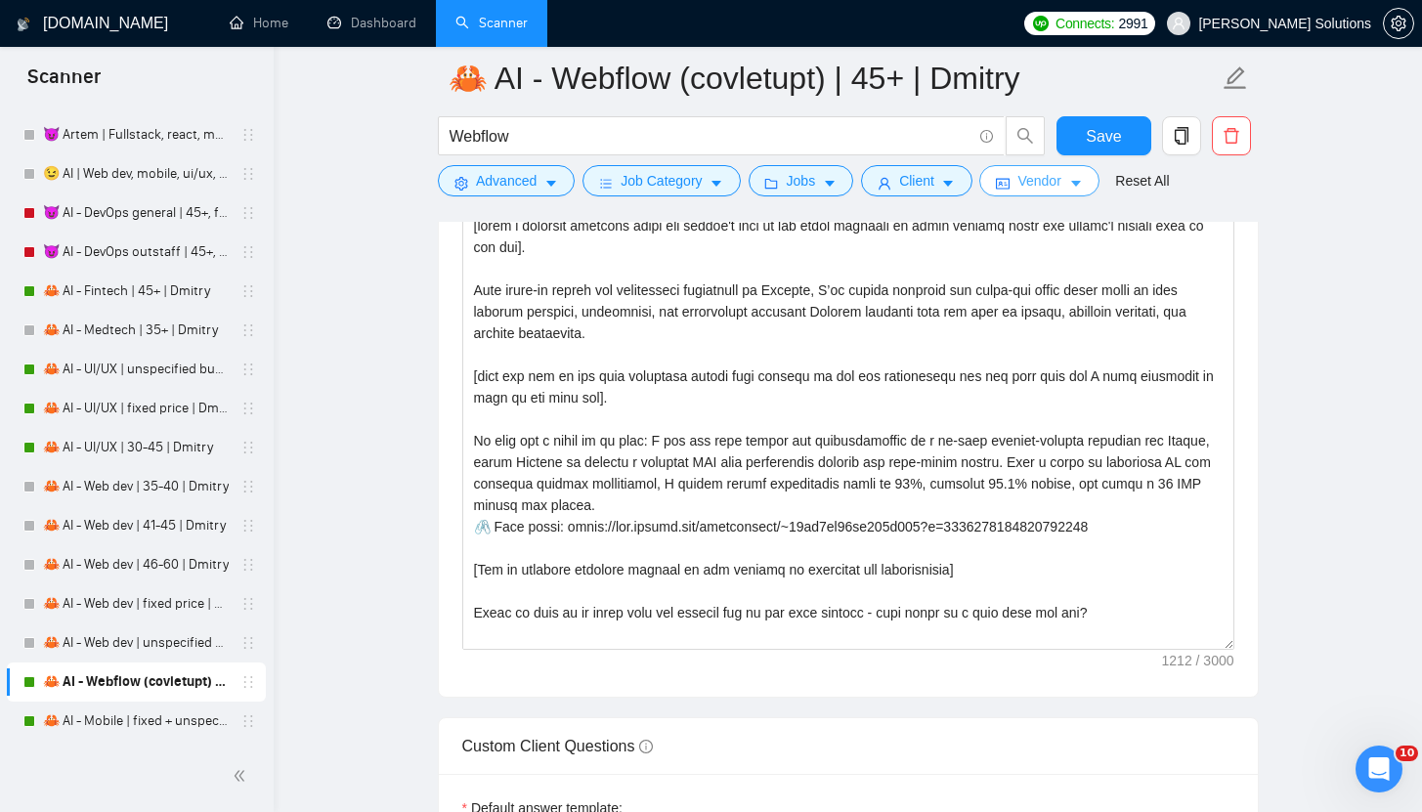
click at [1030, 185] on span "Vendor" at bounding box center [1038, 180] width 43 height 21
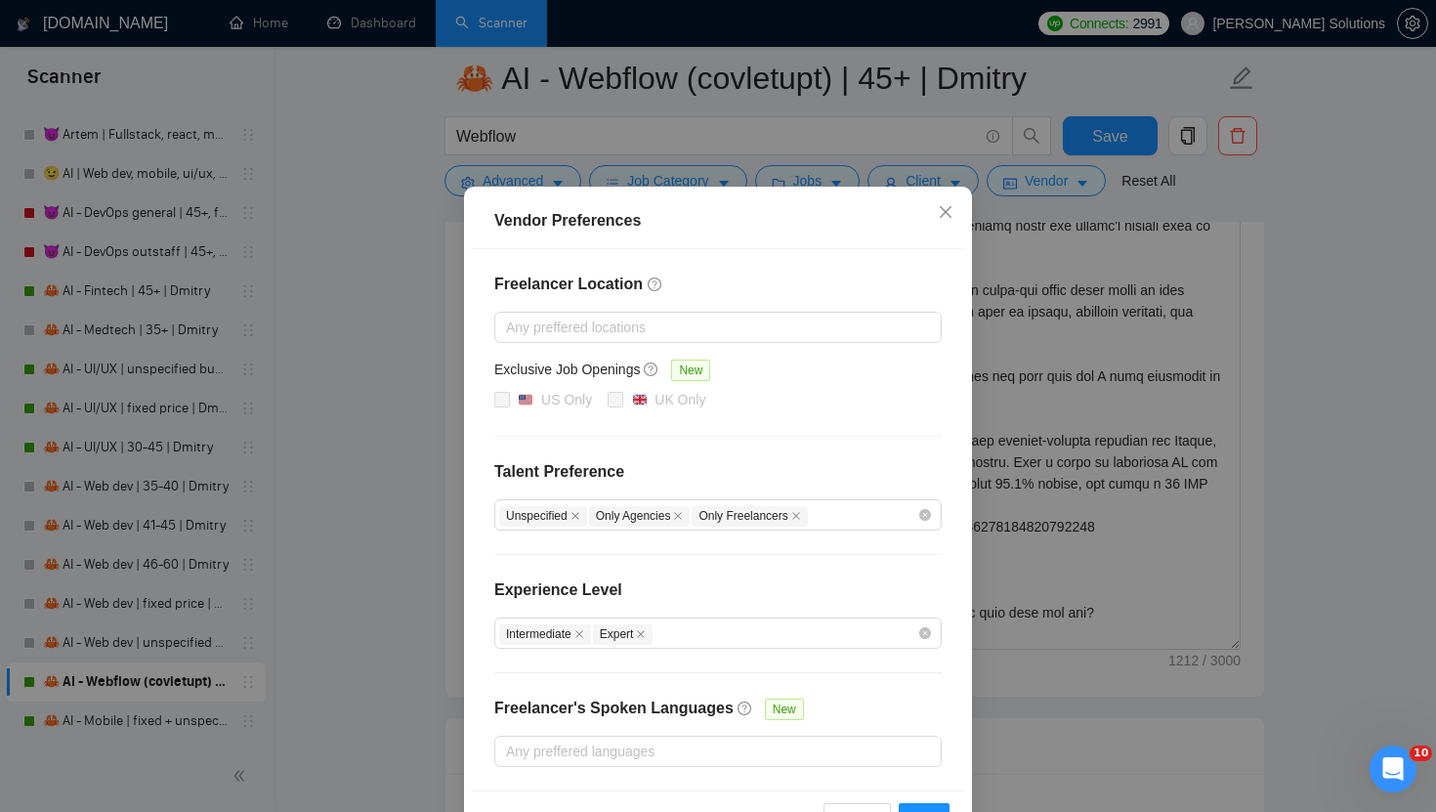
scroll to position [92, 0]
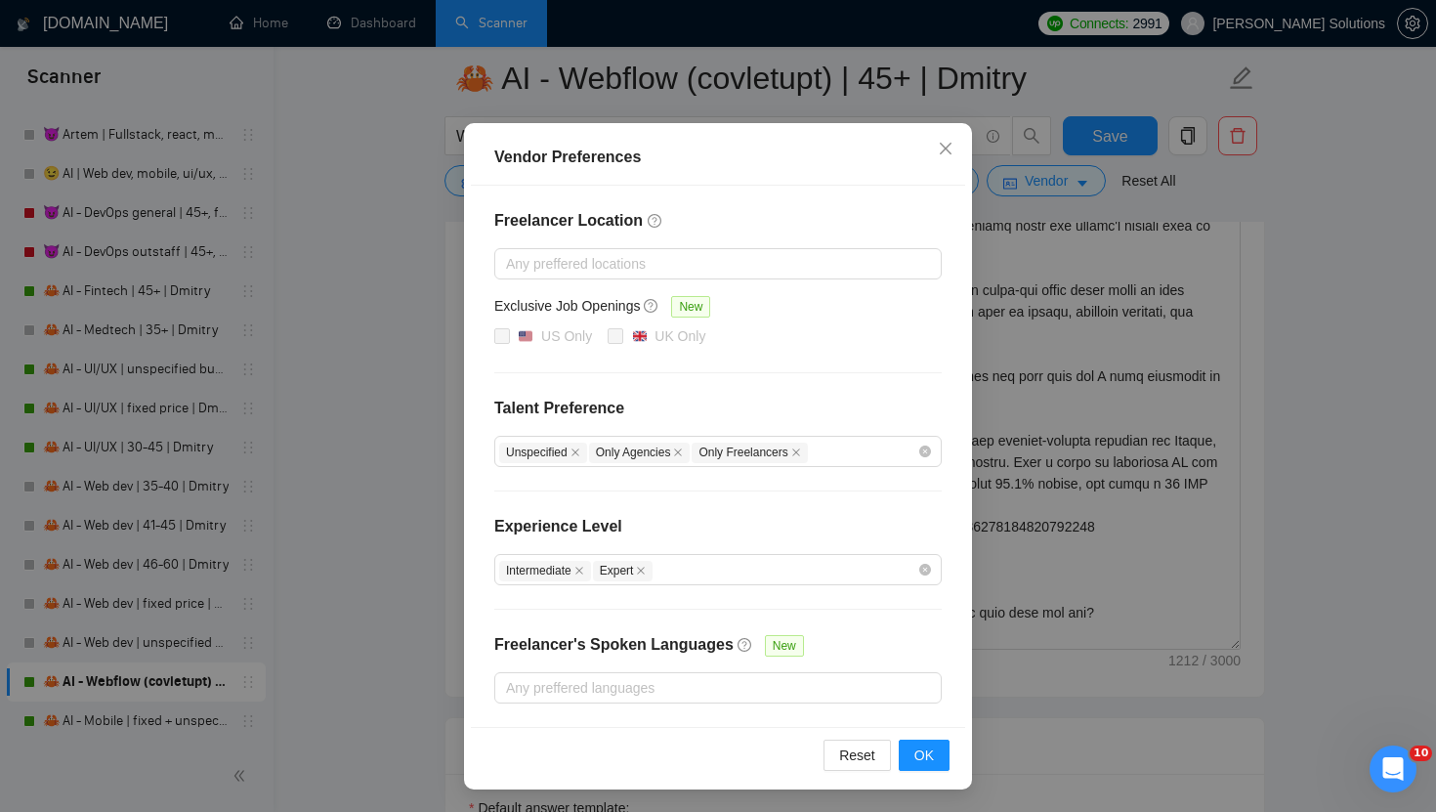
click at [1211, 322] on div "Vendor Preferences Freelancer Location Any preffered locations Exclusive Job Op…" at bounding box center [718, 406] width 1436 height 812
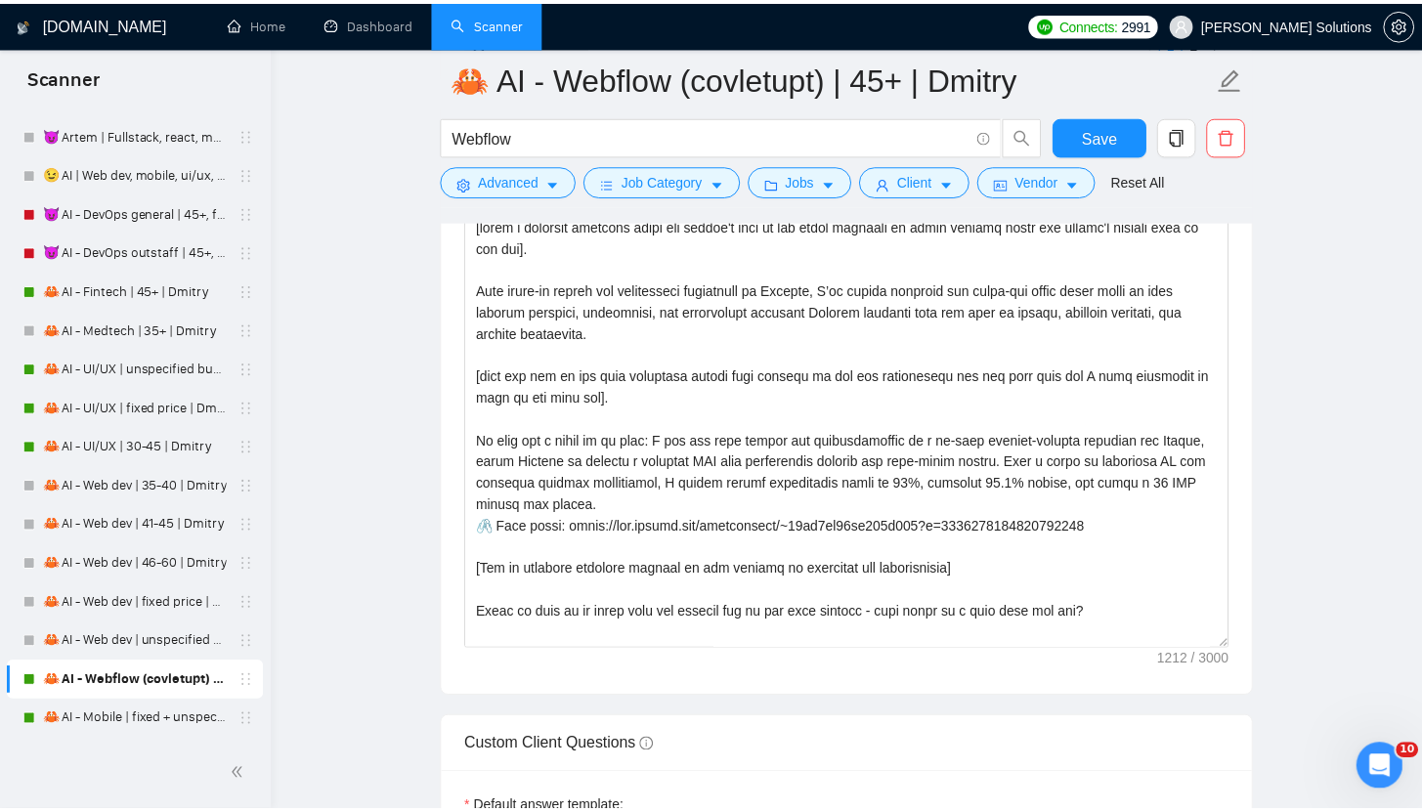
scroll to position [0, 0]
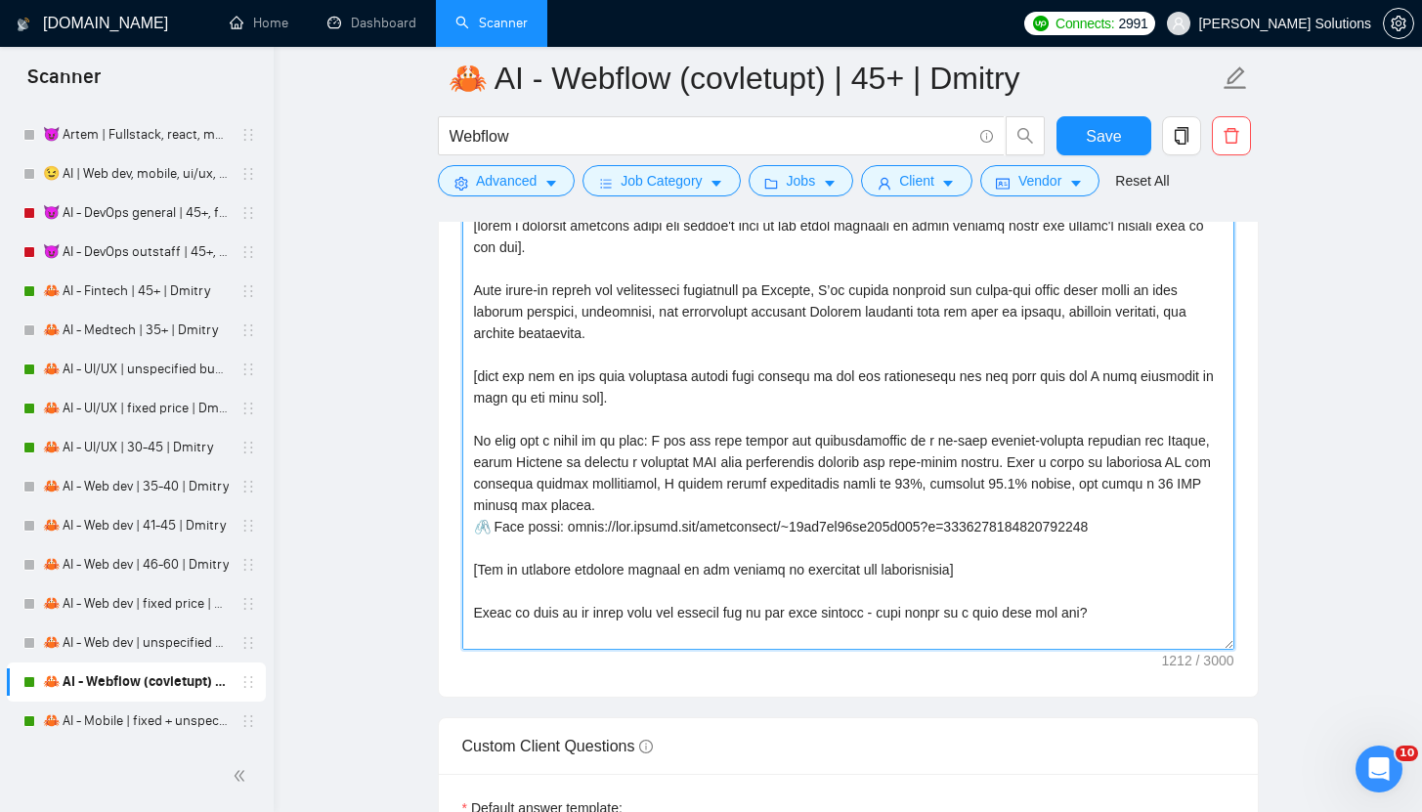
click at [1030, 393] on textarea "Cover letter template:" at bounding box center [848, 430] width 772 height 440
